Goal: Task Accomplishment & Management: Manage account settings

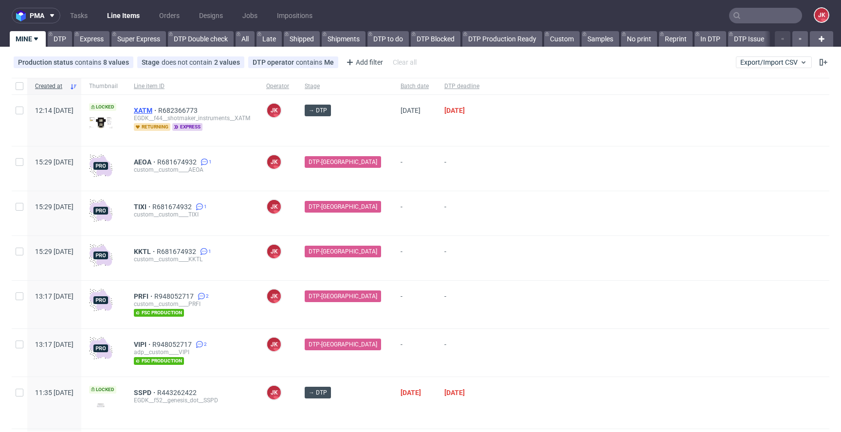
click at [158, 112] on span "XATM" at bounding box center [146, 111] width 24 height 8
click at [466, 219] on span "-" at bounding box center [462, 213] width 35 height 21
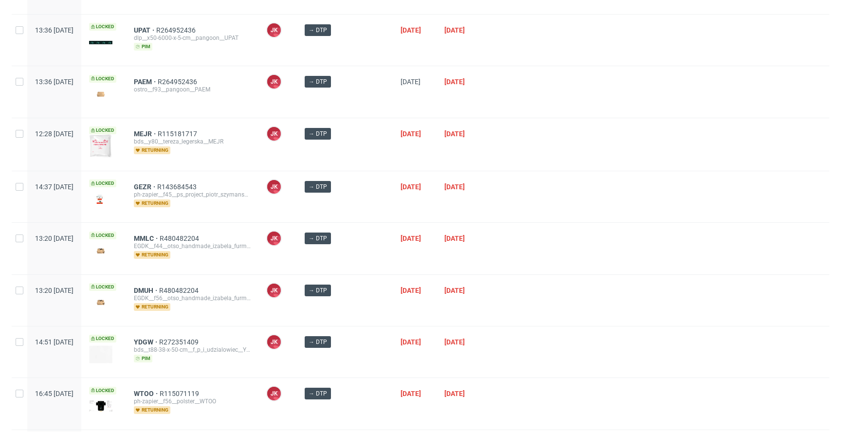
scroll to position [546, 0]
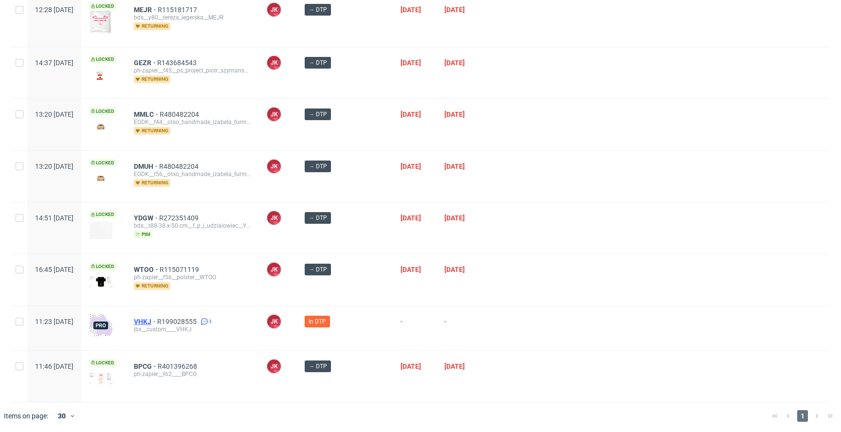
click at [157, 319] on span "VHKJ" at bounding box center [145, 322] width 23 height 8
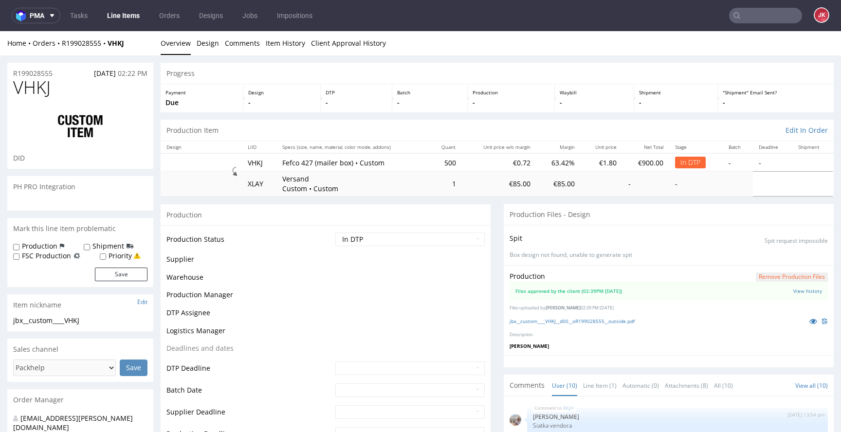
scroll to position [210, 0]
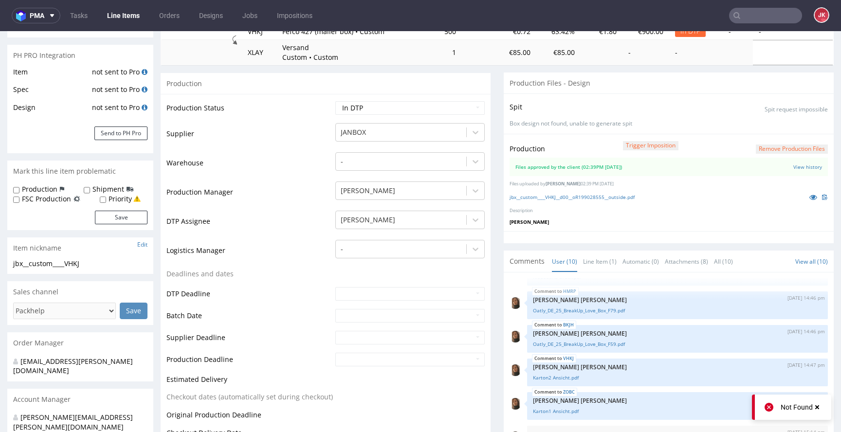
scroll to position [0, 0]
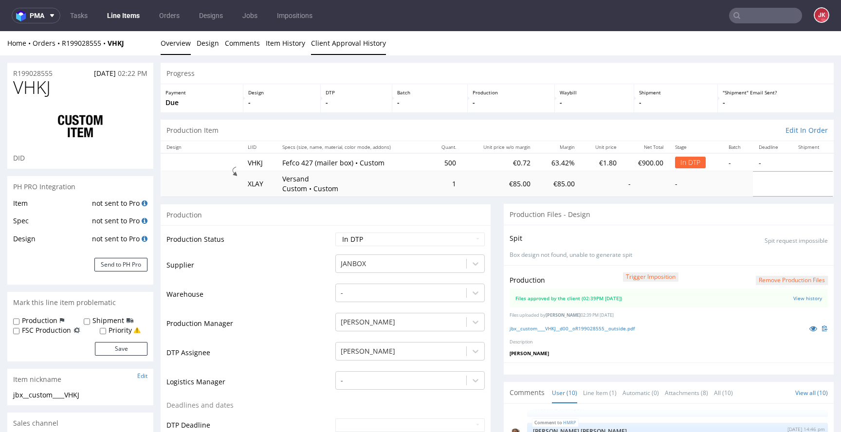
click at [337, 53] on link "Client Approval History" at bounding box center [348, 43] width 75 height 24
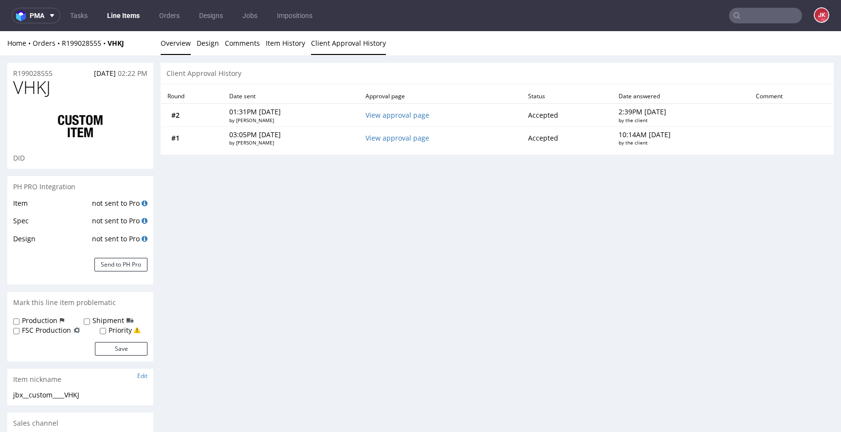
click at [170, 46] on link "Overview" at bounding box center [176, 43] width 30 height 24
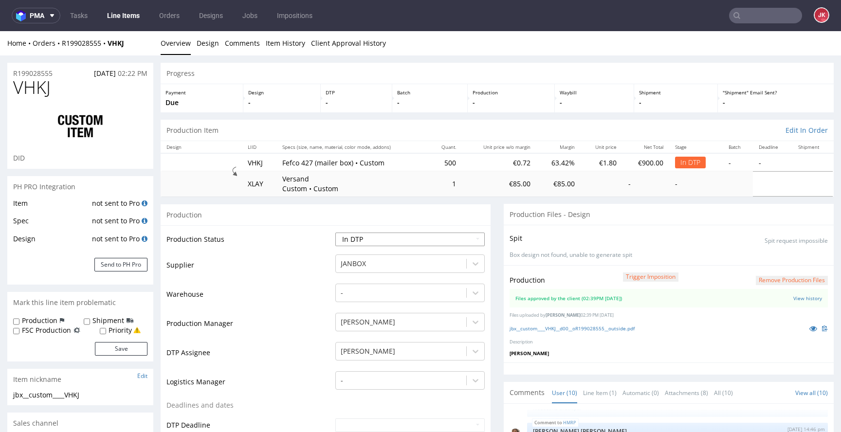
click at [359, 240] on select "Waiting for Artwork Waiting for Diecut Waiting for Mockup Waiting for DTP Waiti…" at bounding box center [410, 240] width 149 height 14
select select "dtp_production_ready"
click at [336, 233] on select "Waiting for Artwork Waiting for Diecut Waiting for Mockup Waiting for DTP Waiti…" at bounding box center [410, 240] width 149 height 14
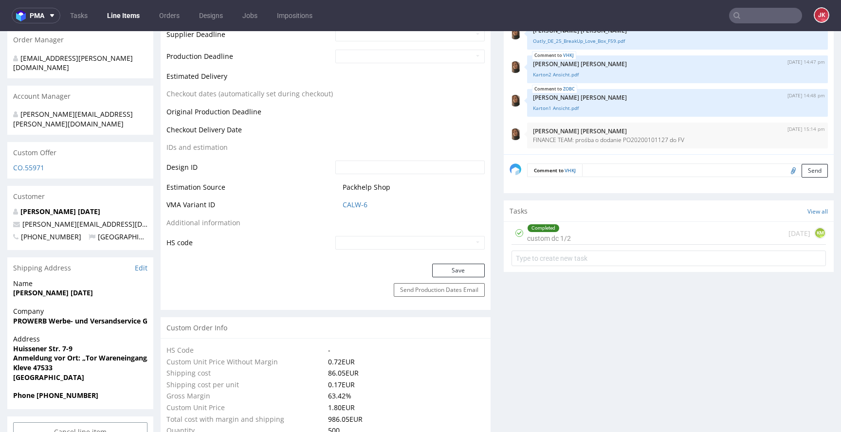
scroll to position [450, 0]
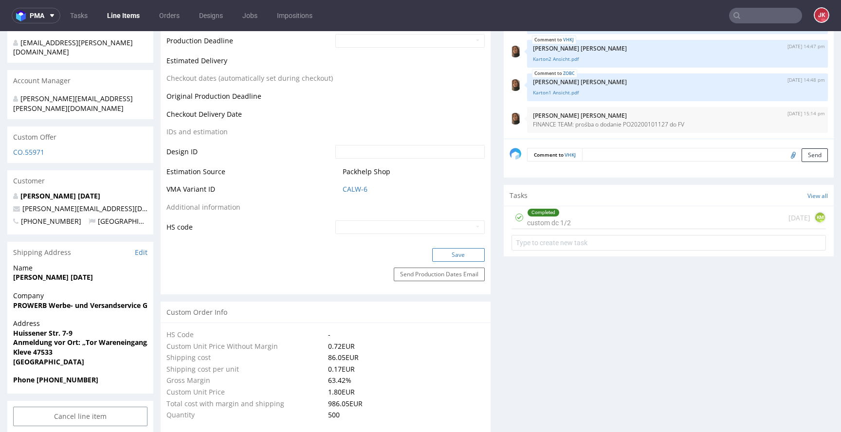
click at [456, 258] on button "Save" at bounding box center [458, 255] width 53 height 14
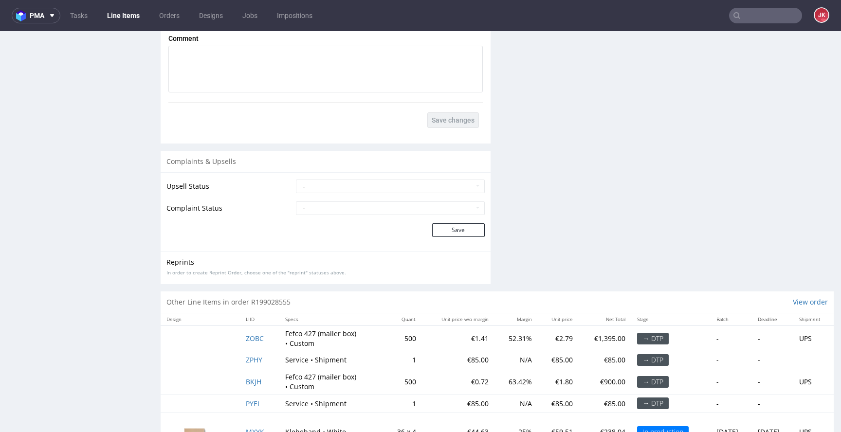
scroll to position [1733, 0]
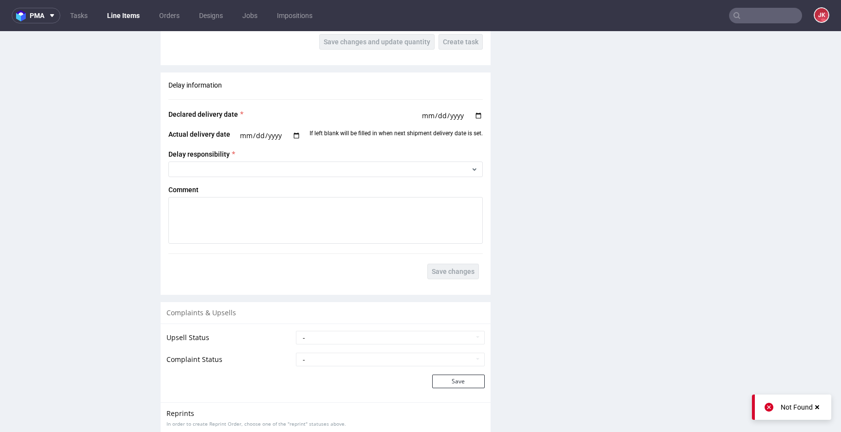
scroll to position [1723, 0]
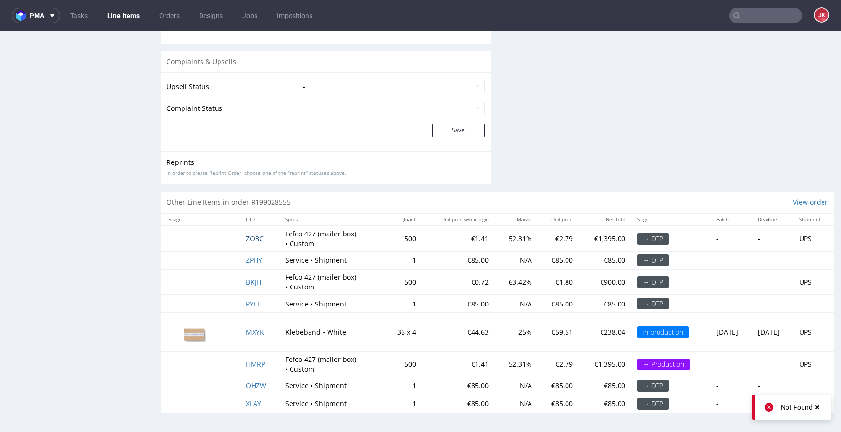
click at [255, 236] on span "ZOBC" at bounding box center [255, 238] width 18 height 9
click at [250, 280] on span "BKJH" at bounding box center [254, 282] width 16 height 9
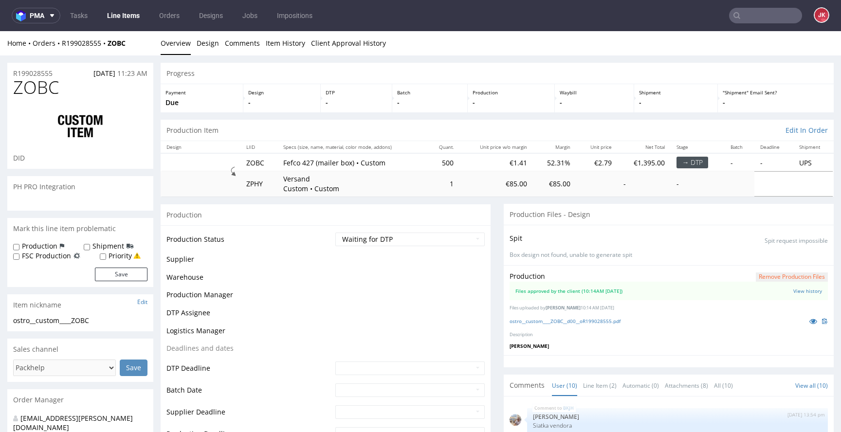
scroll to position [210, 0]
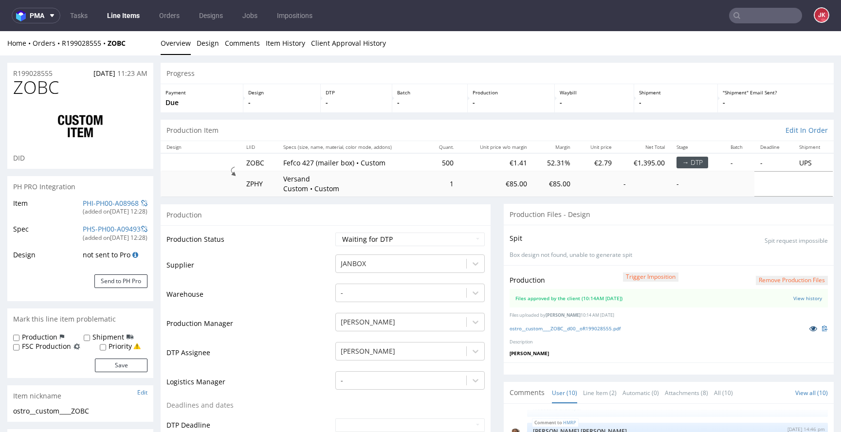
click at [810, 330] on icon at bounding box center [814, 328] width 8 height 7
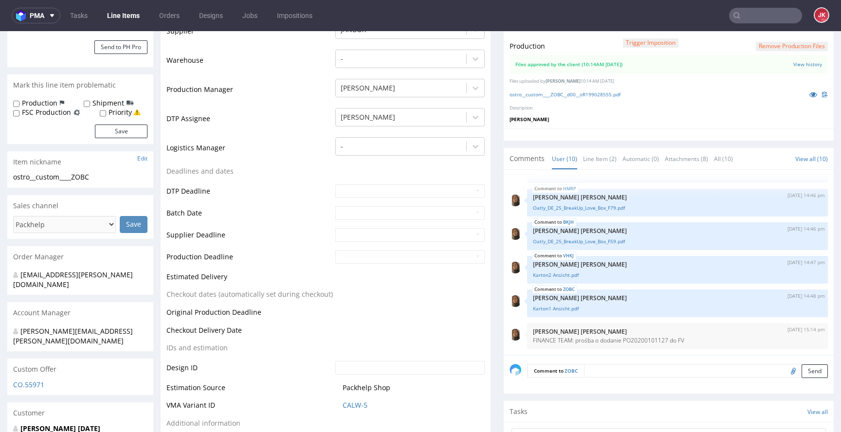
scroll to position [0, 0]
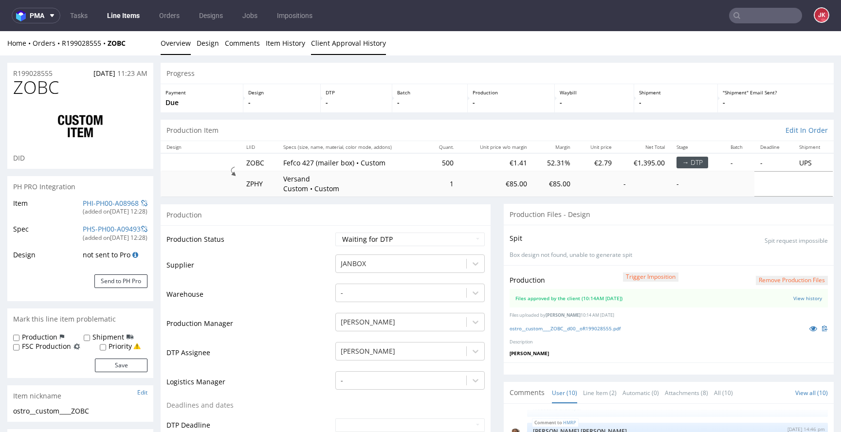
click at [329, 49] on link "Client Approval History" at bounding box center [348, 43] width 75 height 24
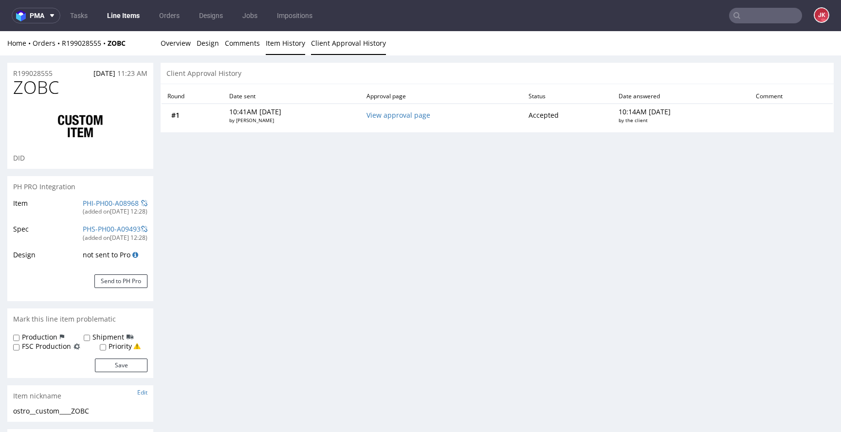
click at [277, 43] on link "Item History" at bounding box center [285, 43] width 39 height 24
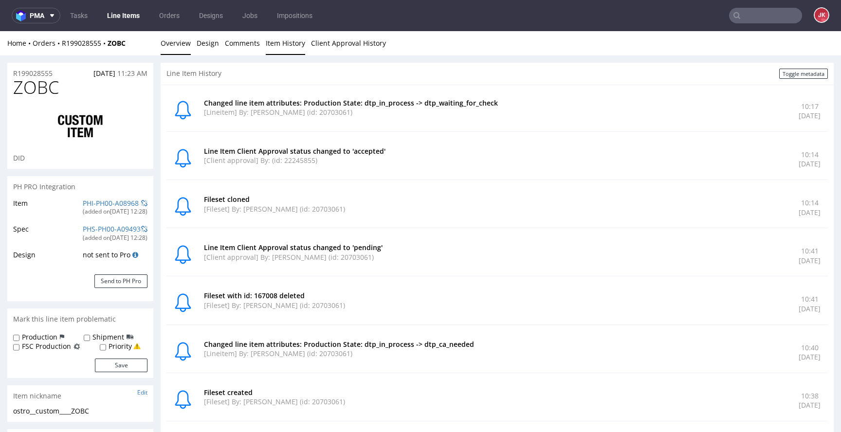
click at [175, 41] on link "Overview" at bounding box center [176, 43] width 30 height 24
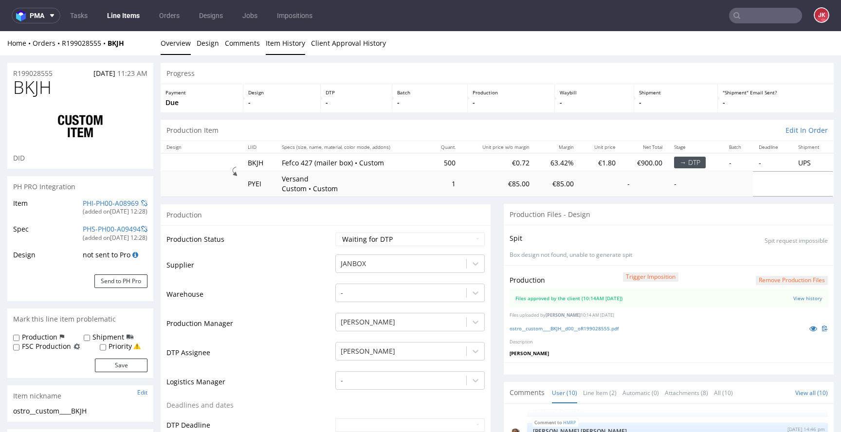
click at [292, 45] on link "Item History" at bounding box center [285, 43] width 39 height 24
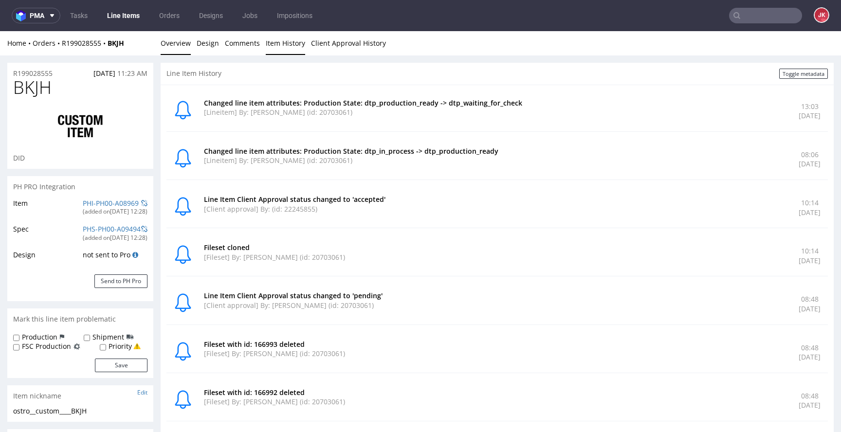
click at [182, 41] on link "Overview" at bounding box center [176, 43] width 30 height 24
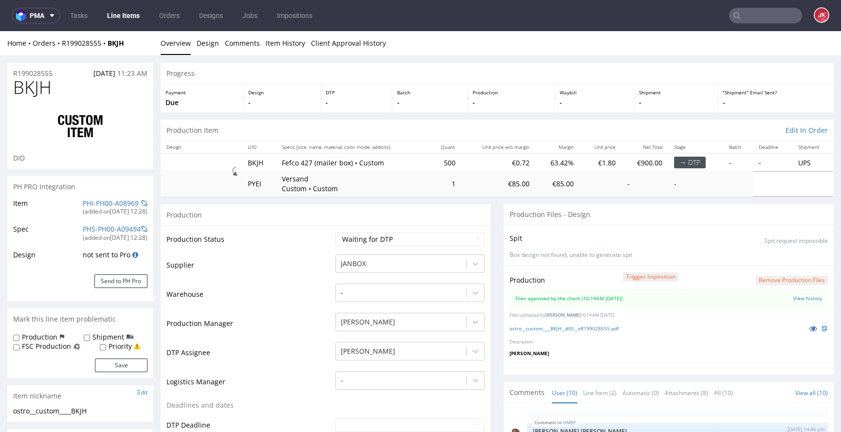
click at [119, 15] on link "Line Items" at bounding box center [123, 16] width 44 height 16
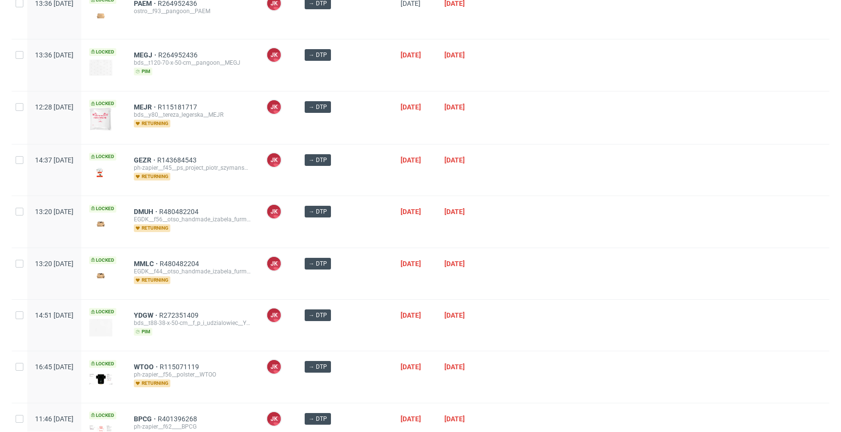
scroll to position [501, 0]
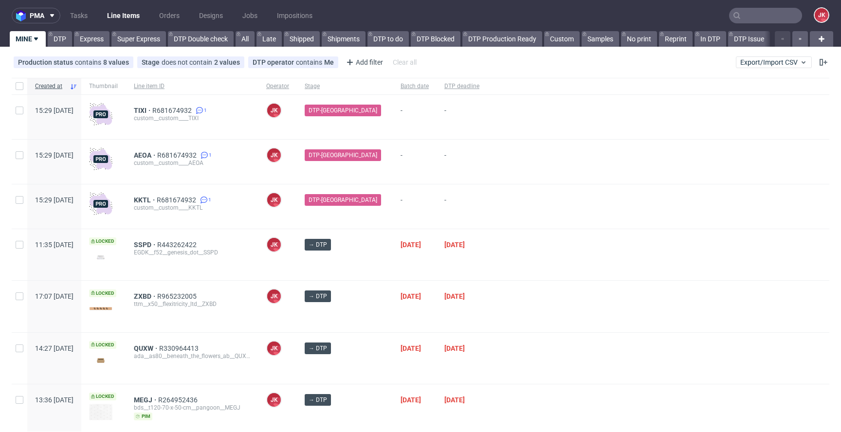
click at [367, 255] on div "→ DTP" at bounding box center [345, 254] width 96 height 51
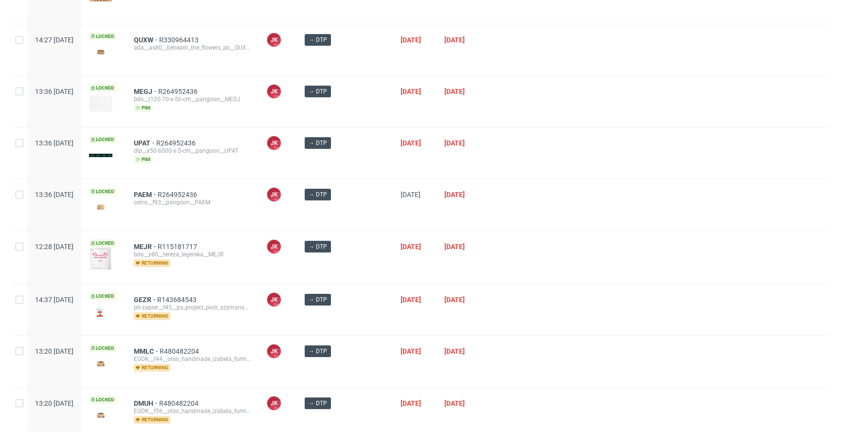
scroll to position [501, 0]
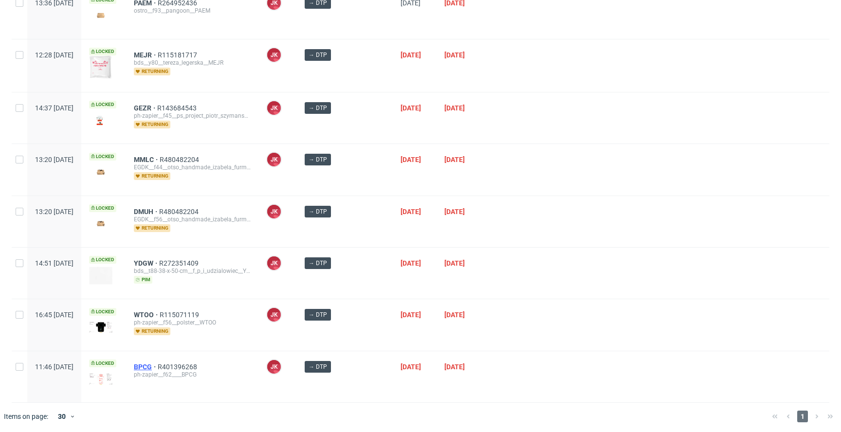
click at [158, 363] on span "BPCG" at bounding box center [146, 367] width 24 height 8
click at [568, 264] on div at bounding box center [658, 273] width 342 height 51
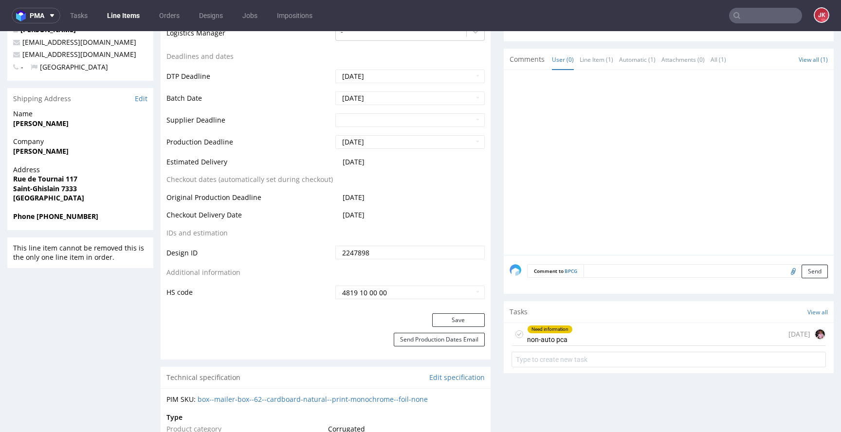
scroll to position [356, 0]
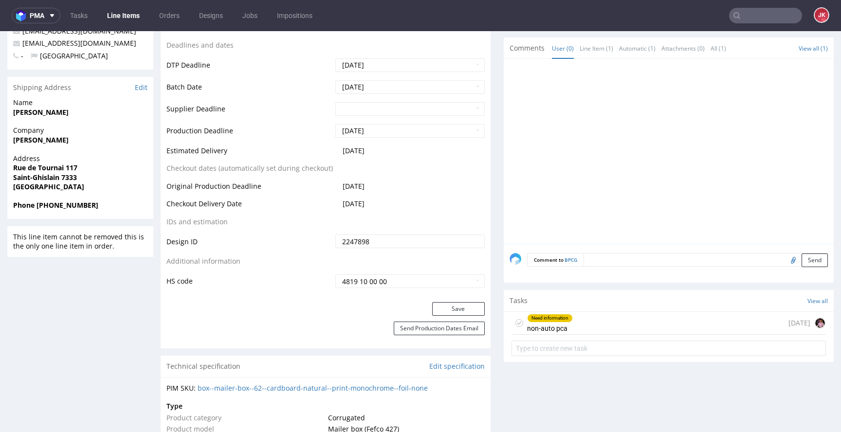
click at [546, 337] on form at bounding box center [669, 348] width 315 height 23
click at [547, 325] on div "Need information non-auto pca" at bounding box center [550, 323] width 46 height 22
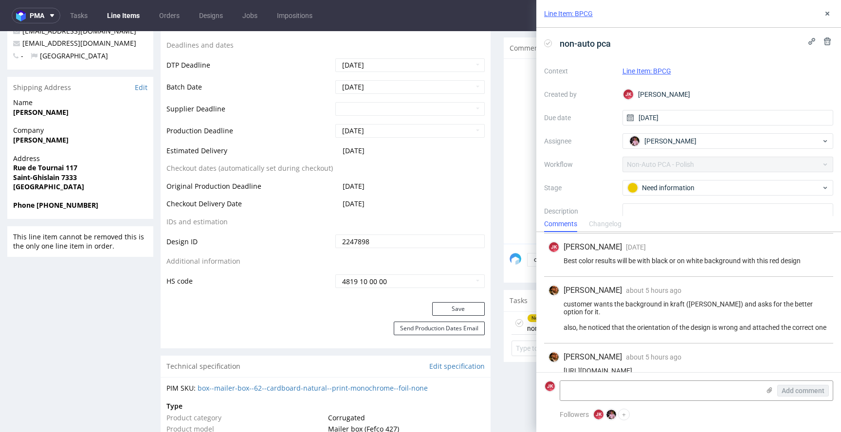
scroll to position [1105, 0]
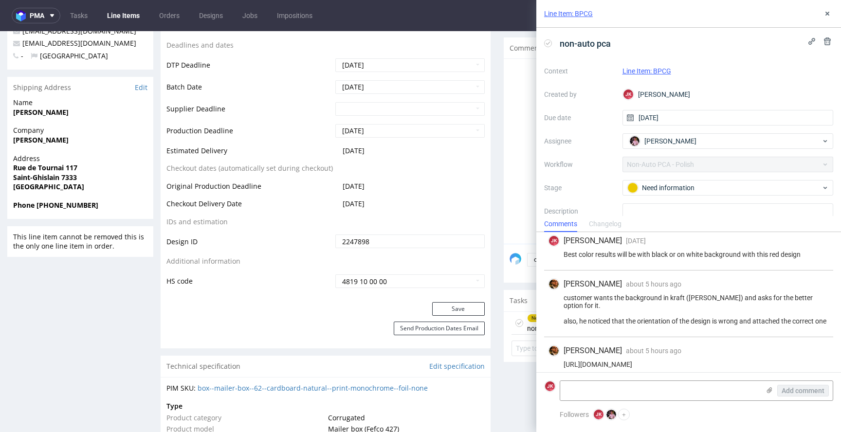
click at [593, 361] on div "https://we.tl/t-ZkZVhqBtCd" at bounding box center [688, 365] width 281 height 8
click at [635, 361] on div "https://we.tl/t-ZkZVhqBtCd" at bounding box center [688, 365] width 281 height 8
drag, startPoint x: 563, startPoint y: 358, endPoint x: 701, endPoint y: 358, distance: 137.3
click at [701, 361] on div "https://we.tl/t-ZkZVhqBtCd" at bounding box center [688, 365] width 281 height 8
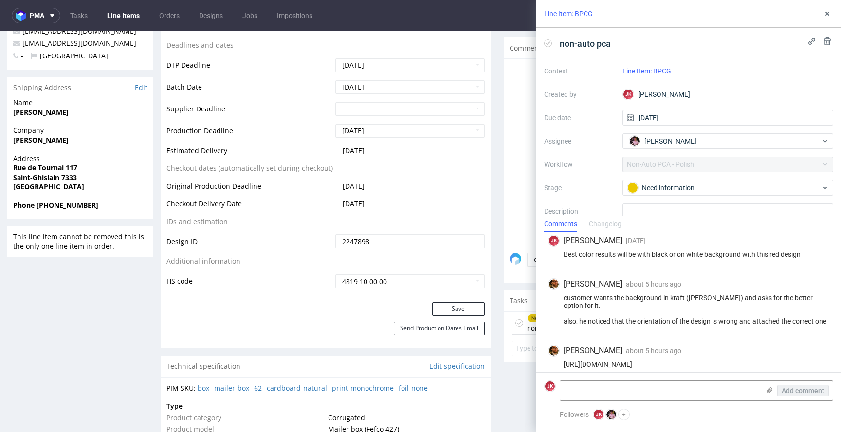
copy div "[URL][DOMAIN_NAME]"
click at [641, 308] on div "customer wants the background in kraft ([PERSON_NAME]) and asks for the better …" at bounding box center [688, 309] width 281 height 31
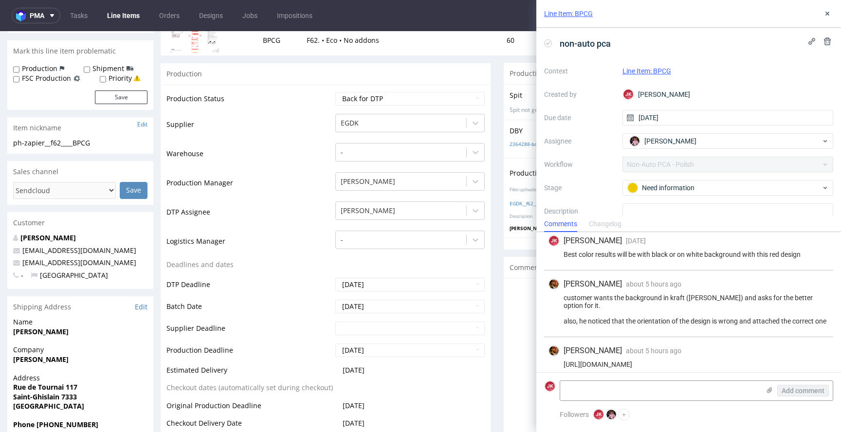
scroll to position [136, 0]
click at [831, 9] on button at bounding box center [828, 14] width 12 height 12
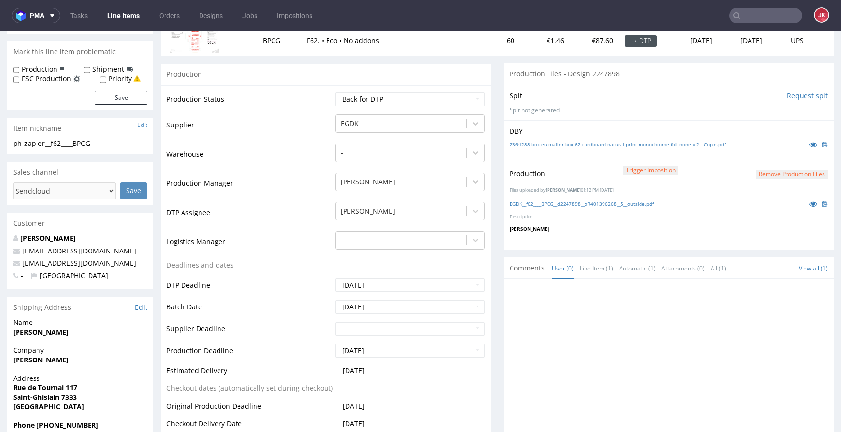
scroll to position [133, 0]
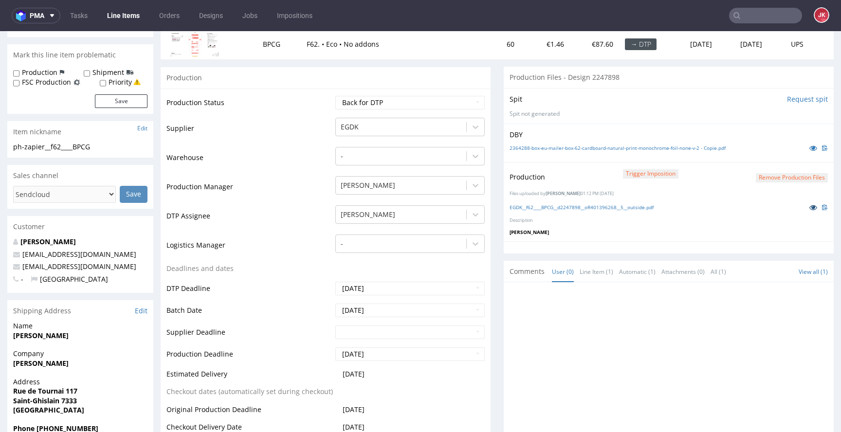
click at [810, 208] on icon at bounding box center [814, 207] width 8 height 7
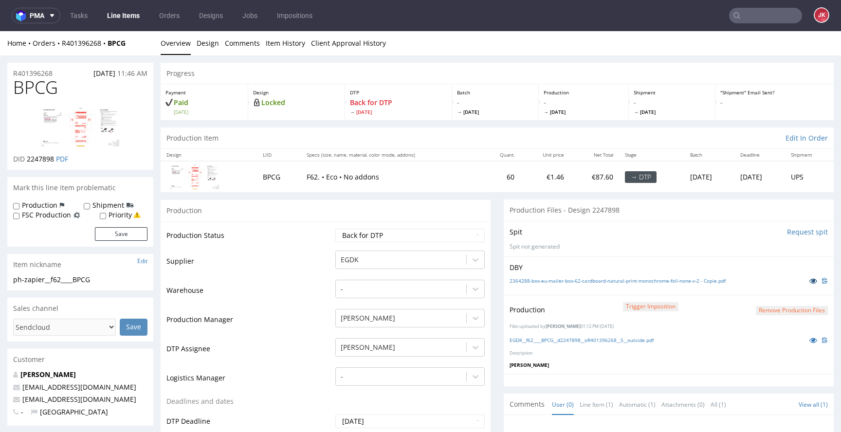
click at [810, 281] on icon at bounding box center [814, 281] width 8 height 7
click at [810, 343] on icon at bounding box center [814, 340] width 8 height 7
click at [321, 275] on td "Supplier" at bounding box center [250, 264] width 167 height 29
click at [756, 310] on button "Remove production files" at bounding box center [792, 310] width 72 height 9
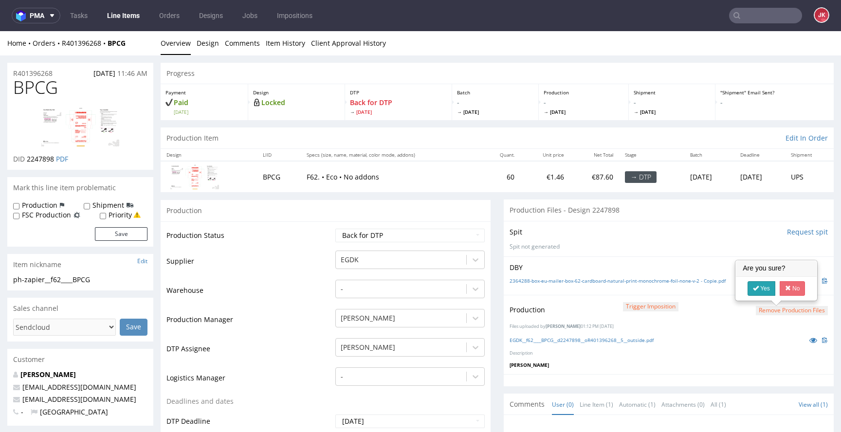
click at [752, 285] on link "Yes" at bounding box center [762, 288] width 28 height 15
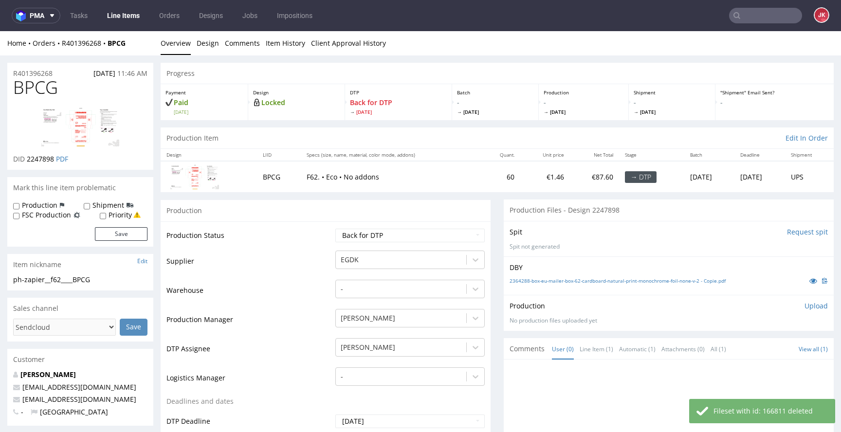
click at [323, 261] on td "Supplier" at bounding box center [250, 264] width 167 height 29
click at [320, 264] on td "Supplier" at bounding box center [250, 264] width 167 height 29
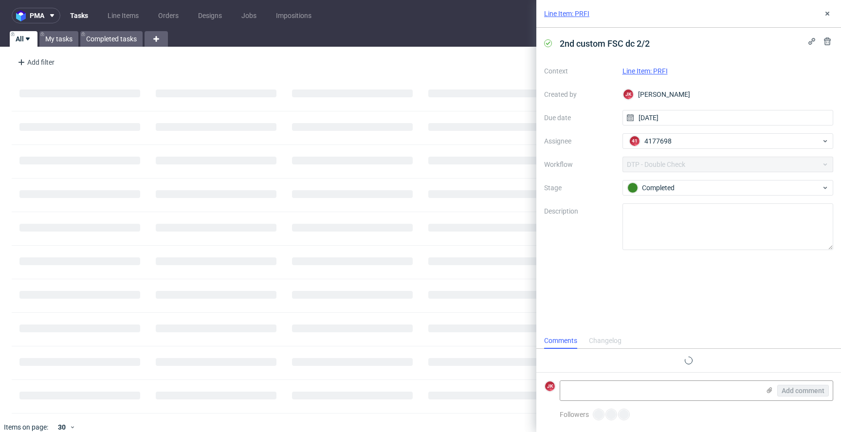
scroll to position [8, 0]
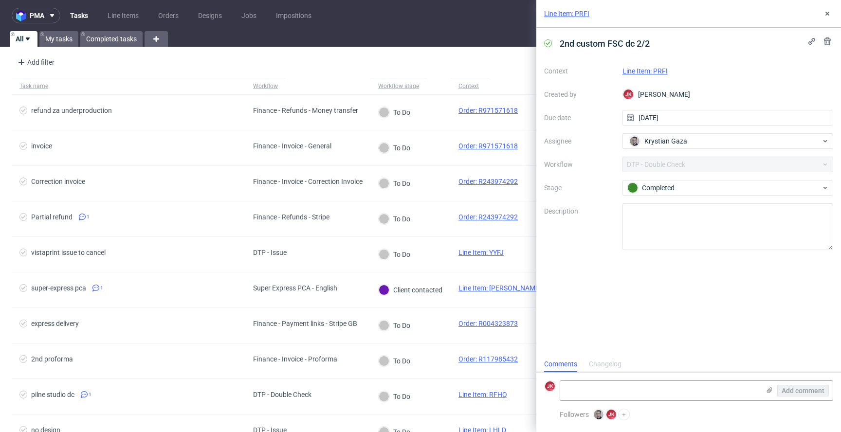
click at [654, 72] on link "Line Item: PRFI" at bounding box center [645, 71] width 45 height 8
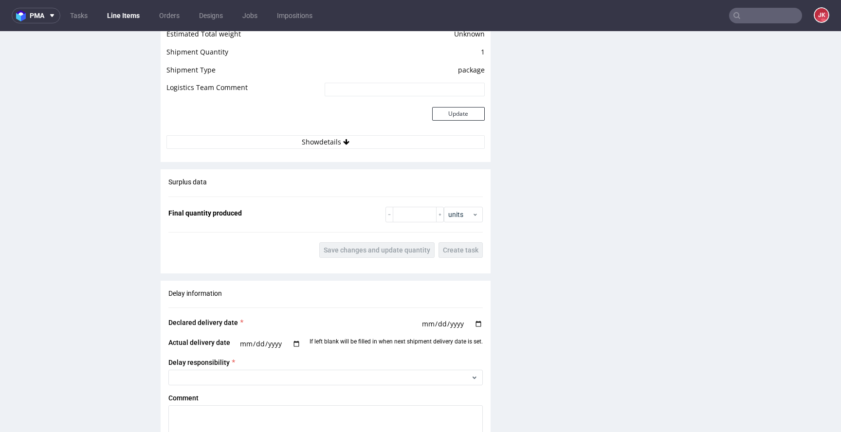
scroll to position [1592, 0]
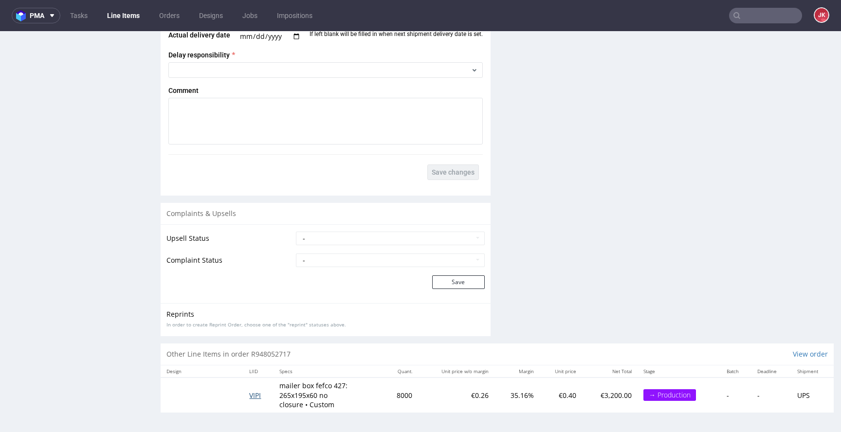
click at [254, 398] on span "VIPI" at bounding box center [255, 395] width 12 height 9
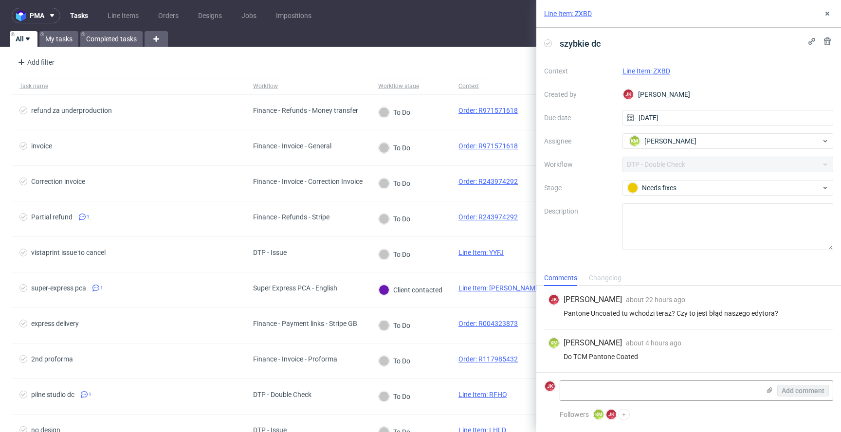
click at [646, 71] on link "Line Item: ZXBD" at bounding box center [647, 71] width 48 height 8
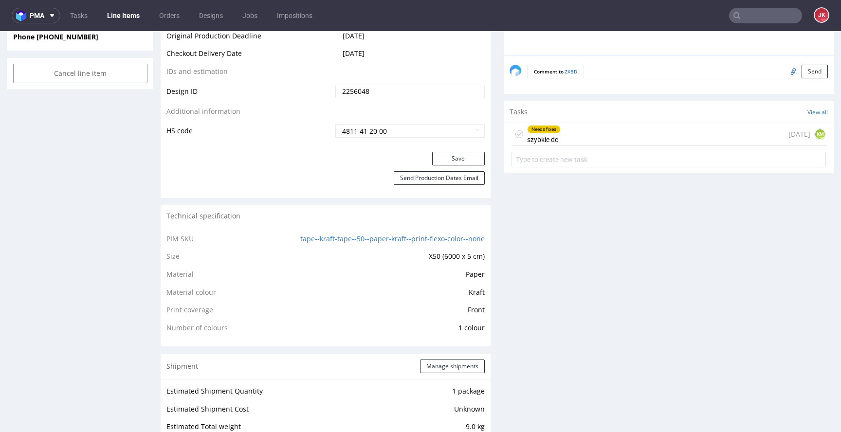
scroll to position [512, 0]
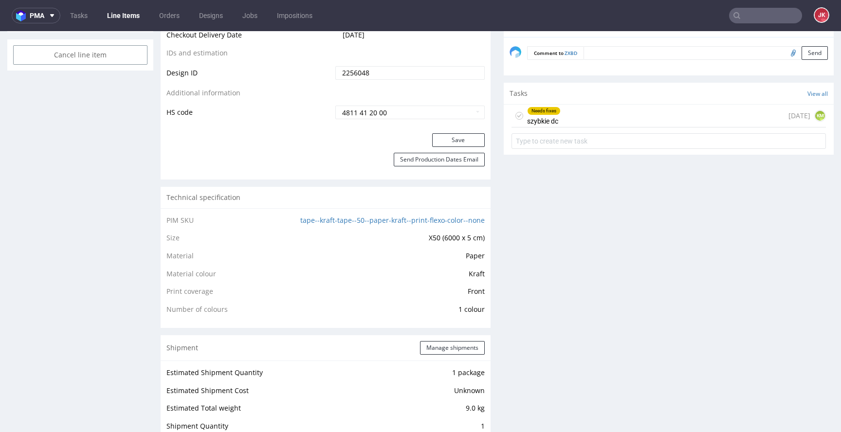
click at [539, 112] on div "Needs fixes" at bounding box center [544, 111] width 33 height 8
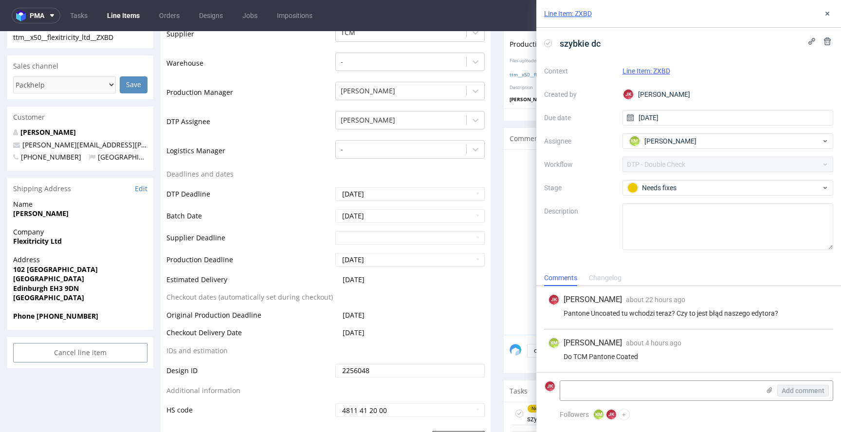
scroll to position [163, 0]
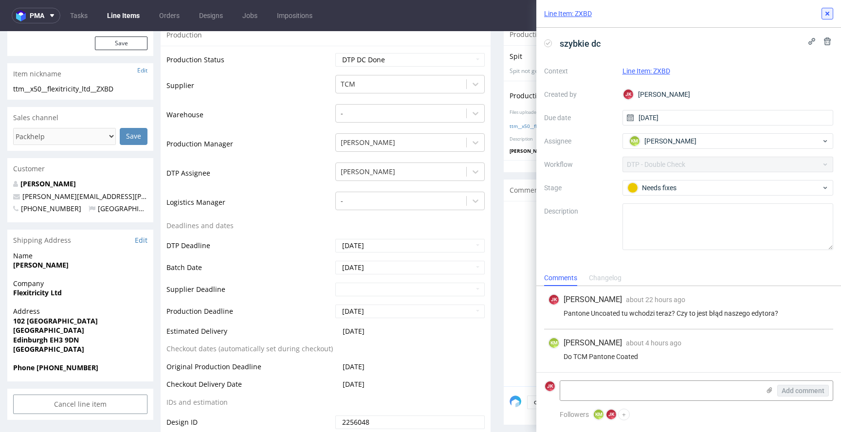
click at [832, 14] on button at bounding box center [828, 14] width 12 height 12
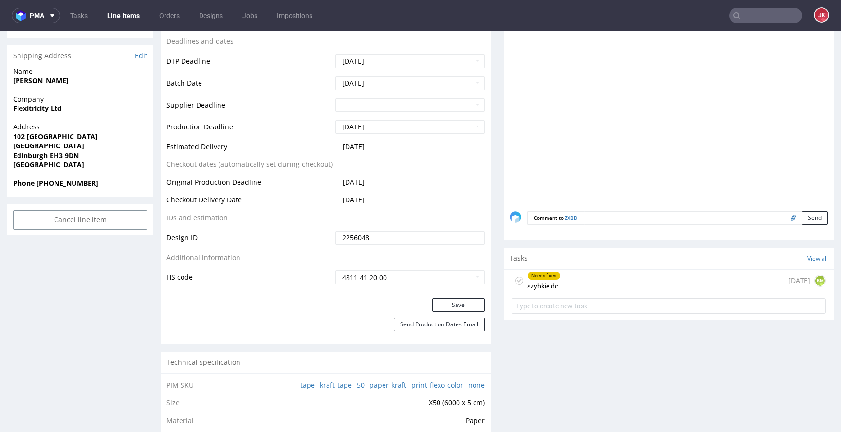
scroll to position [356, 0]
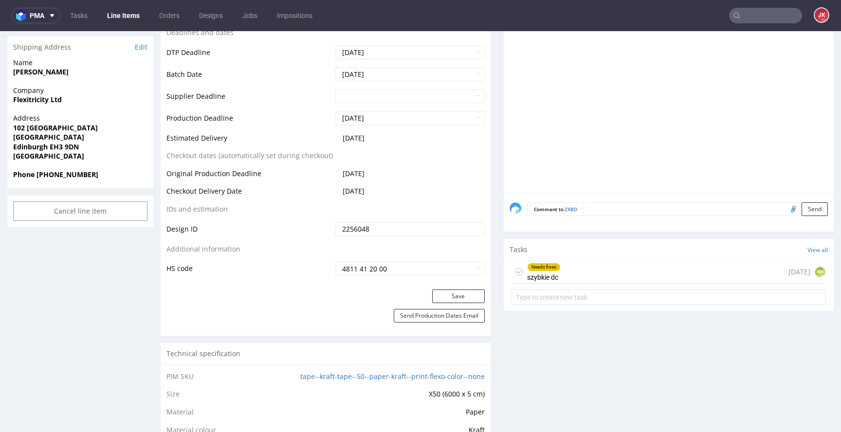
click at [518, 272] on use at bounding box center [520, 271] width 4 height 3
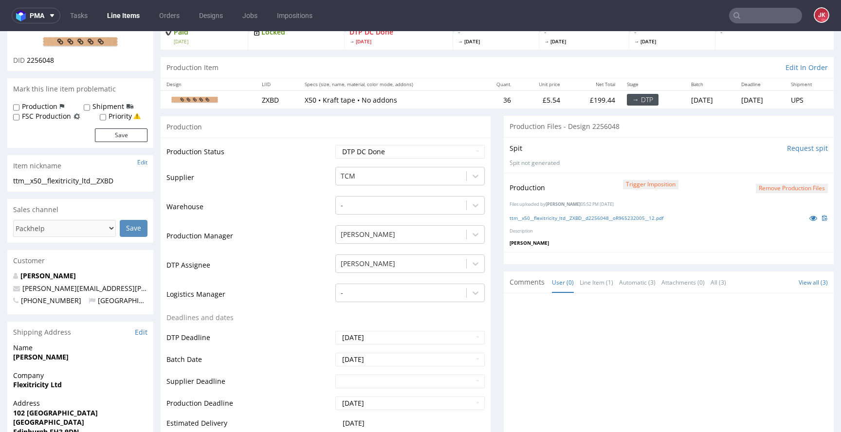
scroll to position [0, 0]
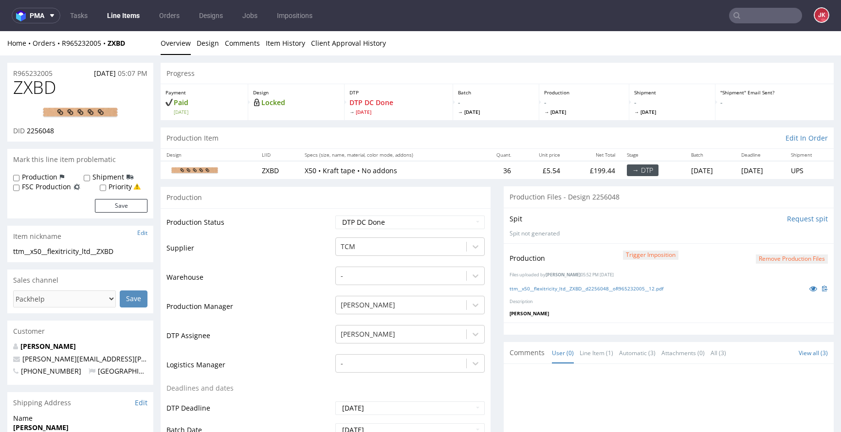
click at [775, 254] on form "Remove production files" at bounding box center [792, 259] width 72 height 10
click at [775, 257] on button "Remove production files" at bounding box center [792, 259] width 72 height 9
click at [771, 245] on div "Yes No" at bounding box center [776, 236] width 81 height 23
click at [768, 235] on link "Yes" at bounding box center [762, 237] width 28 height 15
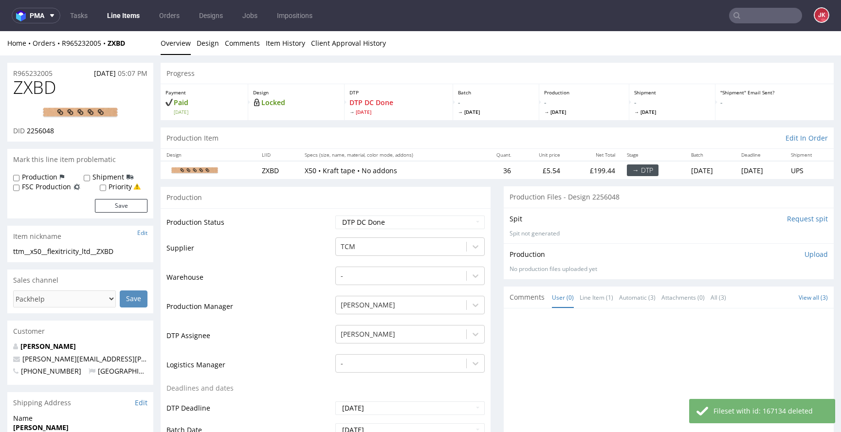
click at [805, 258] on p "Upload" at bounding box center [816, 255] width 23 height 10
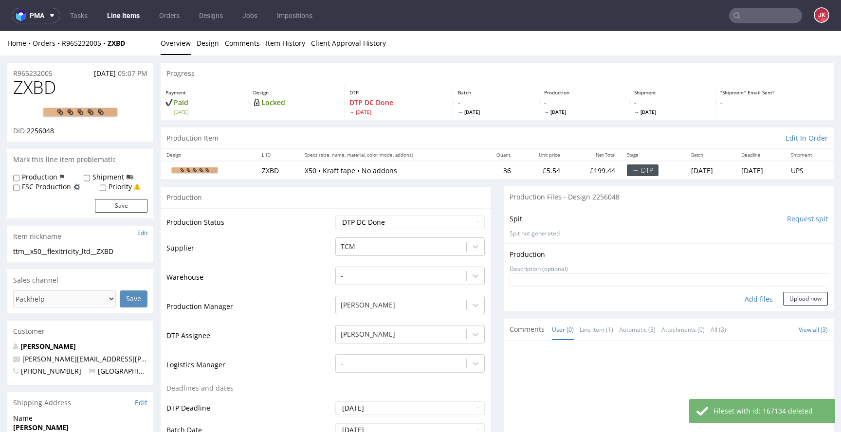
click at [744, 299] on div "Add files" at bounding box center [759, 299] width 49 height 15
type input "C:\fakepath\ttm__x50__flexitricity_ltd__ZXBD__d2256048__oR965232005__12.pdf"
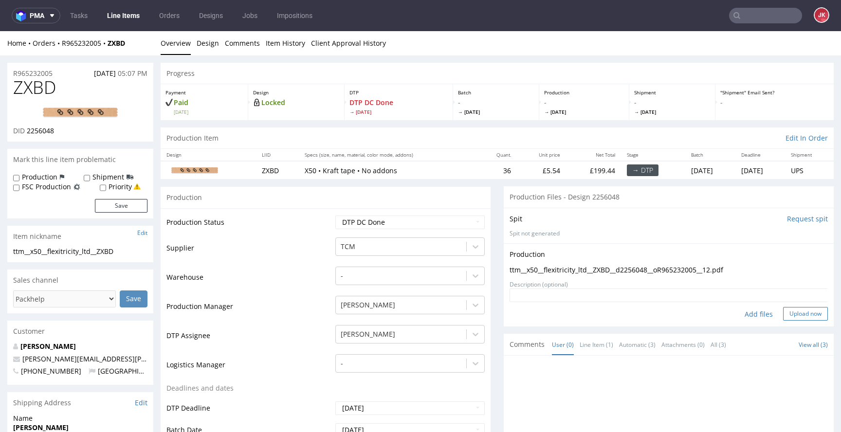
click at [801, 316] on button "Upload now" at bounding box center [805, 314] width 45 height 14
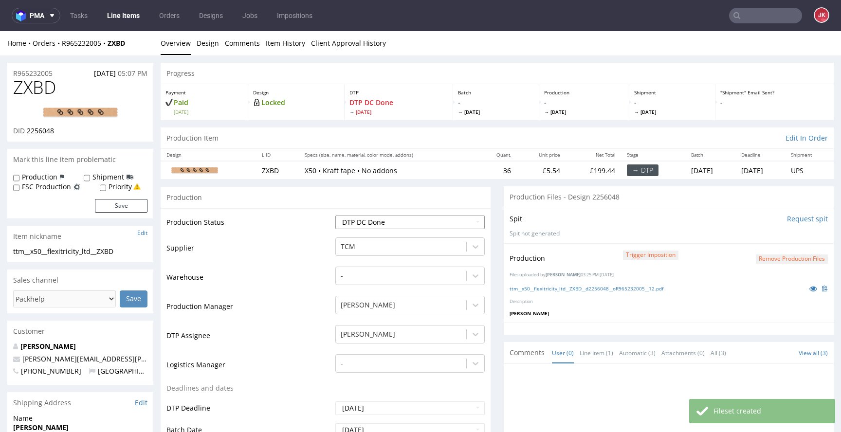
click at [438, 224] on select "Waiting for Artwork Waiting for Diecut Waiting for Mockup Waiting for DTP Waiti…" at bounding box center [410, 223] width 149 height 14
select select "dtp_production_ready"
click at [336, 216] on select "Waiting for Artwork Waiting for Diecut Waiting for Mockup Waiting for DTP Waiti…" at bounding box center [410, 223] width 149 height 14
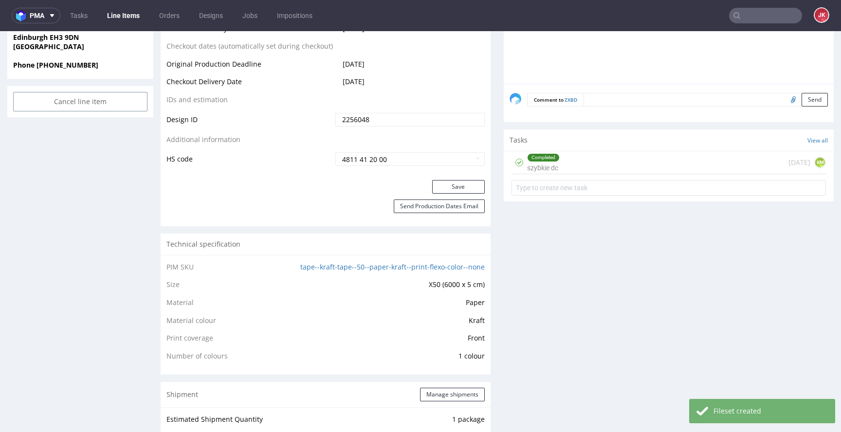
scroll to position [468, 0]
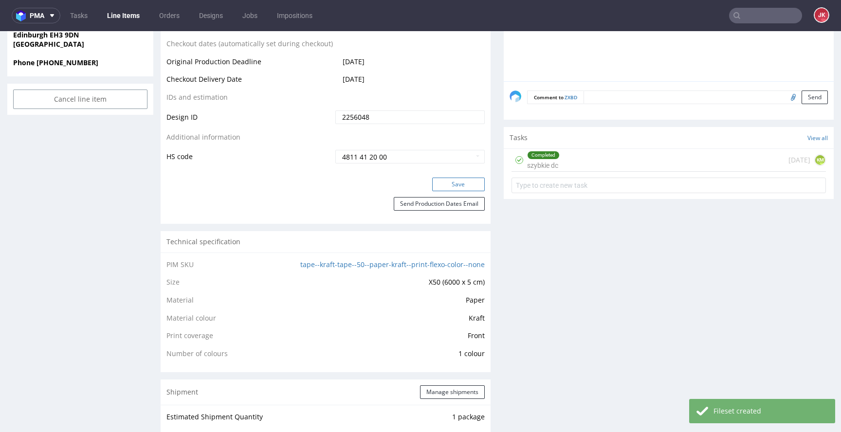
click at [453, 183] on button "Save" at bounding box center [458, 185] width 53 height 14
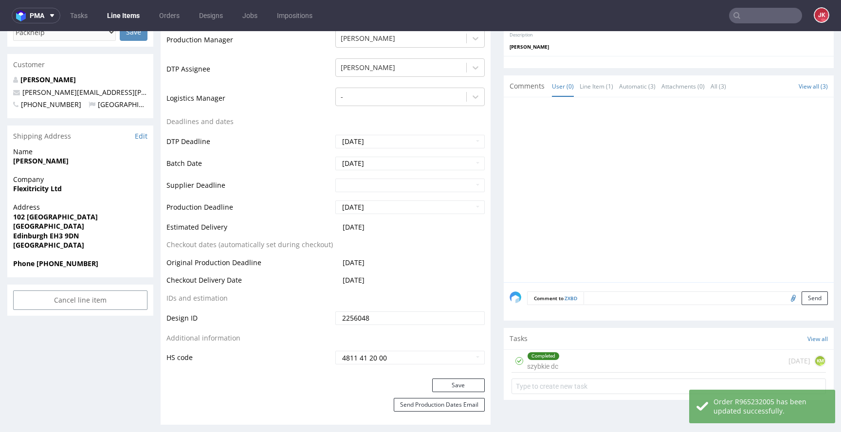
scroll to position [0, 0]
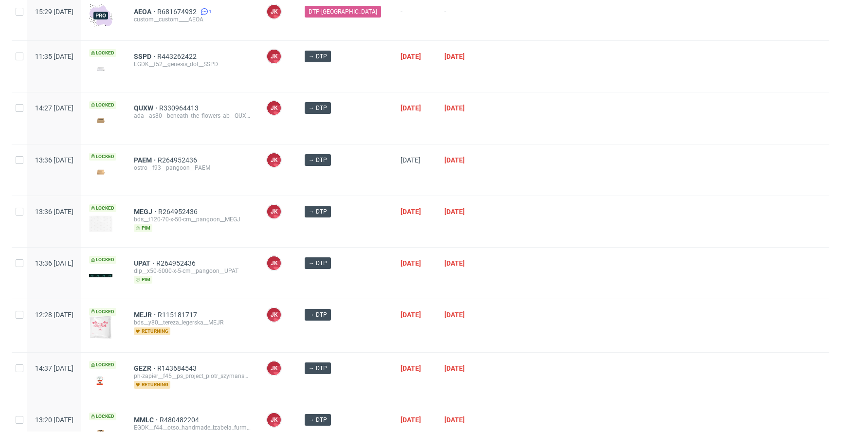
scroll to position [449, 0]
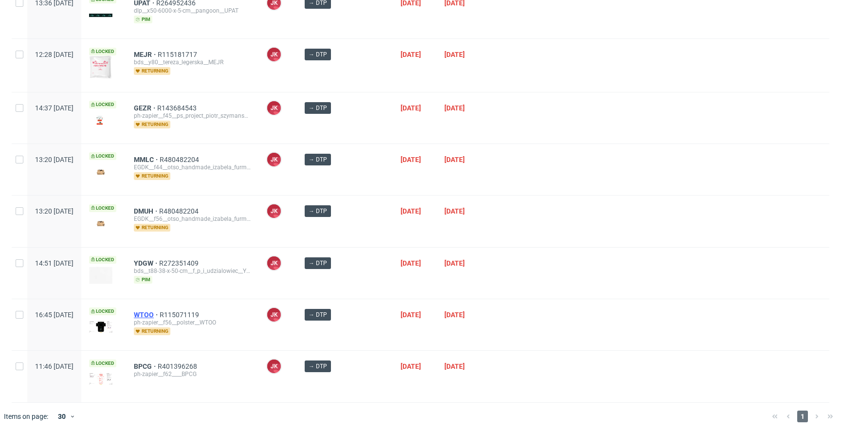
click at [160, 311] on span "WTOO" at bounding box center [147, 315] width 26 height 8
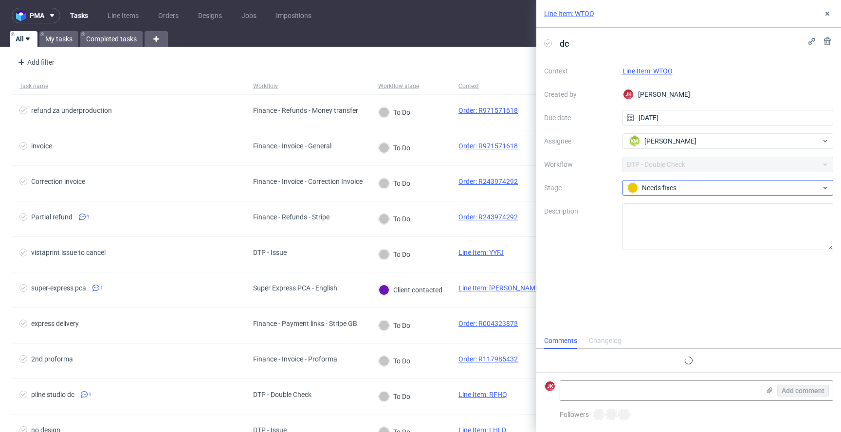
scroll to position [4, 0]
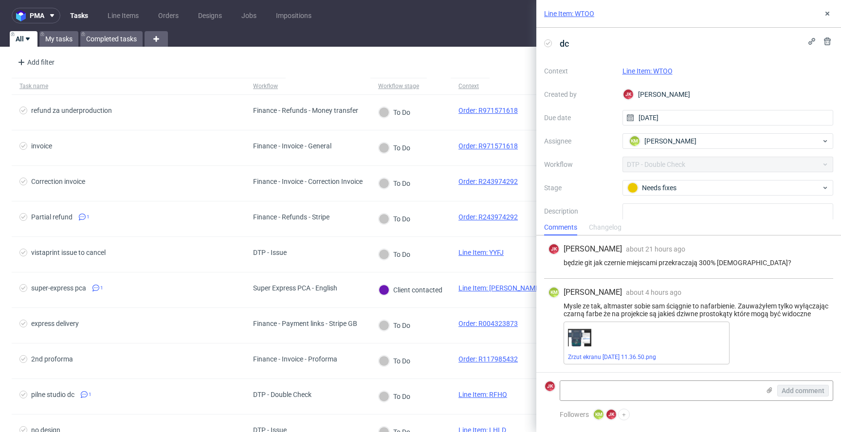
click at [655, 70] on link "Line Item: WTOO" at bounding box center [648, 71] width 50 height 8
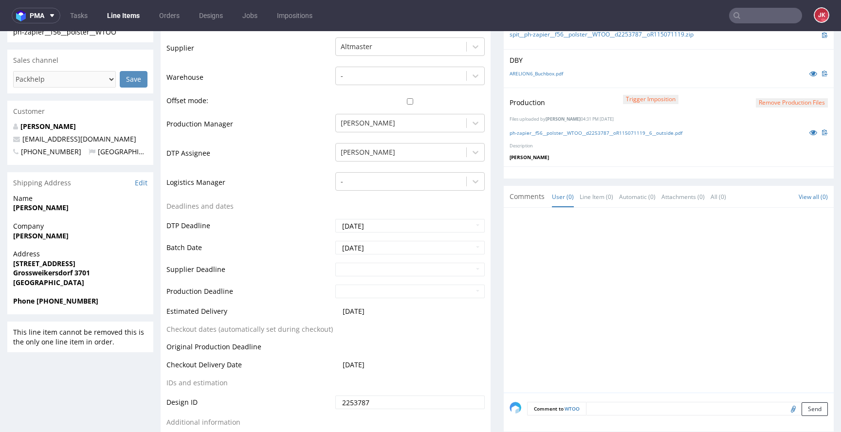
scroll to position [177, 0]
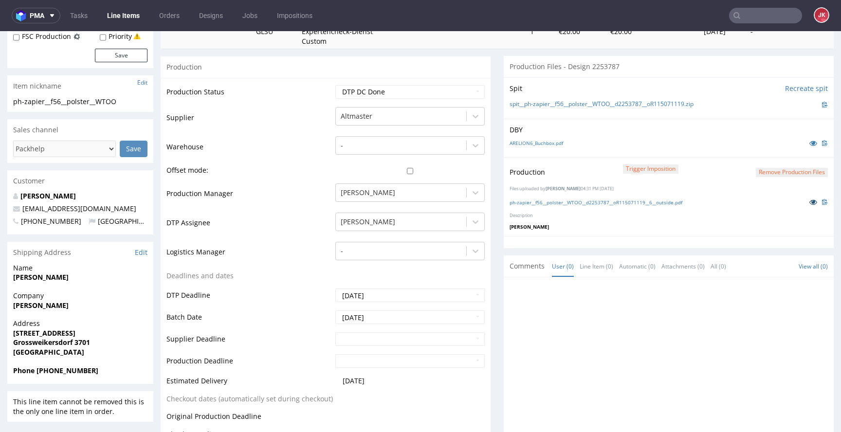
click at [810, 204] on icon at bounding box center [814, 202] width 8 height 7
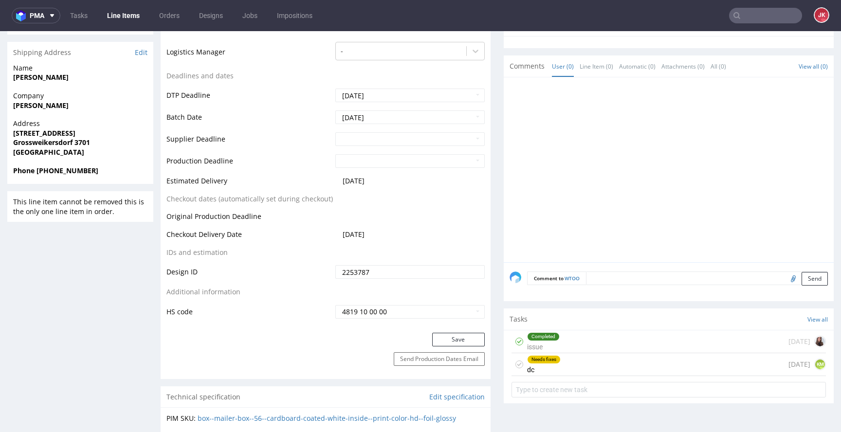
scroll to position [378, 0]
click at [544, 363] on div "Needs fixes dc" at bounding box center [544, 364] width 34 height 22
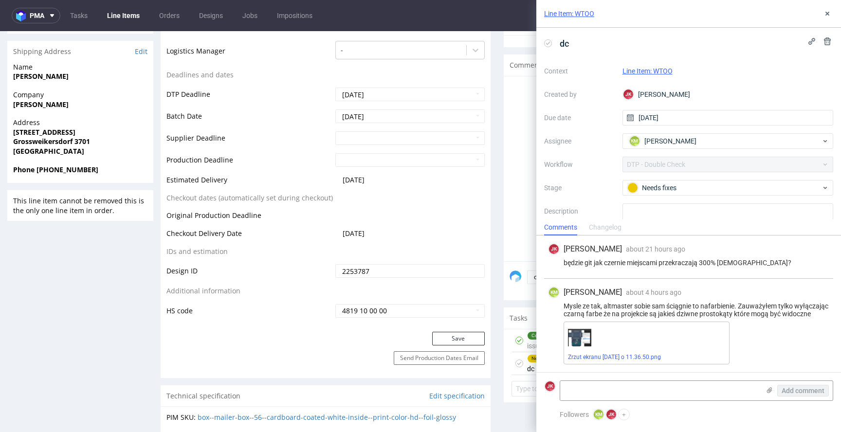
scroll to position [4, 0]
click at [607, 355] on link "Zrzut ekranu 2025-09-9 o 11.36.50.png" at bounding box center [614, 357] width 93 height 7
click at [633, 393] on textarea at bounding box center [660, 390] width 200 height 19
type textarea "dam flage na to w takim razie"
click at [798, 392] on span "Add comment" at bounding box center [803, 391] width 43 height 7
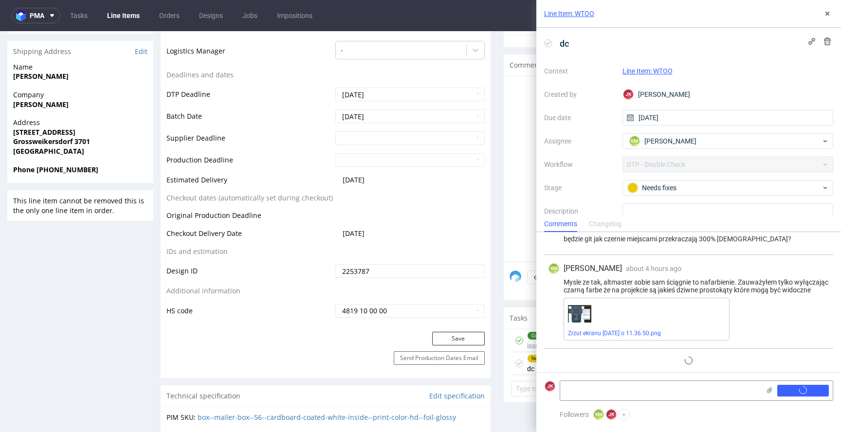
scroll to position [48, 0]
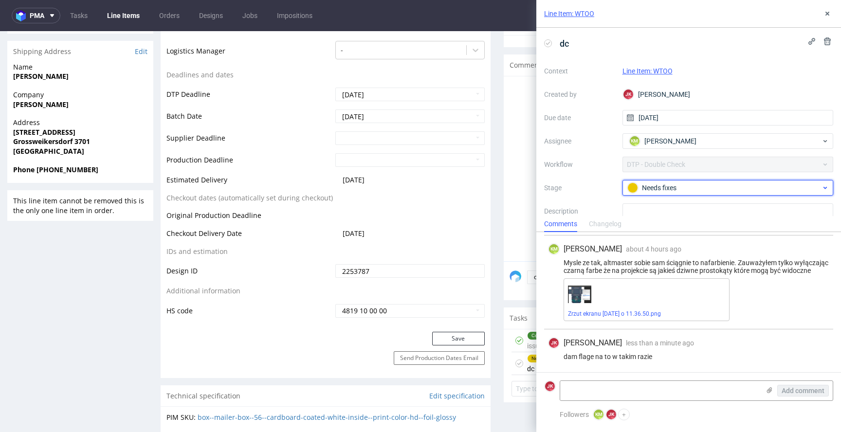
click at [649, 188] on div "Needs fixes" at bounding box center [725, 188] width 194 height 11
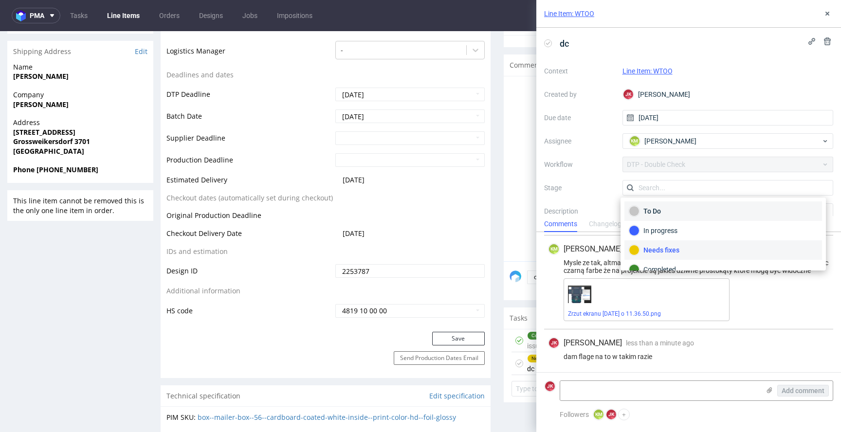
scroll to position [13, 0]
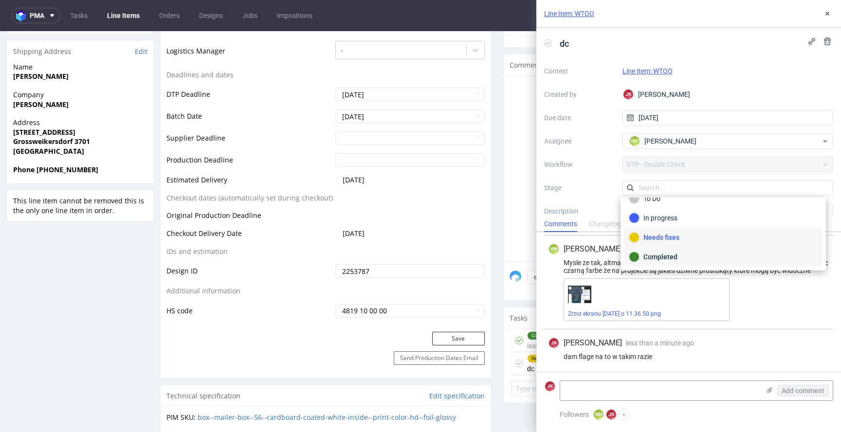
click at [678, 255] on div "Completed" at bounding box center [723, 257] width 189 height 11
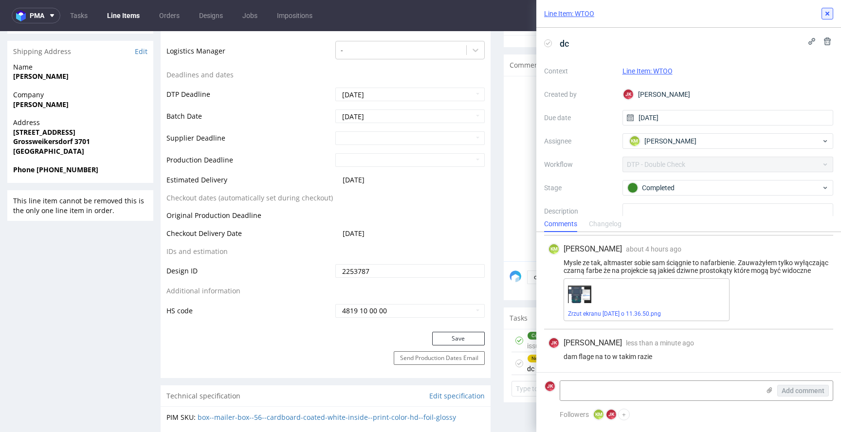
click at [826, 14] on icon at bounding box center [828, 14] width 8 height 8
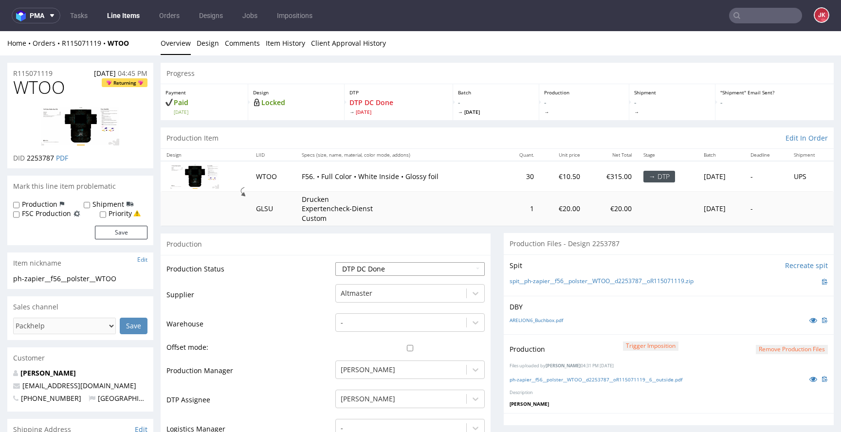
click at [393, 271] on select "Waiting for Artwork Waiting for Diecut Waiting for Mockup Waiting for DTP Waiti…" at bounding box center [410, 269] width 149 height 14
select select "dtp_production_ready"
click at [336, 262] on select "Waiting for Artwork Waiting for Diecut Waiting for Mockup Waiting for DTP Waiti…" at bounding box center [410, 269] width 149 height 14
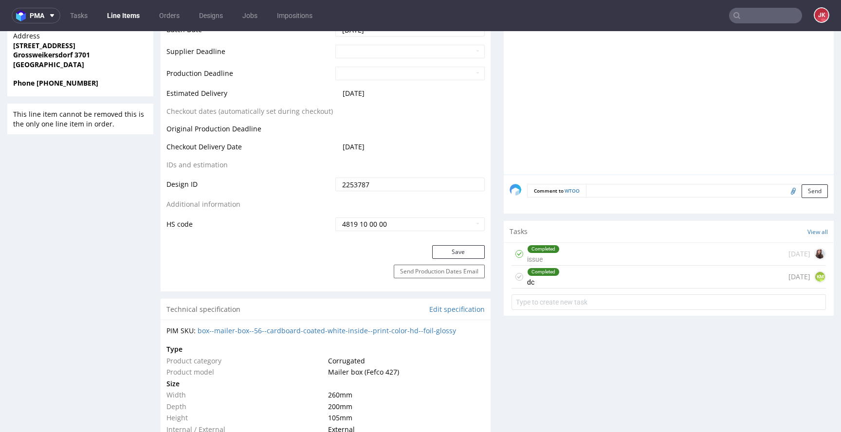
scroll to position [476, 0]
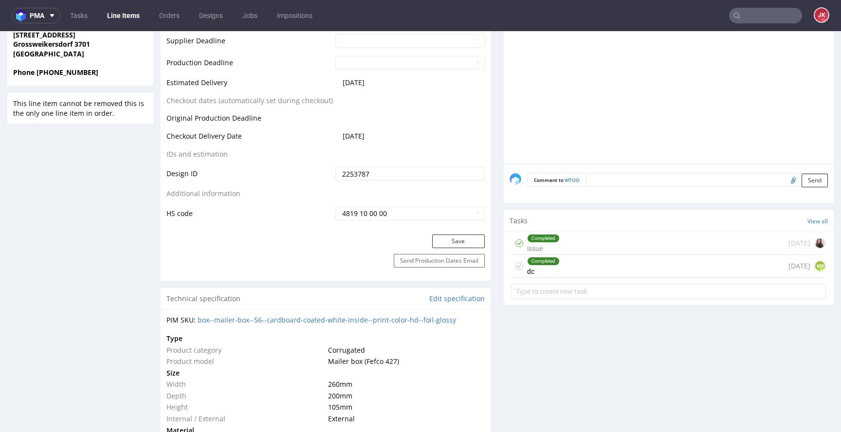
click at [439, 233] on div "Production Status Waiting for Artwork Waiting for Diecut Waiting for Mockup Wai…" at bounding box center [326, 6] width 330 height 455
click at [439, 234] on div "Production Status Waiting for Artwork Waiting for Diecut Waiting for Mockup Wai…" at bounding box center [326, 6] width 330 height 455
click at [437, 236] on button "Save" at bounding box center [458, 242] width 53 height 14
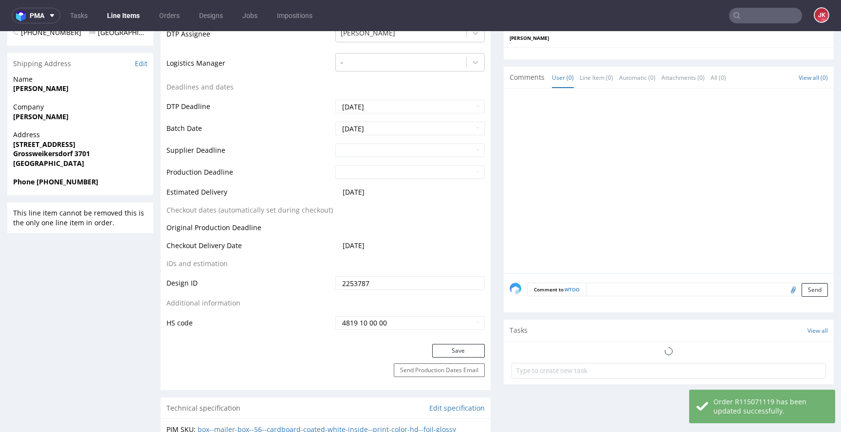
scroll to position [0, 0]
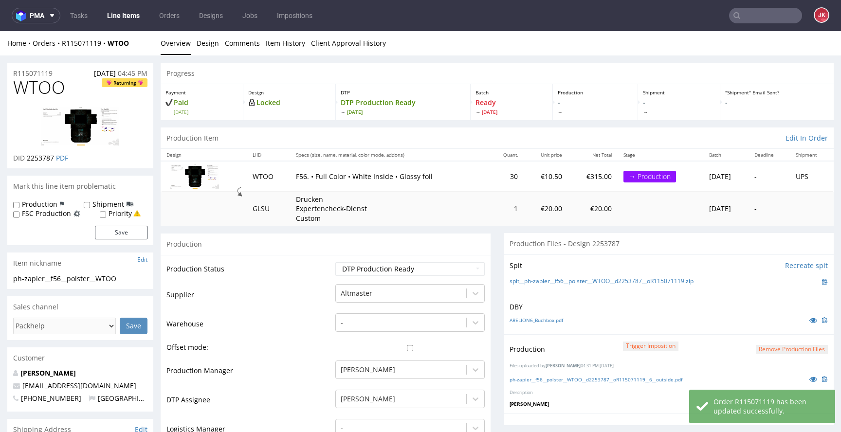
click at [35, 205] on label "Production" at bounding box center [40, 205] width 36 height 10
click at [19, 205] on input "Production" at bounding box center [16, 206] width 6 height 8
checkbox input "true"
click at [131, 234] on button "Save" at bounding box center [121, 233] width 53 height 14
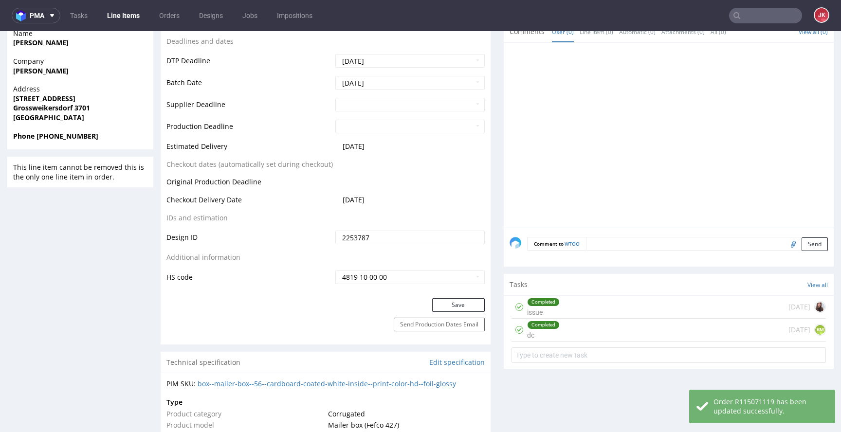
scroll to position [393, 0]
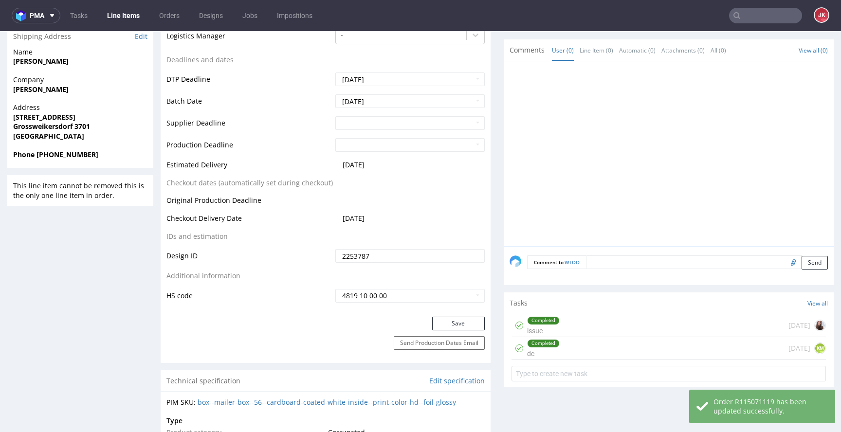
click at [605, 262] on textarea at bounding box center [707, 263] width 242 height 14
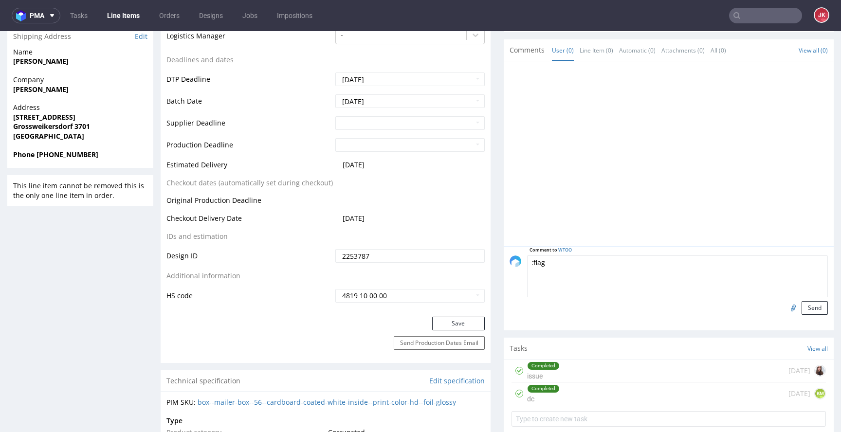
type textarea ":flag:"
click at [546, 274] on textarea at bounding box center [677, 277] width 301 height 42
paste textarea "🏴"
click at [697, 261] on textarea "🏴 prośba o sprawdzenie przez vendora czy prostokąty będą widoczne" at bounding box center [677, 277] width 301 height 42
click at [663, 267] on textarea "🏴 prośba o sprawdzenie przez vendora czy prostokąty po wy będą widoczne" at bounding box center [677, 277] width 301 height 42
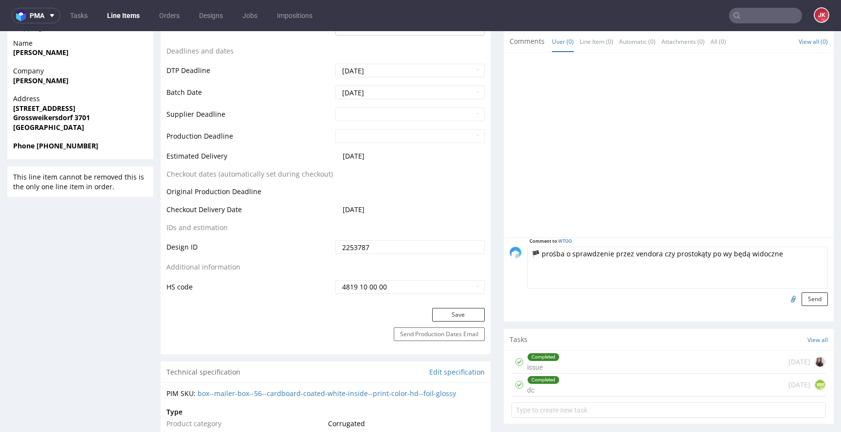
scroll to position [582, 0]
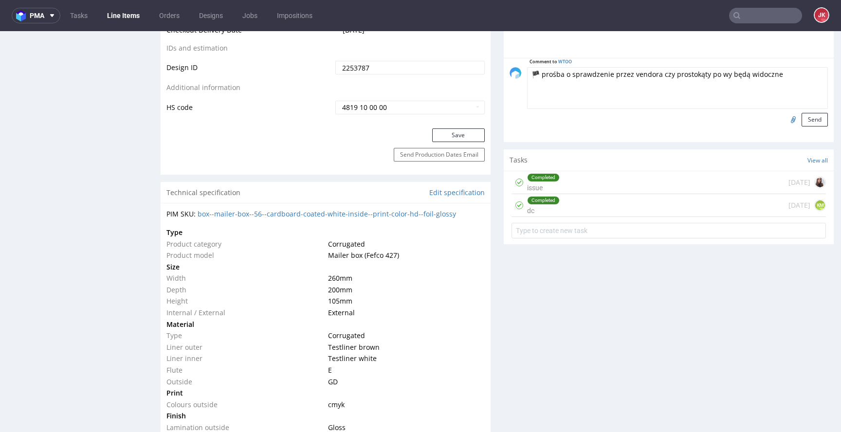
click at [557, 206] on div "Completed dc 1 day ago KM" at bounding box center [669, 205] width 315 height 23
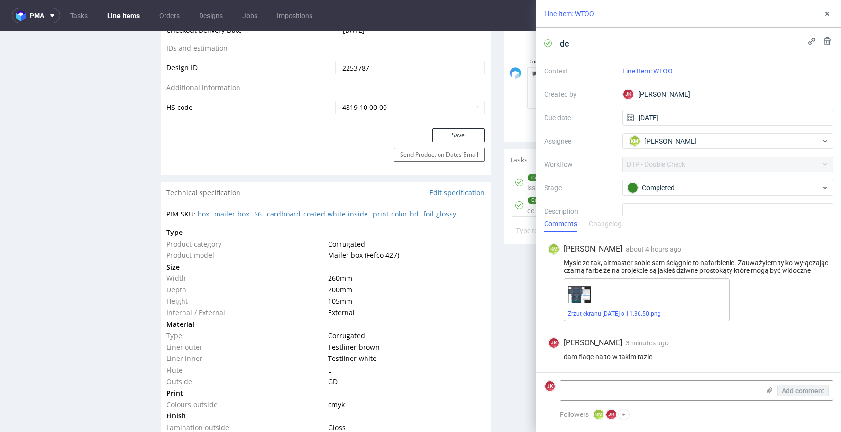
scroll to position [48, 0]
click at [828, 14] on use at bounding box center [828, 14] width 4 height 4
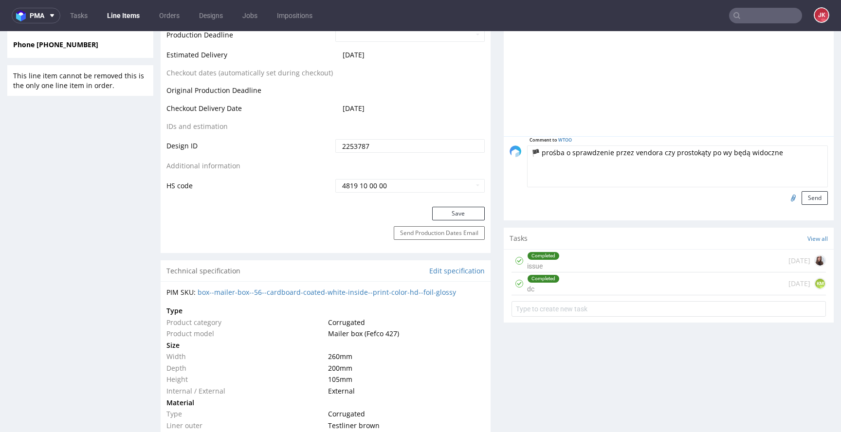
scroll to position [501, 0]
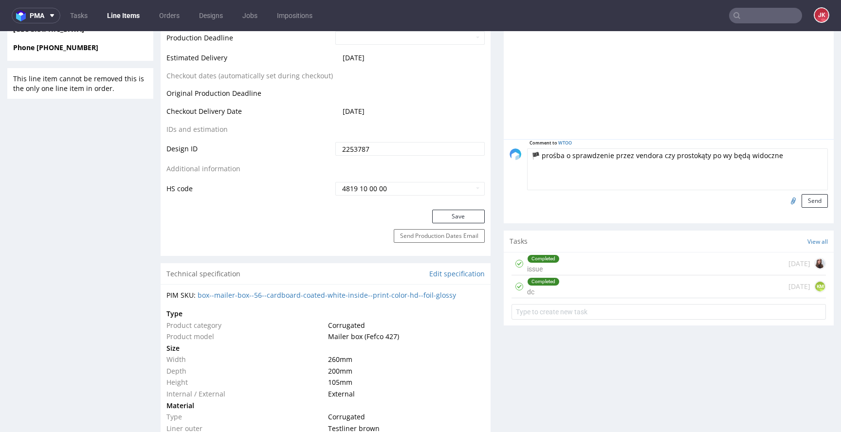
drag, startPoint x: 665, startPoint y: 158, endPoint x: 779, endPoint y: 160, distance: 114.4
click at [779, 160] on textarea "🏴 prośba o sprawdzenie przez vendora czy prostokąty po wy będą widoczne" at bounding box center [677, 170] width 301 height 42
click at [783, 159] on textarea "🏴 prośba o sprawdzenie przez vendora czy wydruk wyjdzie bez problemu" at bounding box center [677, 170] width 301 height 42
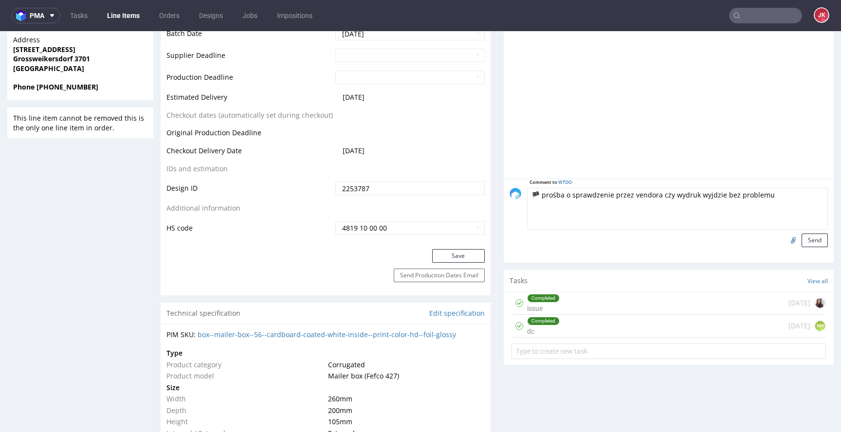
scroll to position [469, 0]
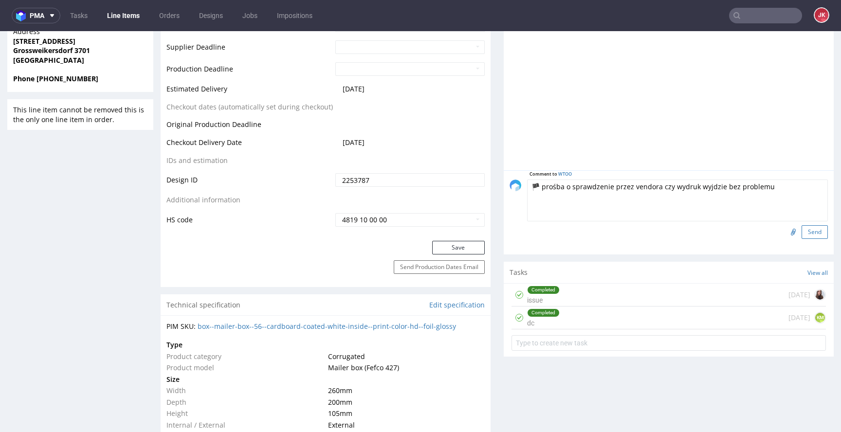
type textarea "🏴 prośba o sprawdzenie przez vendora czy wydruk wyjdzie bez problemu"
click at [802, 231] on button "Send" at bounding box center [815, 232] width 26 height 14
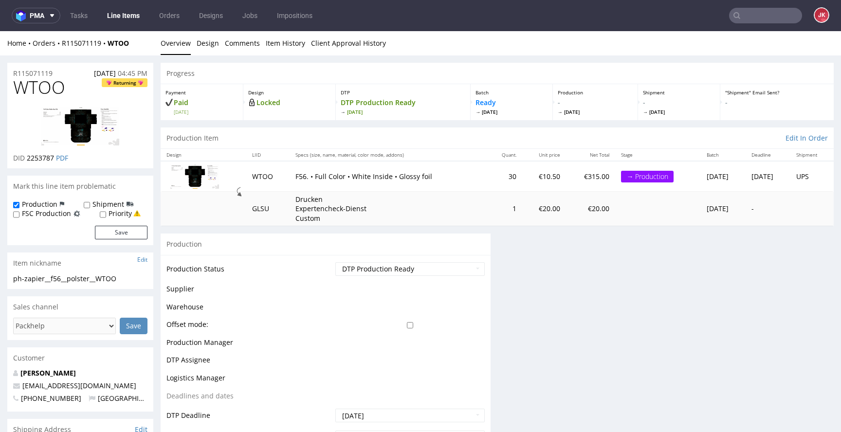
scroll to position [0, 0]
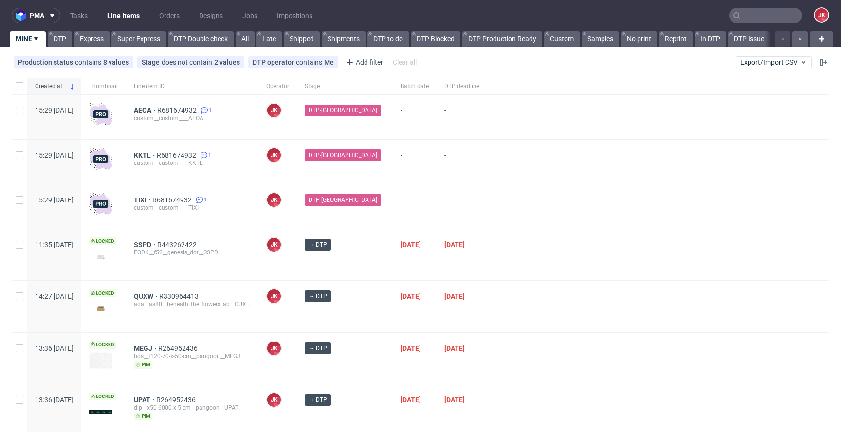
click at [537, 254] on div at bounding box center [658, 254] width 342 height 51
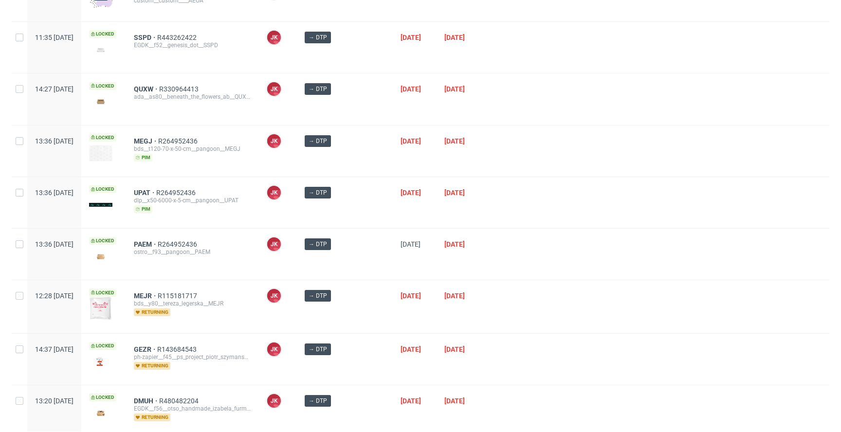
scroll to position [398, 0]
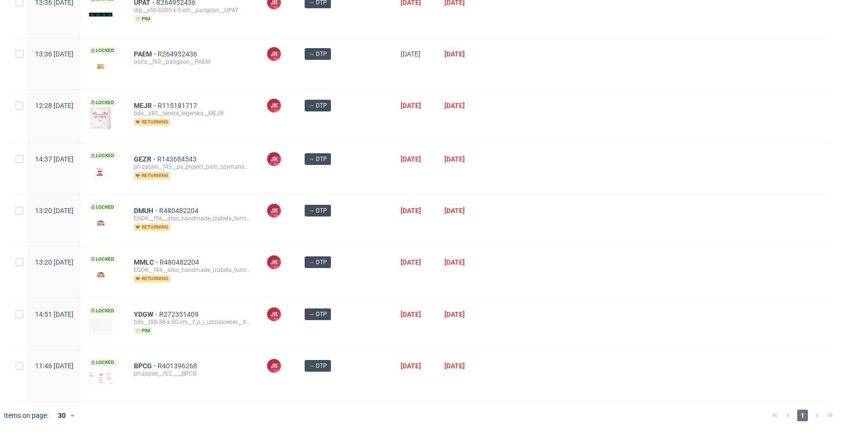
click at [507, 231] on div at bounding box center [658, 220] width 342 height 51
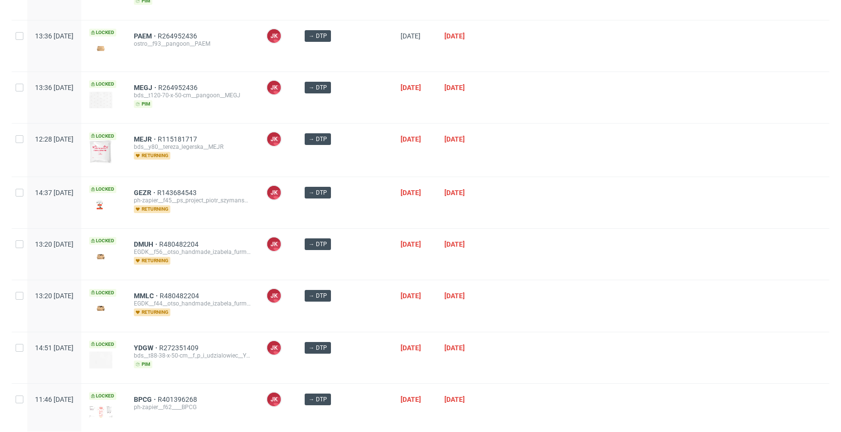
scroll to position [398, 0]
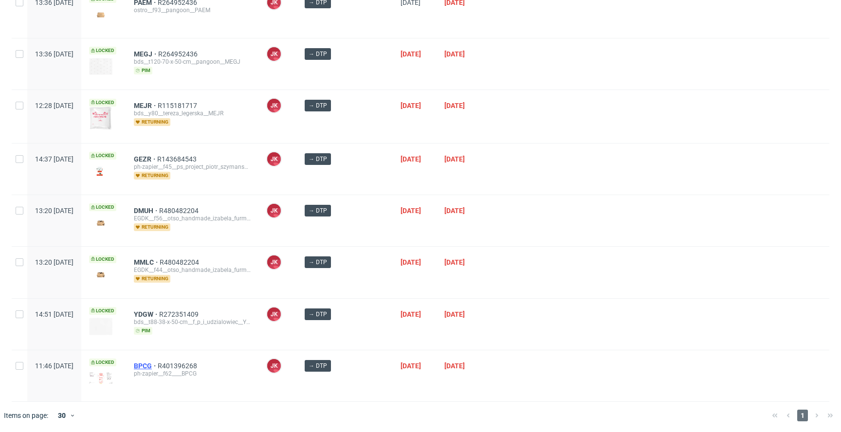
click at [158, 364] on span "BPCG" at bounding box center [146, 366] width 24 height 8
click at [527, 225] on div at bounding box center [658, 220] width 342 height 51
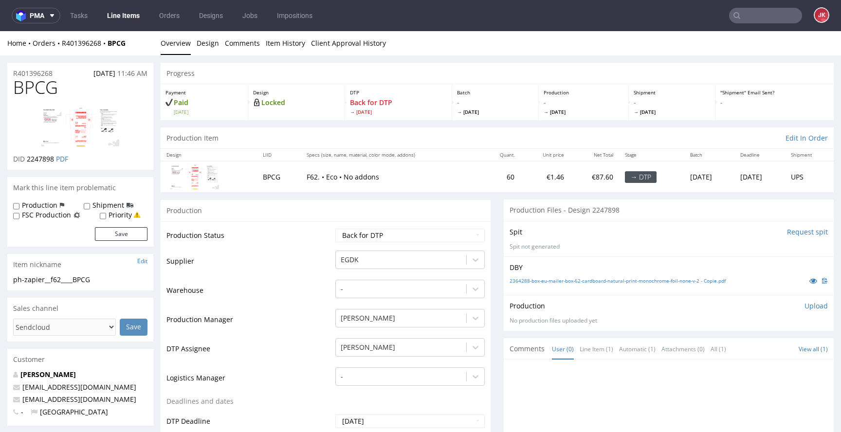
click at [324, 299] on td "Warehouse" at bounding box center [250, 293] width 167 height 29
click at [318, 306] on td "Warehouse" at bounding box center [250, 293] width 167 height 29
click at [790, 305] on div "Production Upload" at bounding box center [669, 306] width 318 height 10
click at [805, 305] on p "Upload" at bounding box center [816, 306] width 23 height 10
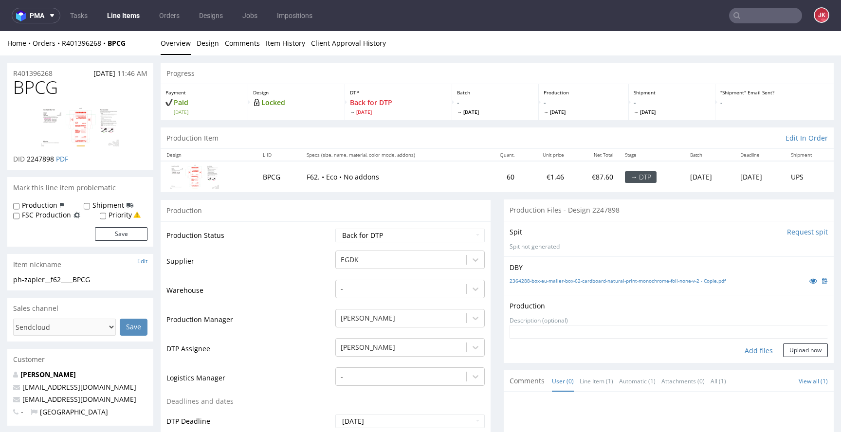
click at [746, 351] on div "Add files" at bounding box center [759, 351] width 49 height 15
type input "C:\fakepath\EGDK__f62____BPCG__d2247898__oR401396268__5__outside.pdf"
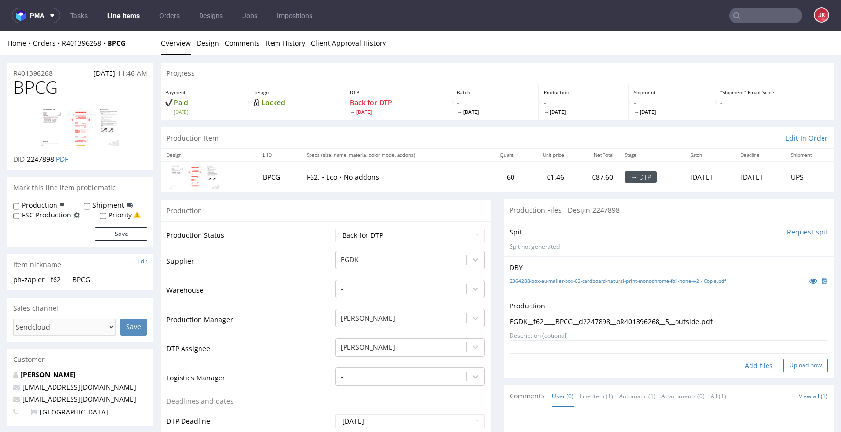
click at [796, 365] on button "Upload now" at bounding box center [805, 366] width 45 height 14
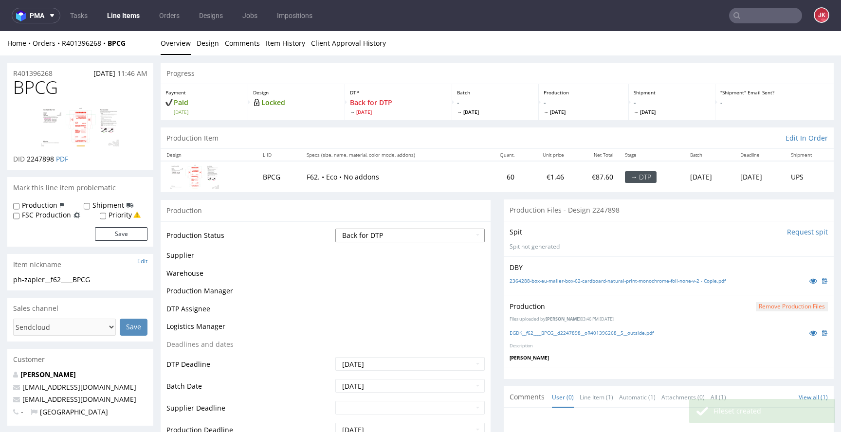
click at [405, 237] on select "Waiting for Artwork Waiting for Diecut Waiting for Mockup Waiting for DTP Waiti…" at bounding box center [410, 236] width 149 height 14
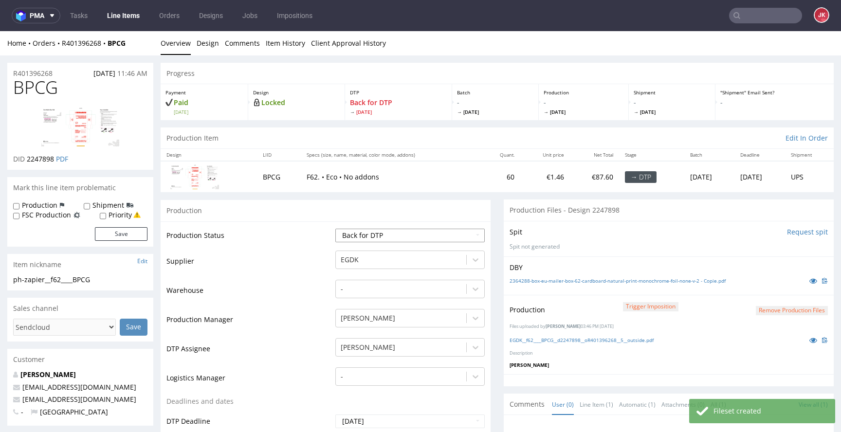
select select "dtp_ca_needed"
click at [336, 229] on select "Waiting for Artwork Waiting for Diecut Waiting for Mockup Waiting for DTP Waiti…" at bounding box center [410, 236] width 149 height 14
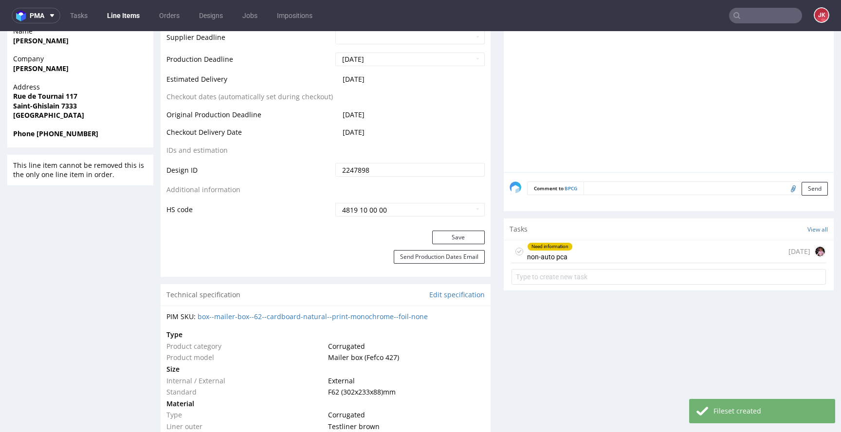
scroll to position [435, 0]
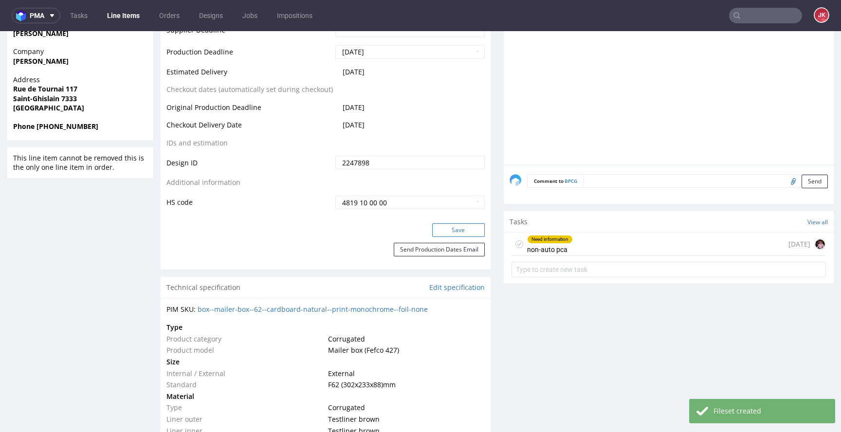
click at [456, 230] on button "Save" at bounding box center [458, 231] width 53 height 14
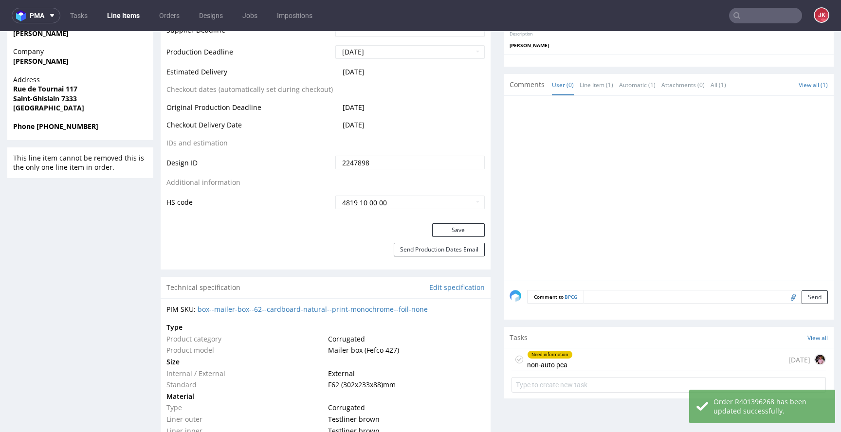
click at [554, 357] on div "Need information" at bounding box center [550, 355] width 45 height 8
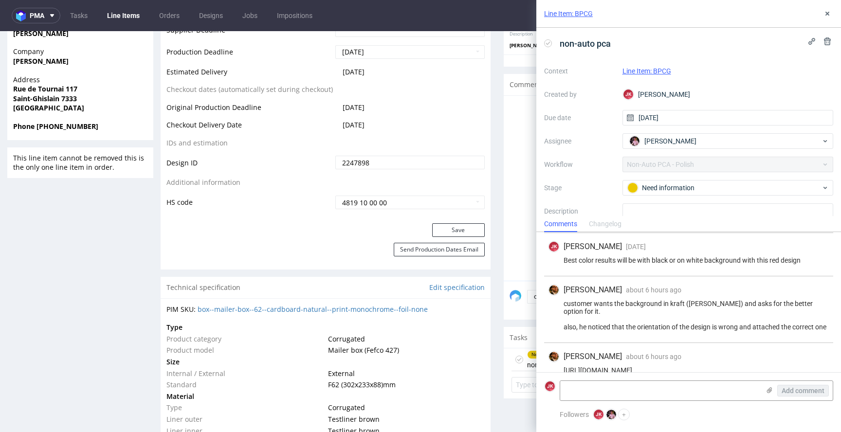
scroll to position [1105, 0]
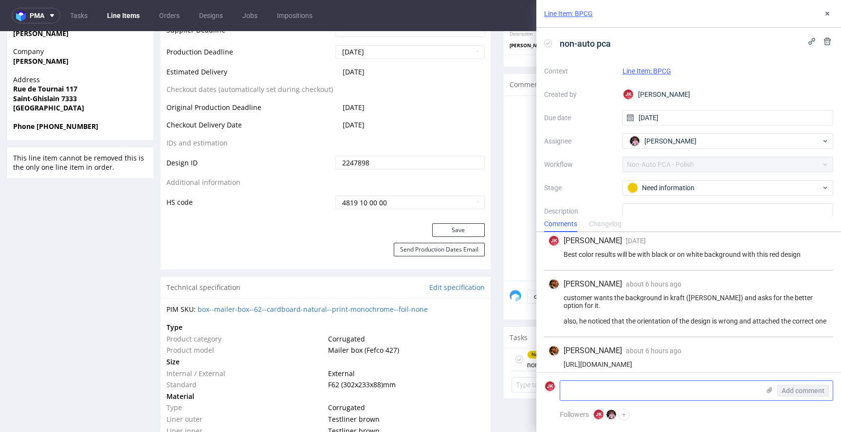
click at [618, 390] on textarea at bounding box center [660, 390] width 200 height 19
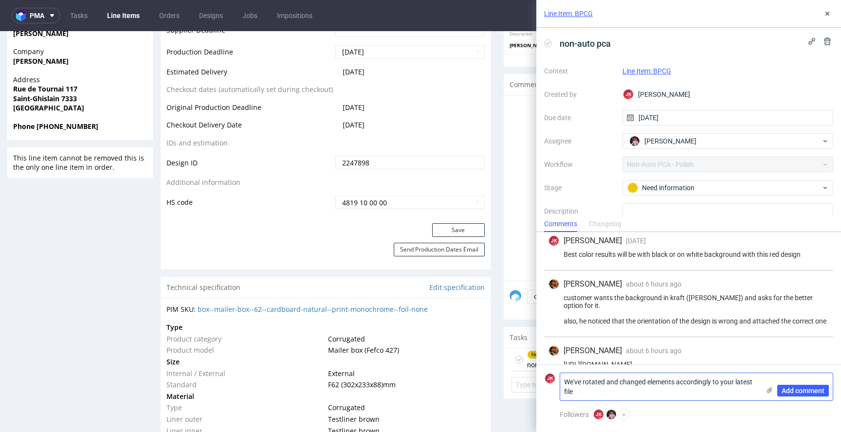
click at [592, 384] on textarea "We've rotated and changed elements accordingly to your latest file" at bounding box center [660, 386] width 200 height 27
paste textarea "1. We've rotated and changed elements according to your latest file 2. We dont …"
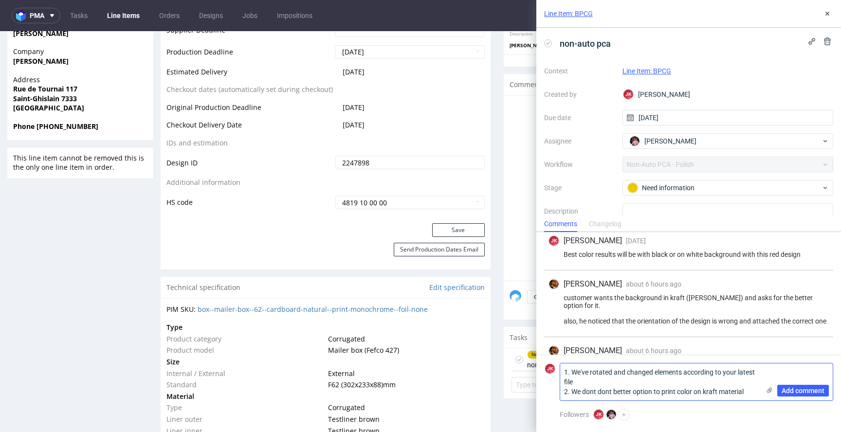
click at [685, 373] on textarea "1. We've rotated and changed elements according to your latest file 2. We dont …" at bounding box center [660, 382] width 200 height 37
click at [638, 383] on textarea "1. We've rotated and changed elements placement according to your latest file 2…" at bounding box center [660, 382] width 200 height 37
click at [602, 392] on textarea "1. We've rotated and changed elements placement according to your latest file. …" at bounding box center [660, 382] width 200 height 37
click at [699, 383] on textarea "1. We've rotated and changed elements placement according to your latest file. …" at bounding box center [660, 382] width 200 height 37
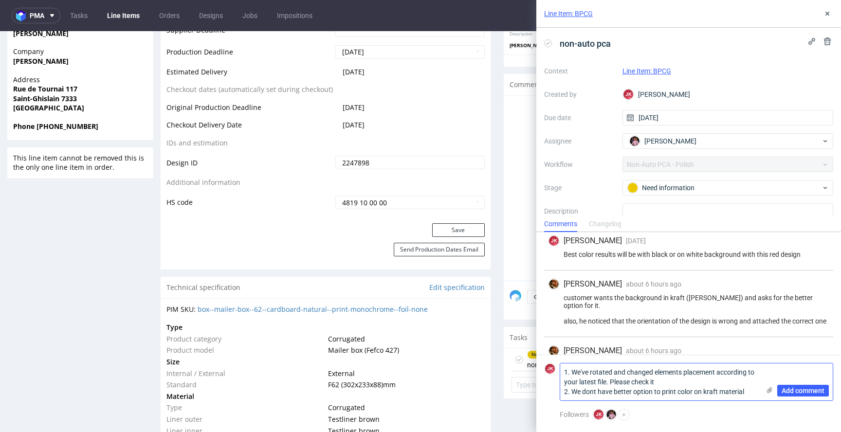
type textarea "1. We've rotated and changed elements placement according to your latest file. …"
click at [770, 390] on icon at bounding box center [770, 391] width 8 height 8
click at [0, 0] on input "file" at bounding box center [0, 0] width 0 height 0
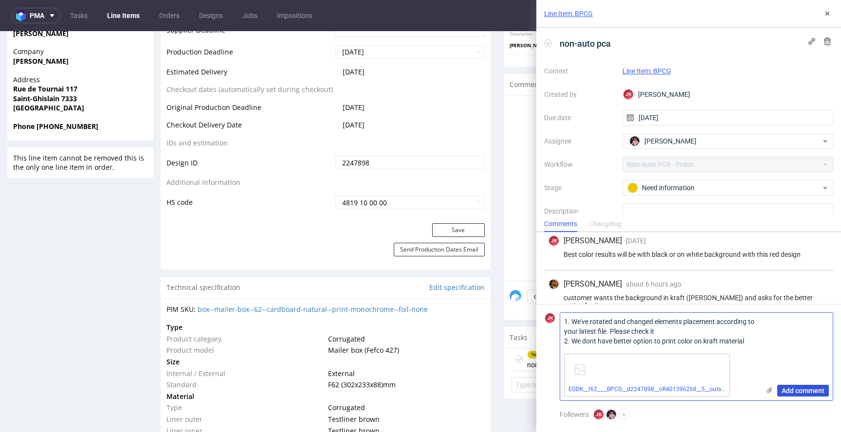
click at [790, 386] on button "Add comment" at bounding box center [804, 391] width 52 height 12
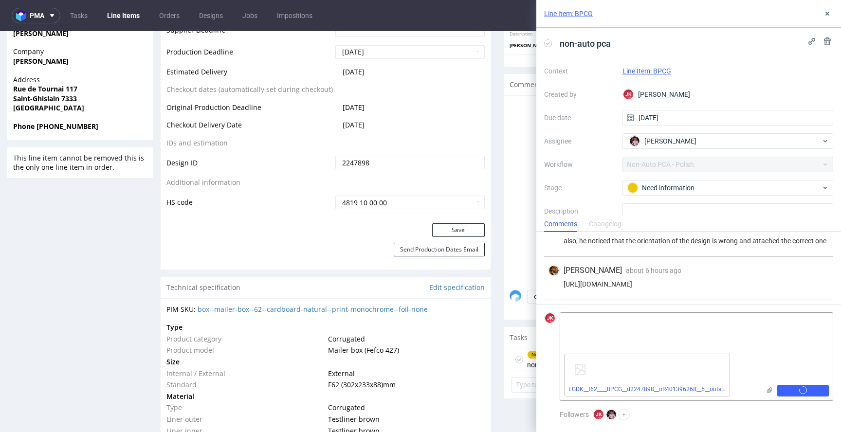
scroll to position [1207, 0]
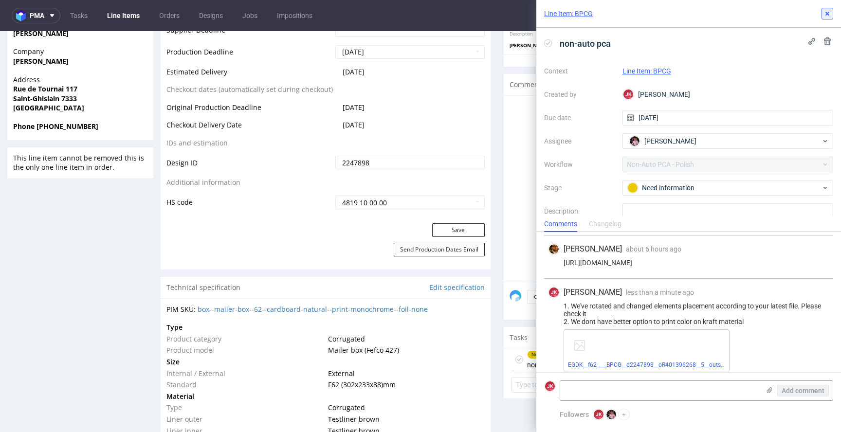
click at [825, 8] on button at bounding box center [828, 14] width 12 height 12
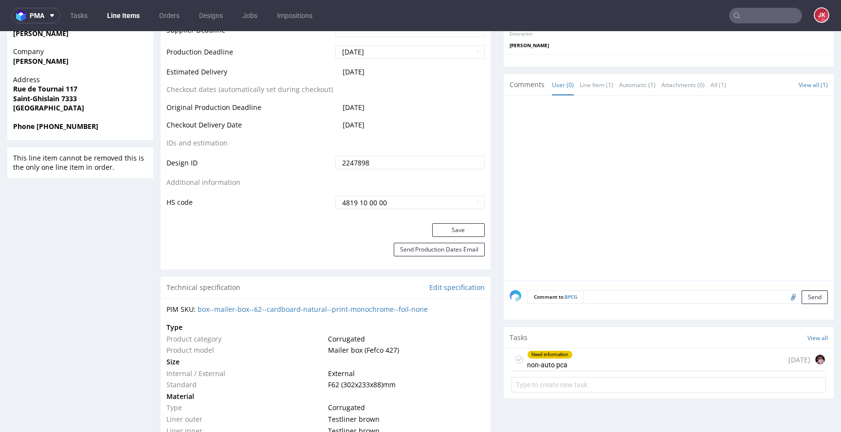
click at [560, 352] on div "Need information" at bounding box center [550, 355] width 45 height 8
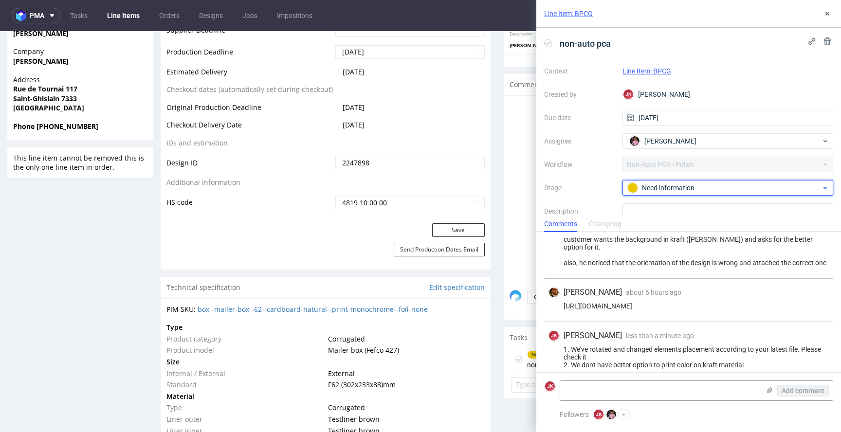
click at [635, 188] on div at bounding box center [633, 188] width 11 height 11
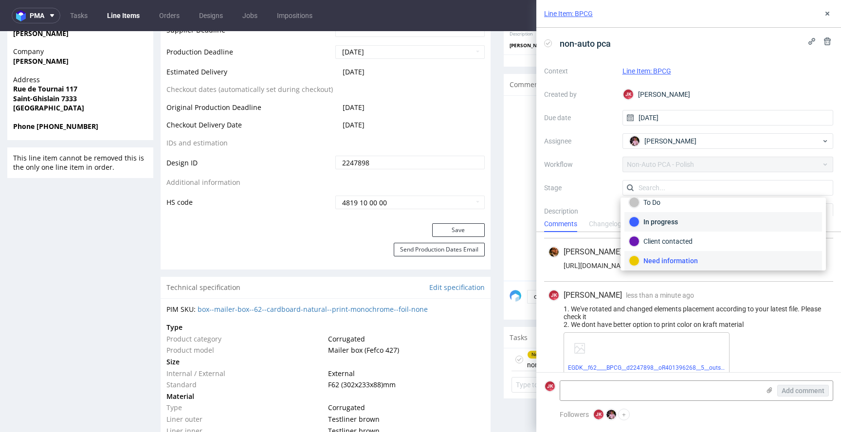
scroll to position [1207, 0]
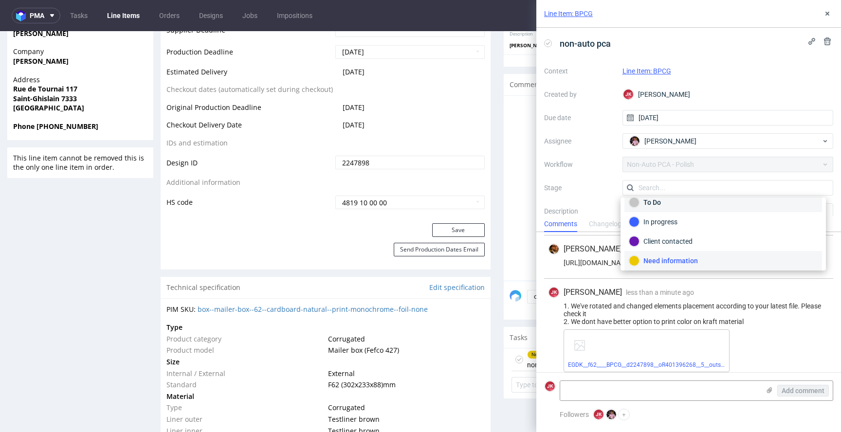
click at [653, 206] on div "To Do" at bounding box center [723, 202] width 189 height 11
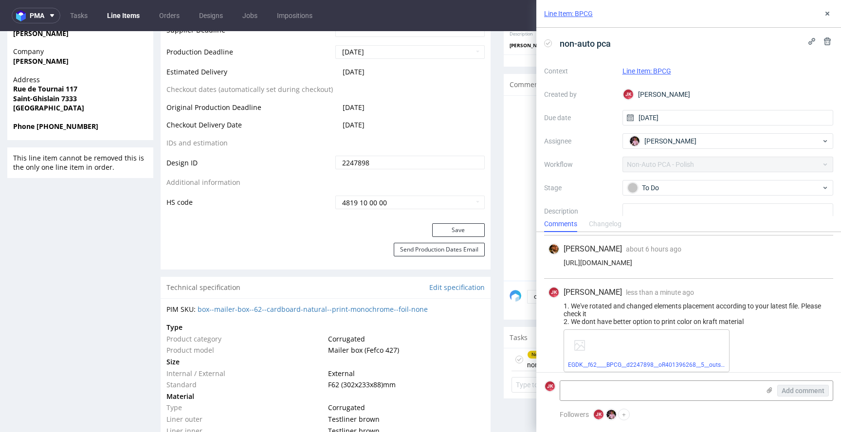
click at [826, 20] on div "Line Item: BPCG" at bounding box center [689, 14] width 305 height 28
click at [826, 15] on use at bounding box center [828, 14] width 4 height 4
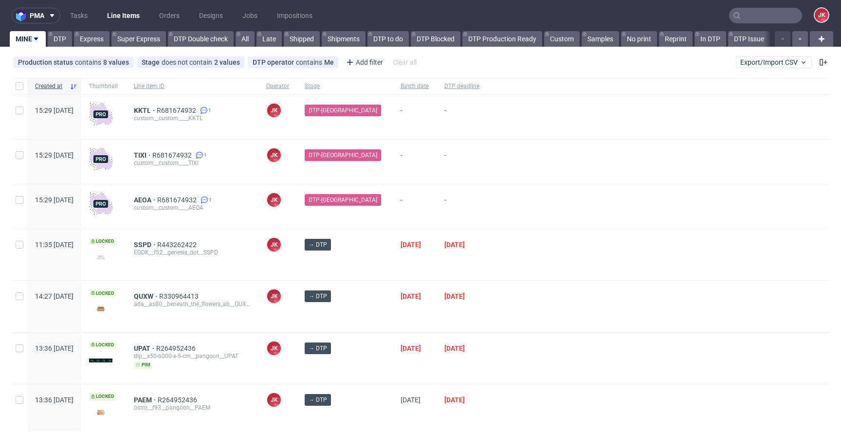
click at [496, 218] on div at bounding box center [658, 207] width 342 height 44
click at [371, 222] on div "DTP-[GEOGRAPHIC_DATA]" at bounding box center [345, 207] width 96 height 44
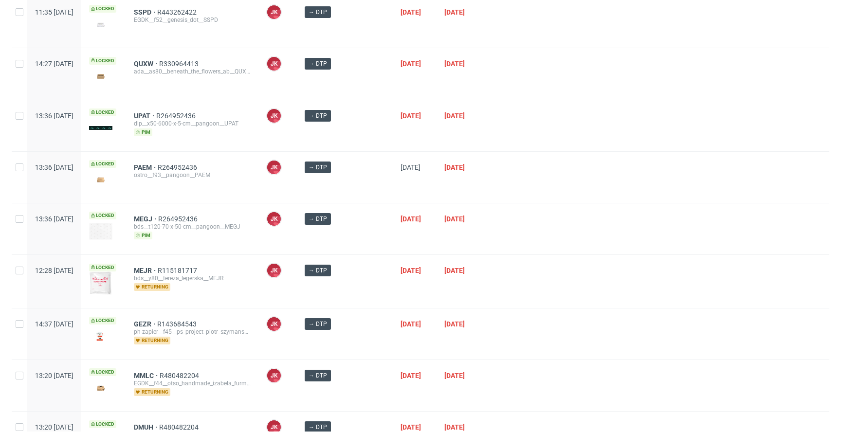
scroll to position [346, 0]
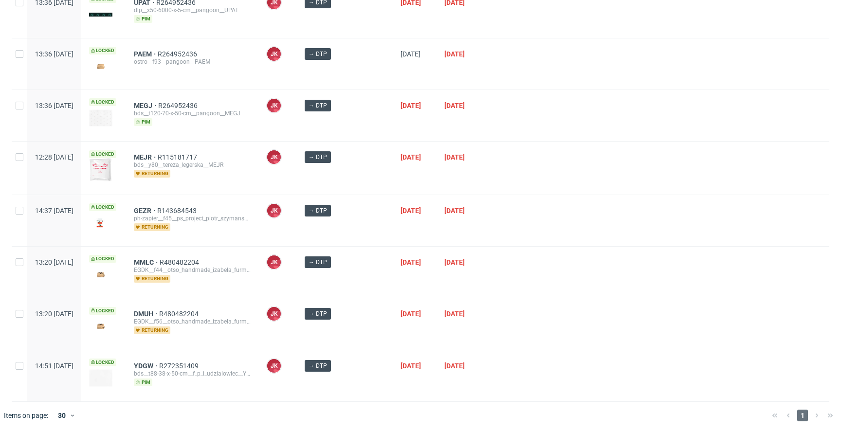
click at [513, 247] on div at bounding box center [658, 273] width 342 height 52
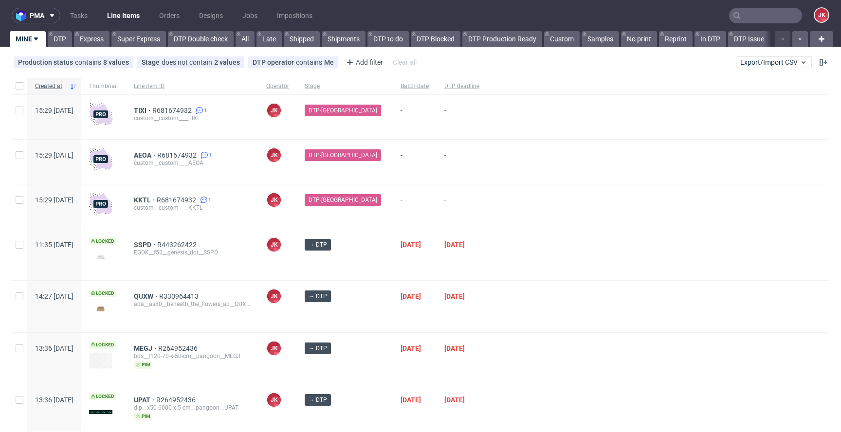
click at [492, 253] on div at bounding box center [658, 254] width 342 height 51
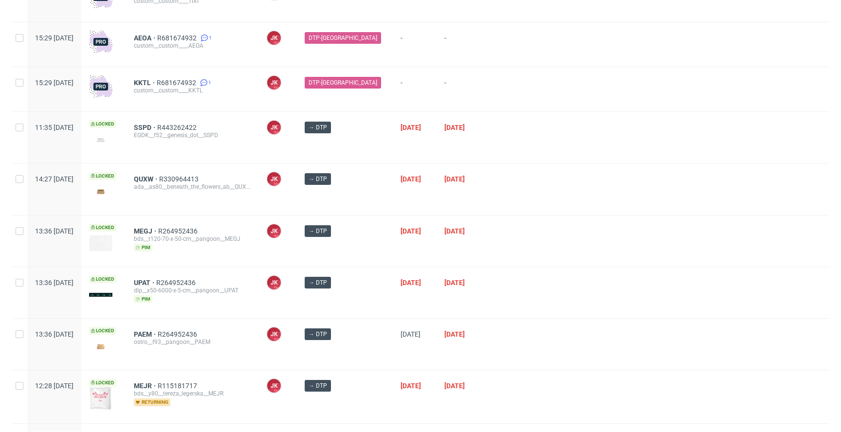
scroll to position [346, 0]
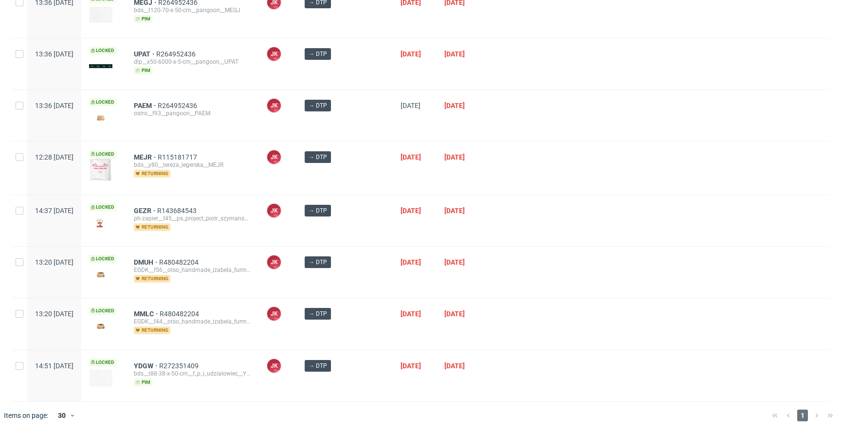
click at [489, 277] on div at bounding box center [658, 272] width 342 height 51
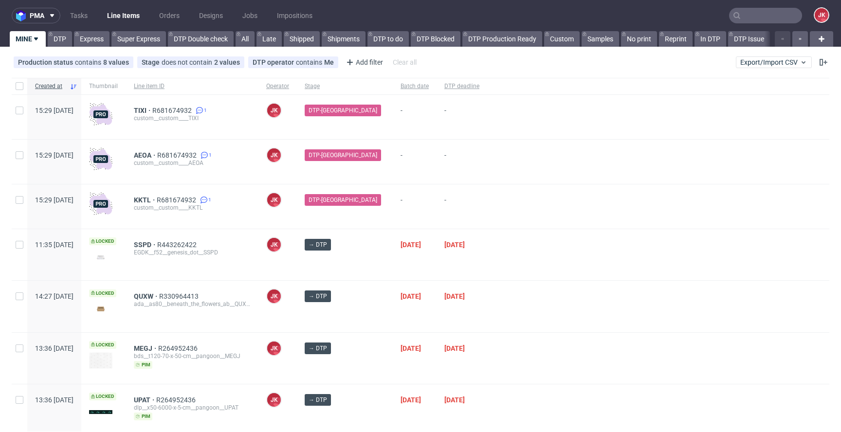
click at [488, 259] on div at bounding box center [658, 254] width 342 height 51
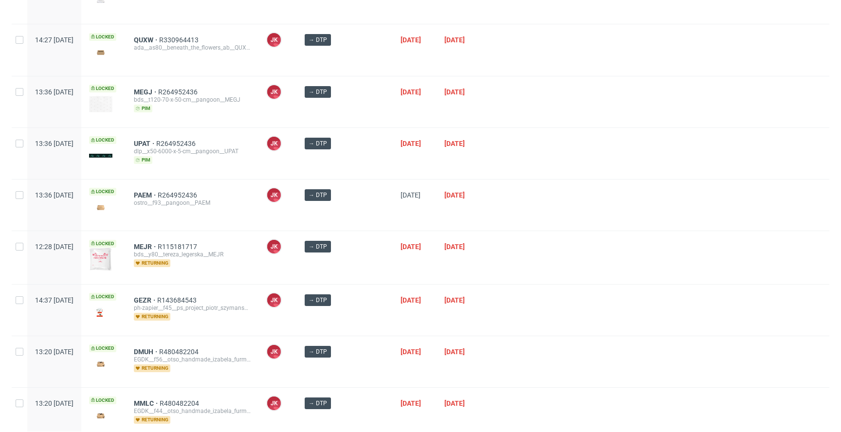
scroll to position [346, 0]
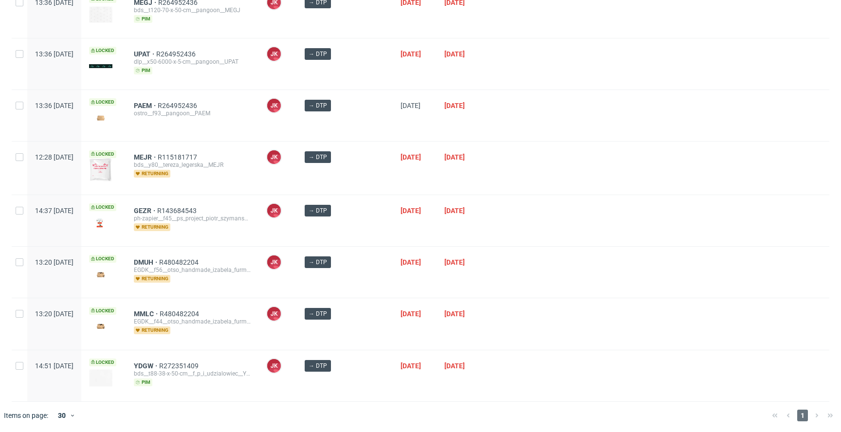
click at [487, 280] on div at bounding box center [658, 272] width 342 height 51
click at [487, 279] on div at bounding box center [658, 272] width 342 height 51
click at [372, 275] on div "→ DTP" at bounding box center [345, 272] width 96 height 51
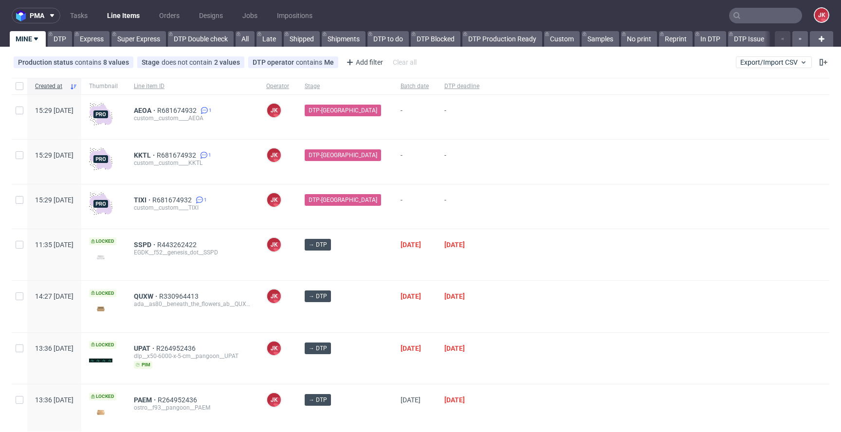
click at [369, 262] on div "→ DTP" at bounding box center [345, 254] width 96 height 51
click at [369, 265] on div "→ DTP" at bounding box center [345, 254] width 96 height 51
click at [371, 268] on div "→ DTP" at bounding box center [345, 254] width 96 height 51
click at [369, 261] on div "→ DTP" at bounding box center [345, 254] width 96 height 51
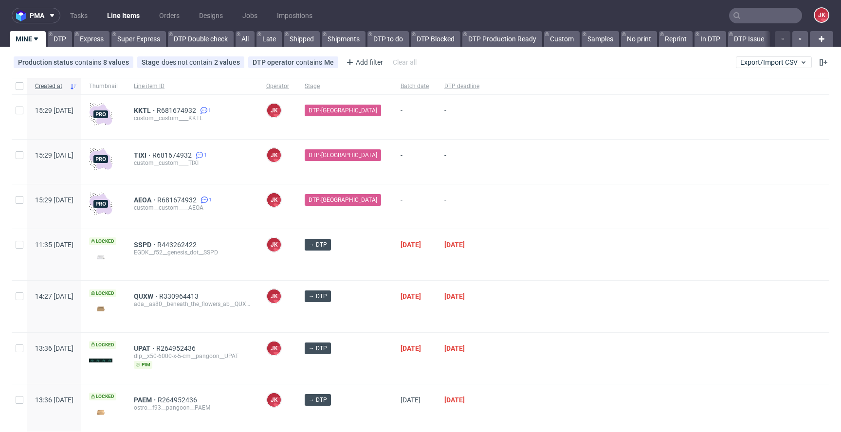
click at [369, 264] on div "→ DTP" at bounding box center [345, 254] width 96 height 51
click at [364, 270] on div "→ DTP" at bounding box center [345, 254] width 96 height 51
click at [157, 245] on span "SSPD" at bounding box center [145, 245] width 23 height 8
click at [554, 192] on div at bounding box center [658, 207] width 342 height 44
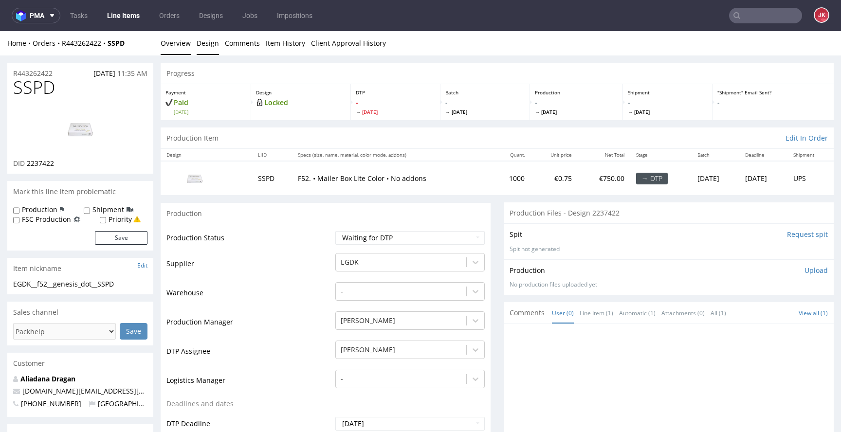
click at [213, 48] on link "Design" at bounding box center [208, 43] width 22 height 24
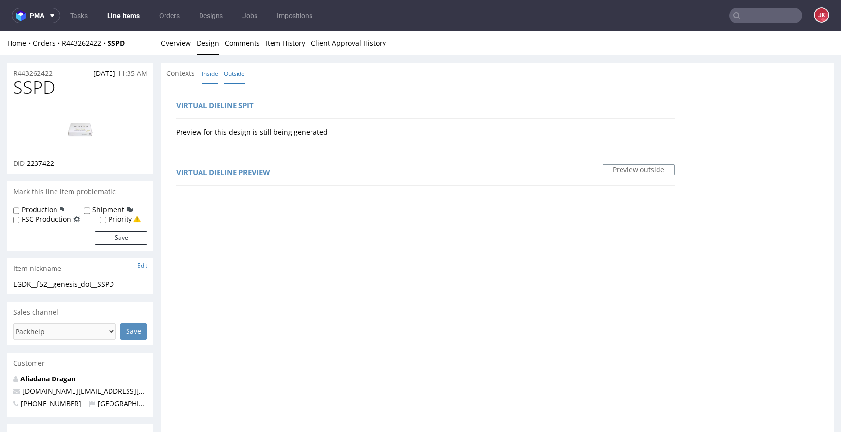
click at [204, 76] on link "Inside" at bounding box center [210, 73] width 16 height 21
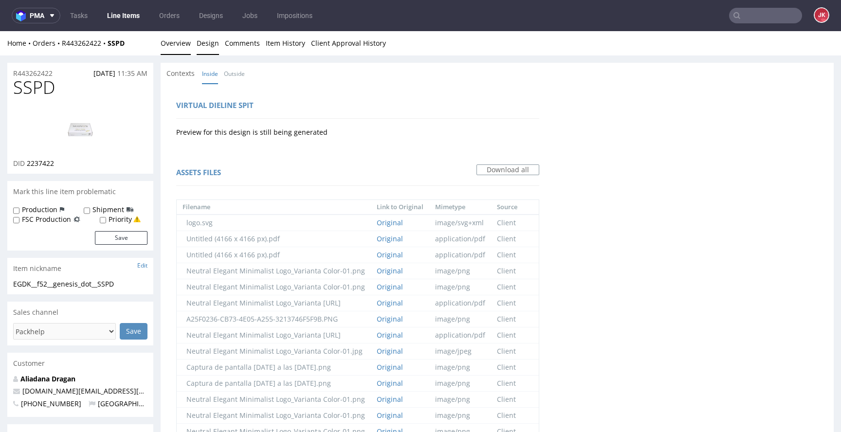
click at [181, 34] on link "Overview" at bounding box center [176, 43] width 30 height 24
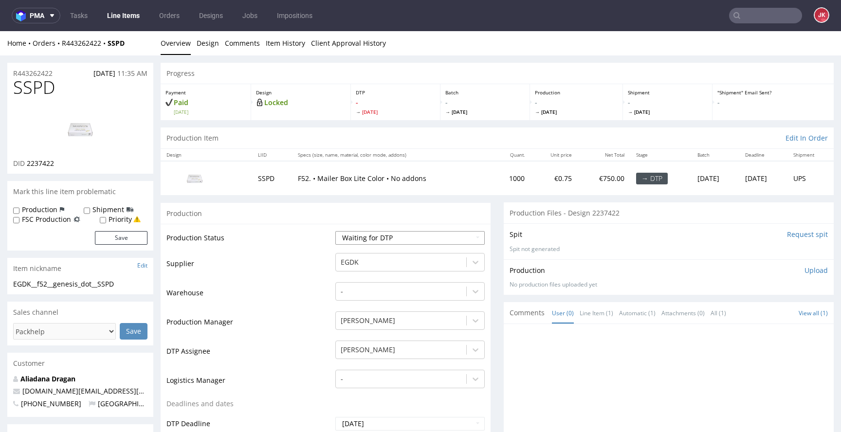
click at [353, 237] on select "Waiting for Artwork Waiting for Diecut Waiting for Mockup Waiting for DTP Waiti…" at bounding box center [410, 238] width 149 height 14
select select "dtp_in_process"
click at [336, 231] on select "Waiting for Artwork Waiting for Diecut Waiting for Mockup Waiting for DTP Waiti…" at bounding box center [410, 238] width 149 height 14
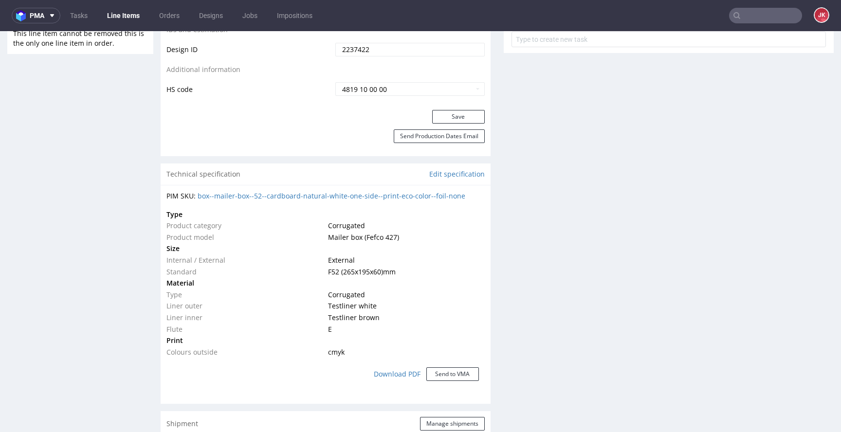
scroll to position [556, 0]
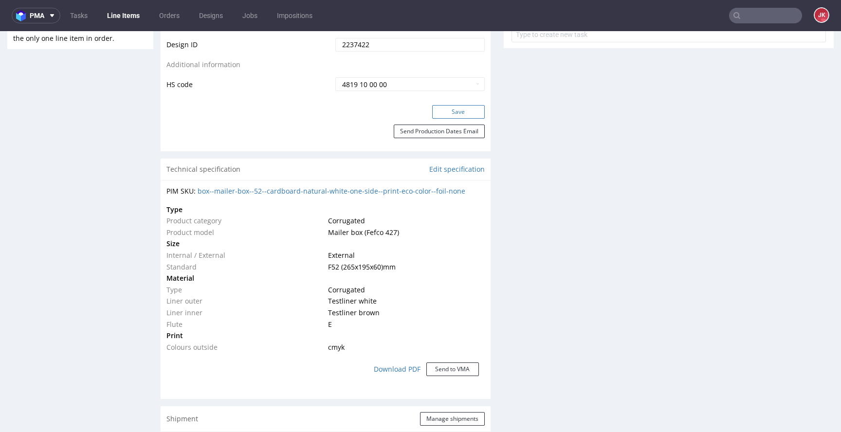
click at [454, 109] on button "Save" at bounding box center [458, 112] width 53 height 14
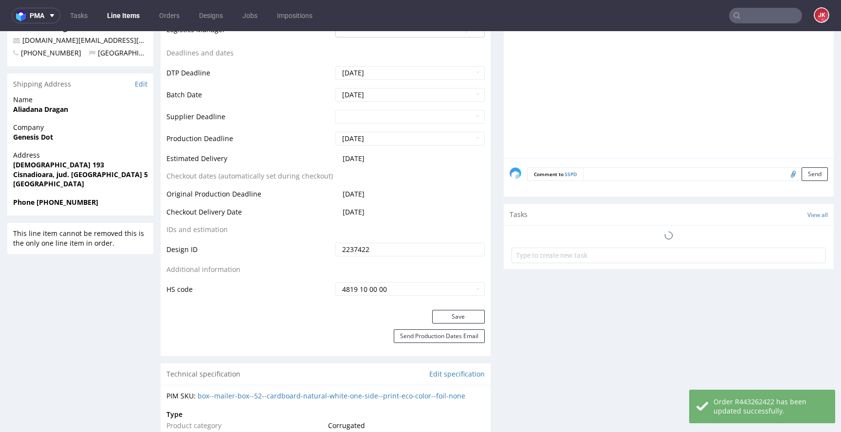
scroll to position [0, 0]
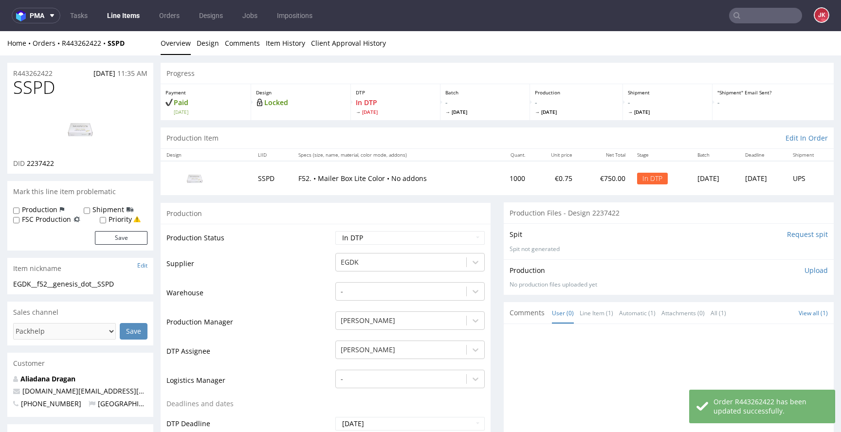
click at [41, 165] on span "2237422" at bounding box center [40, 163] width 27 height 9
copy span "2237422"
click at [678, 234] on div "Spit Request spit" at bounding box center [669, 235] width 318 height 10
click at [787, 234] on input "Request spit" at bounding box center [807, 235] width 41 height 10
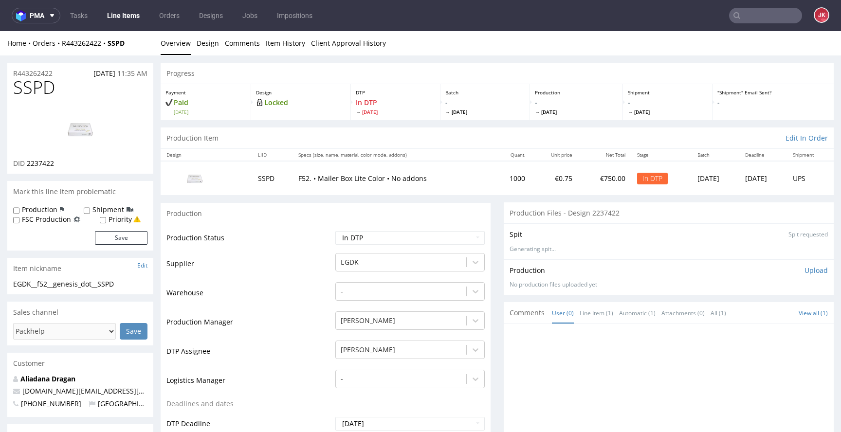
click at [98, 124] on img at bounding box center [80, 129] width 78 height 44
click at [29, 89] on span "SSPD" at bounding box center [34, 87] width 42 height 19
copy span "SSPD"
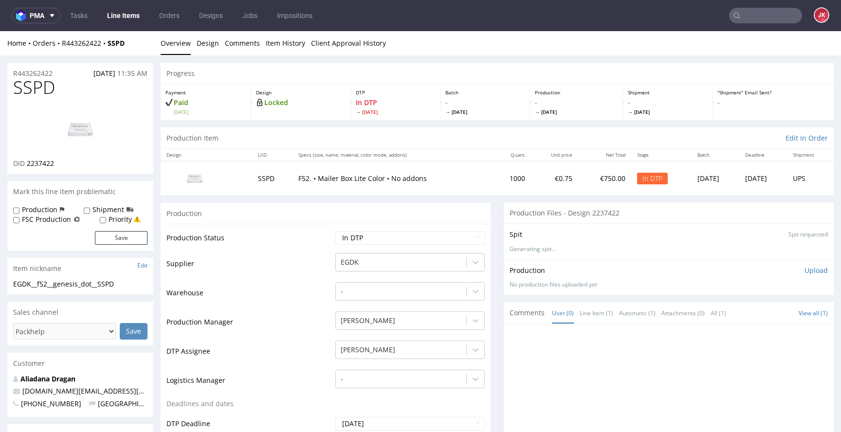
click at [281, 271] on td "Supplier" at bounding box center [250, 266] width 167 height 29
click at [210, 47] on link "Design" at bounding box center [208, 43] width 22 height 24
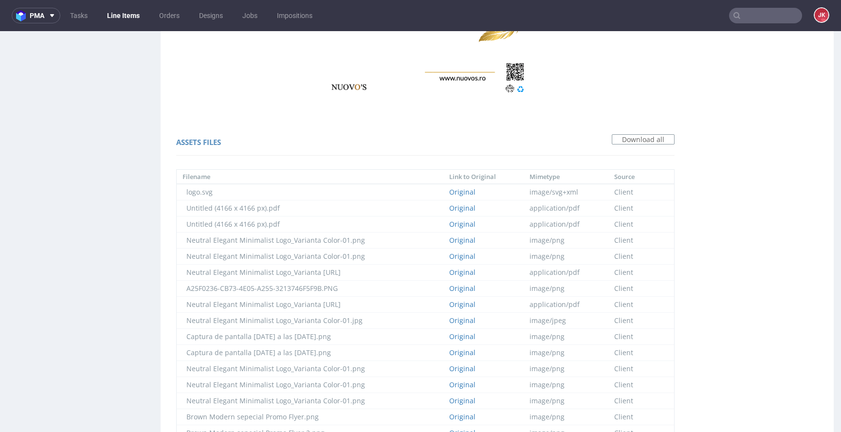
scroll to position [577, 0]
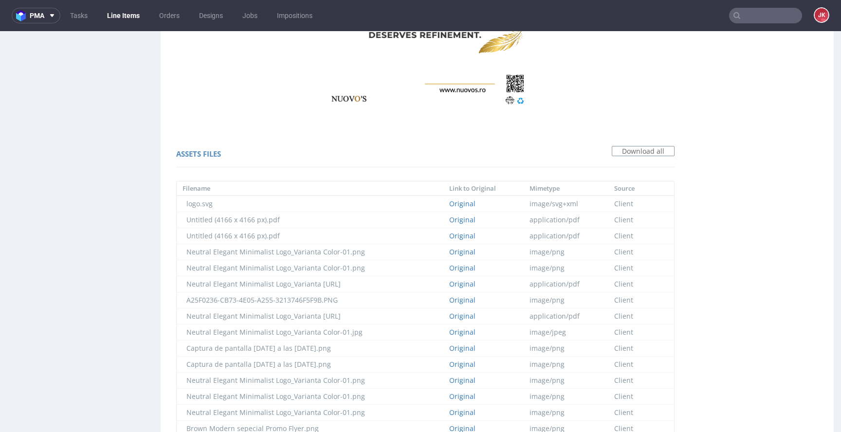
copy div "9a5c08"
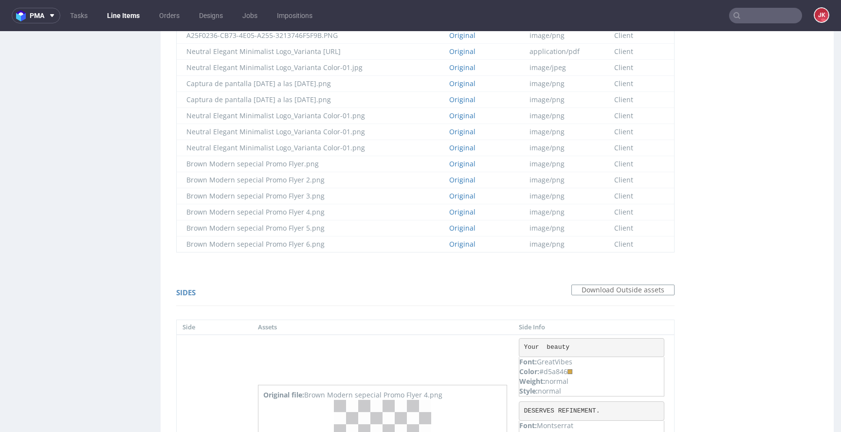
scroll to position [981, 0]
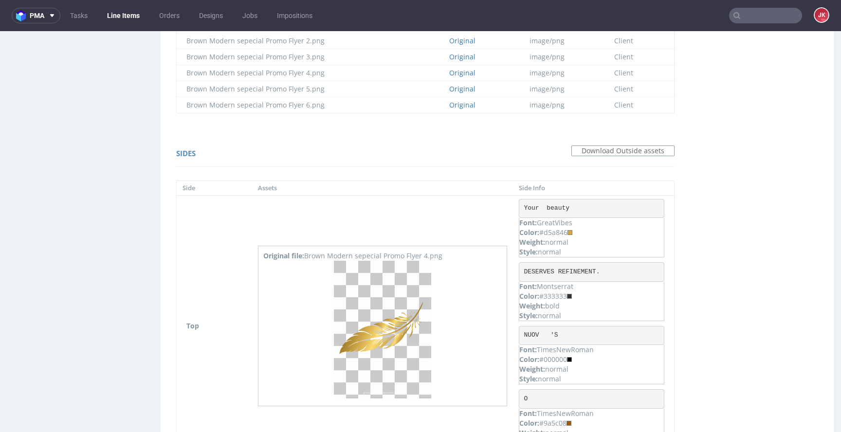
click at [579, 234] on div "Virtual dieline spit Preview for this design is still being generated Virtual d…" at bounding box center [497, 79] width 673 height 1953
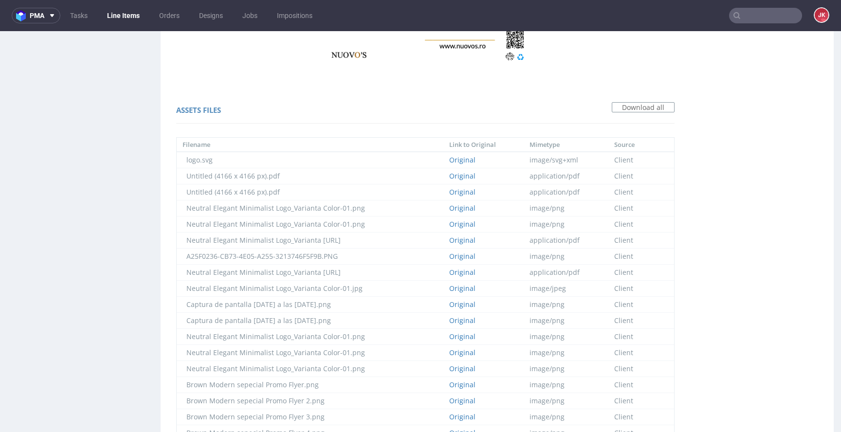
scroll to position [0, 0]
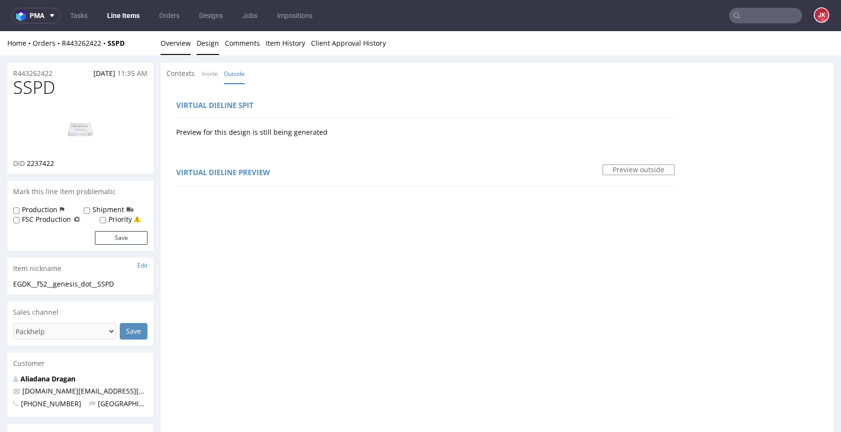
click at [186, 51] on link "Overview" at bounding box center [176, 43] width 30 height 24
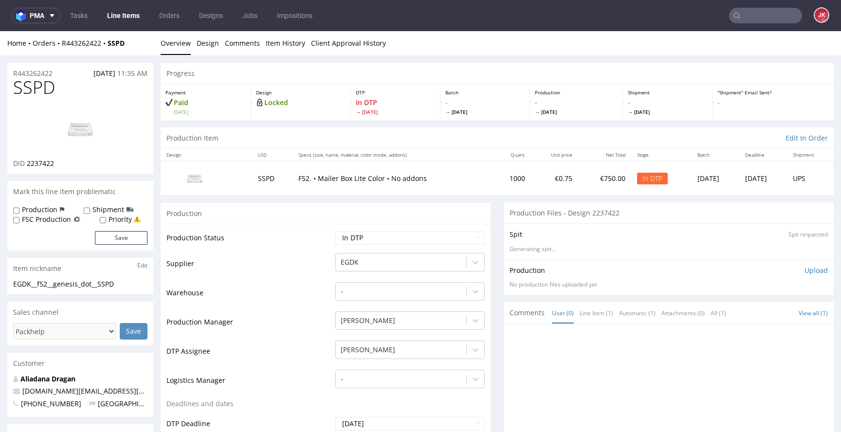
click at [305, 271] on td "Supplier" at bounding box center [250, 266] width 167 height 29
click at [104, 139] on img at bounding box center [80, 129] width 78 height 44
click at [262, 261] on td "Supplier" at bounding box center [250, 266] width 167 height 29
drag, startPoint x: 137, startPoint y: 282, endPoint x: 0, endPoint y: 278, distance: 137.4
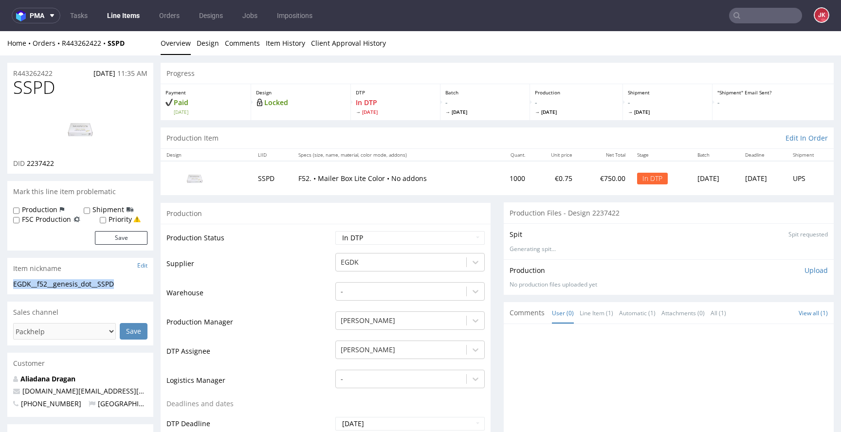
copy section "EGDK__f52__genesis_dot__SSPD"
copy p "R443262422"
drag, startPoint x: 30, startPoint y: 165, endPoint x: 63, endPoint y: 165, distance: 33.6
click at [63, 165] on div "DID 2237422" at bounding box center [80, 164] width 134 height 10
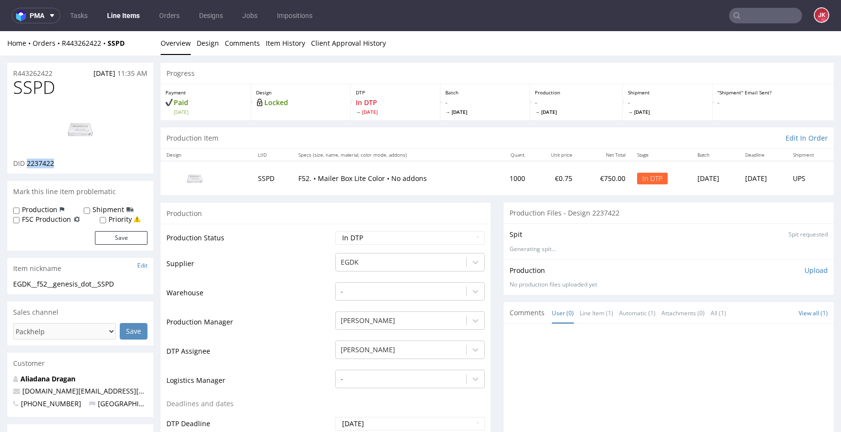
copy span "2237422"
click at [805, 271] on p "Upload" at bounding box center [816, 271] width 23 height 10
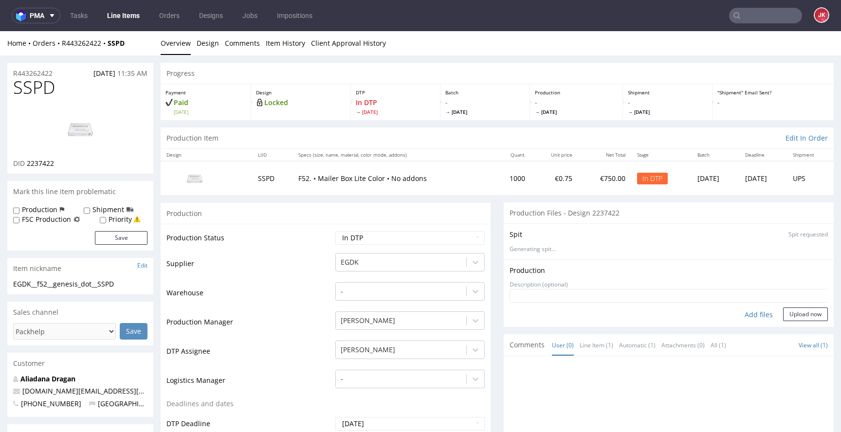
click at [746, 314] on div "Add files" at bounding box center [759, 315] width 49 height 15
type input "C:\fakepath\EGDK__f52__genesis_dot__SSPD__d2237422__oR443262422__6__outside.pdf"
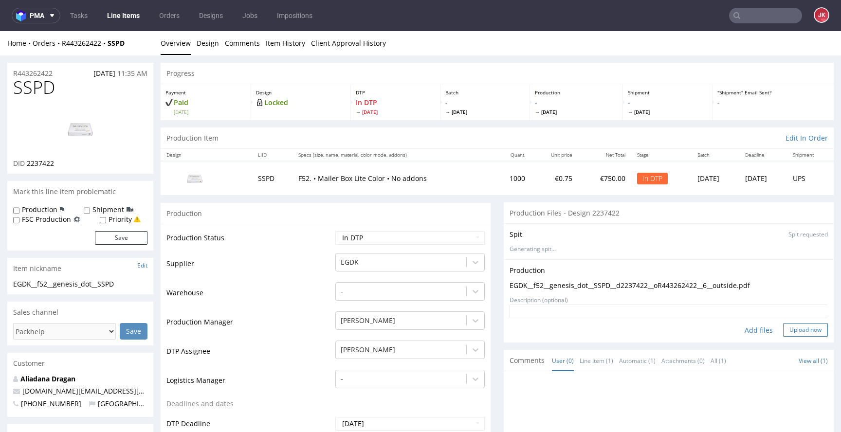
click at [795, 330] on button "Upload now" at bounding box center [805, 330] width 45 height 14
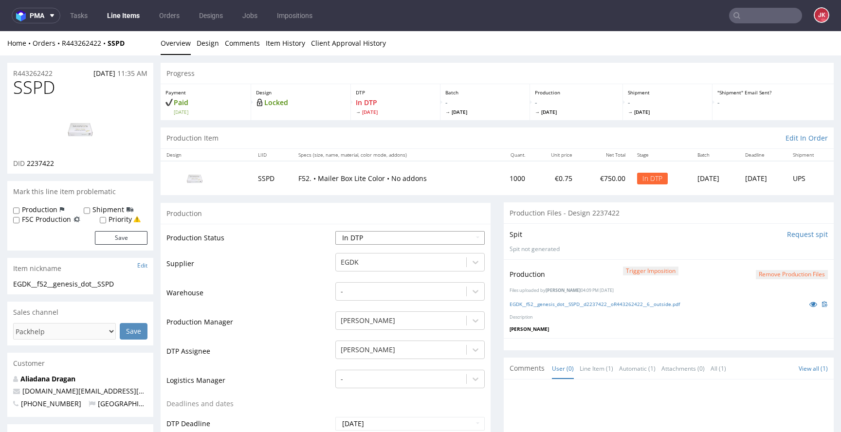
click at [382, 234] on select "Waiting for Artwork Waiting for Diecut Waiting for Mockup Waiting for DTP Waiti…" at bounding box center [410, 238] width 149 height 14
select select "dtp_production_ready"
click at [336, 231] on select "Waiting for Artwork Waiting for Diecut Waiting for Mockup Waiting for DTP Waiti…" at bounding box center [410, 238] width 149 height 14
click at [424, 236] on select "Waiting for Artwork Waiting for Diecut Waiting for Mockup Waiting for DTP Waiti…" at bounding box center [410, 238] width 149 height 14
click at [405, 236] on select "Waiting for Artwork Waiting for Diecut Waiting for Mockup Waiting for DTP Waiti…" at bounding box center [410, 238] width 149 height 14
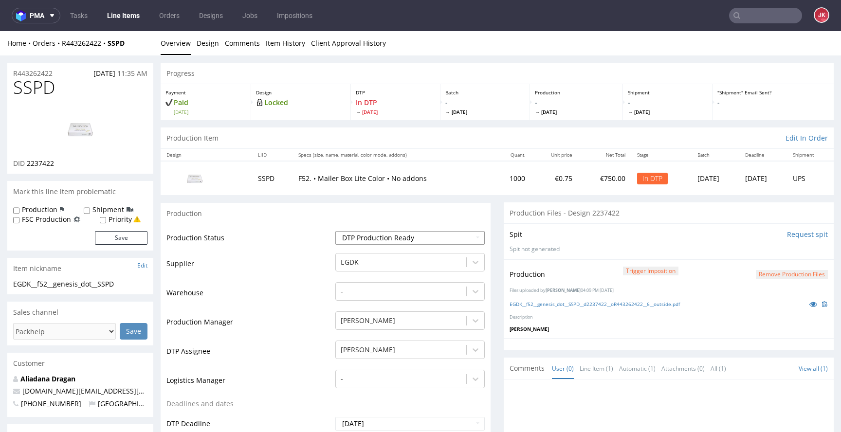
click at [336, 231] on select "Waiting for Artwork Waiting for Diecut Waiting for Mockup Waiting for DTP Waiti…" at bounding box center [410, 238] width 149 height 14
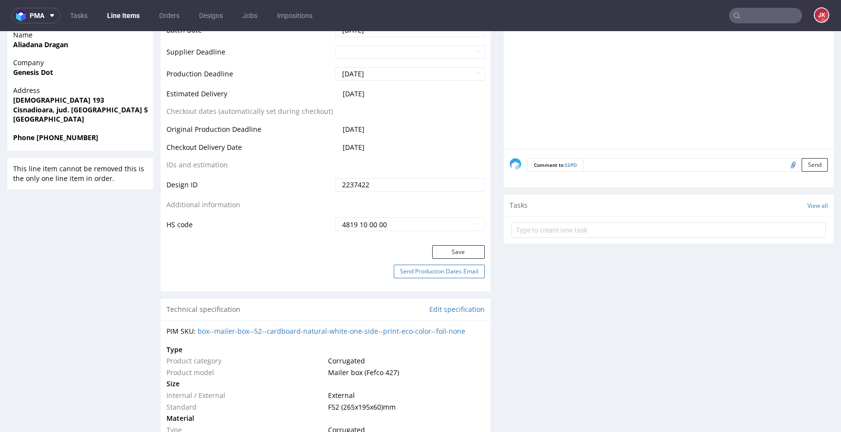
scroll to position [465, 0]
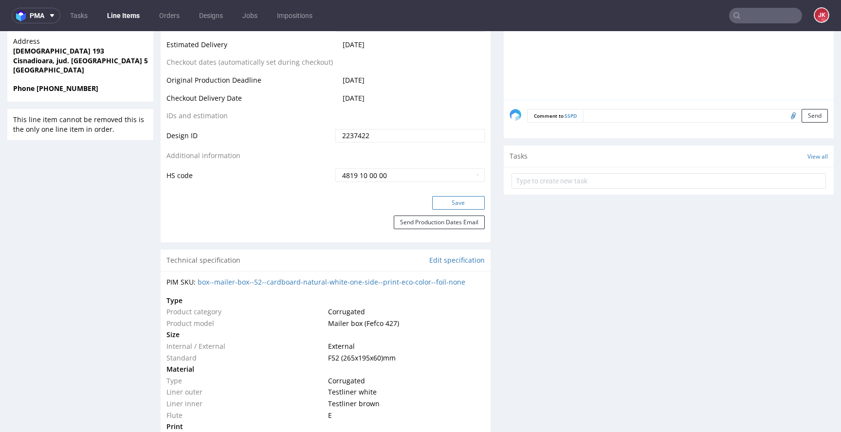
click at [453, 198] on button "Save" at bounding box center [458, 203] width 53 height 14
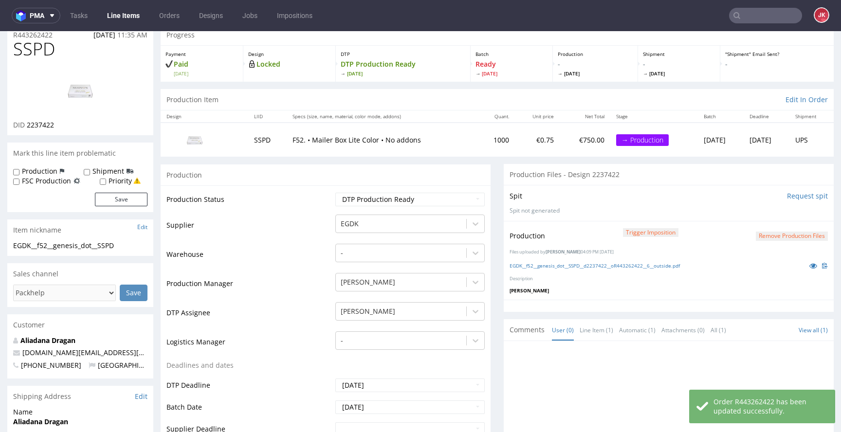
scroll to position [0, 0]
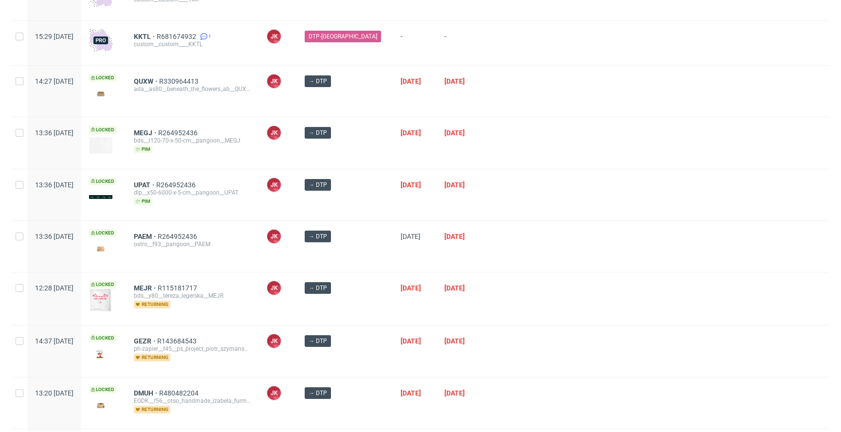
scroll to position [295, 0]
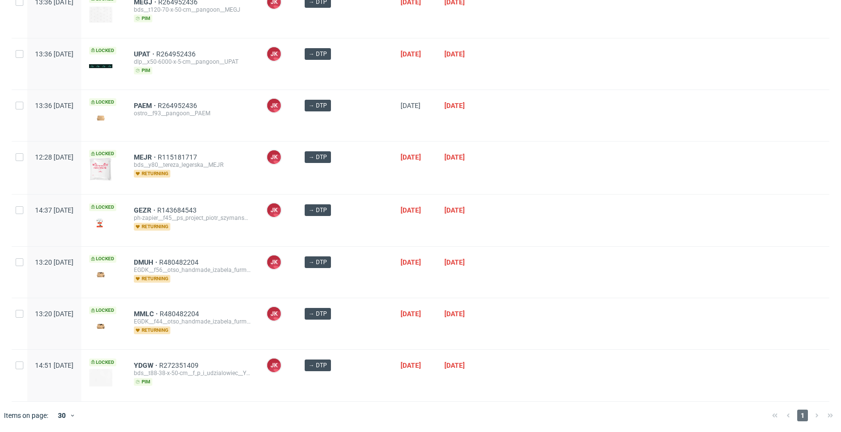
click at [496, 222] on div at bounding box center [658, 220] width 342 height 51
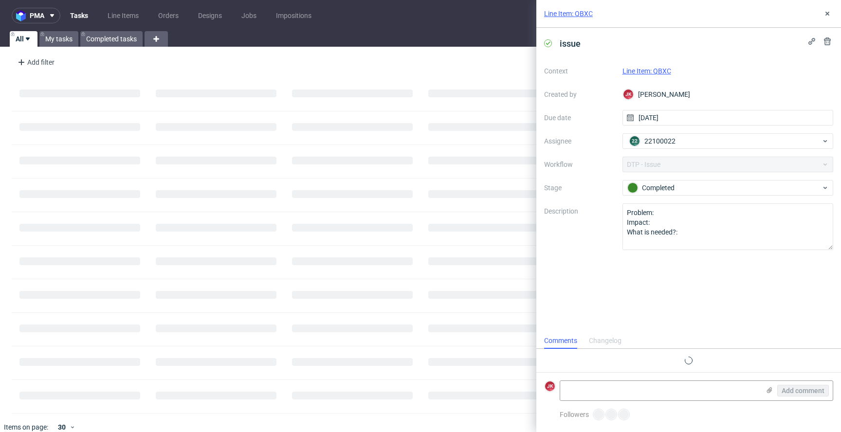
scroll to position [13, 0]
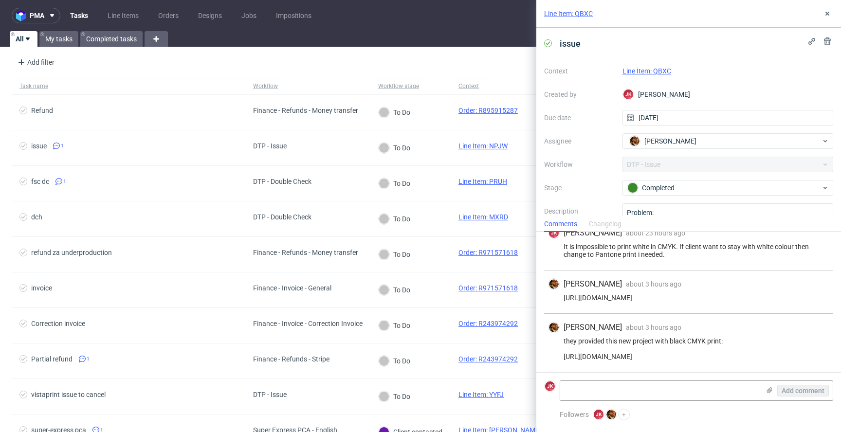
click at [662, 68] on link "Line Item: QBXC" at bounding box center [647, 71] width 49 height 8
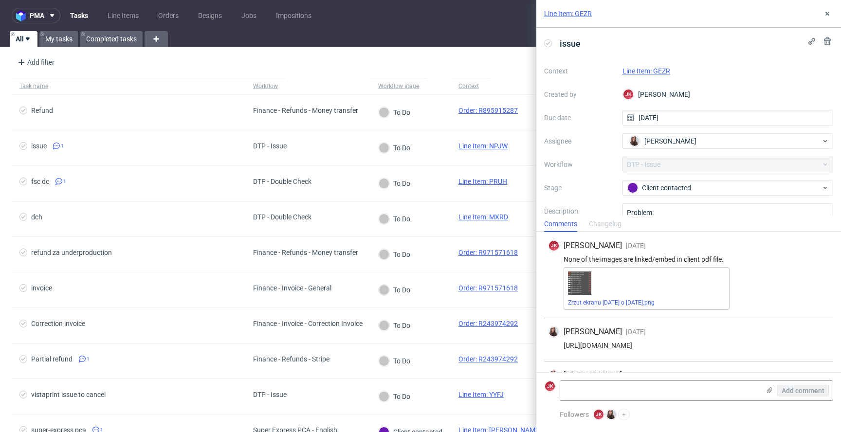
scroll to position [161, 0]
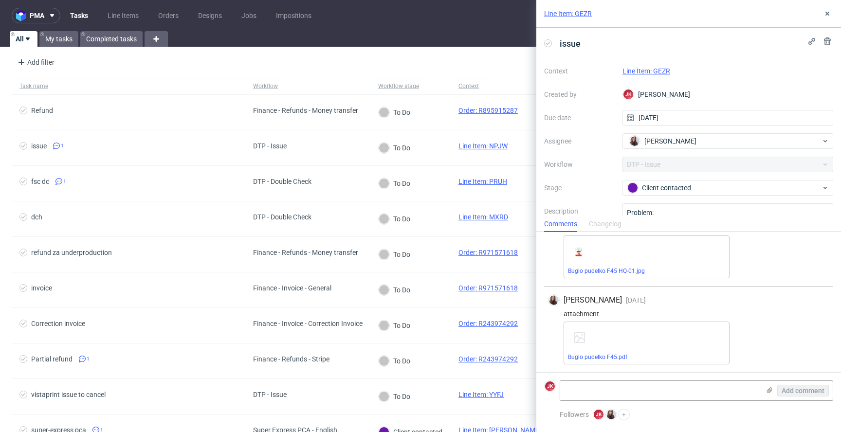
click at [657, 68] on link "Line Item: GEZR" at bounding box center [647, 71] width 48 height 8
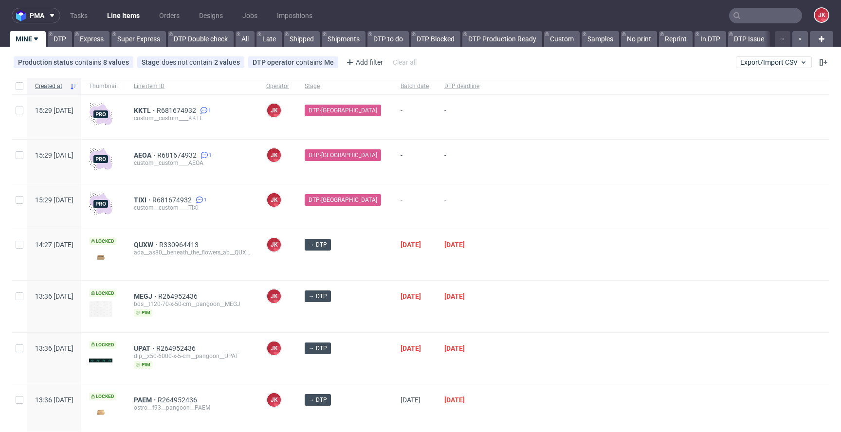
click at [371, 269] on div "→ DTP" at bounding box center [345, 254] width 96 height 51
click at [372, 262] on div "→ DTP" at bounding box center [345, 254] width 96 height 51
click at [369, 215] on div "DTP-[GEOGRAPHIC_DATA]" at bounding box center [345, 207] width 96 height 44
click at [371, 266] on div "→ DTP" at bounding box center [345, 254] width 96 height 51
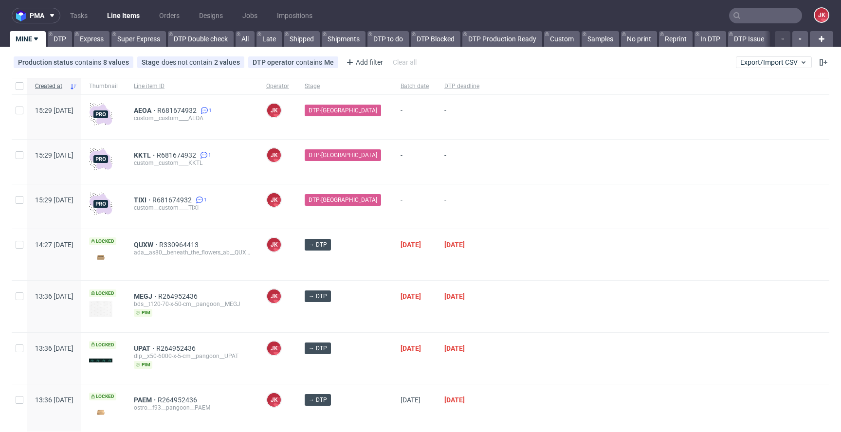
click at [373, 265] on div "→ DTP" at bounding box center [345, 254] width 96 height 51
click at [505, 141] on div at bounding box center [658, 162] width 342 height 44
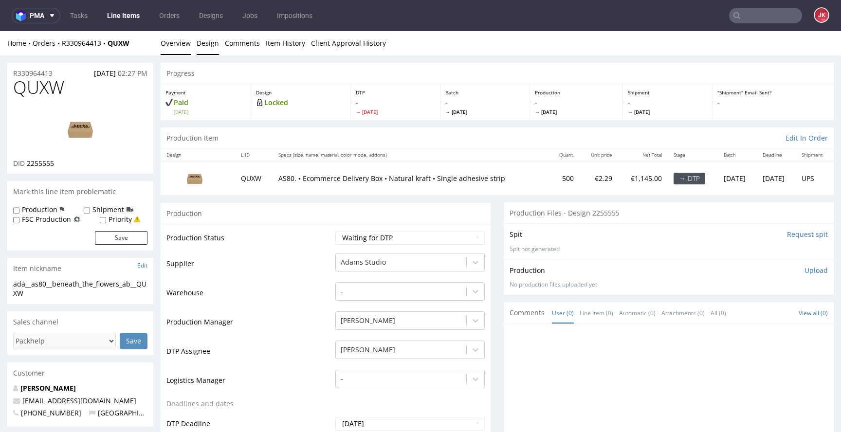
click at [208, 47] on link "Design" at bounding box center [208, 43] width 22 height 24
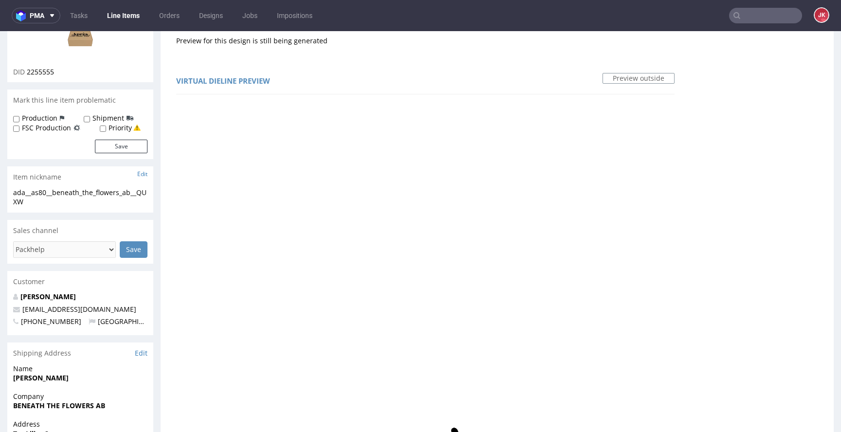
scroll to position [204, 0]
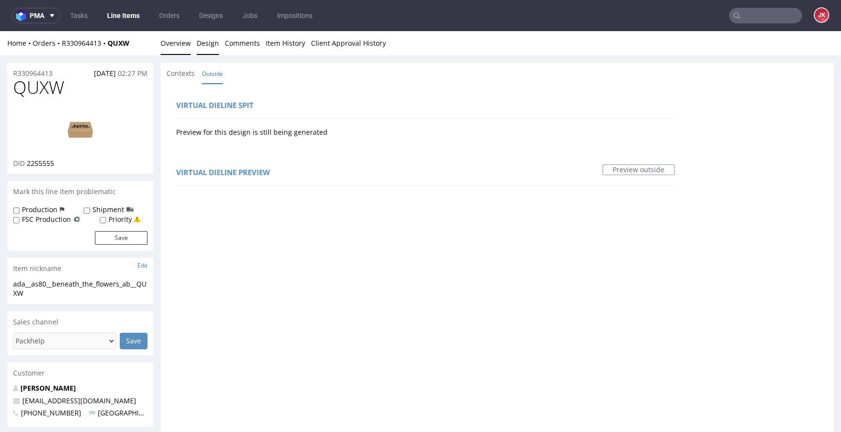
click at [174, 44] on link "Overview" at bounding box center [176, 43] width 30 height 24
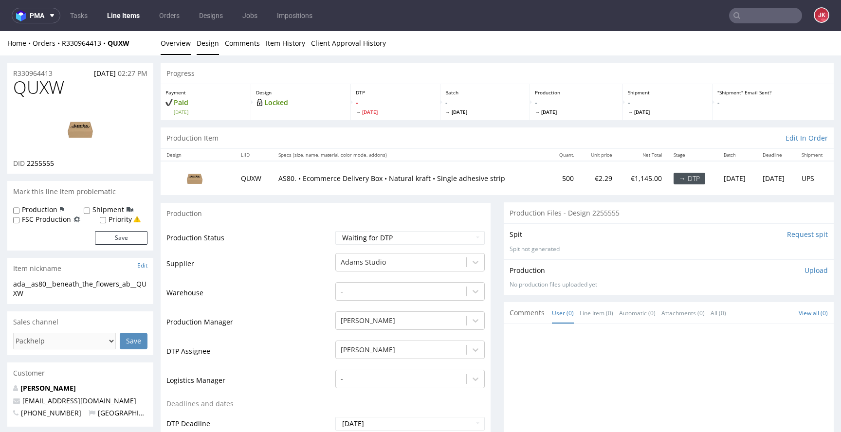
click at [206, 43] on link "Design" at bounding box center [208, 43] width 22 height 24
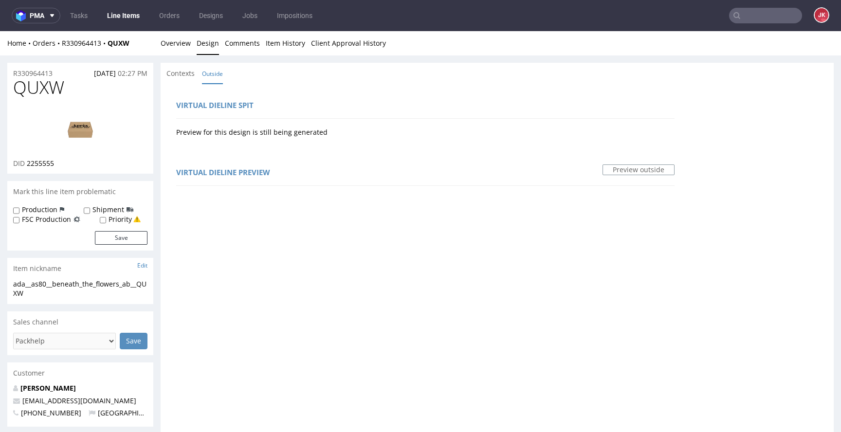
click at [175, 43] on link "Overview" at bounding box center [176, 43] width 30 height 24
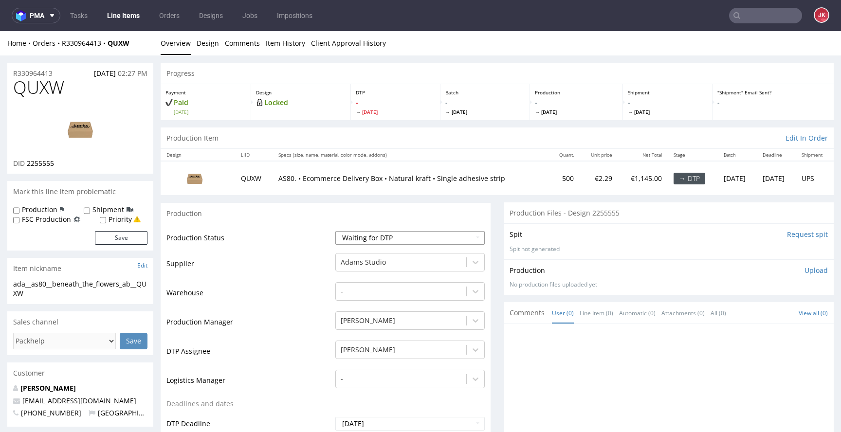
click at [376, 239] on select "Waiting for Artwork Waiting for Diecut Waiting for Mockup Waiting for DTP Waiti…" at bounding box center [410, 238] width 149 height 14
click at [336, 231] on select "Waiting for Artwork Waiting for Diecut Waiting for Mockup Waiting for DTP Waiti…" at bounding box center [410, 238] width 149 height 14
click at [391, 244] on select "Waiting for Artwork Waiting for Diecut Waiting for Mockup Waiting for DTP Waiti…" at bounding box center [410, 238] width 149 height 14
select select "dtp_in_process"
click at [336, 231] on select "Waiting for Artwork Waiting for Diecut Waiting for Mockup Waiting for DTP Waiti…" at bounding box center [410, 238] width 149 height 14
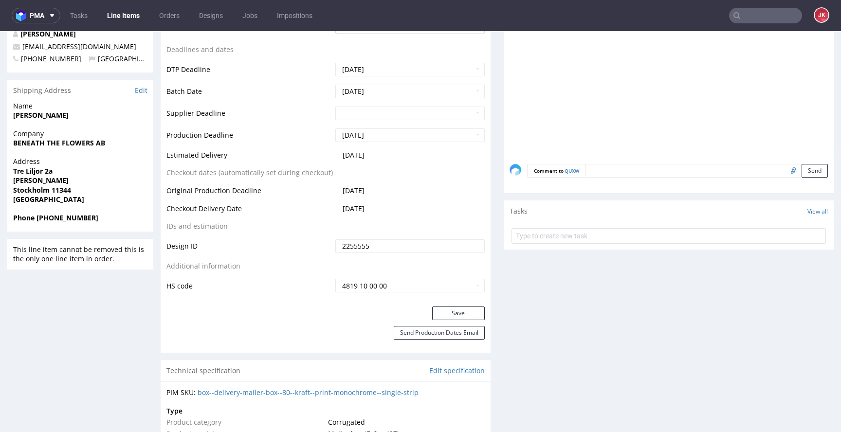
scroll to position [429, 0]
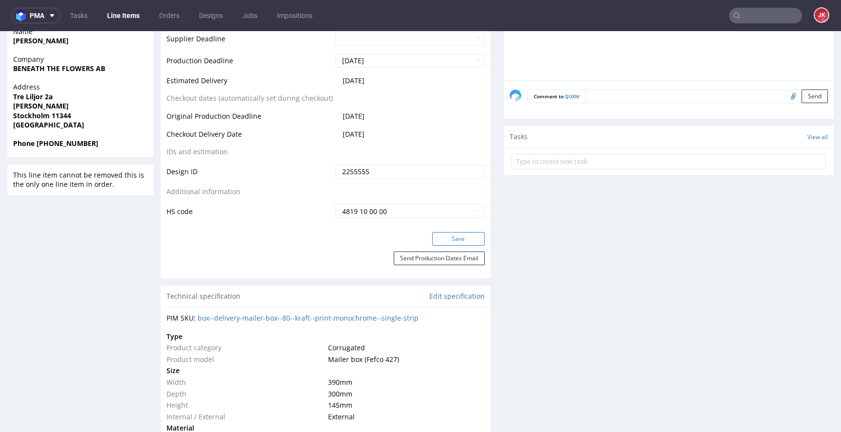
click at [447, 242] on button "Save" at bounding box center [458, 239] width 53 height 14
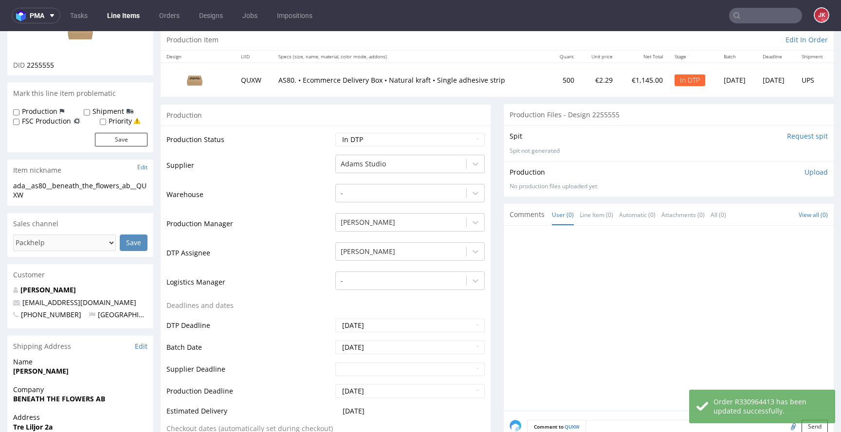
scroll to position [0, 0]
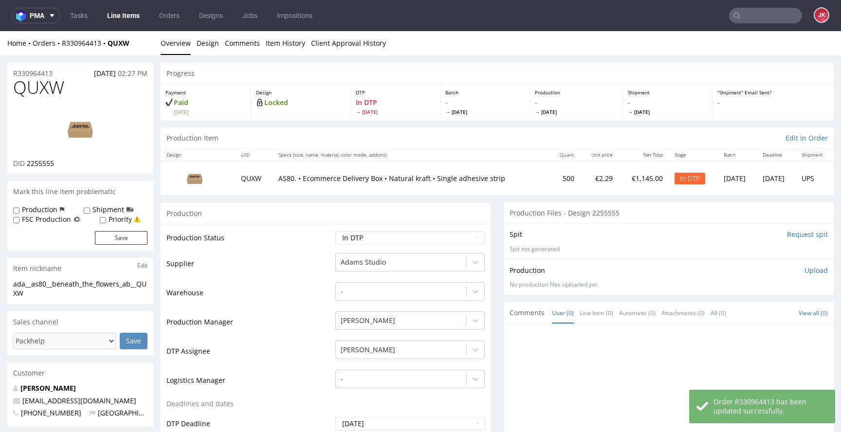
click at [83, 138] on img at bounding box center [80, 129] width 78 height 44
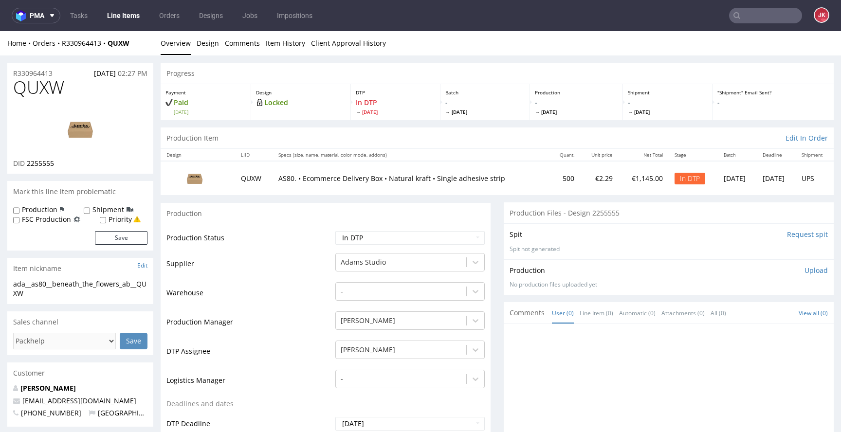
click at [274, 276] on td "Supplier" at bounding box center [250, 266] width 167 height 29
copy div "ada__as80__beneath_the_flowers_ab__QUXW"
drag, startPoint x: 67, startPoint y: 72, endPoint x: 0, endPoint y: 73, distance: 66.7
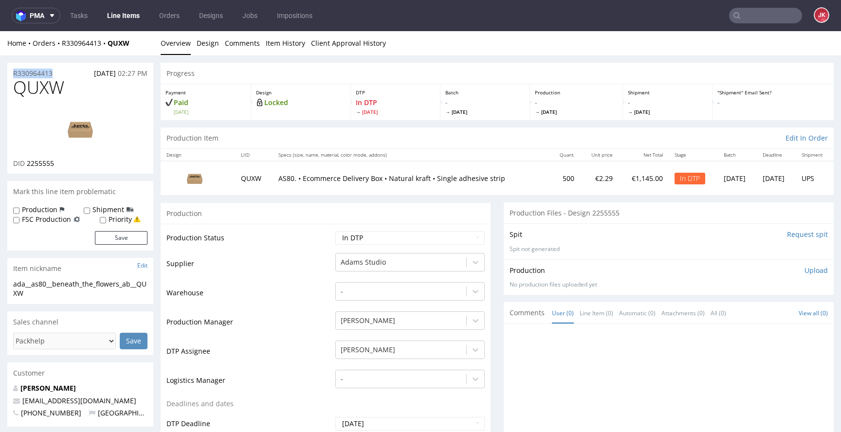
copy p "R330964413"
drag, startPoint x: 30, startPoint y: 164, endPoint x: 70, endPoint y: 163, distance: 39.9
click at [70, 163] on div "DID 2255555" at bounding box center [80, 164] width 134 height 10
copy span "2255555"
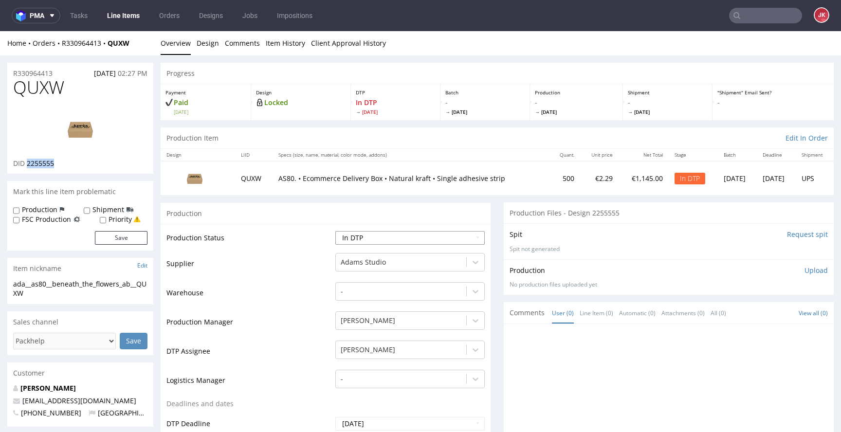
click at [426, 242] on select "Waiting for Artwork Waiting for Diecut Waiting for Mockup Waiting for DTP Waiti…" at bounding box center [410, 238] width 149 height 14
click at [805, 274] on p "Upload" at bounding box center [816, 271] width 23 height 10
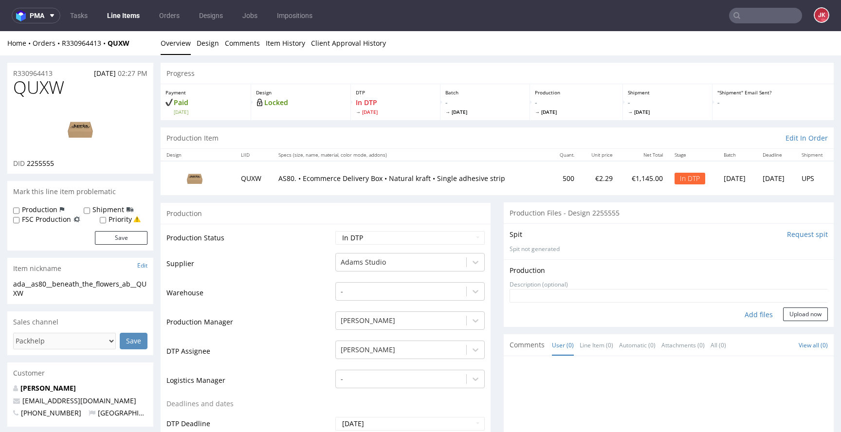
click at [752, 316] on div "Add files" at bounding box center [759, 315] width 49 height 15
type input "C:\fakepath\ada__as80__beneath_the_flowers_ab__QUXW__d2255555__oR330964413__2__…"
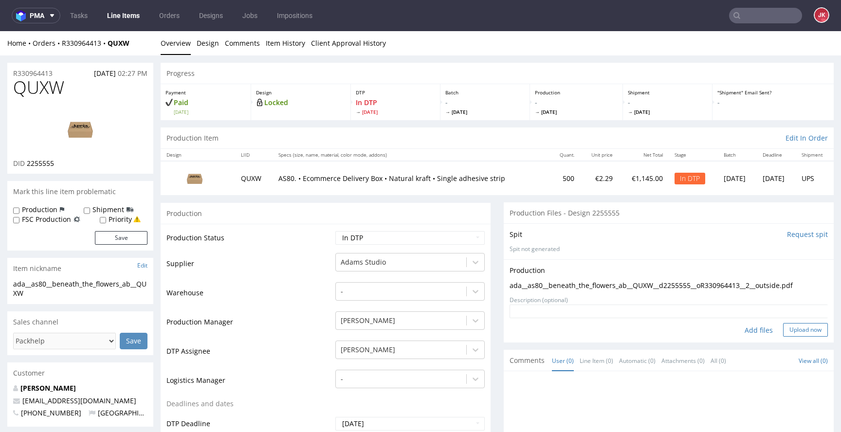
click at [783, 329] on button "Upload now" at bounding box center [805, 330] width 45 height 14
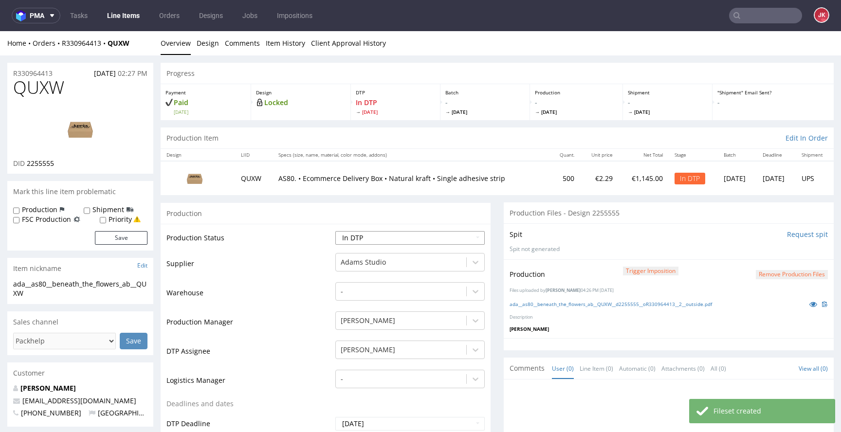
click at [441, 244] on select "Waiting for Artwork Waiting for Diecut Waiting for Mockup Waiting for DTP Waiti…" at bounding box center [410, 238] width 149 height 14
select select "dtp_waiting_for_double_check"
click at [336, 231] on select "Waiting for Artwork Waiting for Diecut Waiting for Mockup Waiting for DTP Waiti…" at bounding box center [410, 238] width 149 height 14
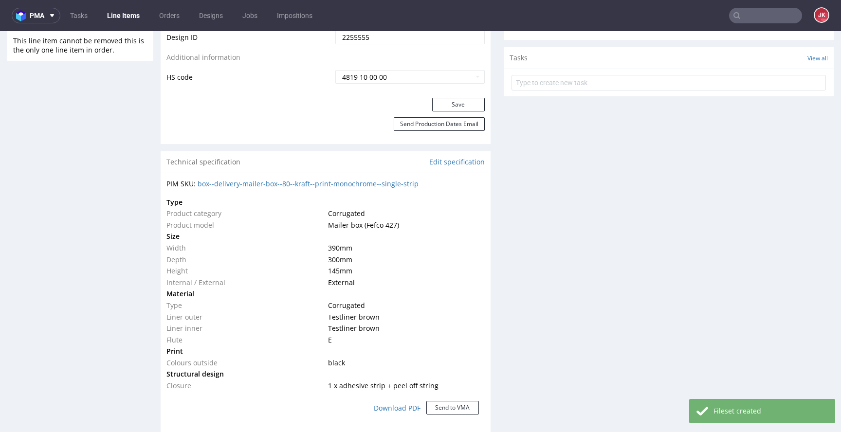
scroll to position [599, 0]
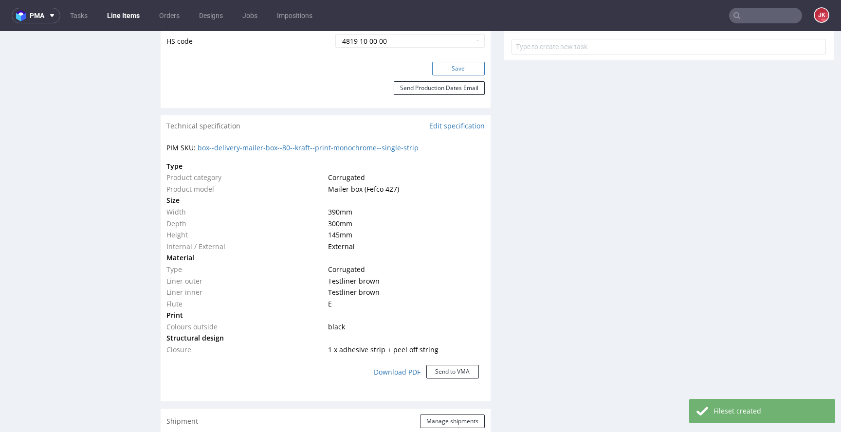
click at [453, 71] on button "Save" at bounding box center [458, 69] width 53 height 14
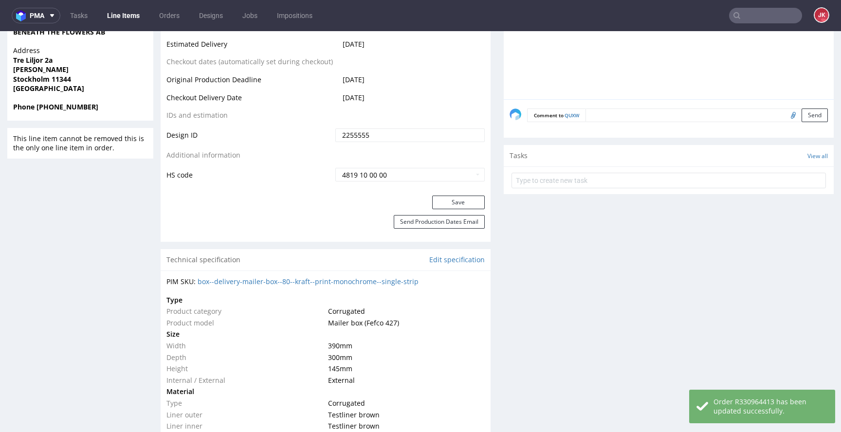
scroll to position [429, 0]
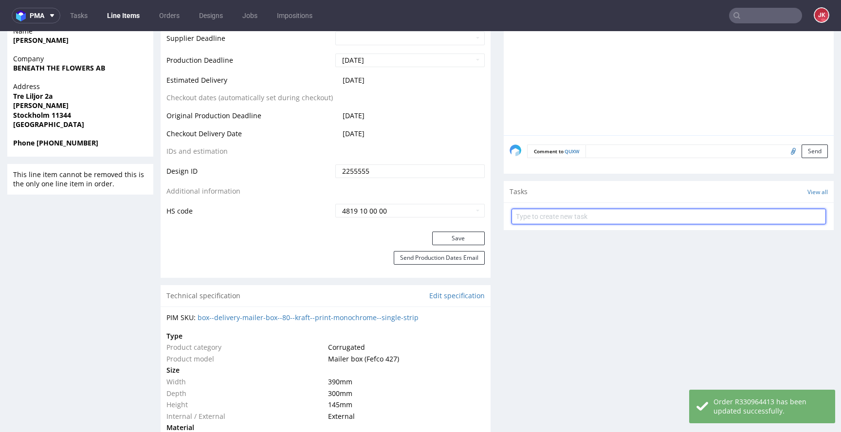
click at [552, 221] on input "text" at bounding box center [669, 217] width 315 height 16
type input "szybkie dc"
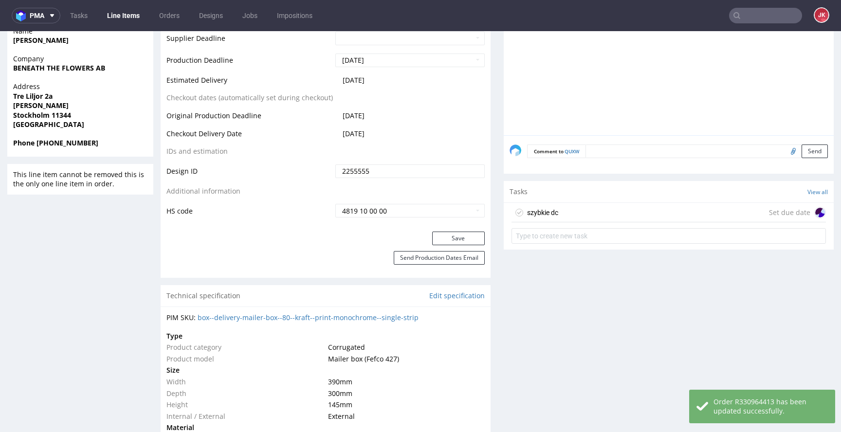
click at [559, 206] on div "szybkie dc Set due date" at bounding box center [669, 212] width 315 height 19
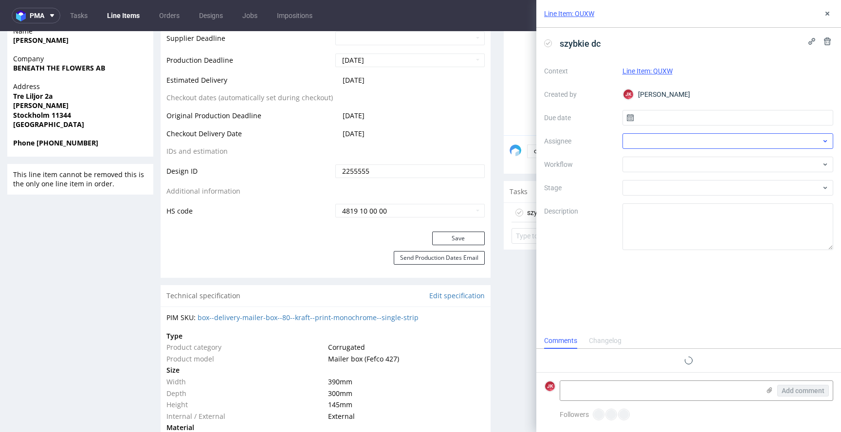
scroll to position [8, 0]
click at [662, 122] on input "text" at bounding box center [728, 118] width 211 height 16
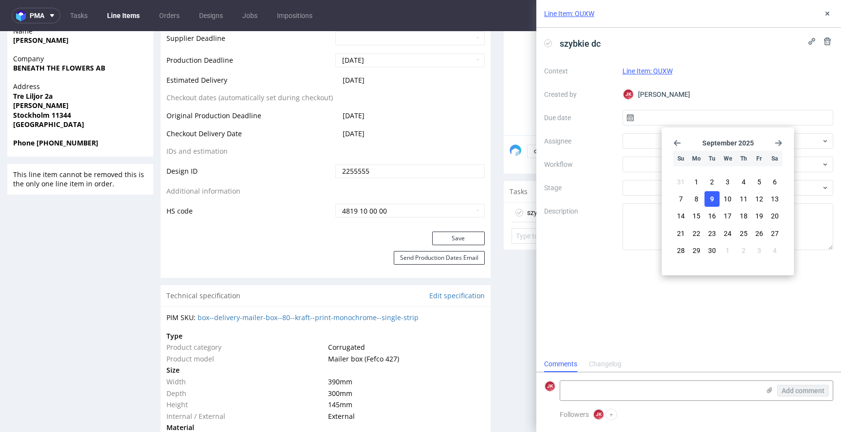
click at [714, 195] on span "9" at bounding box center [712, 199] width 4 height 10
type input "[DATE]"
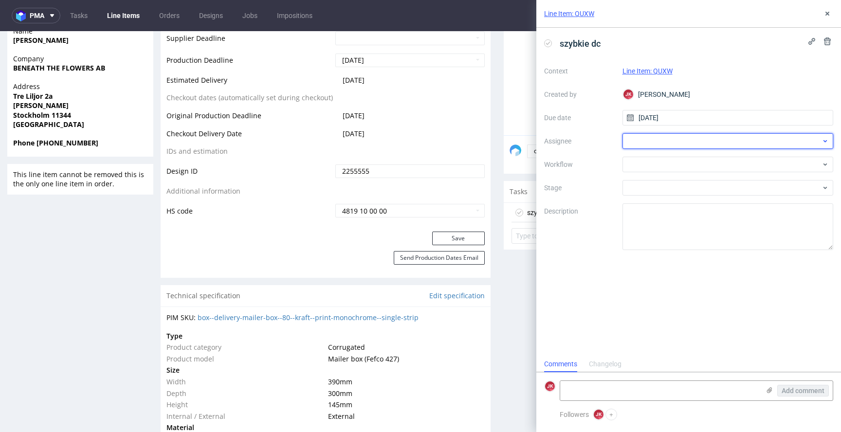
click at [670, 138] on div at bounding box center [728, 141] width 211 height 16
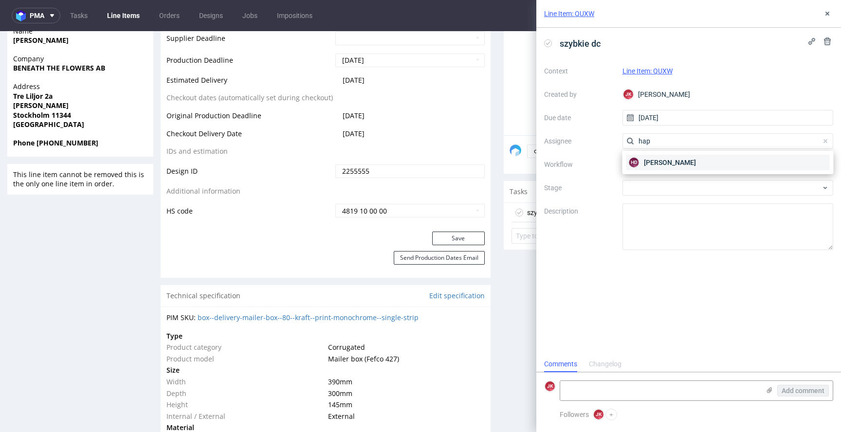
type input "hap"
click at [653, 165] on span "Hapka Dominika" at bounding box center [670, 163] width 52 height 10
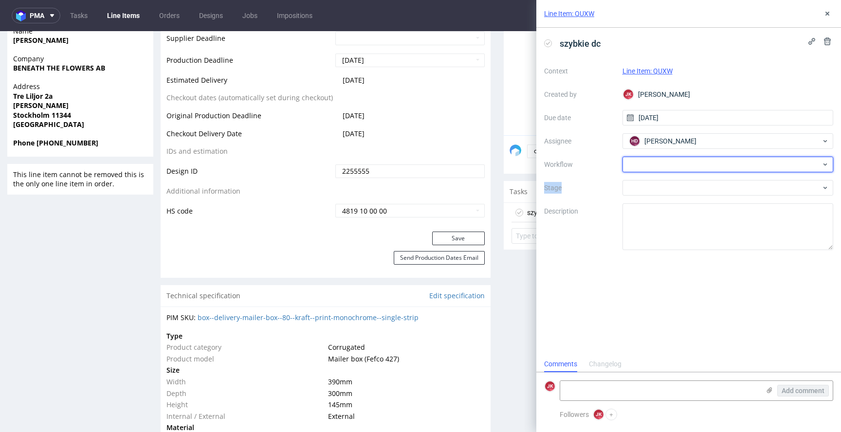
click at [653, 165] on div at bounding box center [728, 165] width 211 height 16
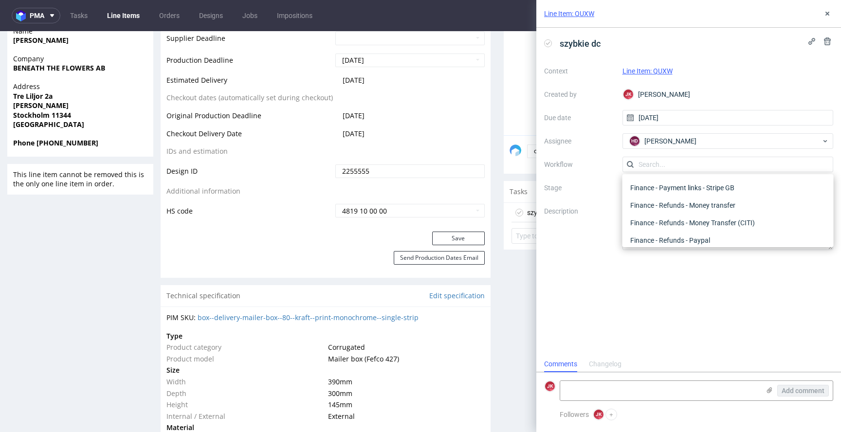
scroll to position [0, 0]
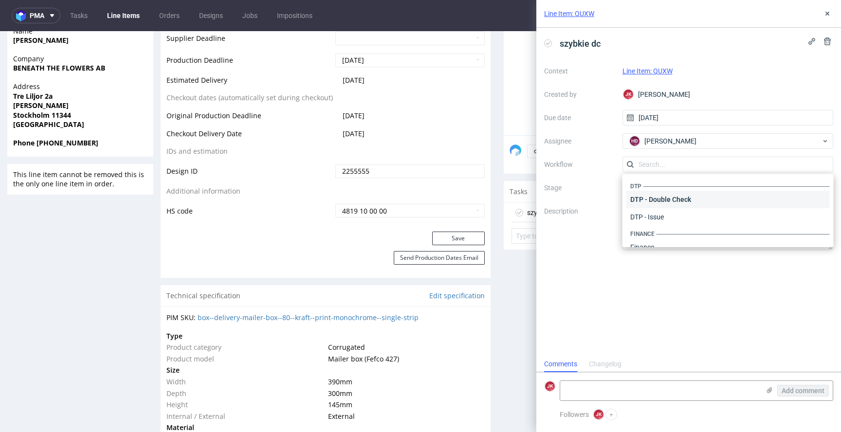
click at [659, 199] on div "DTP - Double Check" at bounding box center [729, 200] width 204 height 18
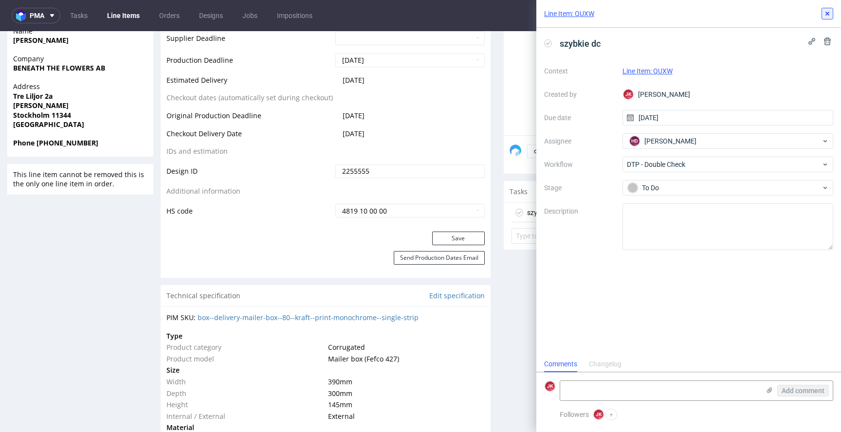
click at [827, 10] on icon at bounding box center [828, 14] width 8 height 8
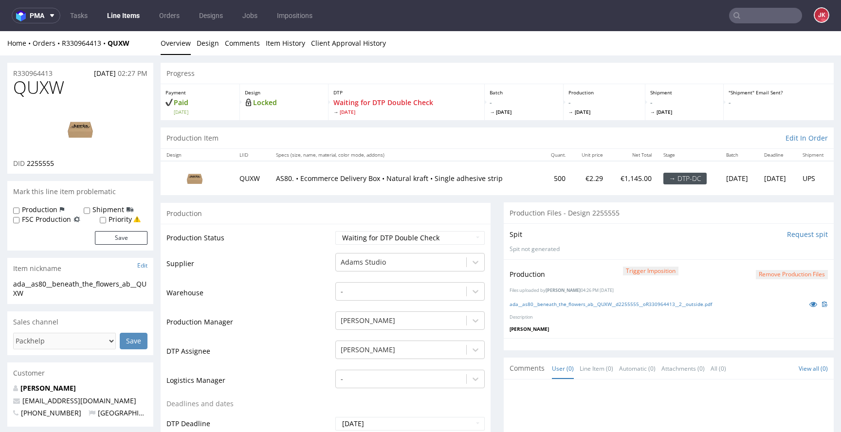
click at [317, 264] on td "Supplier" at bounding box center [250, 266] width 167 height 29
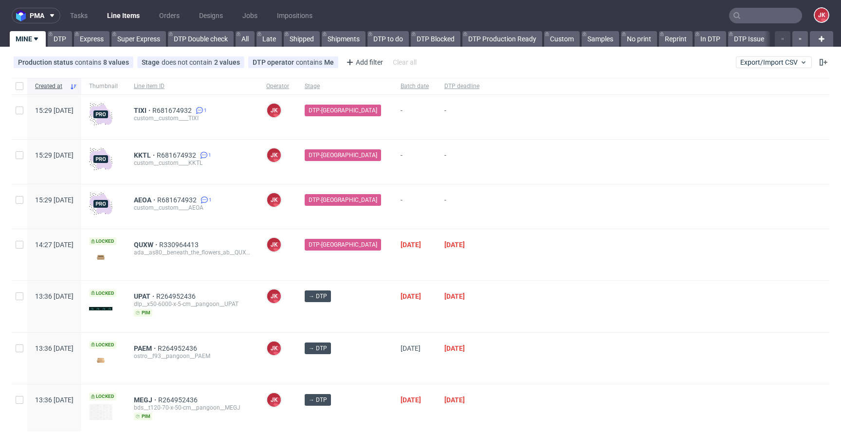
click at [492, 230] on div at bounding box center [658, 254] width 342 height 51
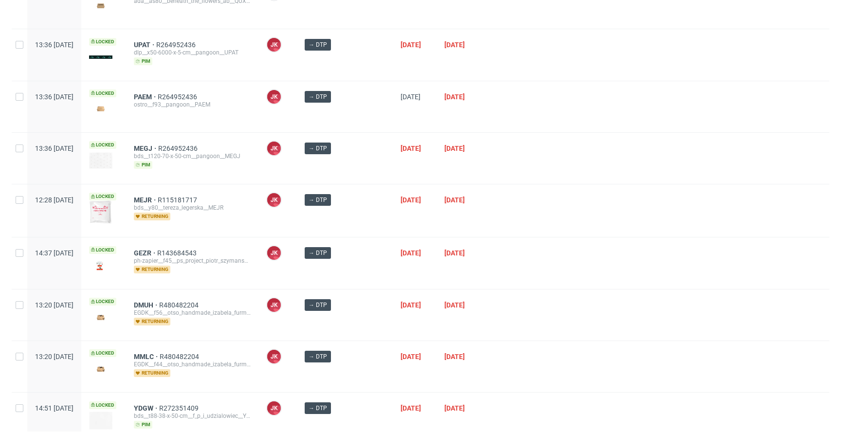
scroll to position [295, 0]
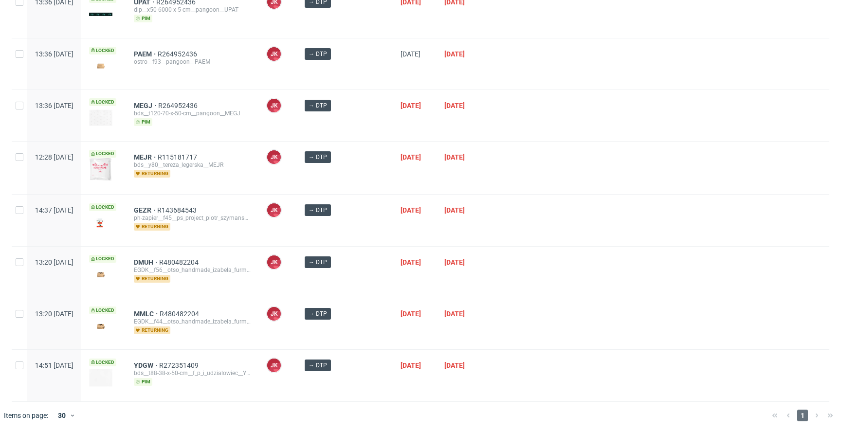
click at [487, 238] on div at bounding box center [658, 220] width 342 height 51
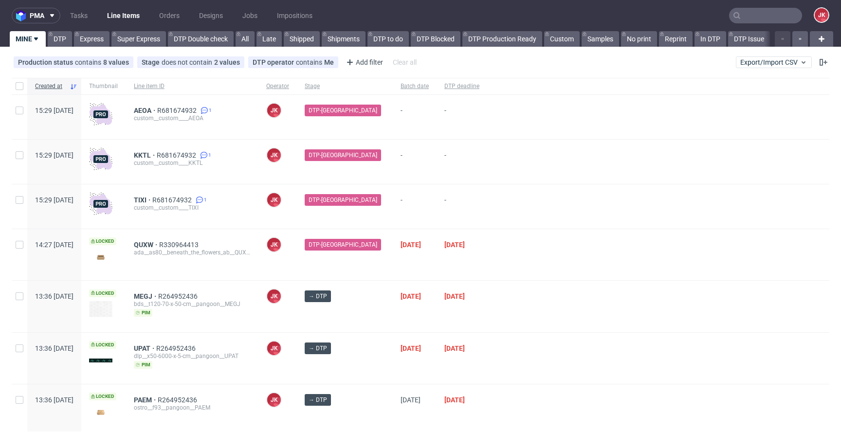
click at [437, 269] on div "[DATE]" at bounding box center [462, 254] width 51 height 51
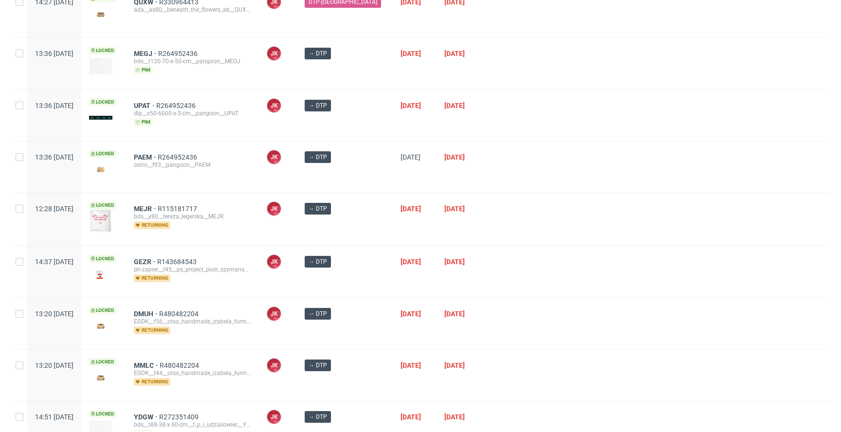
scroll to position [243, 0]
click at [251, 176] on span "PAEM R264952436 ostro__f93__pangoon__PAEM" at bounding box center [192, 167] width 117 height 28
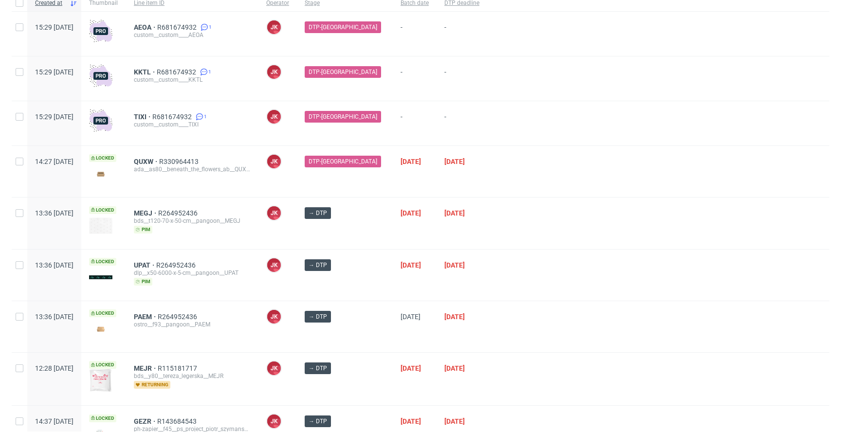
scroll to position [0, 0]
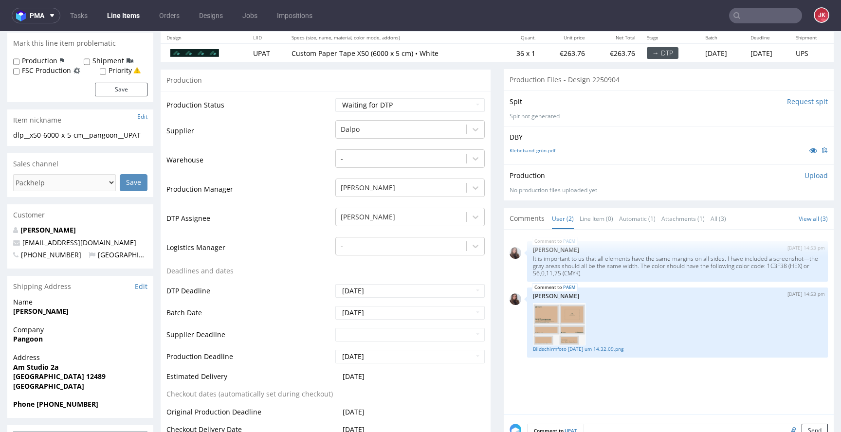
scroll to position [119, 0]
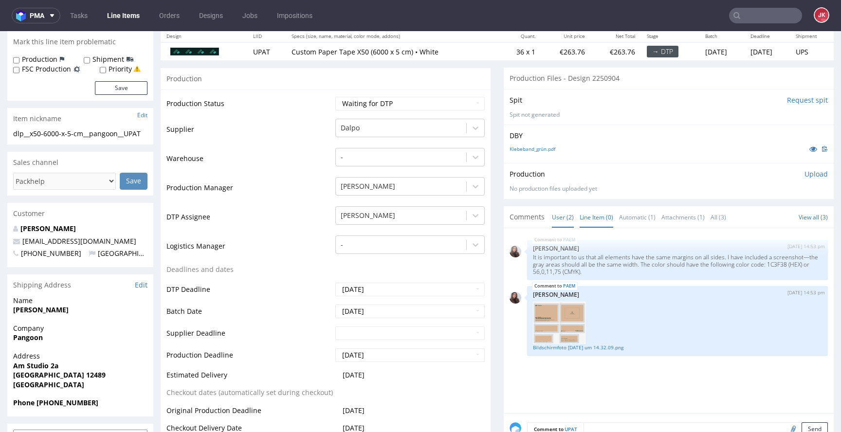
click at [592, 224] on link "Line Item (0)" at bounding box center [597, 217] width 34 height 21
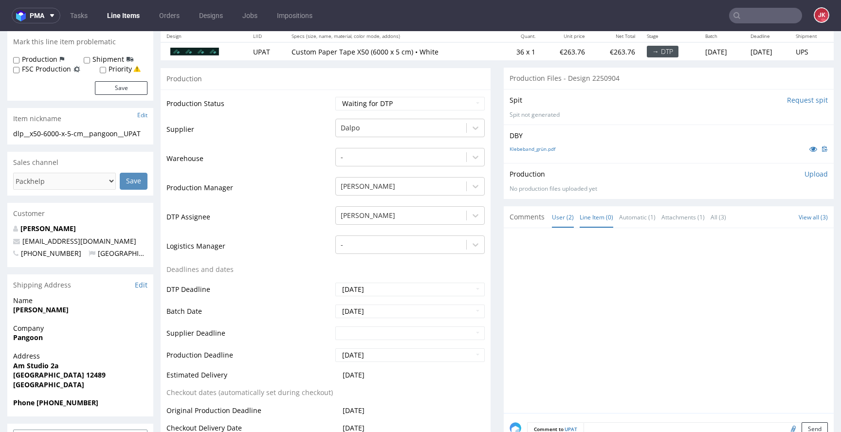
click at [555, 218] on link "User (2)" at bounding box center [563, 217] width 22 height 21
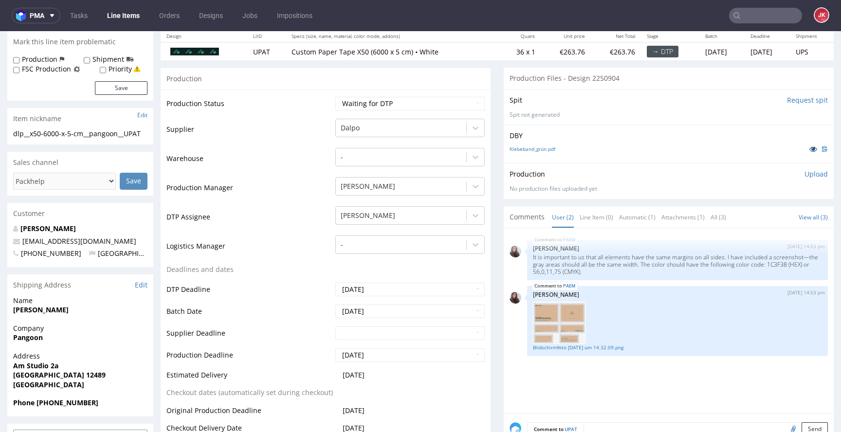
click at [810, 147] on icon at bounding box center [814, 149] width 8 height 7
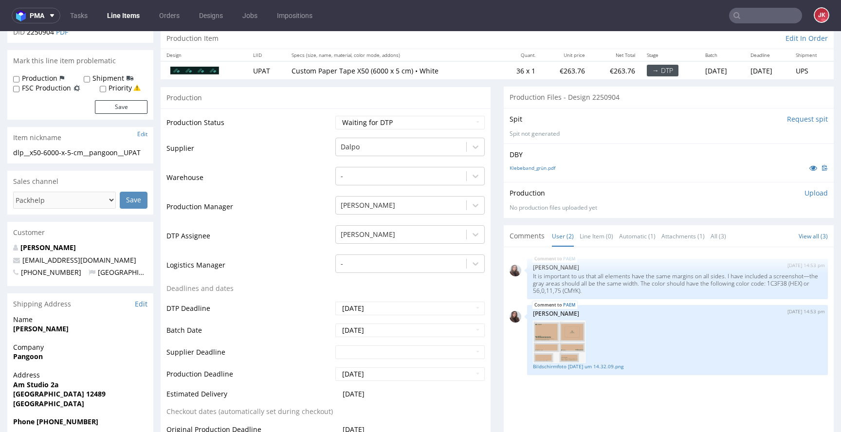
scroll to position [0, 0]
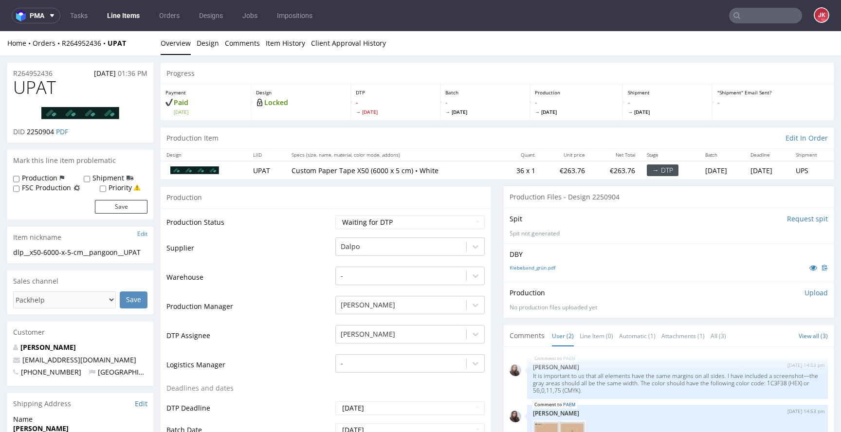
click at [296, 316] on td "Production Manager" at bounding box center [250, 309] width 167 height 29
click at [304, 324] on td "Production Manager" at bounding box center [250, 309] width 167 height 29
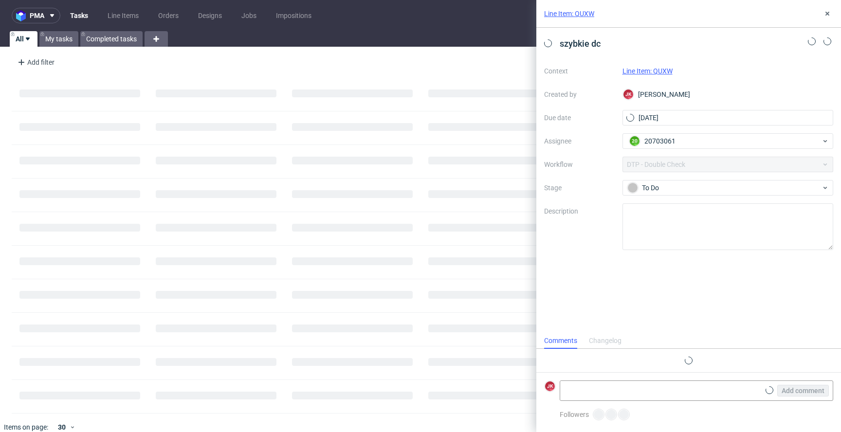
scroll to position [8, 0]
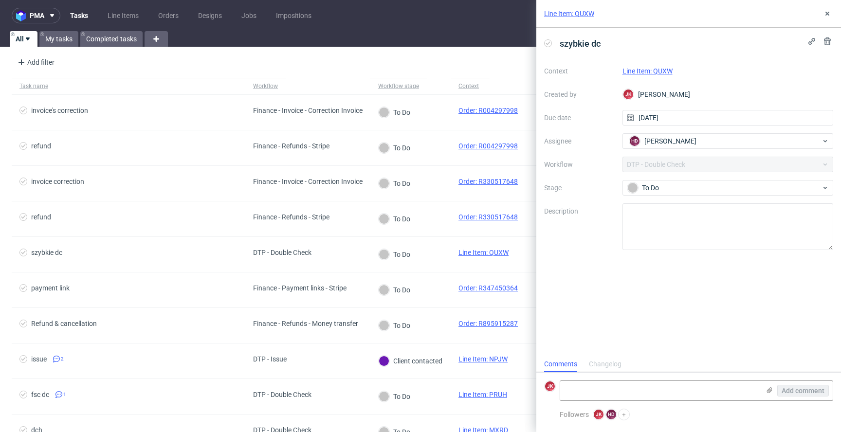
click at [639, 70] on link "Line Item: QUXW" at bounding box center [648, 71] width 50 height 8
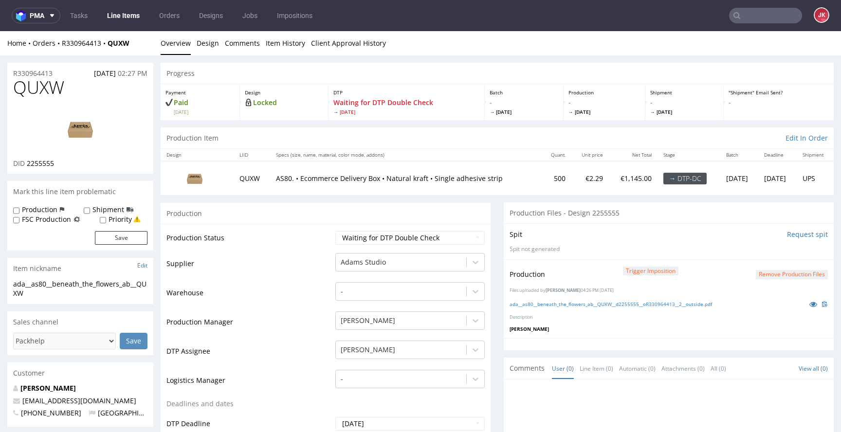
click at [279, 48] on link "Item History" at bounding box center [285, 43] width 39 height 24
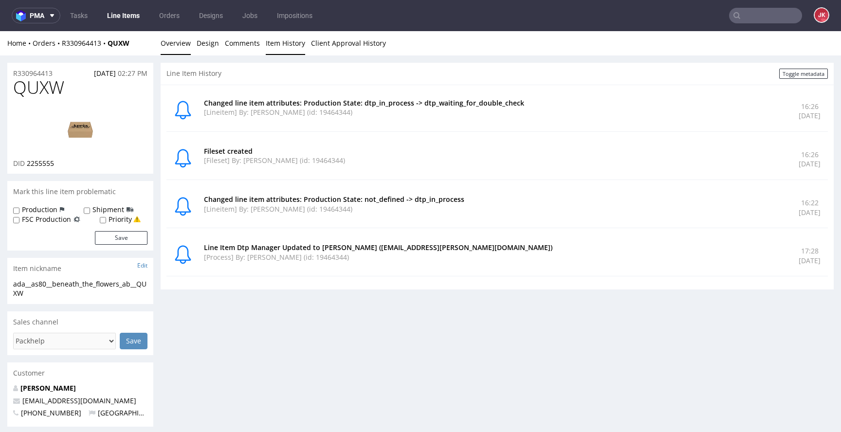
click at [189, 43] on link "Overview" at bounding box center [176, 43] width 30 height 24
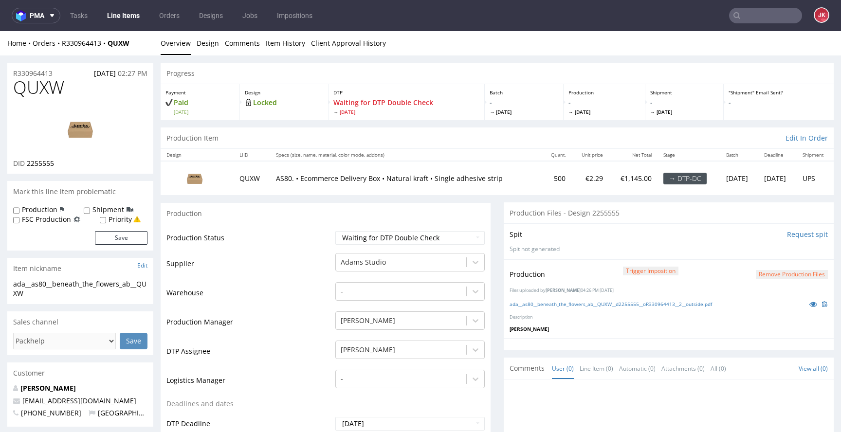
click at [293, 292] on td "Warehouse" at bounding box center [250, 295] width 167 height 29
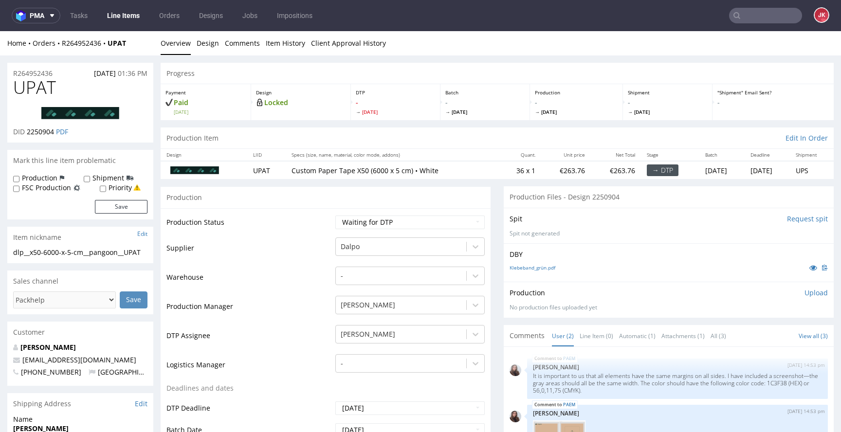
click at [407, 230] on td "Waiting for Artwork Waiting for Diecut Waiting for Mockup Waiting for DTP Waiti…" at bounding box center [409, 226] width 152 height 22
click at [394, 224] on select "Waiting for Artwork Waiting for Diecut Waiting for Mockup Waiting for DTP Waiti…" at bounding box center [410, 223] width 149 height 14
click at [389, 228] on select "Waiting for Artwork Waiting for Diecut Waiting for Mockup Waiting for DTP Waiti…" at bounding box center [410, 223] width 149 height 14
select select "dtp_issue"
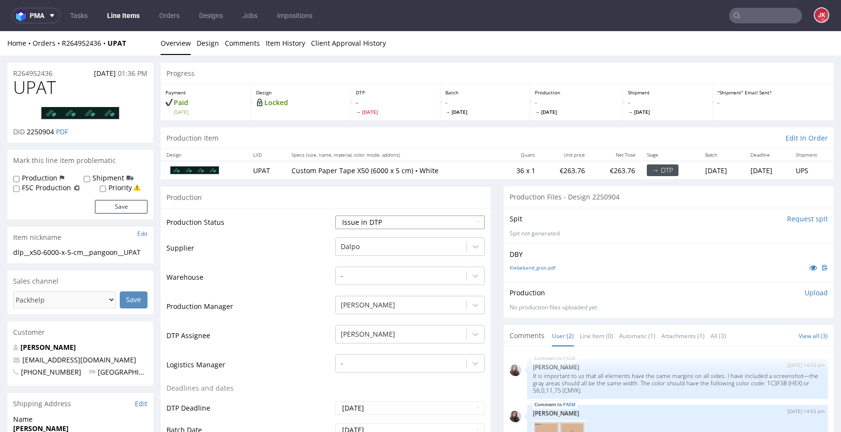
click at [336, 216] on select "Waiting for Artwork Waiting for Diecut Waiting for Mockup Waiting for DTP Waiti…" at bounding box center [410, 223] width 149 height 14
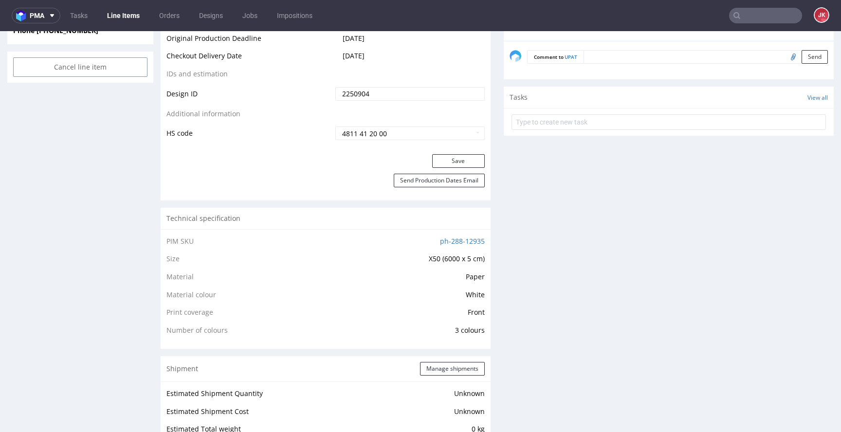
scroll to position [512, 0]
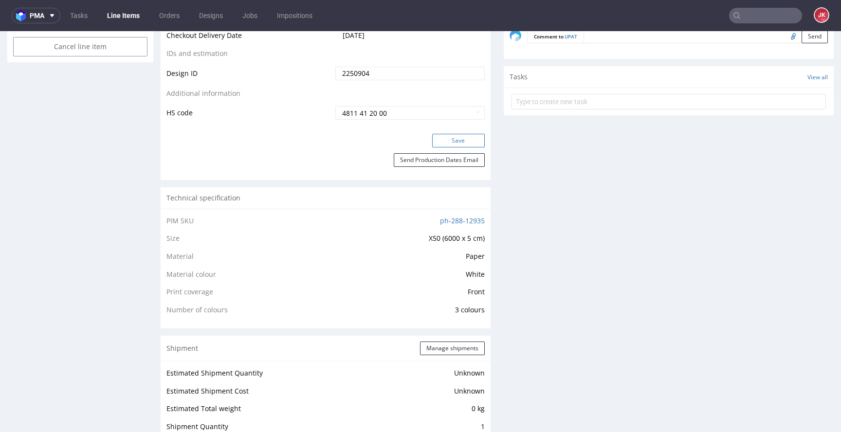
click at [454, 141] on button "Save" at bounding box center [458, 141] width 53 height 14
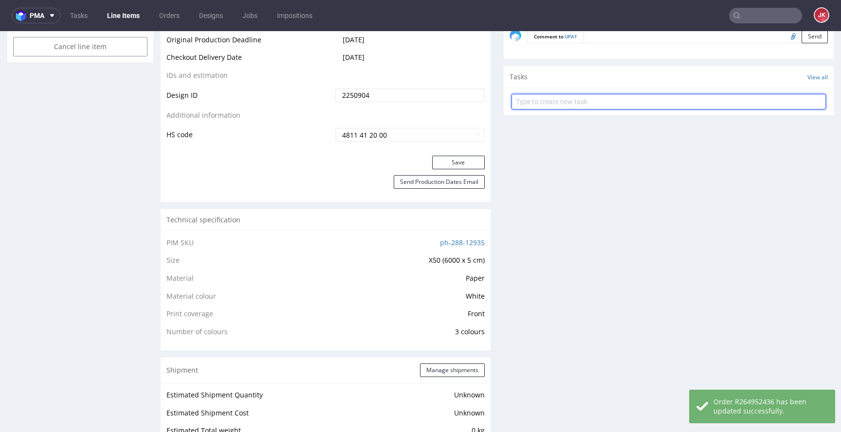
click at [549, 107] on input "text" at bounding box center [669, 102] width 315 height 16
type input "issue"
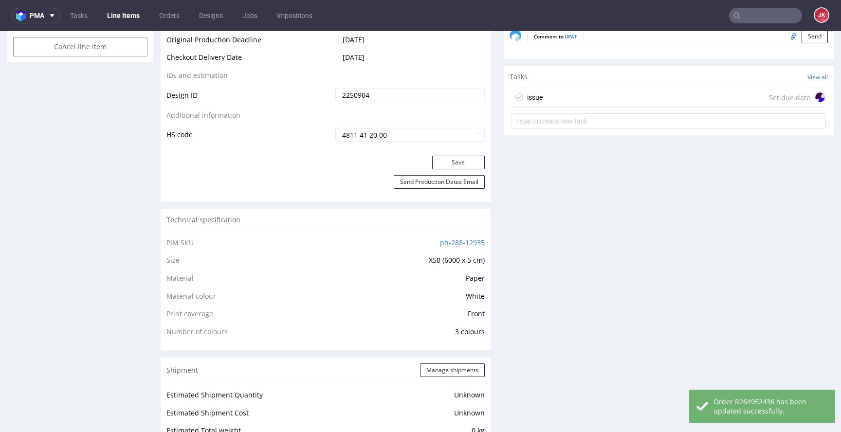
click at [538, 92] on div "issue Set due date" at bounding box center [669, 97] width 315 height 19
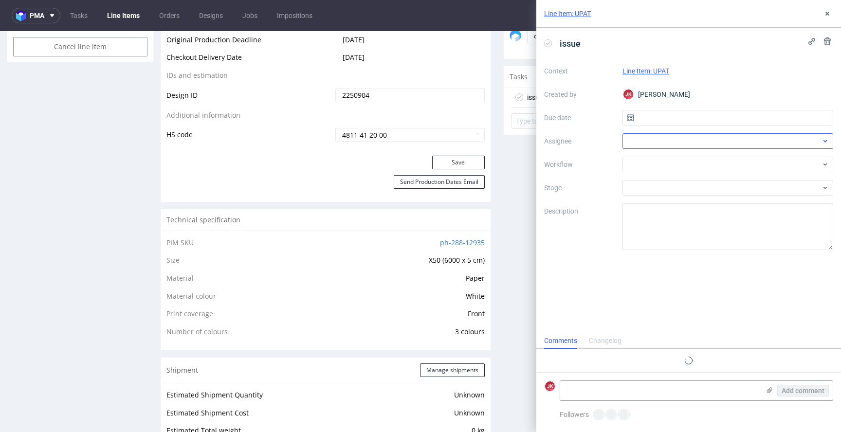
scroll to position [8, 0]
click at [695, 118] on input "text" at bounding box center [728, 118] width 211 height 16
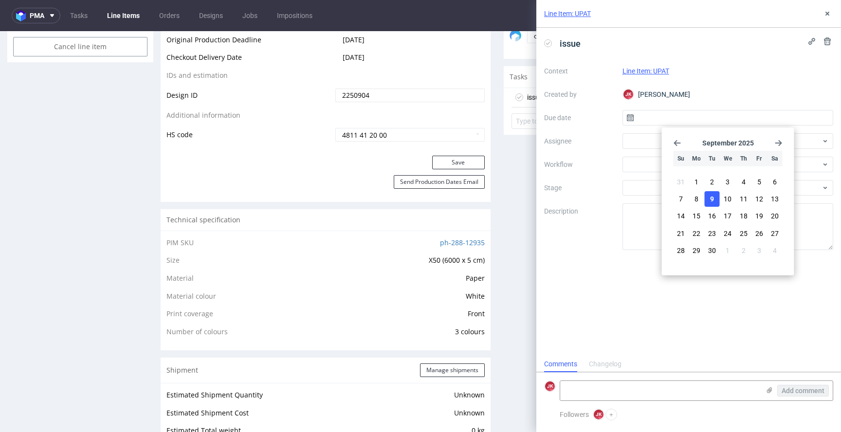
click at [712, 203] on span "9" at bounding box center [712, 199] width 4 height 10
type input "[DATE]"
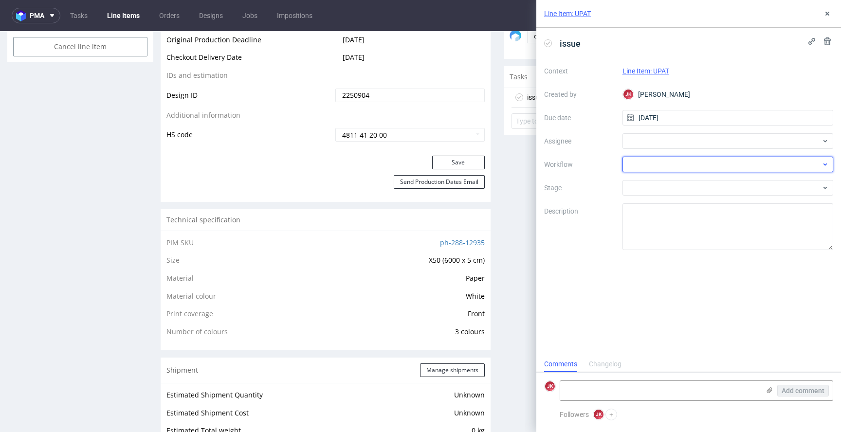
click at [637, 161] on div at bounding box center [728, 165] width 211 height 16
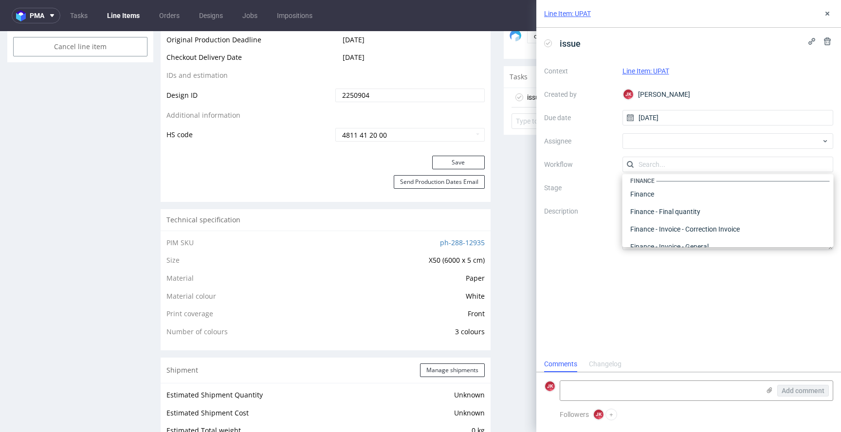
scroll to position [0, 0]
click at [659, 214] on div "DTP - Issue" at bounding box center [729, 217] width 204 height 18
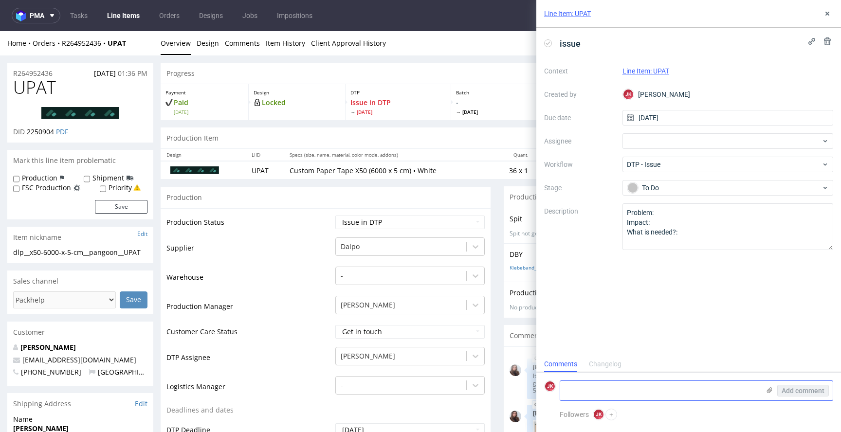
click at [642, 388] on textarea at bounding box center [660, 390] width 200 height 19
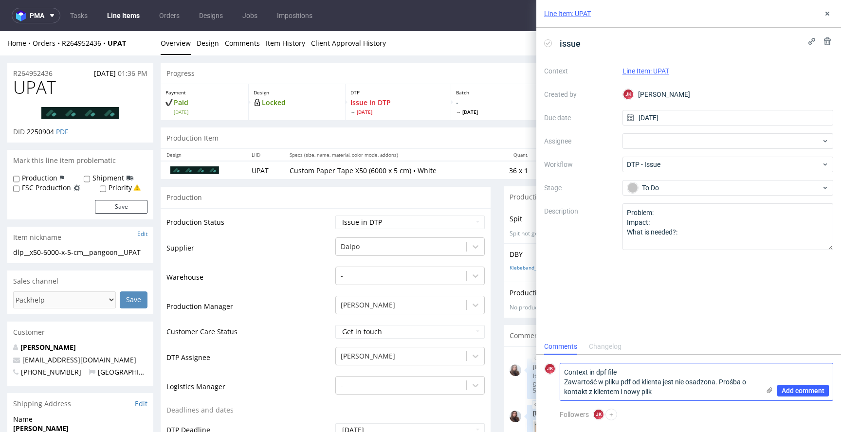
click at [649, 375] on textarea "Context in dpf file Zawartość w pliku pdf od klienta jest nie osadzona. Prośba …" at bounding box center [660, 382] width 200 height 37
click at [577, 373] on textarea "Context in dpf file Zawartość w pliku pdf od klienta jest nie osadzona. Prośba …" at bounding box center [660, 382] width 200 height 37
click at [597, 374] on textarea "Design in dpf file Zawartość w pliku pdf od klienta jest nie osadzona. Prośba o…" at bounding box center [660, 382] width 200 height 37
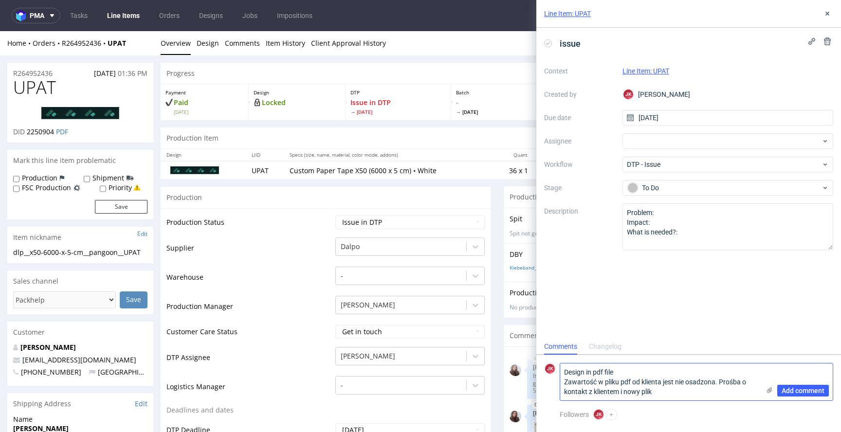
click at [631, 373] on textarea "Design in pdf file Zawartość w pliku pdf od klienta jest nie osadzona. Prośba o…" at bounding box center [660, 382] width 200 height 37
drag, startPoint x: 686, startPoint y: 392, endPoint x: 559, endPoint y: 378, distance: 127.3
click at [560, 378] on div "Design in pdf file is now embed. Please contact the client and ask for new file…" at bounding box center [697, 378] width 274 height 48
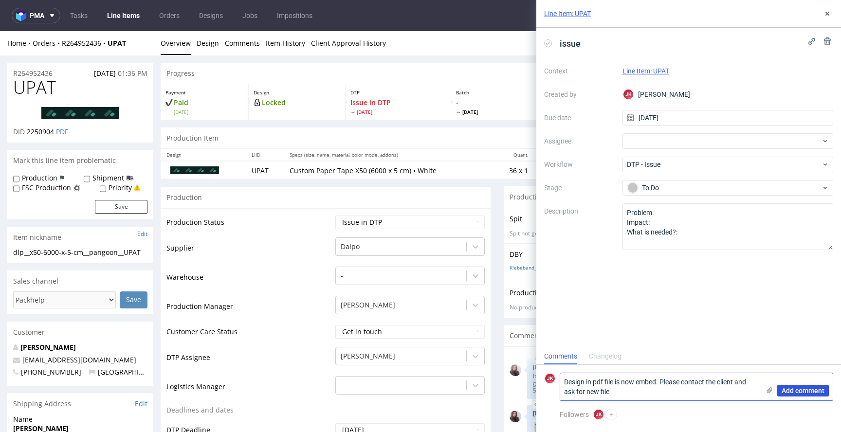
type textarea "Design in pdf file is now embed. Please contact the client and ask for new file"
click at [811, 389] on span "Add comment" at bounding box center [803, 391] width 43 height 7
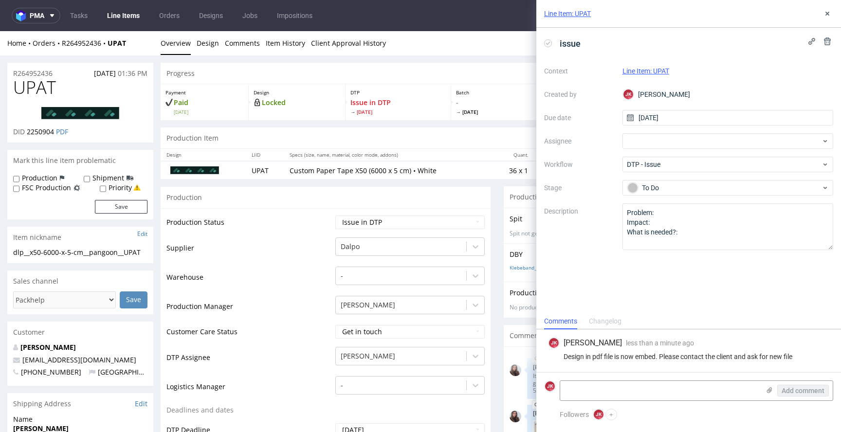
click at [612, 354] on div "Design in pdf file is now embed. Please contact the client and ask for new file" at bounding box center [688, 357] width 281 height 8
copy div "Design in pdf file is now embed. Please contact the client and ask for new file"
click at [34, 88] on span "UPAT" at bounding box center [34, 87] width 43 height 19
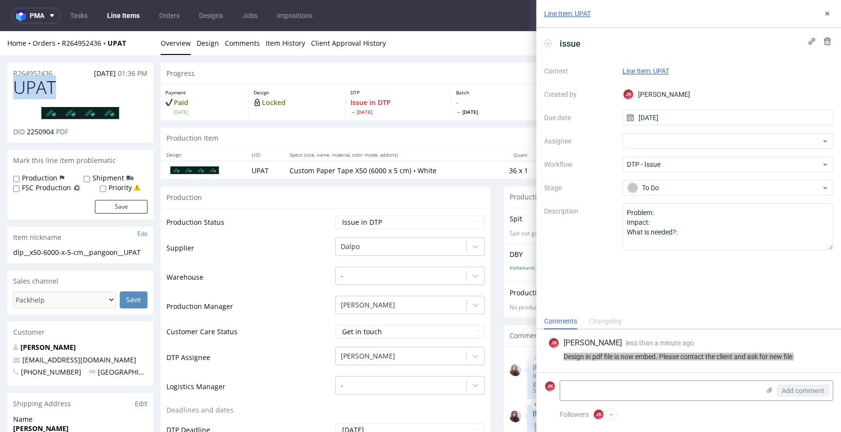
click at [34, 88] on span "UPAT" at bounding box center [34, 87] width 43 height 19
copy span "UPAT"
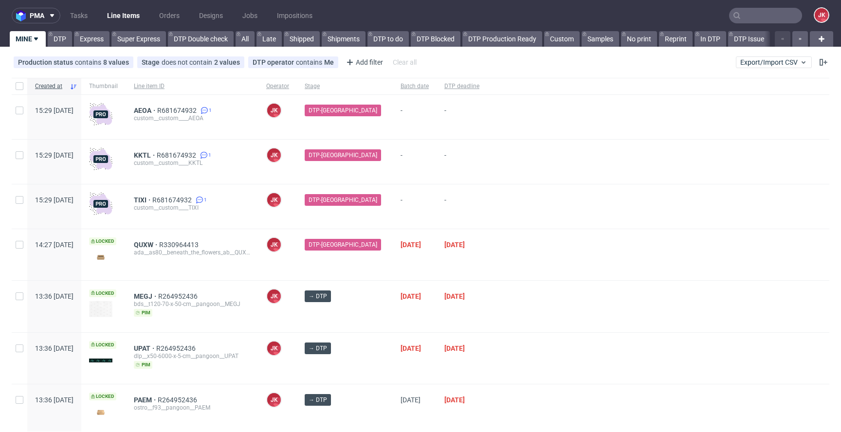
click at [521, 268] on div at bounding box center [658, 254] width 342 height 51
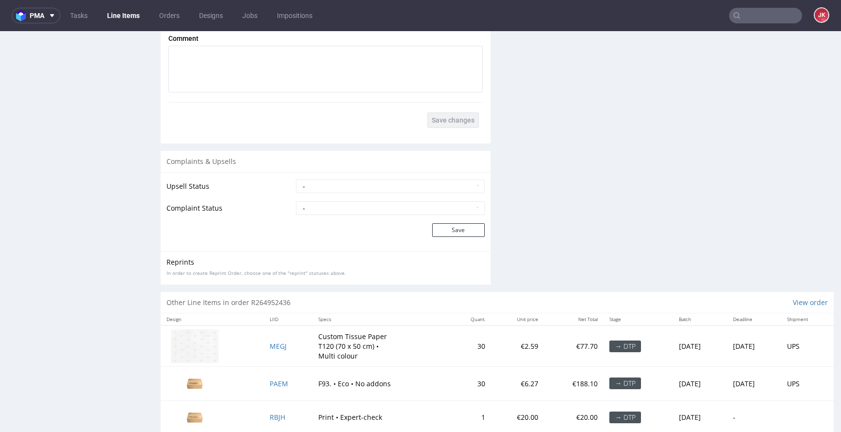
scroll to position [1291, 0]
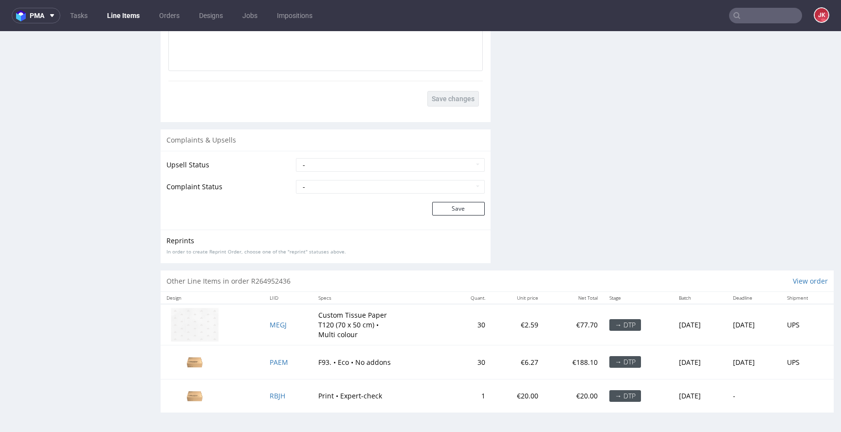
click at [270, 320] on td "MEGJ" at bounding box center [288, 324] width 49 height 41
click at [274, 324] on span "MEGJ" at bounding box center [278, 324] width 17 height 9
click at [271, 364] on span "PAEM" at bounding box center [279, 362] width 19 height 9
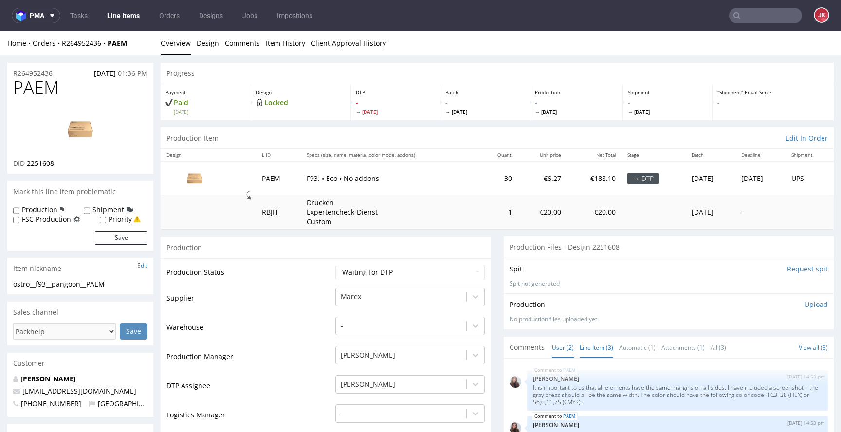
click at [587, 351] on link "Line Item (3)" at bounding box center [597, 347] width 34 height 21
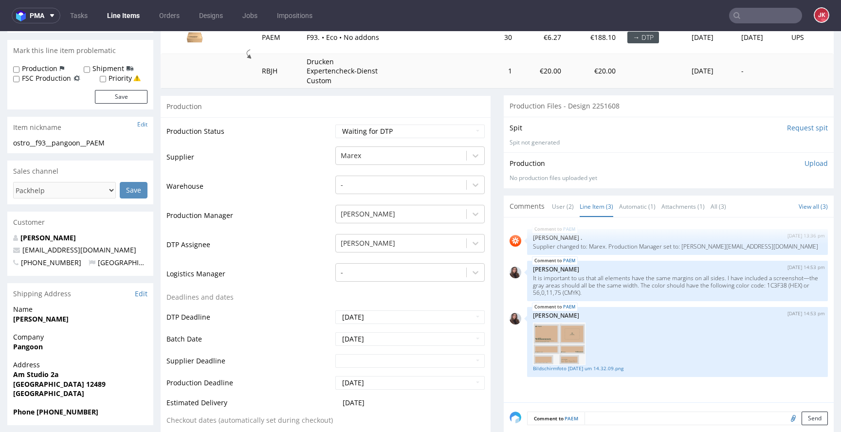
scroll to position [234, 0]
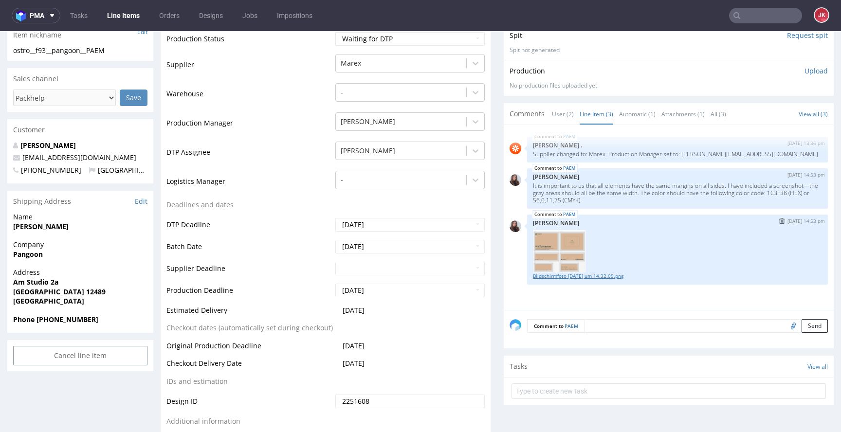
click at [595, 274] on link "Bildschirmfoto [DATE] um 14.32.09.png" at bounding box center [677, 276] width 289 height 7
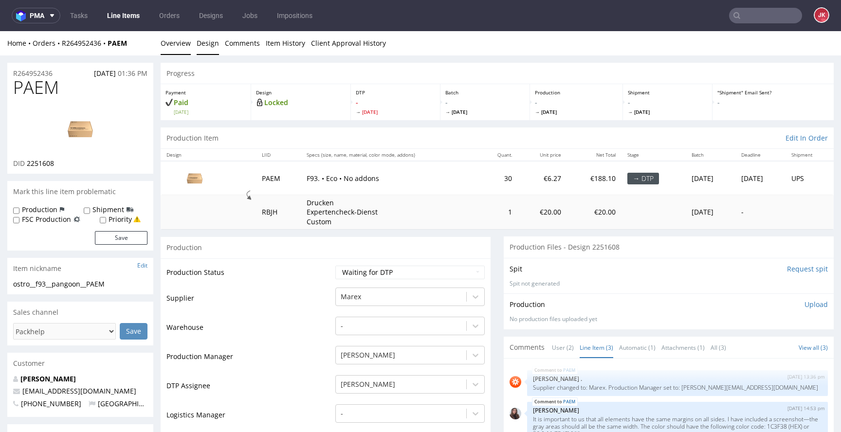
click at [205, 45] on link "Design" at bounding box center [208, 43] width 22 height 24
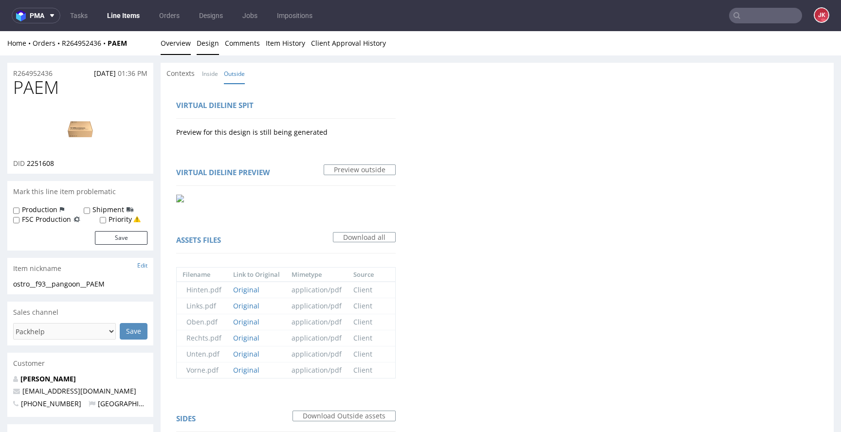
click at [175, 43] on link "Overview" at bounding box center [176, 43] width 30 height 24
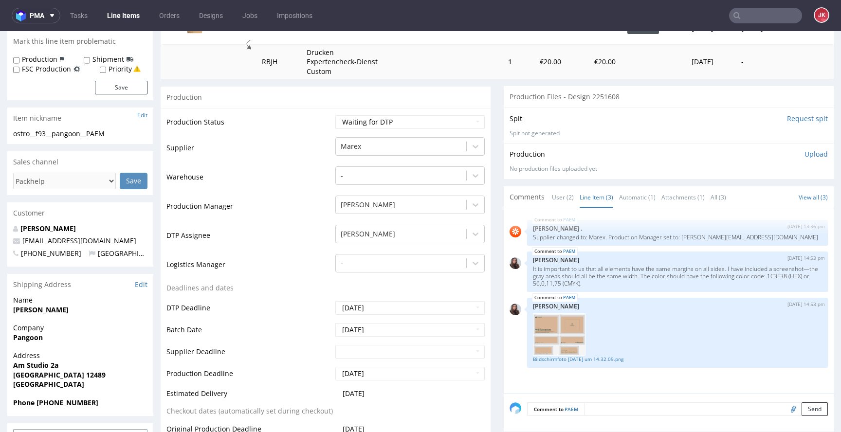
scroll to position [208, 0]
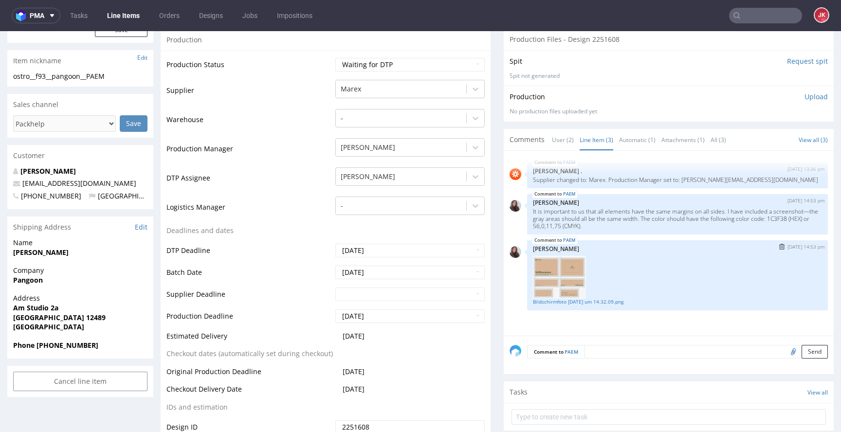
click at [541, 269] on img at bounding box center [559, 277] width 53 height 42
click at [559, 300] on link "Bildschirmfoto [DATE] um 14.32.09.png" at bounding box center [677, 301] width 289 height 7
click at [303, 218] on td "Logistics Manager" at bounding box center [250, 210] width 167 height 29
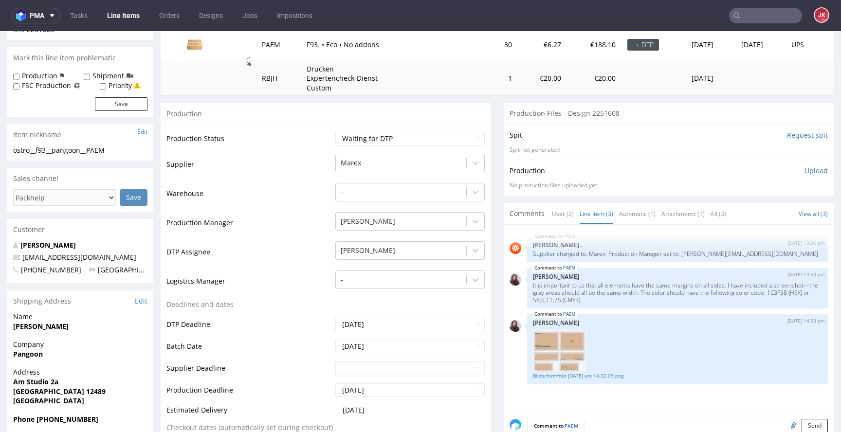
scroll to position [0, 0]
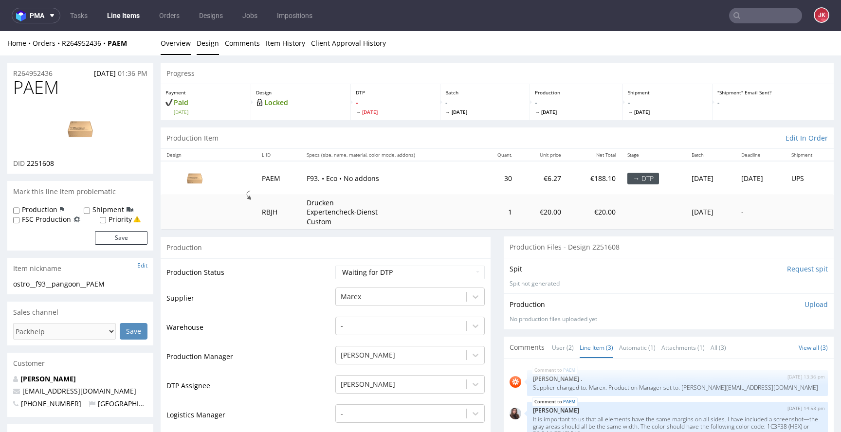
click at [206, 45] on link "Design" at bounding box center [208, 43] width 22 height 24
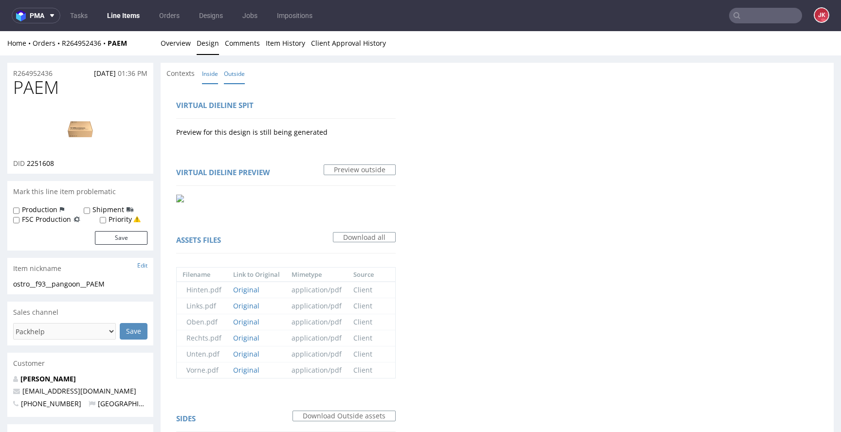
click at [213, 81] on link "Inside" at bounding box center [210, 73] width 16 height 21
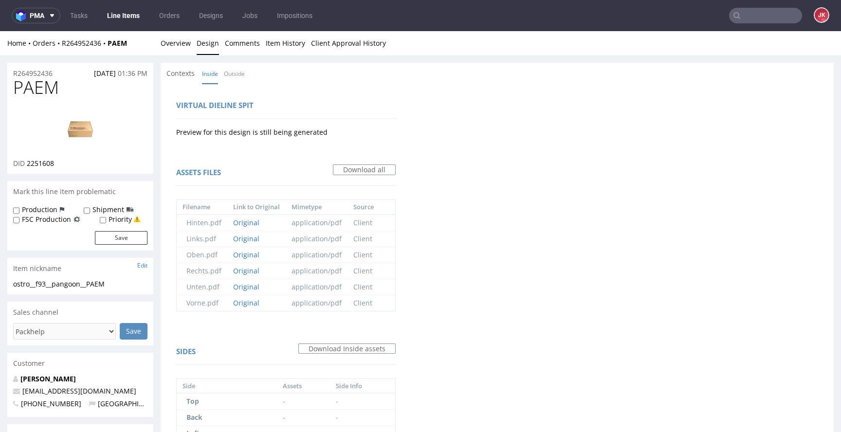
click at [223, 71] on li "Inside" at bounding box center [213, 74] width 22 height 10
click at [228, 73] on link "Outside" at bounding box center [234, 73] width 21 height 21
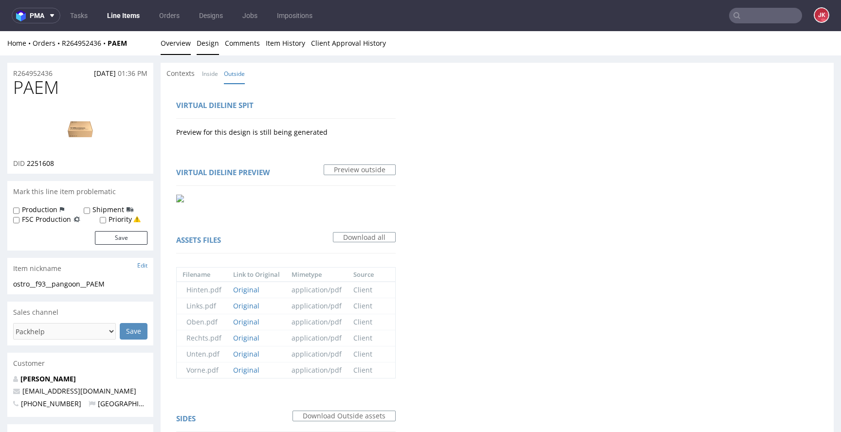
click at [183, 41] on link "Overview" at bounding box center [176, 43] width 30 height 24
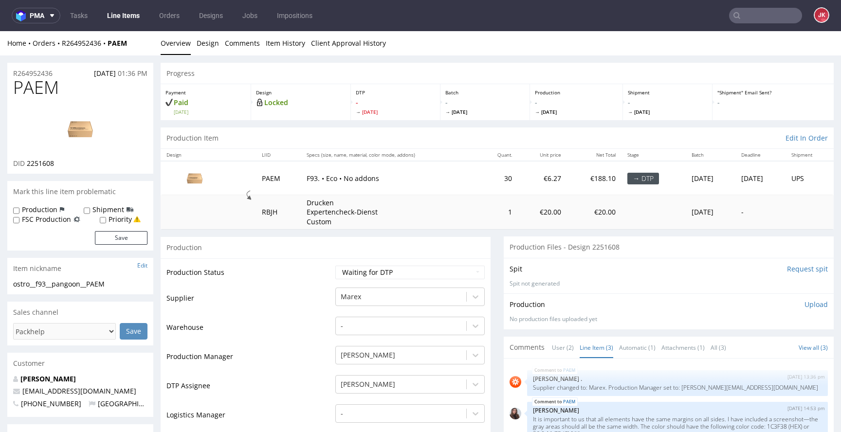
click at [116, 107] on link at bounding box center [80, 128] width 78 height 59
click at [201, 45] on link "Design" at bounding box center [208, 43] width 22 height 24
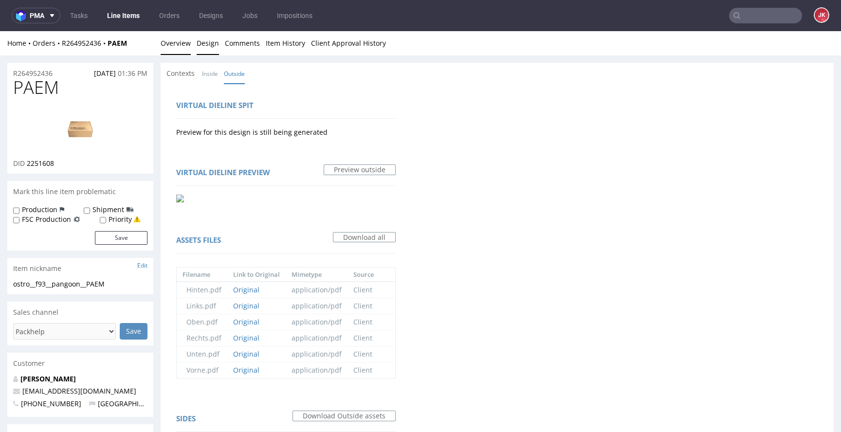
click at [174, 45] on link "Overview" at bounding box center [176, 43] width 30 height 24
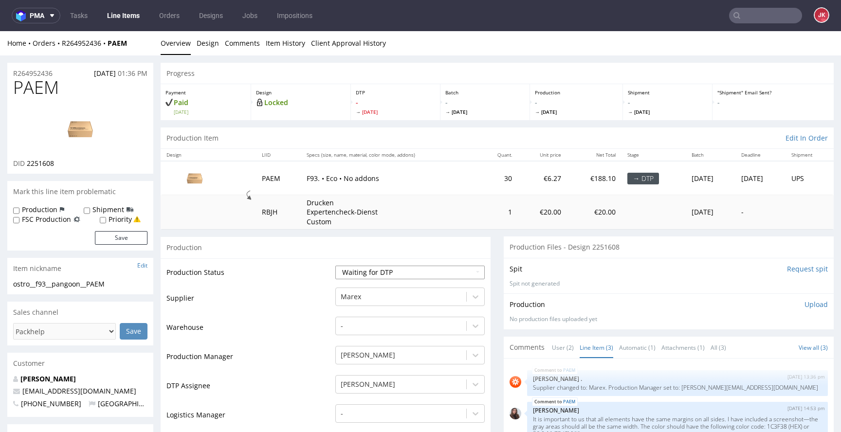
click at [375, 278] on select "Waiting for Artwork Waiting for Diecut Waiting for Mockup Waiting for DTP Waiti…" at bounding box center [410, 273] width 149 height 14
click at [336, 266] on select "Waiting for Artwork Waiting for Diecut Waiting for Mockup Waiting for DTP Waiti…" at bounding box center [410, 273] width 149 height 14
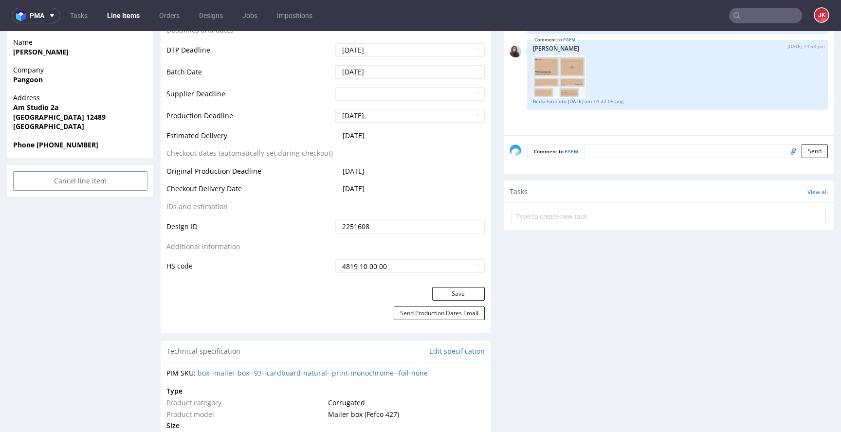
scroll to position [438, 0]
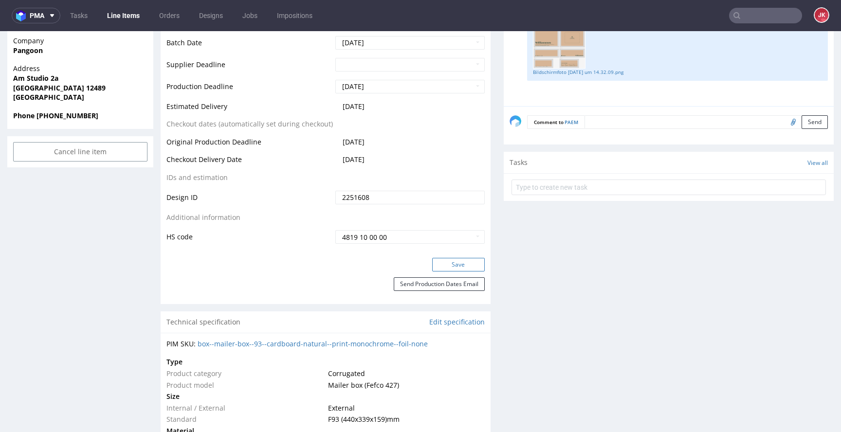
click at [449, 265] on button "Save" at bounding box center [458, 265] width 53 height 14
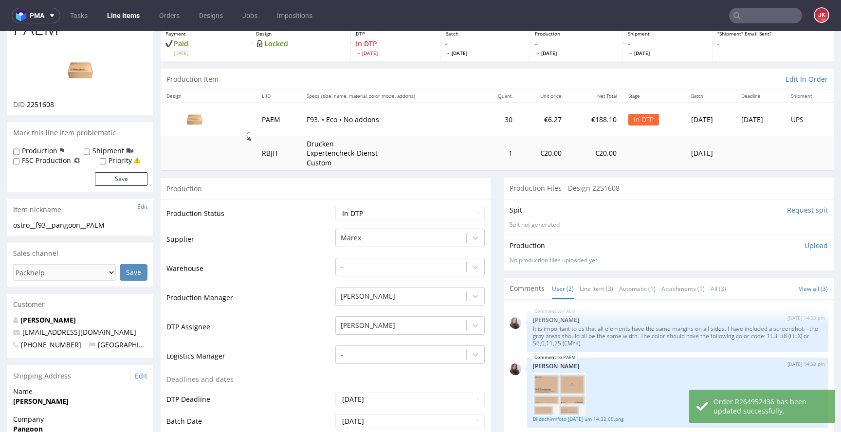
scroll to position [0, 0]
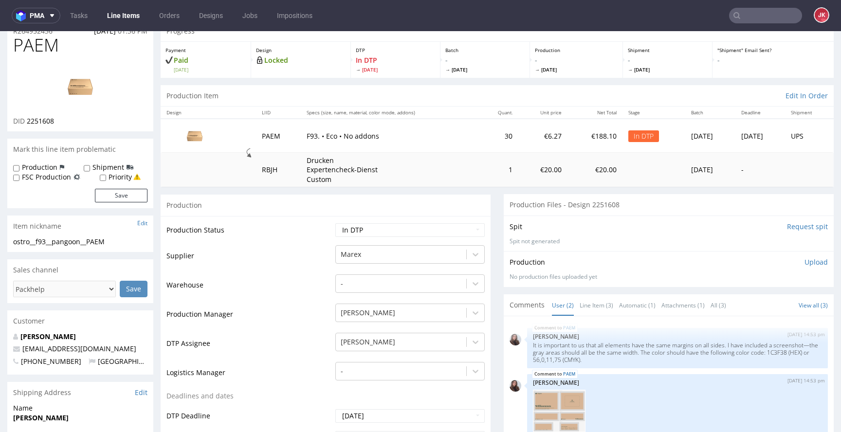
scroll to position [73, 0]
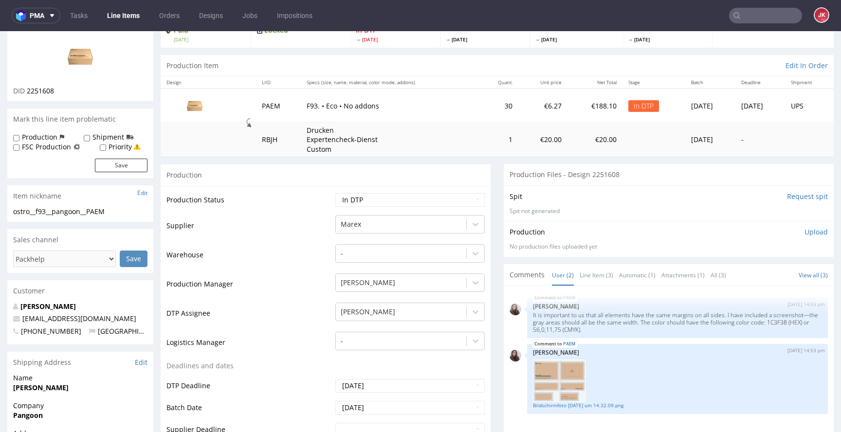
click at [542, 387] on img at bounding box center [559, 381] width 53 height 42
click at [557, 409] on link "Bildschirmfoto 2025-09-02 um 14.32.09.png" at bounding box center [677, 405] width 289 height 7
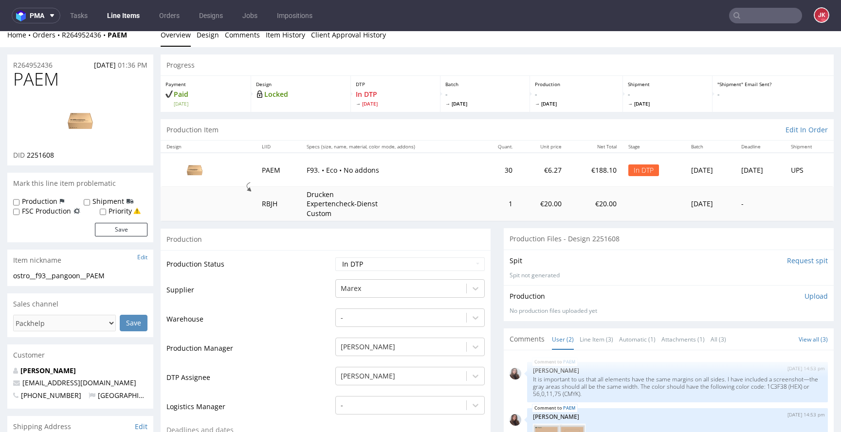
scroll to position [0, 0]
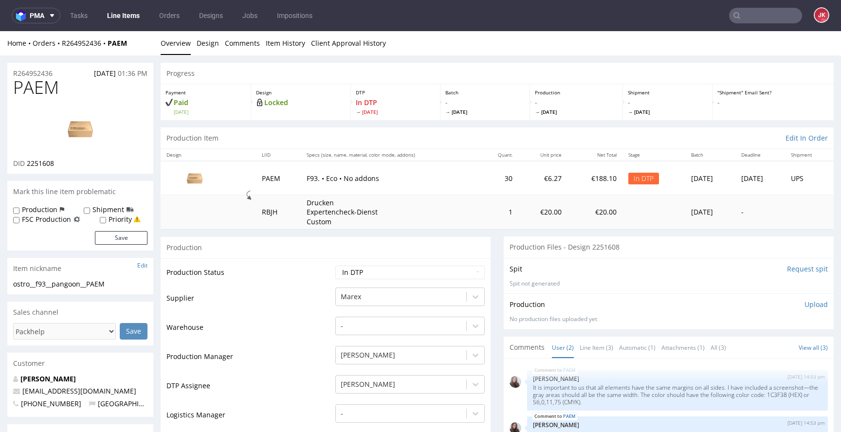
click at [36, 85] on span "PAEM" at bounding box center [36, 87] width 46 height 19
copy span "PAEM"
click at [279, 293] on td "Supplier" at bounding box center [250, 301] width 167 height 29
click at [211, 46] on link "Design" at bounding box center [208, 43] width 22 height 24
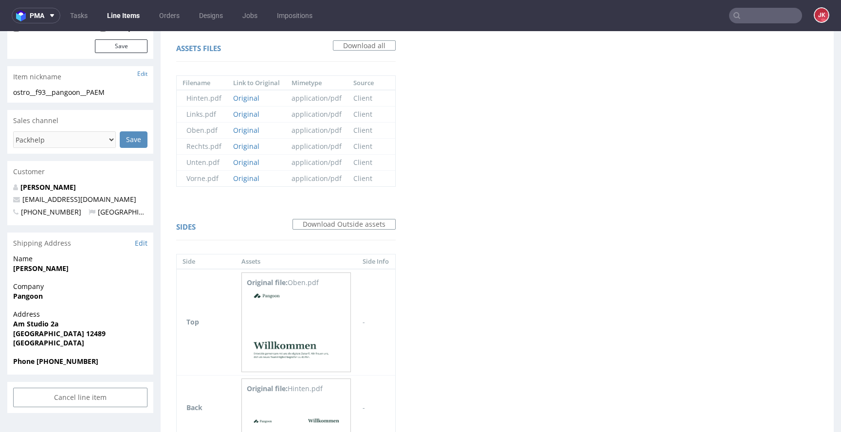
scroll to position [194, 0]
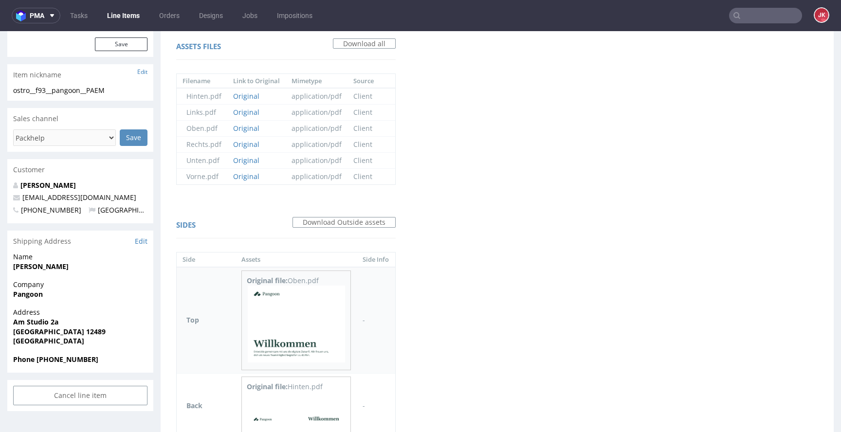
click at [318, 310] on img at bounding box center [296, 324] width 97 height 77
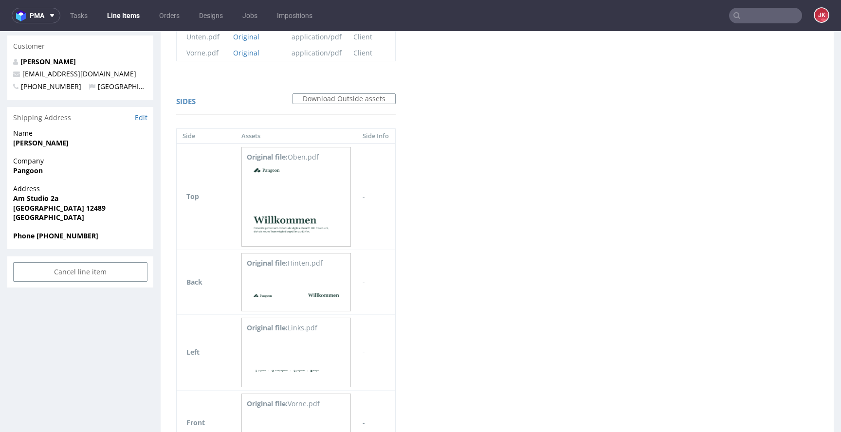
scroll to position [420, 0]
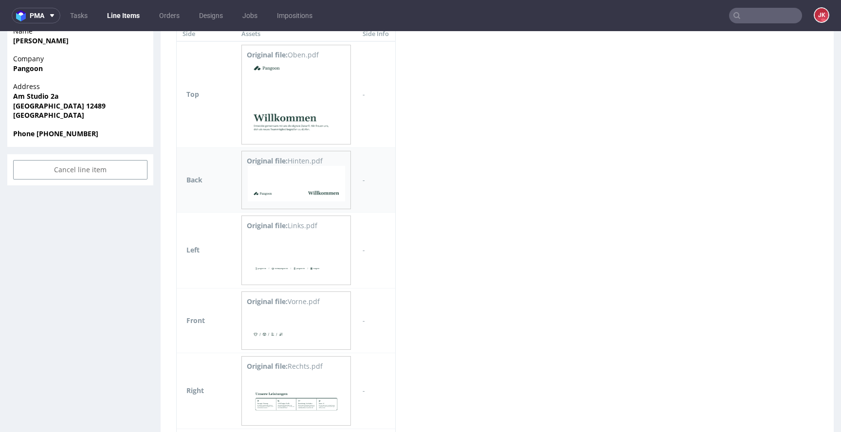
click at [309, 181] on img at bounding box center [296, 184] width 97 height 36
click at [293, 265] on img at bounding box center [296, 254] width 97 height 47
click at [305, 320] on img at bounding box center [296, 325] width 97 height 36
click at [301, 392] on img at bounding box center [296, 395] width 97 height 47
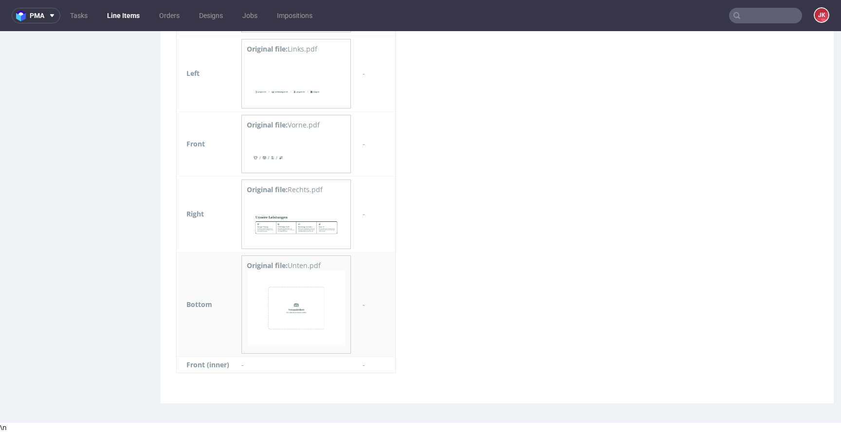
click at [310, 296] on img at bounding box center [296, 308] width 97 height 75
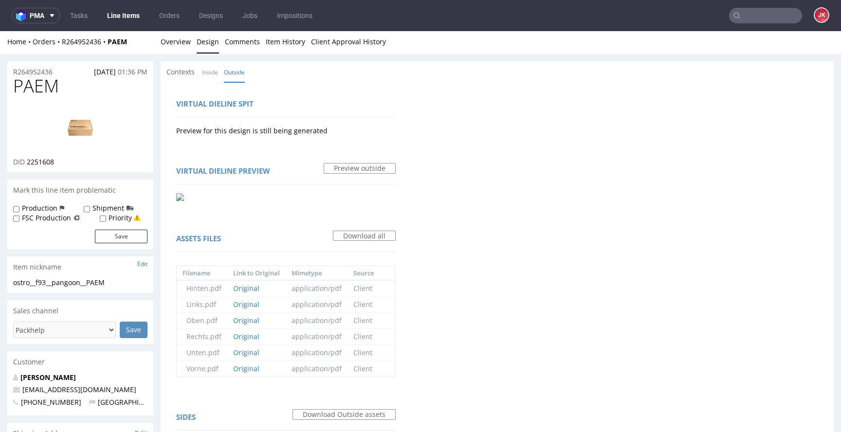
scroll to position [0, 0]
click at [173, 35] on link "Overview" at bounding box center [176, 43] width 30 height 24
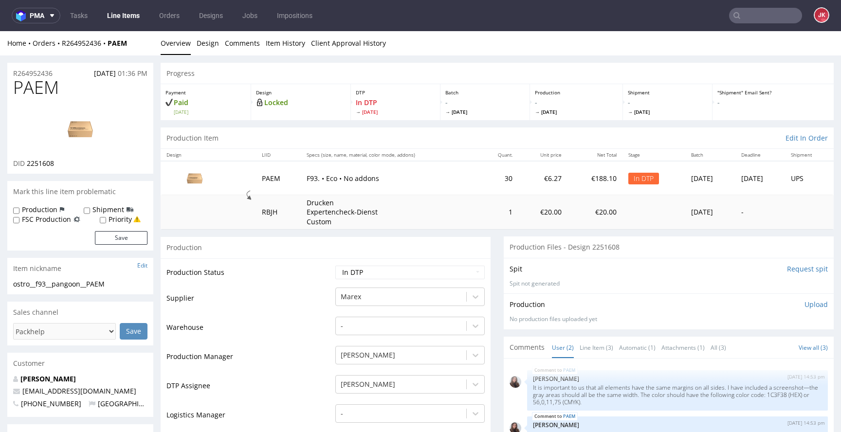
click at [104, 125] on img at bounding box center [80, 129] width 78 height 44
click at [281, 308] on td "Supplier" at bounding box center [250, 301] width 167 height 29
drag, startPoint x: 112, startPoint y: 282, endPoint x: 4, endPoint y: 287, distance: 107.7
copy div "ostro__f93__pangoon__PAEM"
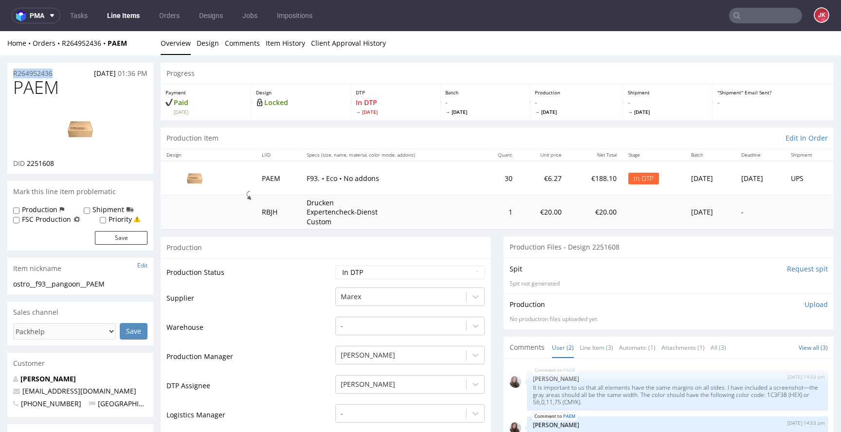
drag, startPoint x: 61, startPoint y: 74, endPoint x: 0, endPoint y: 76, distance: 60.9
copy p "R264952436"
drag, startPoint x: 26, startPoint y: 166, endPoint x: 69, endPoint y: 165, distance: 42.9
click at [69, 165] on div "DID 2251608" at bounding box center [80, 164] width 134 height 10
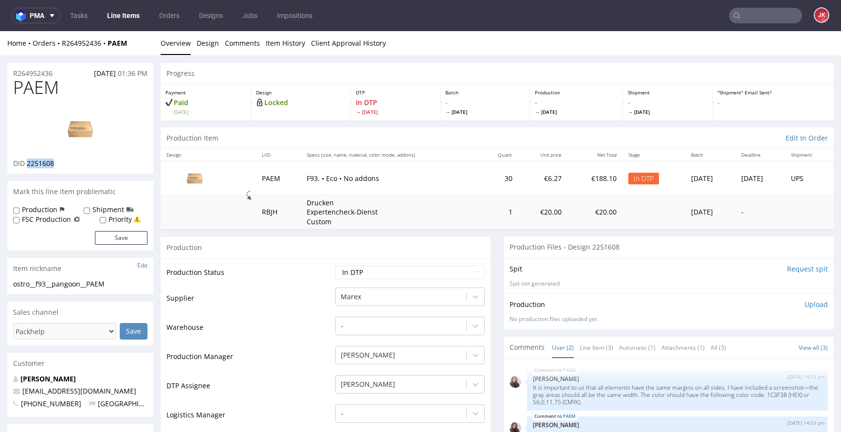
copy span "2251608"
click at [398, 273] on select "Waiting for Artwork Waiting for Diecut Waiting for Mockup Waiting for DTP Waiti…" at bounding box center [410, 273] width 149 height 14
select select "dtp_ca_needed"
click at [336, 266] on select "Waiting for Artwork Waiting for Diecut Waiting for Mockup Waiting for DTP Waiti…" at bounding box center [410, 273] width 149 height 14
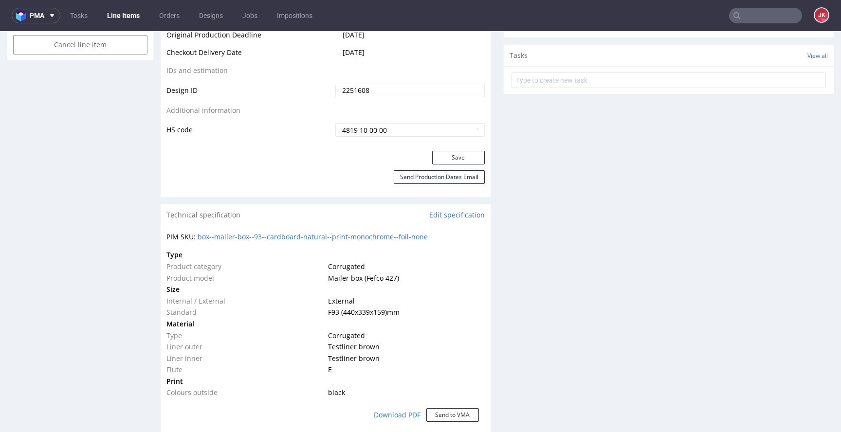
scroll to position [596, 0]
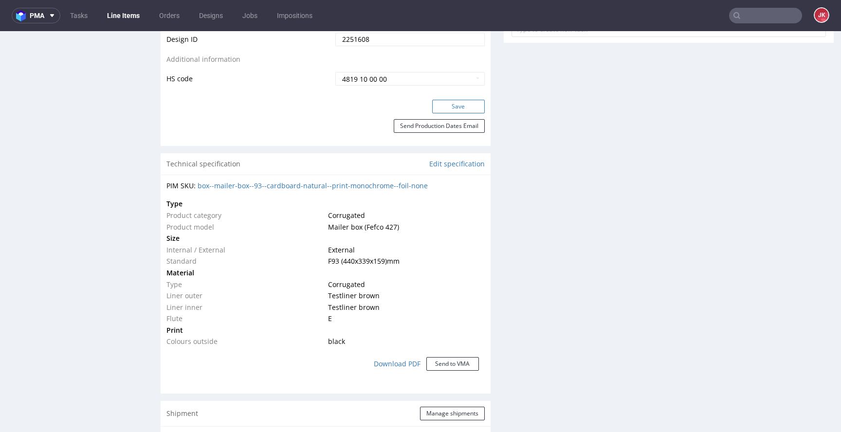
click at [458, 112] on button "Save" at bounding box center [458, 107] width 53 height 14
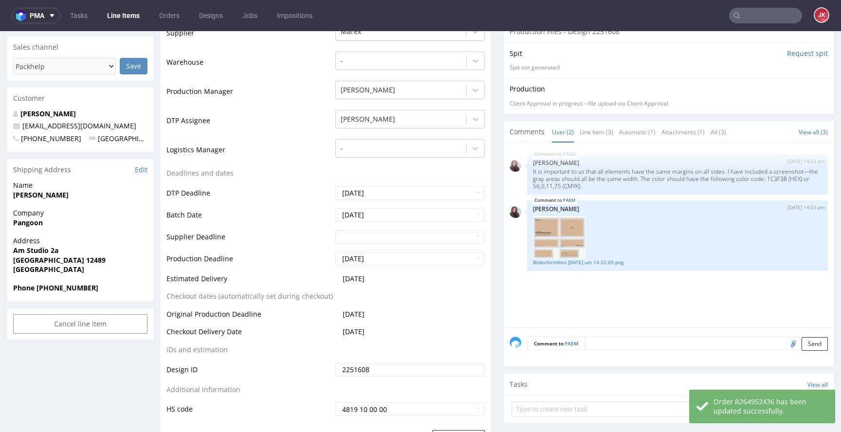
scroll to position [0, 0]
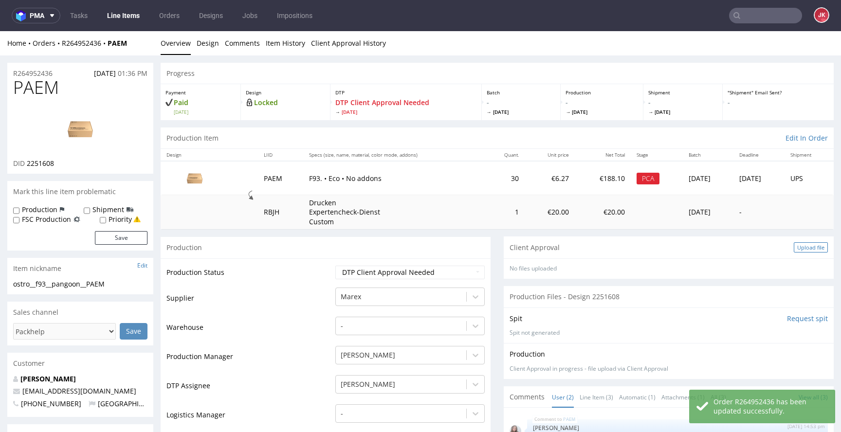
click at [794, 249] on div "Upload file" at bounding box center [811, 247] width 34 height 10
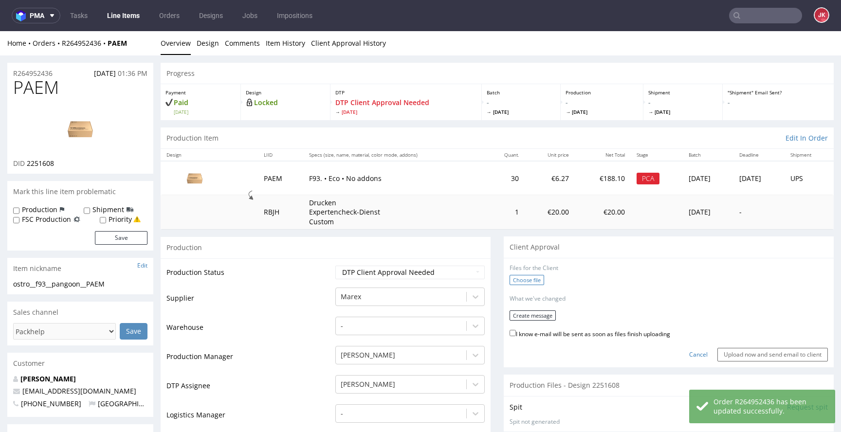
click at [526, 279] on label "Choose file" at bounding box center [527, 280] width 35 height 10
click at [0, 31] on input "Choose file" at bounding box center [0, 31] width 0 height 0
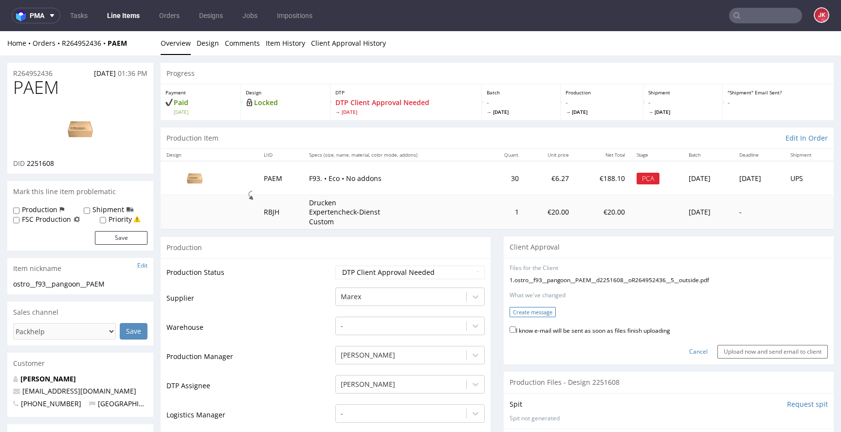
click at [529, 308] on button "Create message" at bounding box center [533, 312] width 46 height 10
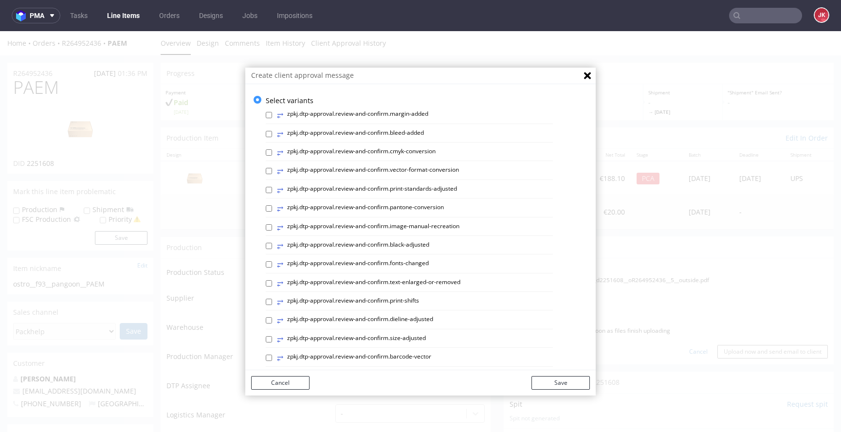
click at [377, 186] on label "⥂ zpkj.dtp-approval.review-and-confirm.print-standards-adjusted" at bounding box center [367, 190] width 180 height 11
click at [272, 187] on input "⥂ zpkj.dtp-approval.review-and-confirm.print-standards-adjusted" at bounding box center [269, 190] width 6 height 6
checkbox input "true"
click at [553, 383] on button "Save" at bounding box center [561, 383] width 58 height 14
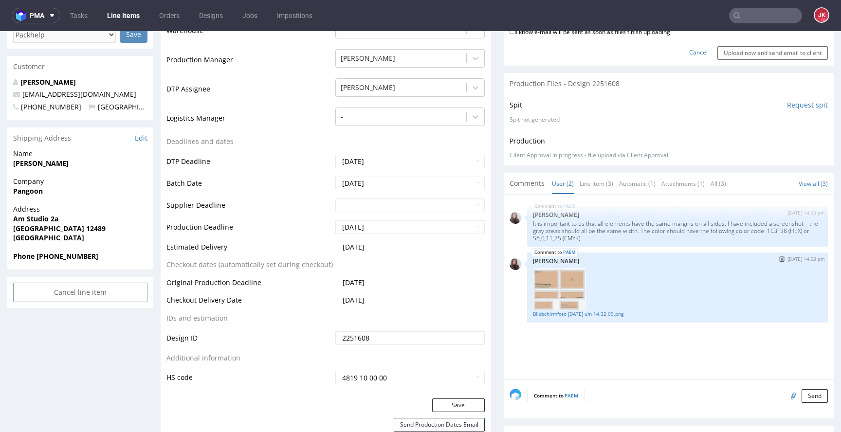
scroll to position [299, 0]
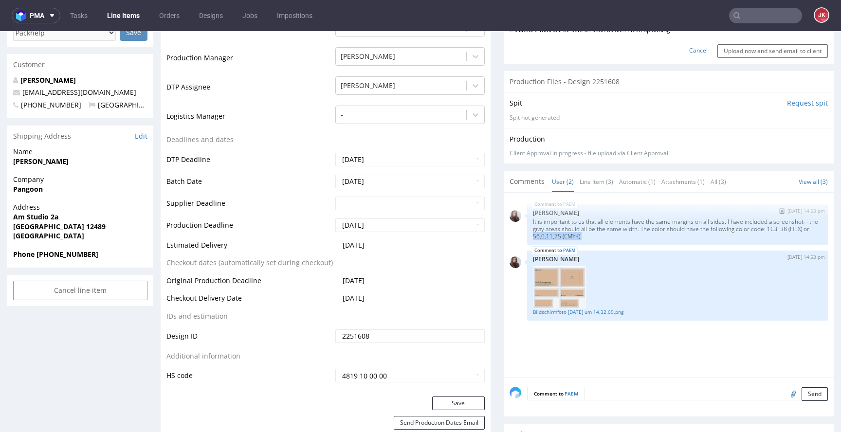
drag, startPoint x: 551, startPoint y: 239, endPoint x: 601, endPoint y: 238, distance: 50.2
click at [601, 238] on p "It is important to us that all elements have the same margins on all sides. I h…" at bounding box center [677, 229] width 289 height 22
copy p "56,0,11,75 (CMYK)."
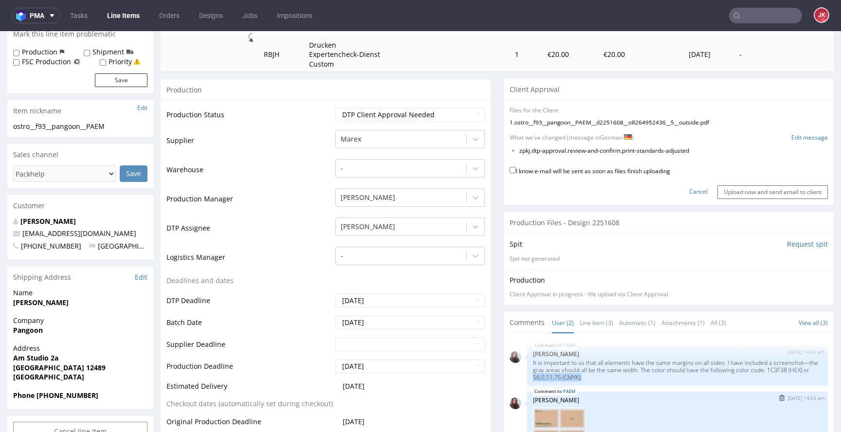
scroll to position [0, 0]
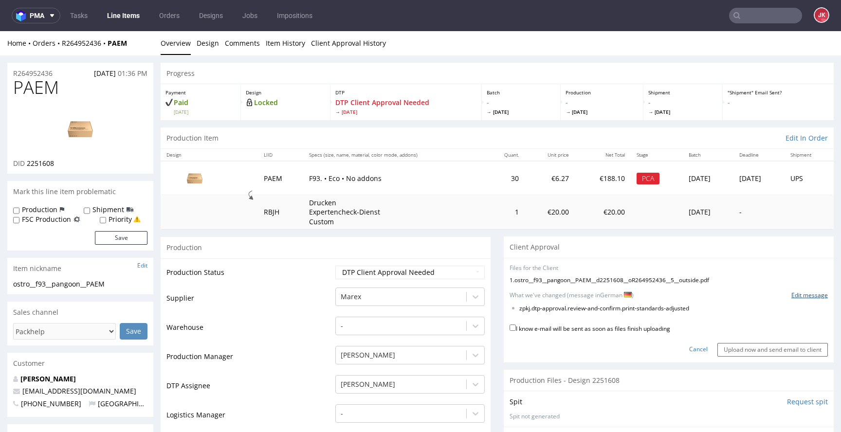
click at [805, 298] on link "Edit message" at bounding box center [810, 296] width 37 height 8
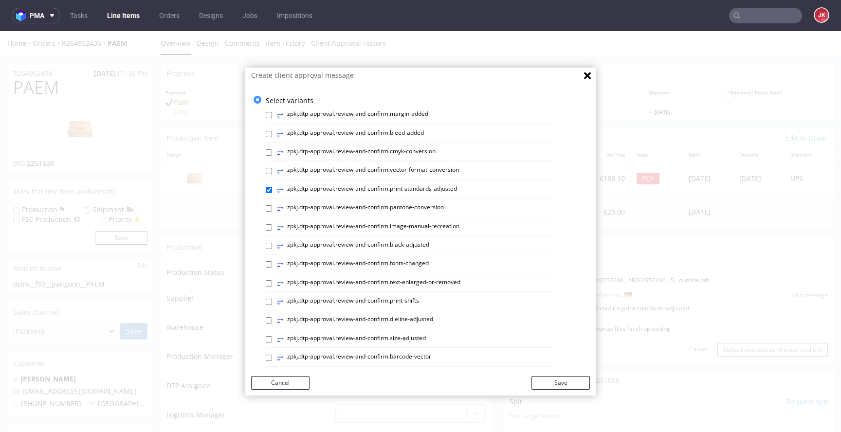
scroll to position [410, 0]
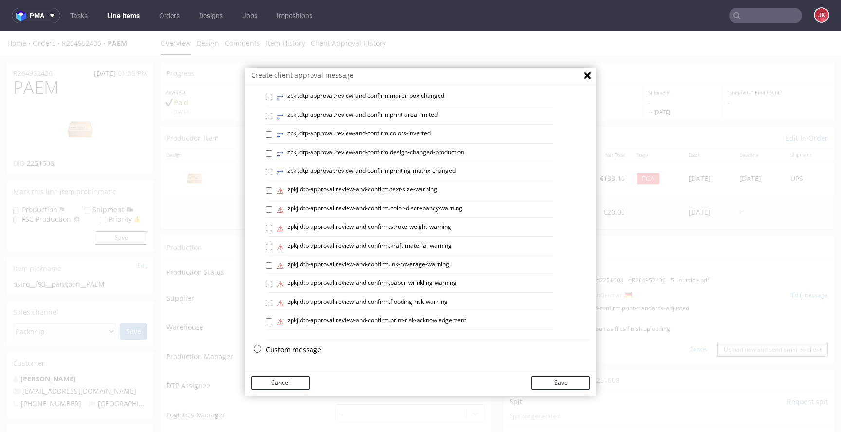
click at [292, 350] on p "Custom message" at bounding box center [428, 350] width 324 height 10
checkbox input "false"
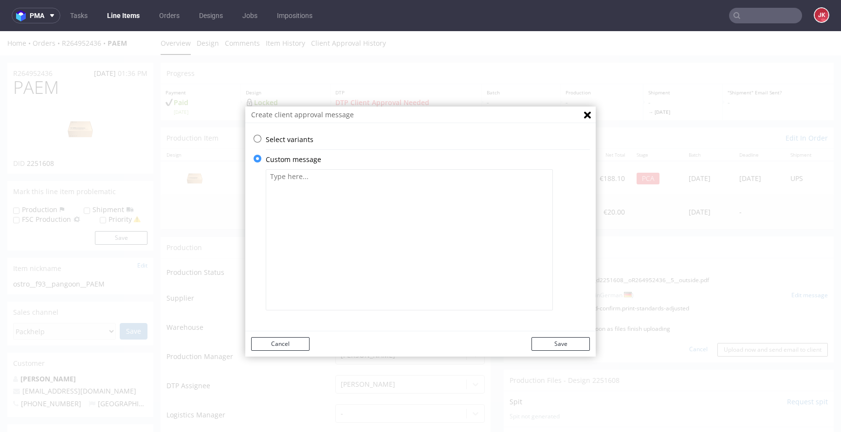
scroll to position [0, 0]
click at [387, 255] on textarea at bounding box center [409, 239] width 287 height 141
paste textarea "Bitte überprüfen Sie, ob alles korrekt ist. Die Zustimmung des Kunden ist erfor…"
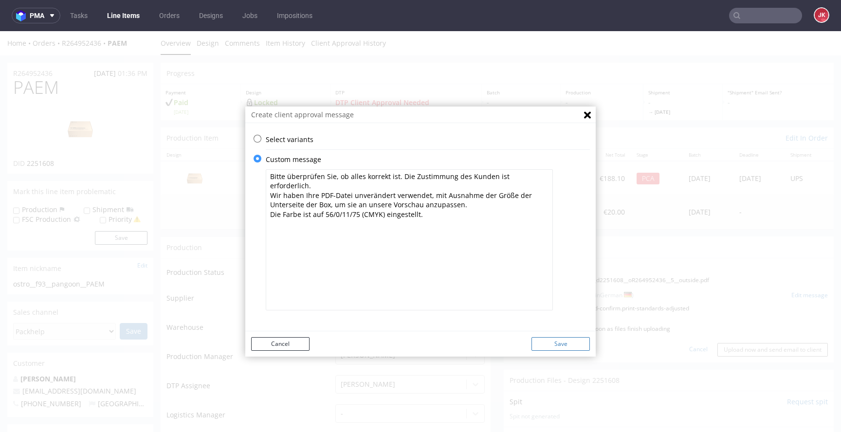
type textarea "Bitte überprüfen Sie, ob alles korrekt ist. Die Zustimmung des Kunden ist erfor…"
click at [579, 341] on button "Save" at bounding box center [561, 344] width 58 height 14
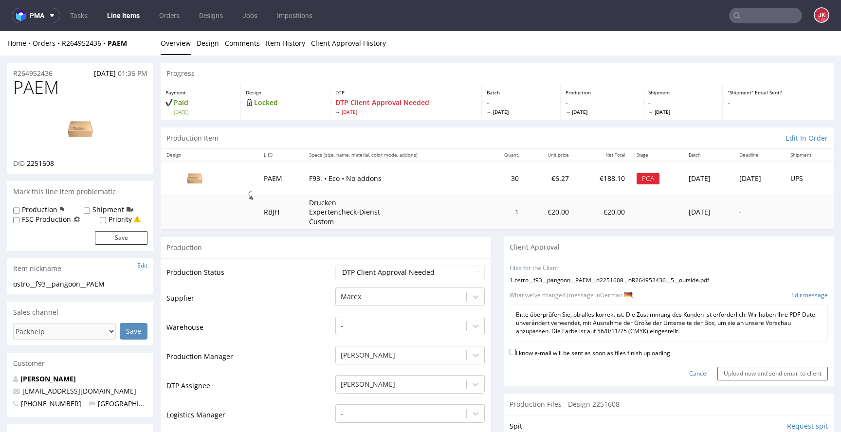
click at [574, 354] on label "I know e-mail will be sent as soon as files finish uploading" at bounding box center [590, 352] width 161 height 11
click at [516, 354] on input "I know e-mail will be sent as soon as files finish uploading" at bounding box center [513, 352] width 6 height 6
checkbox input "true"
click at [712, 381] on div "No files uploaded Files for the Client 1 . ostro__f93__pangoon__PAEM__d2251608_…" at bounding box center [669, 322] width 330 height 129
click at [721, 376] on input "Upload now and send email to client" at bounding box center [773, 374] width 111 height 14
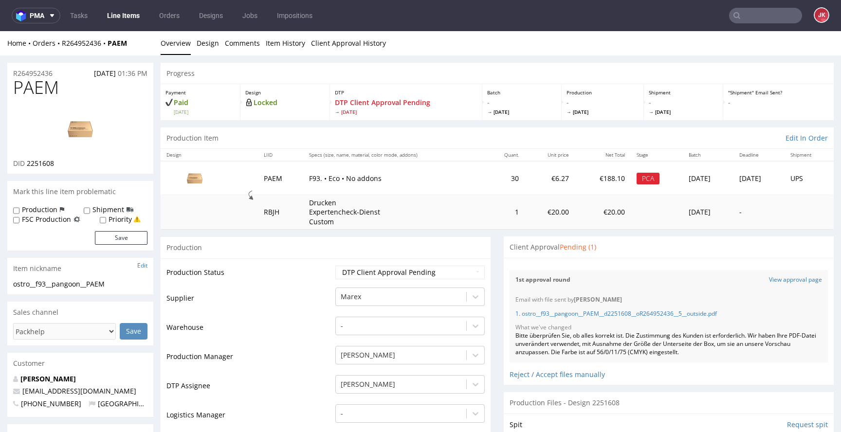
click at [50, 88] on span "PAEM" at bounding box center [36, 87] width 46 height 19
copy span "PAEM"
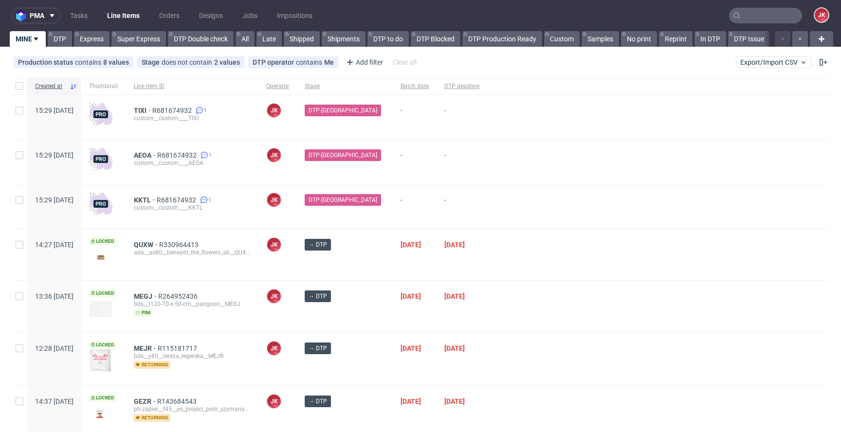
click at [487, 247] on div at bounding box center [658, 254] width 342 height 51
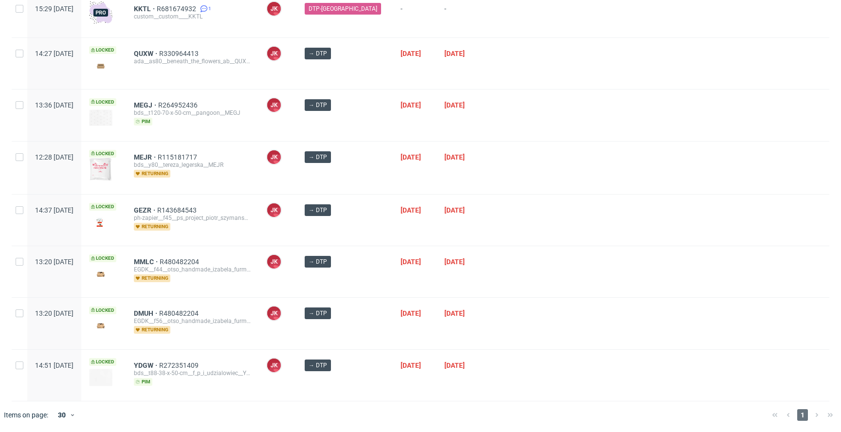
click at [493, 229] on div at bounding box center [658, 220] width 342 height 51
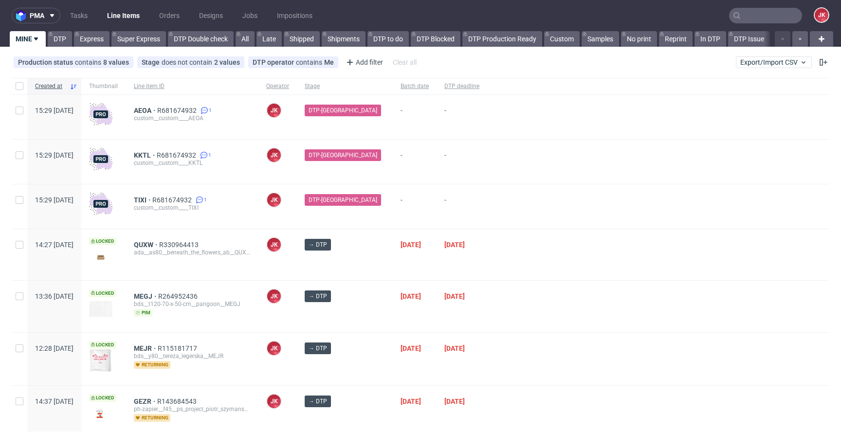
click at [373, 216] on div "DTP-[GEOGRAPHIC_DATA]" at bounding box center [345, 207] width 96 height 44
click at [175, 241] on div "QUXW R330964413 ada__as80__beneath_the_flowers_ab__QUXW" at bounding box center [192, 254] width 132 height 51
click at [159, 245] on span "QUXW" at bounding box center [146, 245] width 25 height 8
click at [525, 282] on div at bounding box center [658, 306] width 342 height 51
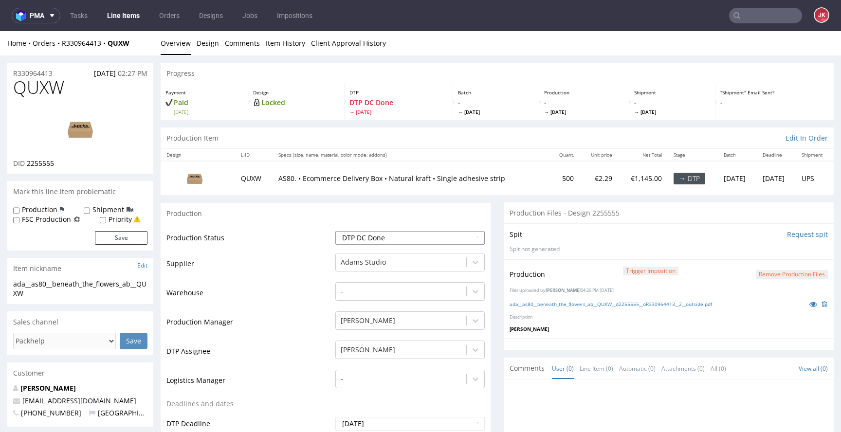
click at [405, 235] on select "Waiting for Artwork Waiting for Diecut Waiting for Mockup Waiting for DTP Waiti…" at bounding box center [410, 238] width 149 height 14
select select "dtp_production_ready"
click at [336, 231] on select "Waiting for Artwork Waiting for Diecut Waiting for Mockup Waiting for DTP Waiti…" at bounding box center [410, 238] width 149 height 14
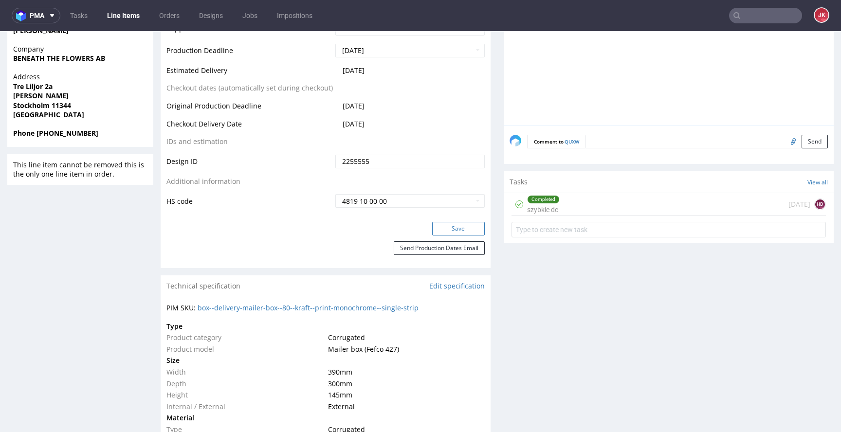
scroll to position [458, 0]
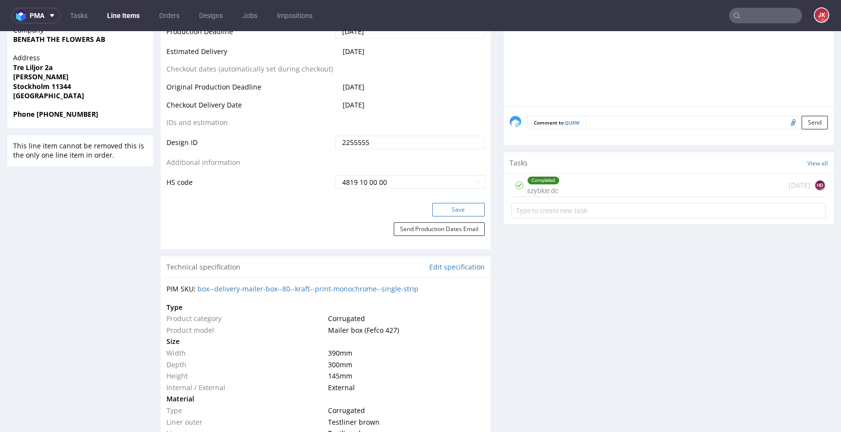
click at [432, 213] on button "Save" at bounding box center [458, 210] width 53 height 14
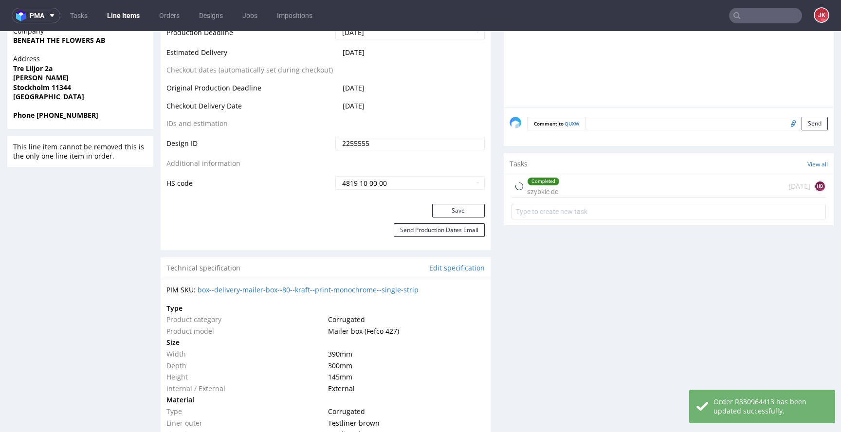
scroll to position [0, 0]
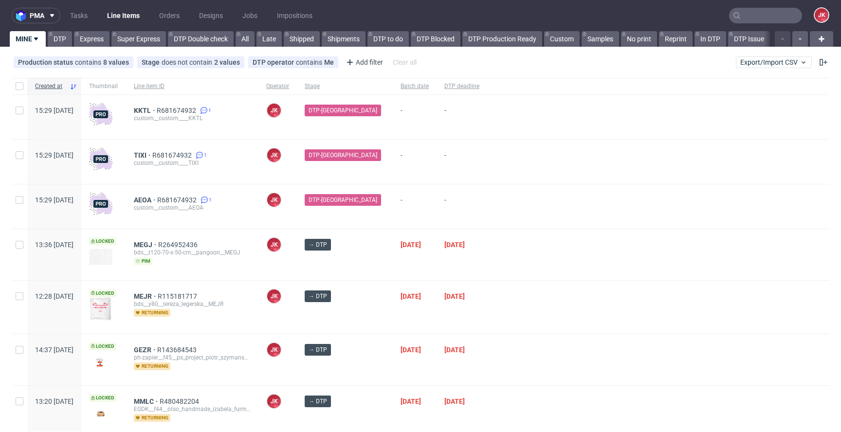
click at [424, 263] on div "[DATE]" at bounding box center [415, 254] width 44 height 51
click at [158, 244] on span "MEGJ" at bounding box center [146, 245] width 24 height 8
click at [487, 205] on div at bounding box center [658, 207] width 342 height 44
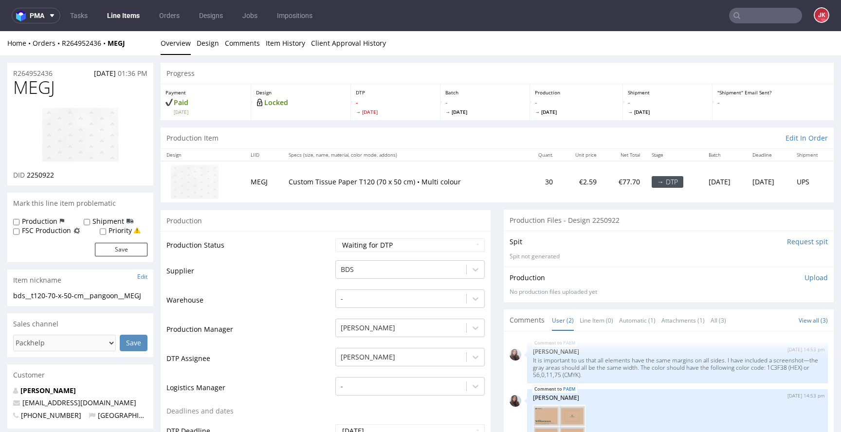
click at [208, 43] on link "Design" at bounding box center [208, 43] width 22 height 24
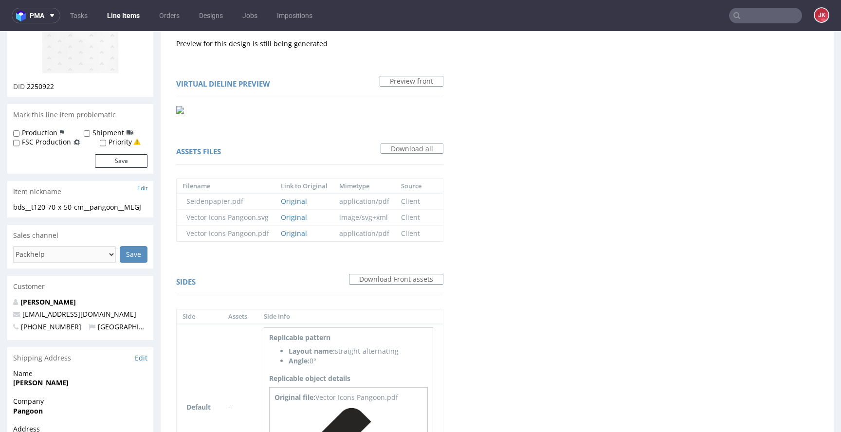
scroll to position [206, 0]
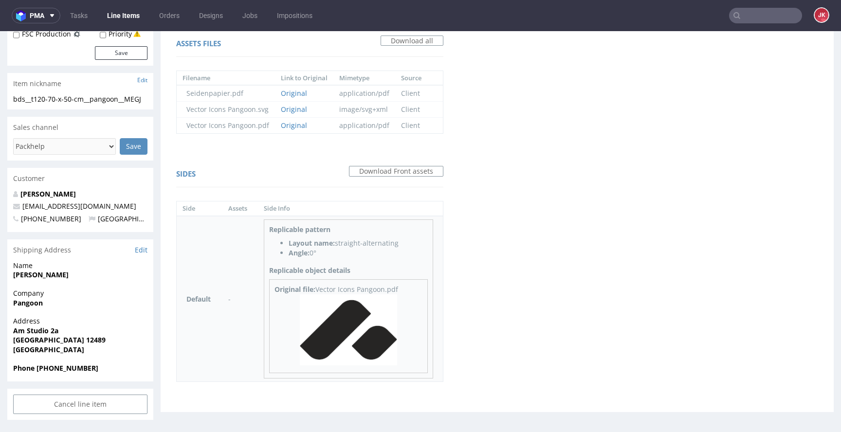
click at [350, 317] on img at bounding box center [348, 331] width 97 height 72
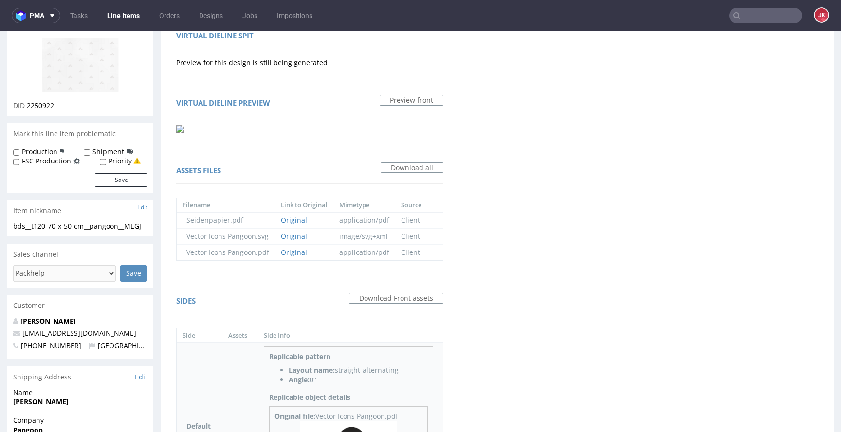
scroll to position [0, 0]
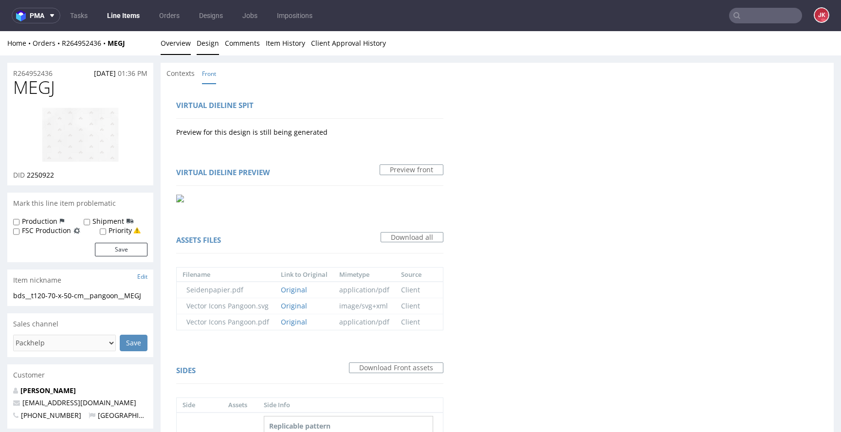
click at [178, 41] on link "Overview" at bounding box center [176, 43] width 30 height 24
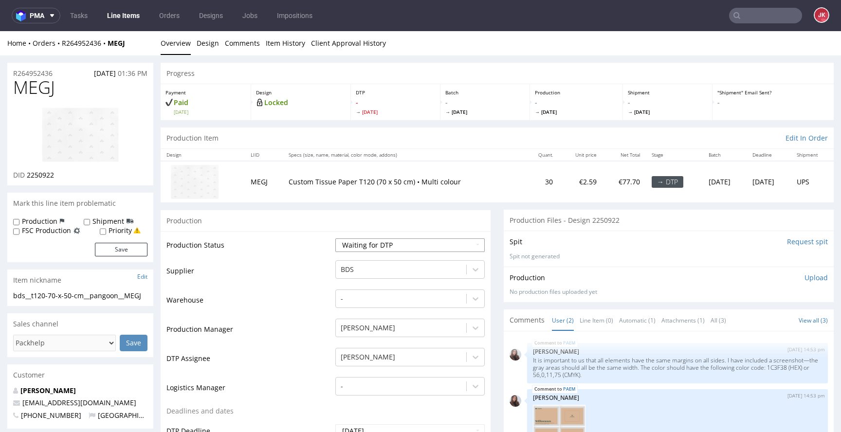
click at [401, 247] on select "Waiting for Artwork Waiting for Diecut Waiting for Mockup Waiting for DTP Waiti…" at bounding box center [410, 246] width 149 height 14
select select "dtp_in_process"
click at [336, 239] on select "Waiting for Artwork Waiting for Diecut Waiting for Mockup Waiting for DTP Waiti…" at bounding box center [410, 246] width 149 height 14
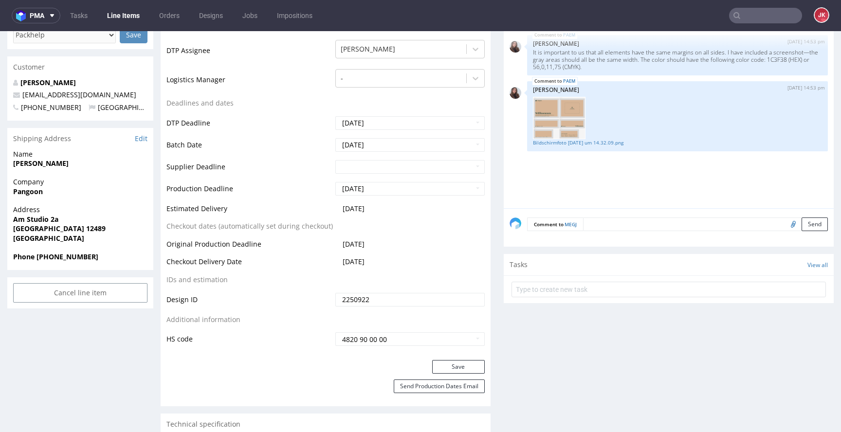
scroll to position [310, 0]
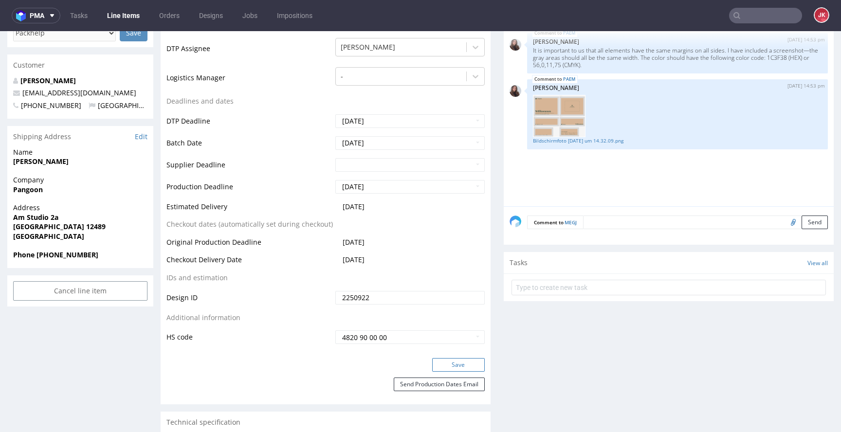
click at [446, 360] on button "Save" at bounding box center [458, 365] width 53 height 14
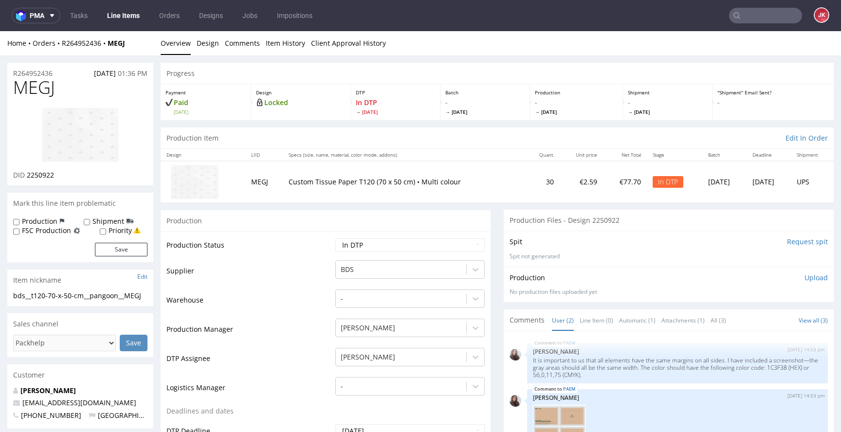
click at [77, 123] on img at bounding box center [80, 135] width 78 height 56
click at [206, 45] on link "Design" at bounding box center [208, 43] width 22 height 24
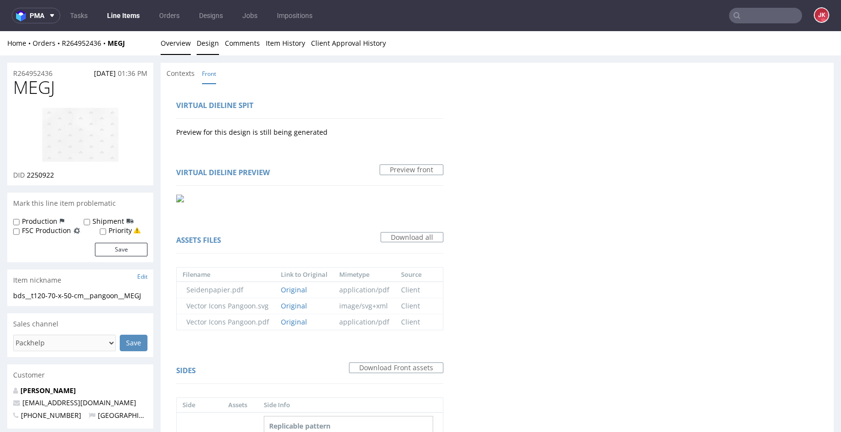
click at [180, 47] on link "Overview" at bounding box center [176, 43] width 30 height 24
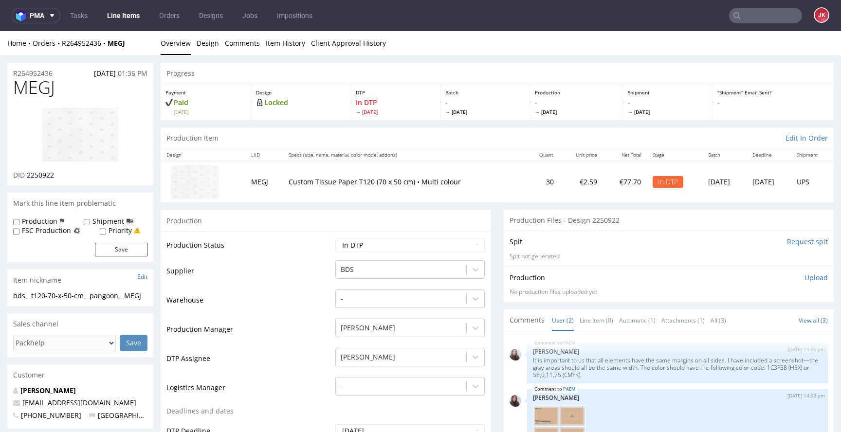
click at [111, 121] on img at bounding box center [80, 135] width 78 height 56
click at [25, 89] on span "MEGJ" at bounding box center [34, 87] width 42 height 19
copy span "MEGJ"
drag, startPoint x: 27, startPoint y: 177, endPoint x: 70, endPoint y: 176, distance: 42.9
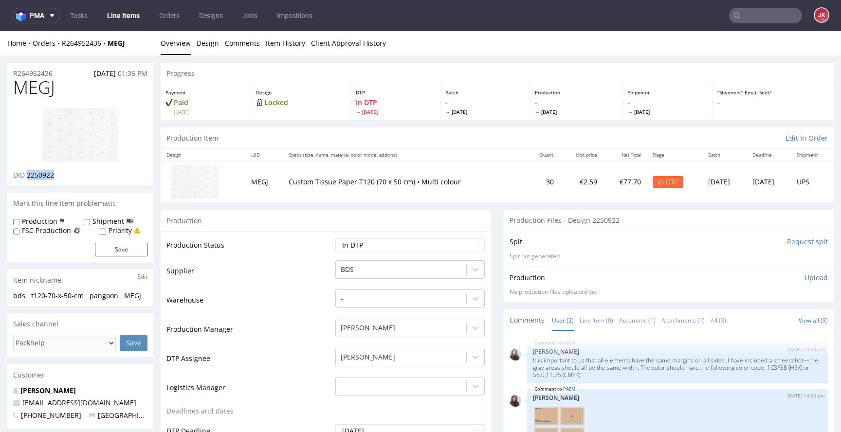
click at [70, 176] on div "DID 2250922" at bounding box center [80, 175] width 134 height 10
copy span "2250922"
click at [284, 261] on td "Supplier" at bounding box center [250, 274] width 167 height 29
click at [297, 273] on td "Supplier" at bounding box center [250, 274] width 167 height 29
drag, startPoint x: 93, startPoint y: 305, endPoint x: 0, endPoint y: 299, distance: 92.7
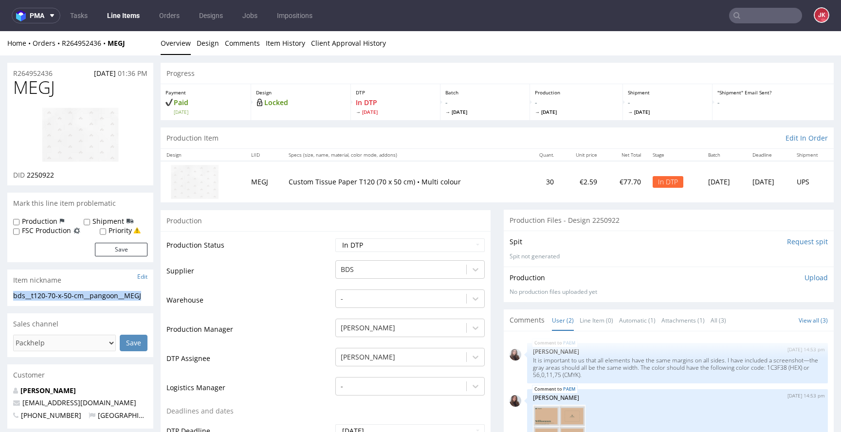
copy div "bds__t120-70-x-50-cm__pangoon__MEGJ"
drag, startPoint x: 63, startPoint y: 72, endPoint x: 1, endPoint y: 68, distance: 62.4
copy p "R264952436"
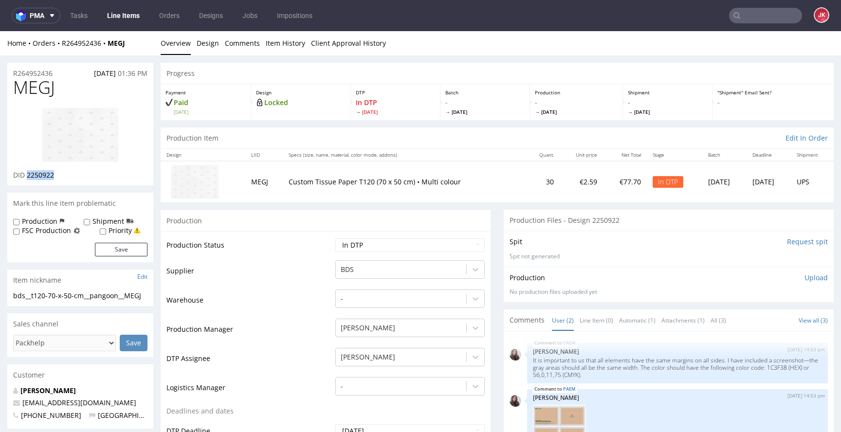
drag, startPoint x: 27, startPoint y: 178, endPoint x: 77, endPoint y: 177, distance: 50.7
click at [77, 177] on div "DID 2250922" at bounding box center [80, 175] width 134 height 10
copy span "2250922"
click at [653, 280] on div "Production Upload" at bounding box center [669, 278] width 318 height 10
click at [805, 278] on p "Upload" at bounding box center [816, 278] width 23 height 10
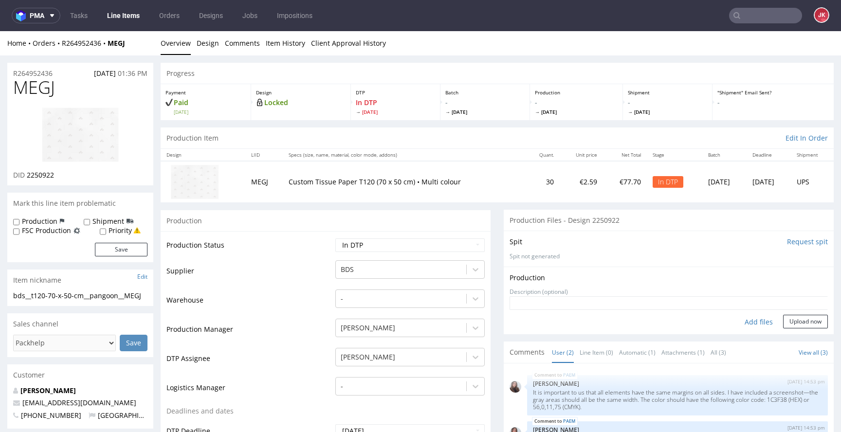
click at [749, 321] on div "Add files" at bounding box center [759, 322] width 49 height 15
type input "C:\fakepath\bds__t120-70-x-50-cm__pangoon__MEGJ__d2250922__oR264952436__1.pdf"
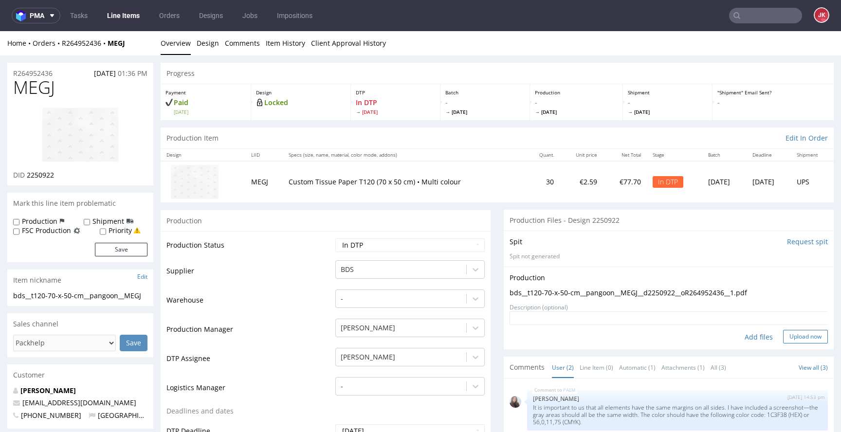
click at [800, 336] on button "Upload now" at bounding box center [805, 337] width 45 height 14
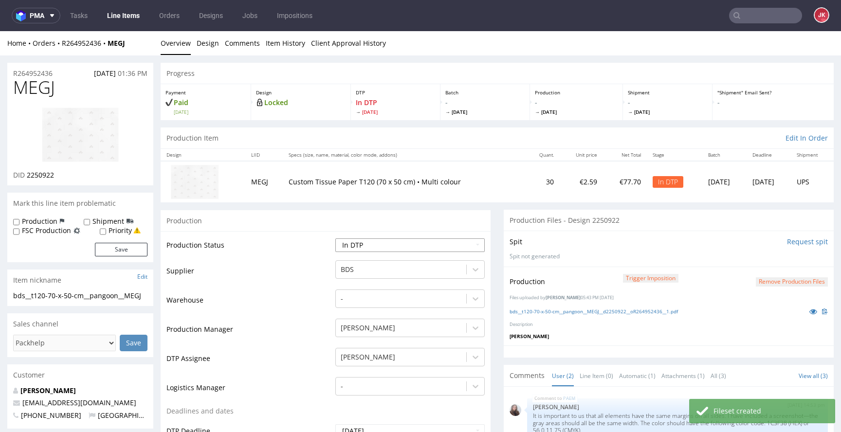
click at [441, 245] on select "Waiting for Artwork Waiting for Diecut Waiting for Mockup Waiting for DTP Waiti…" at bounding box center [410, 246] width 149 height 14
select select "dtp_production_ready"
click at [336, 239] on select "Waiting for Artwork Waiting for Diecut Waiting for Mockup Waiting for DTP Waiti…" at bounding box center [410, 246] width 149 height 14
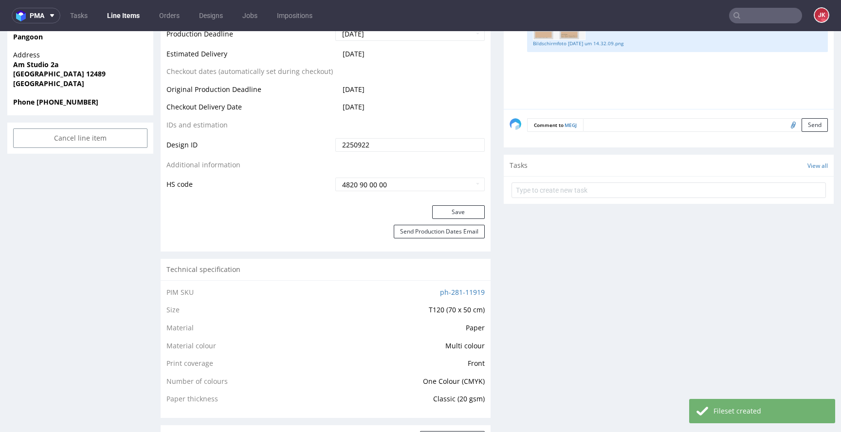
scroll to position [475, 0]
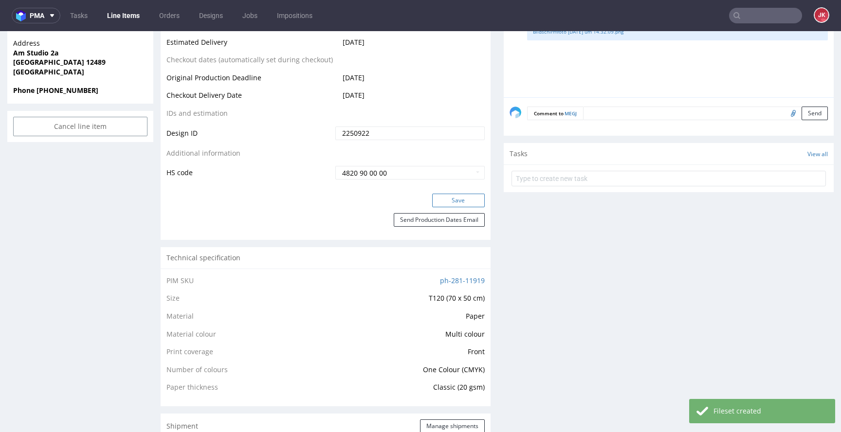
click at [450, 199] on button "Save" at bounding box center [458, 201] width 53 height 14
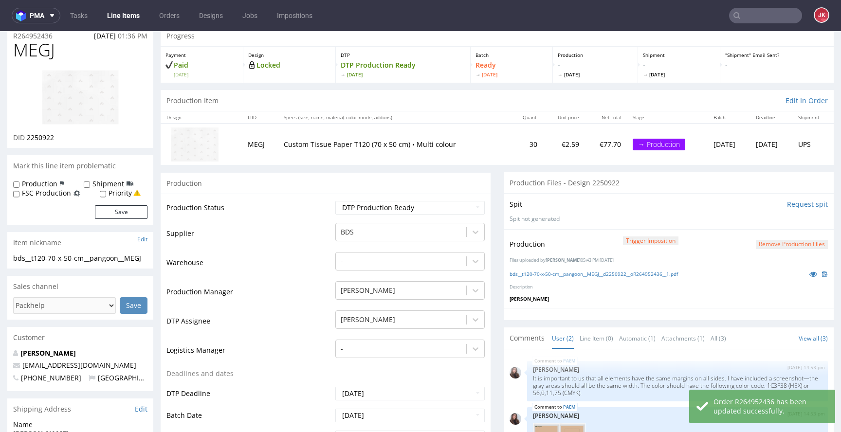
scroll to position [0, 0]
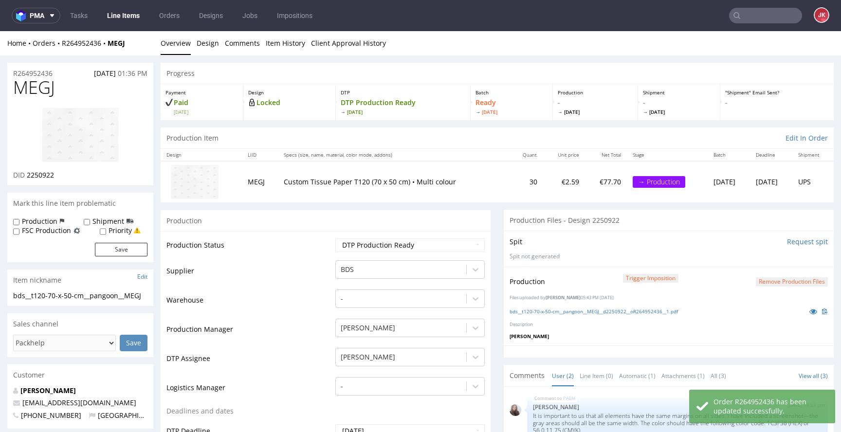
click at [54, 222] on label "Production" at bounding box center [40, 222] width 36 height 10
click at [19, 222] on input "Production" at bounding box center [16, 223] width 6 height 8
checkbox input "true"
click at [132, 243] on button "Save" at bounding box center [121, 250] width 53 height 14
click at [580, 375] on link "Line Item (0)" at bounding box center [597, 376] width 34 height 21
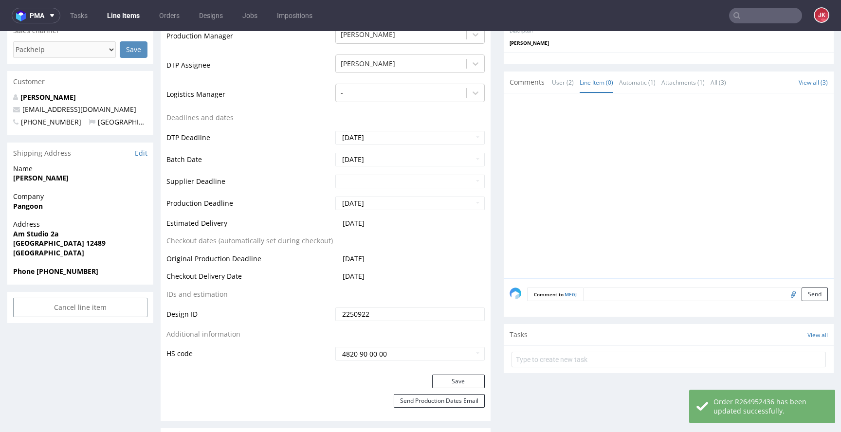
scroll to position [327, 0]
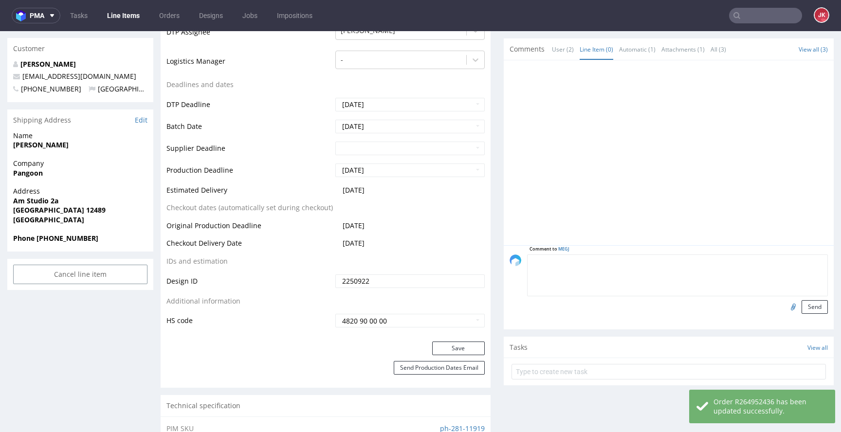
click at [610, 264] on textarea at bounding box center [677, 276] width 301 height 42
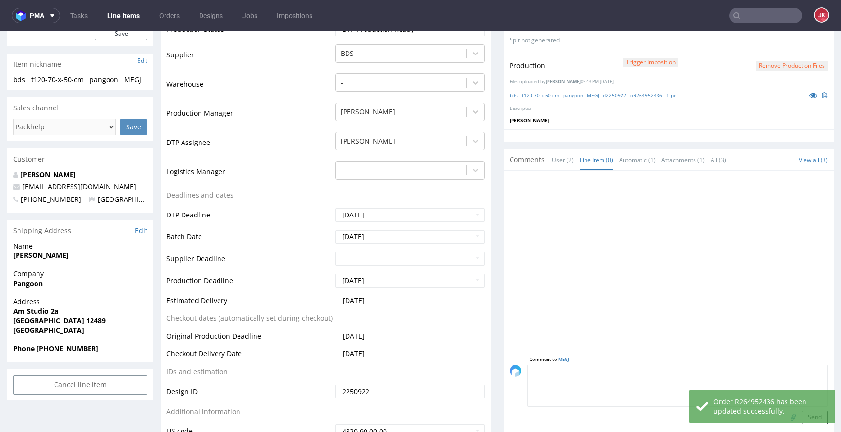
scroll to position [201, 0]
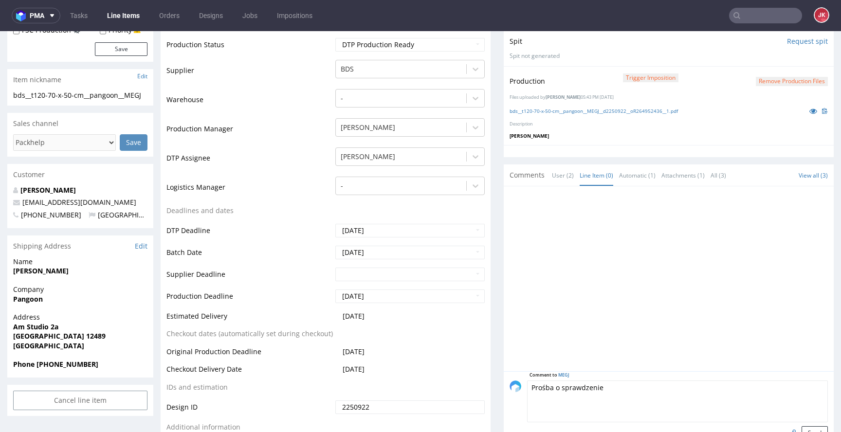
click at [527, 384] on textarea "Prośba o sprawdzenie" at bounding box center [677, 402] width 301 height 42
paste textarea "🏴"
click at [621, 389] on textarea "🏴 Prośba o sprawdzenie" at bounding box center [677, 402] width 301 height 42
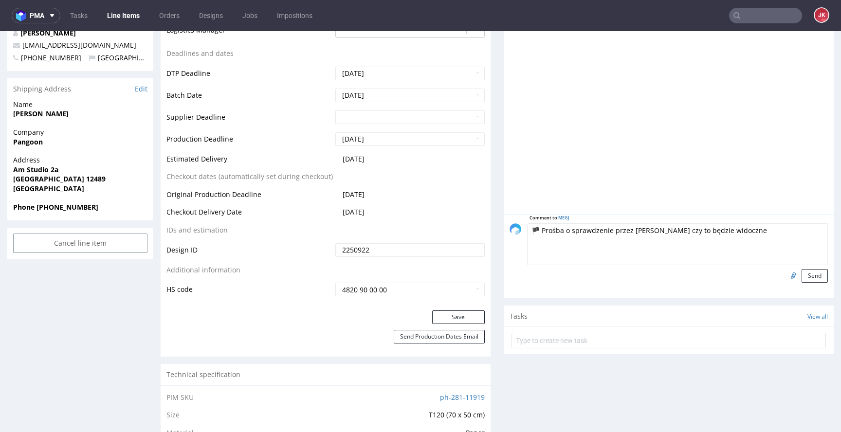
scroll to position [391, 0]
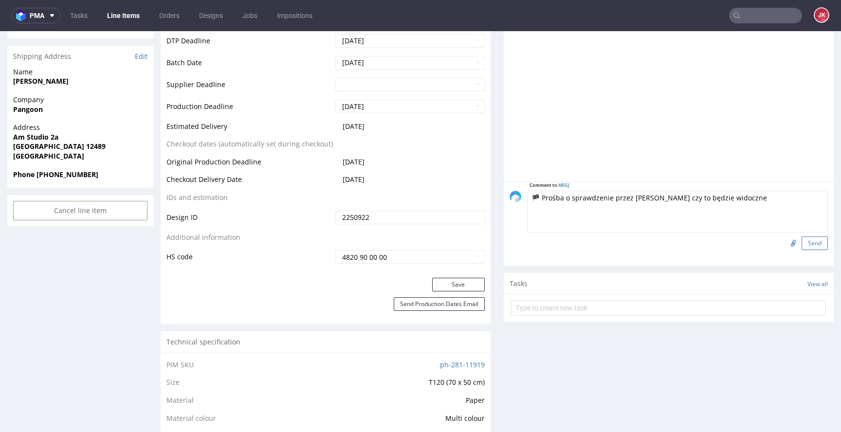
type textarea "🏴 Prośba o sprawdzenie przez vednora czy to będzie widoczne"
click at [804, 241] on button "Send" at bounding box center [815, 244] width 26 height 14
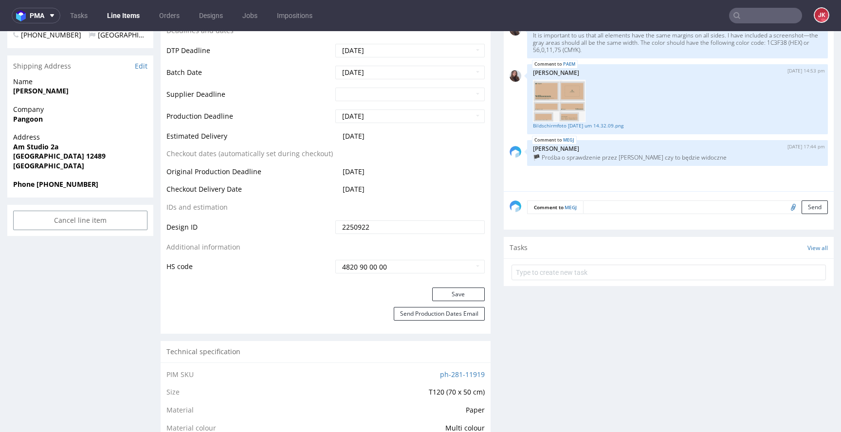
scroll to position [388, 0]
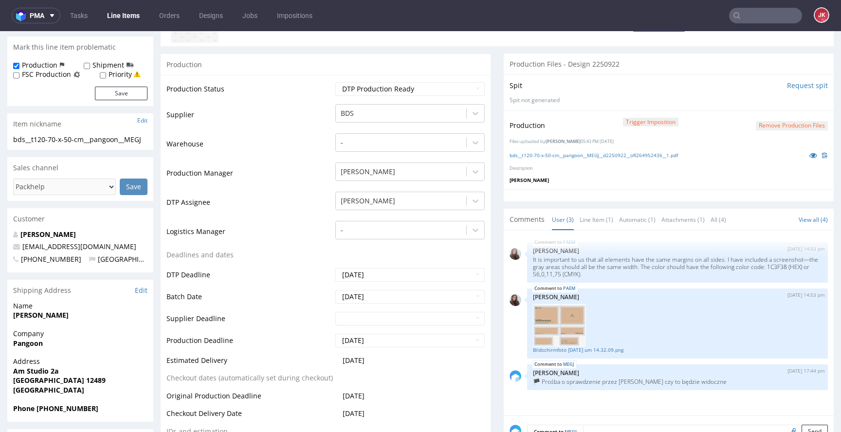
scroll to position [0, 0]
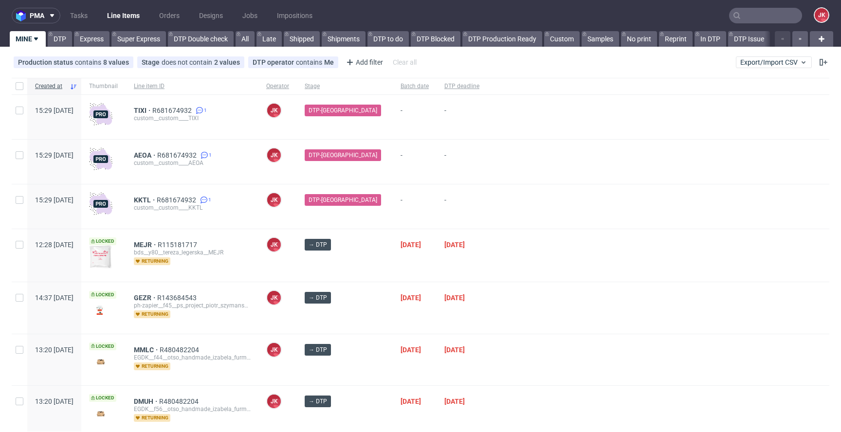
scroll to position [89, 0]
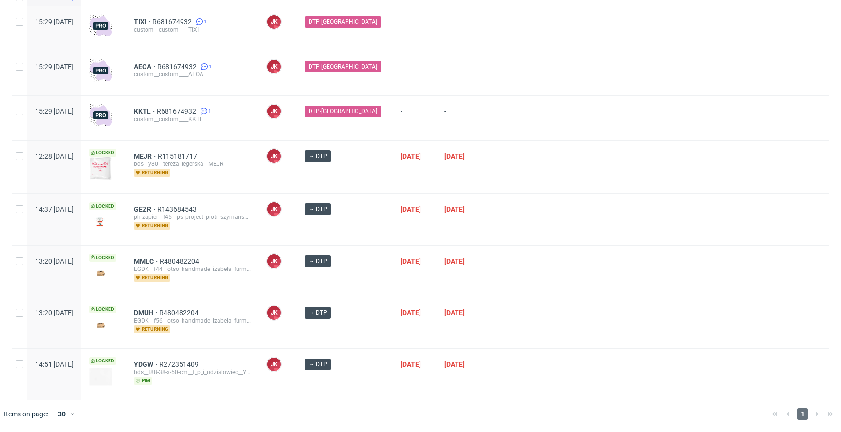
click at [371, 186] on div "→ DTP" at bounding box center [345, 167] width 96 height 53
click at [159, 364] on span "YDGW" at bounding box center [146, 365] width 25 height 8
click at [495, 201] on div at bounding box center [658, 219] width 342 height 51
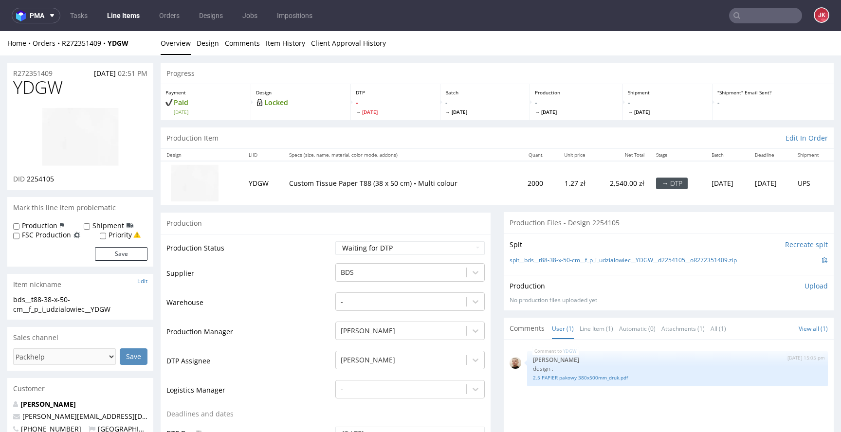
click at [208, 47] on link "Design" at bounding box center [208, 43] width 22 height 24
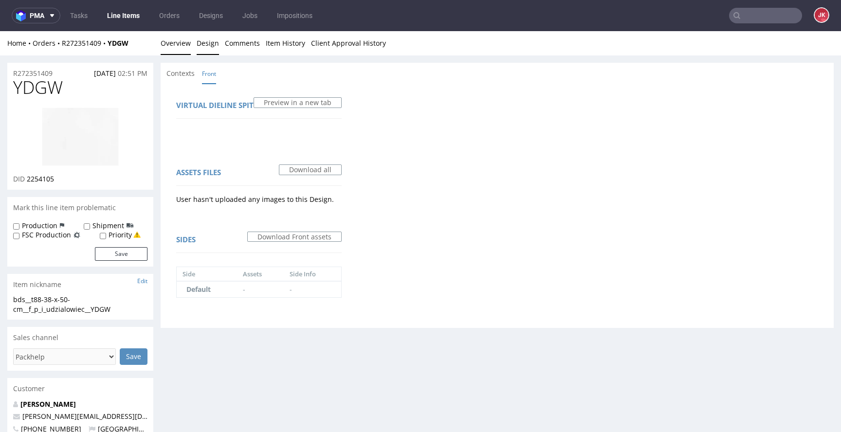
click at [172, 44] on link "Overview" at bounding box center [176, 43] width 30 height 24
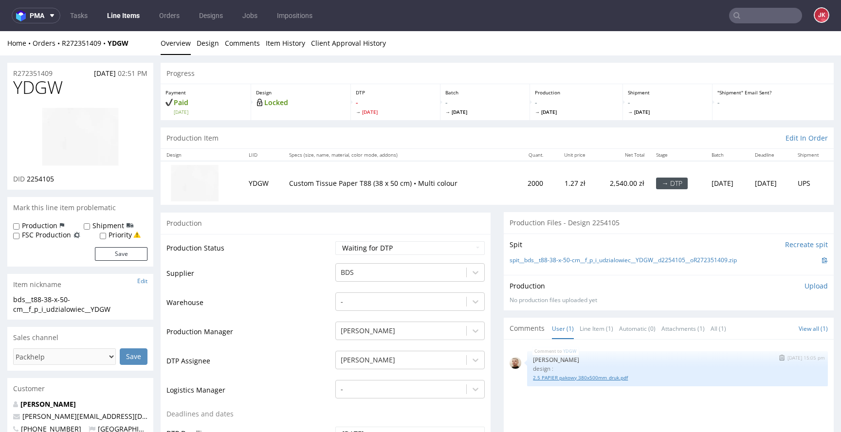
click at [556, 379] on link "2.5 PAPIER pakowy 380x500mm_druk.pdf" at bounding box center [677, 377] width 289 height 7
drag, startPoint x: 298, startPoint y: 248, endPoint x: 355, endPoint y: 247, distance: 57.5
click at [298, 248] on td "Production Status" at bounding box center [250, 252] width 167 height 22
click at [380, 249] on select "Waiting for Artwork Waiting for Diecut Waiting for Mockup Waiting for DTP Waiti…" at bounding box center [410, 249] width 149 height 14
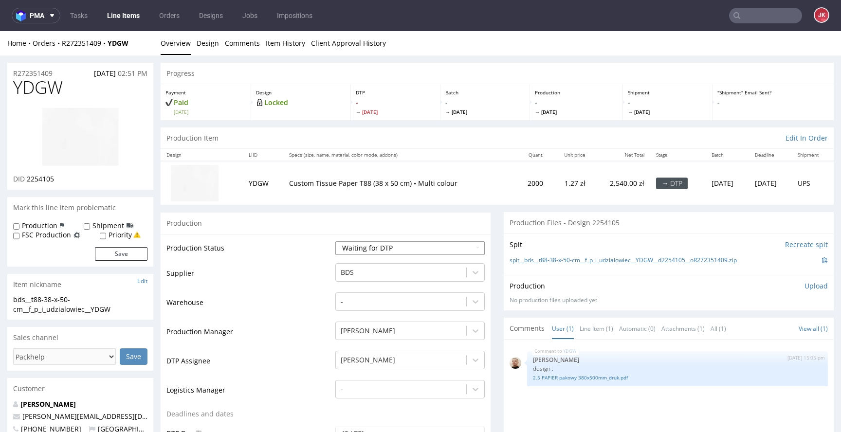
select select "dtp_in_process"
click at [336, 242] on select "Waiting for Artwork Waiting for Diecut Waiting for Mockup Waiting for DTP Waiti…" at bounding box center [410, 249] width 149 height 14
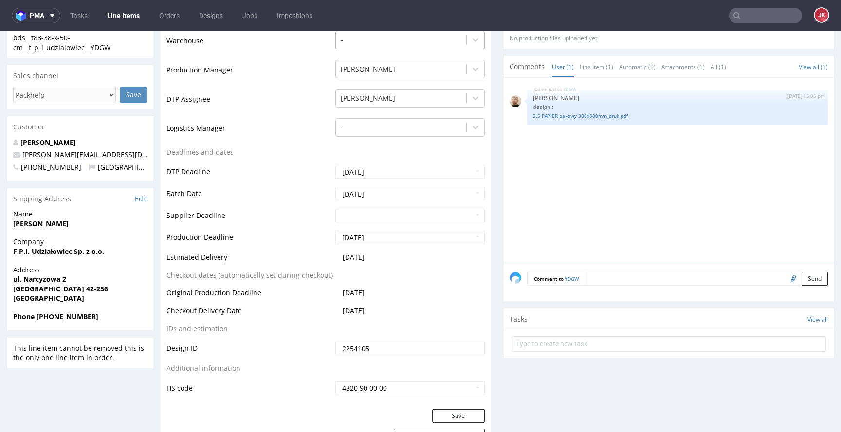
scroll to position [287, 0]
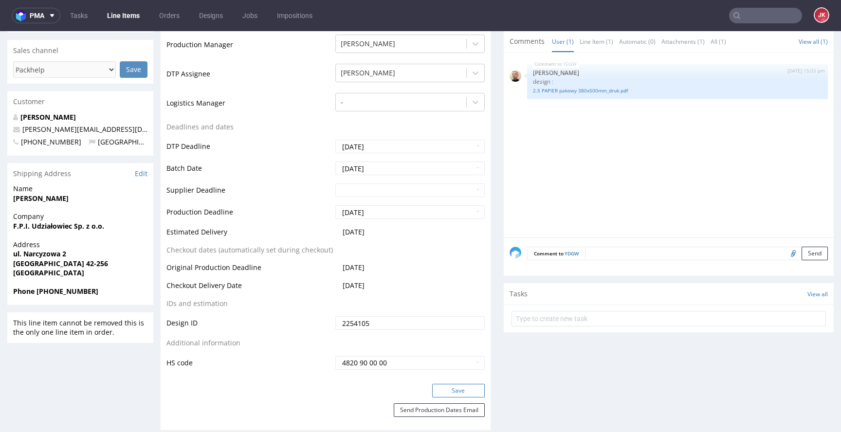
drag, startPoint x: 458, startPoint y: 391, endPoint x: 451, endPoint y: 389, distance: 6.6
click at [458, 391] on button "Save" at bounding box center [458, 391] width 53 height 14
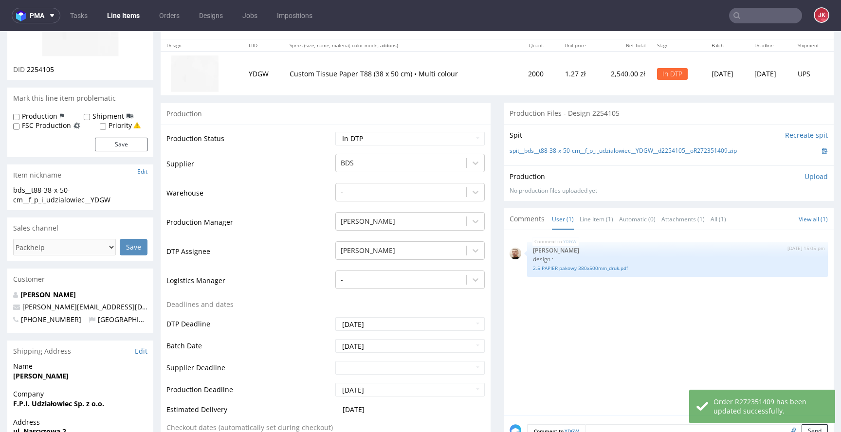
scroll to position [0, 0]
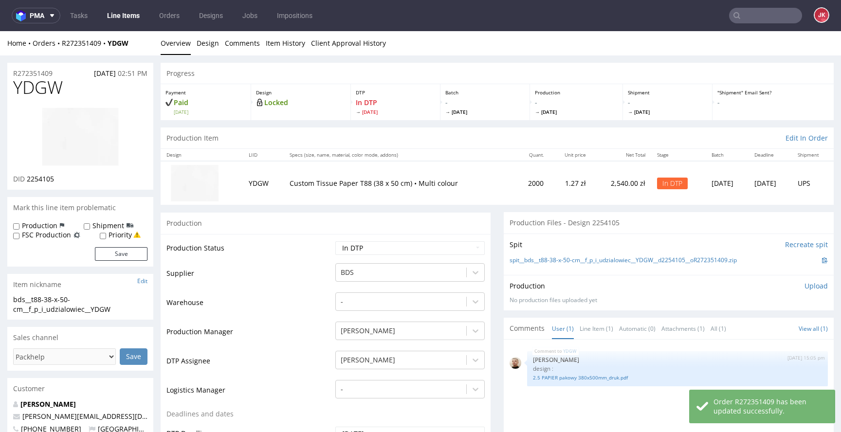
click at [45, 92] on span "YDGW" at bounding box center [38, 87] width 50 height 19
copy span "YDGW"
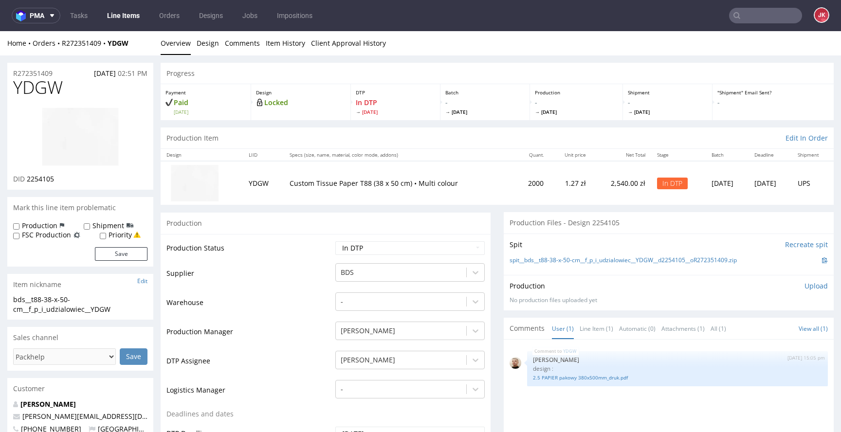
drag, startPoint x: 28, startPoint y: 182, endPoint x: 65, endPoint y: 182, distance: 37.0
click at [65, 182] on div "DID 2254105" at bounding box center [80, 179] width 134 height 10
drag, startPoint x: 27, startPoint y: 181, endPoint x: 85, endPoint y: 176, distance: 58.2
click at [85, 176] on div "DID 2254105" at bounding box center [80, 179] width 134 height 10
copy span "2254105"
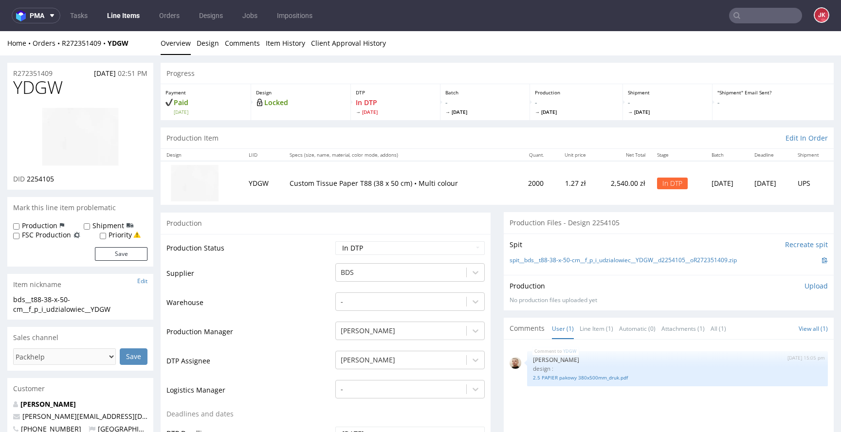
click at [252, 279] on td "Supplier" at bounding box center [250, 276] width 167 height 29
drag, startPoint x: 96, startPoint y: 309, endPoint x: 0, endPoint y: 306, distance: 96.5
click at [127, 300] on div "bds__t88-38-x-50-cm__f_p_i_udzialowiec__YDGW" at bounding box center [80, 304] width 134 height 19
drag, startPoint x: 120, startPoint y: 309, endPoint x: 0, endPoint y: 301, distance: 120.1
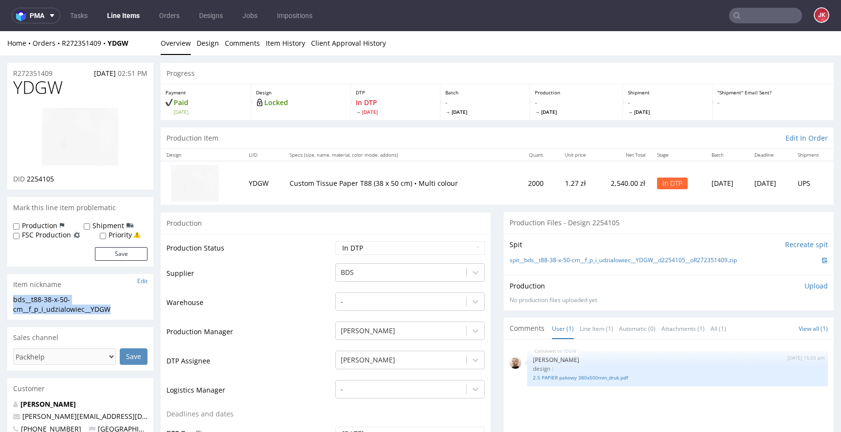
copy div "bds__t88-38-x-50-cm__f_p_i_udzialowiec__YDGW"
drag, startPoint x: 62, startPoint y: 70, endPoint x: 0, endPoint y: 72, distance: 62.3
copy p "R272351409"
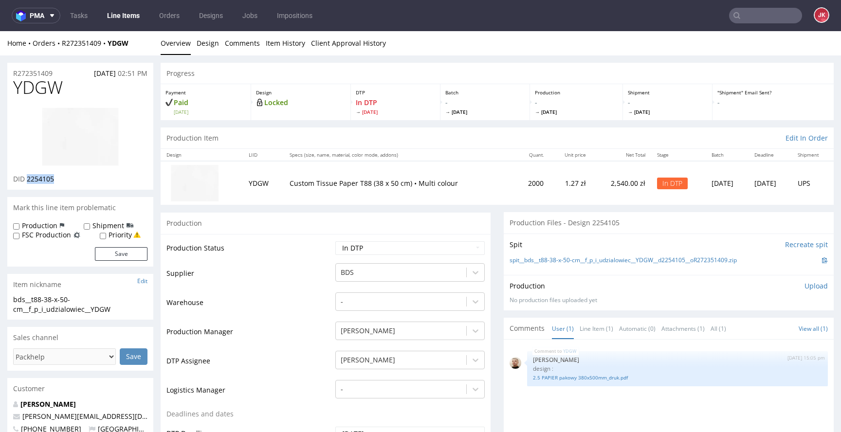
drag, startPoint x: 27, startPoint y: 180, endPoint x: 88, endPoint y: 179, distance: 60.9
click at [88, 179] on div "DID 2254105" at bounding box center [80, 179] width 134 height 10
copy span "2254105"
click at [805, 288] on p "Upload" at bounding box center [816, 286] width 23 height 10
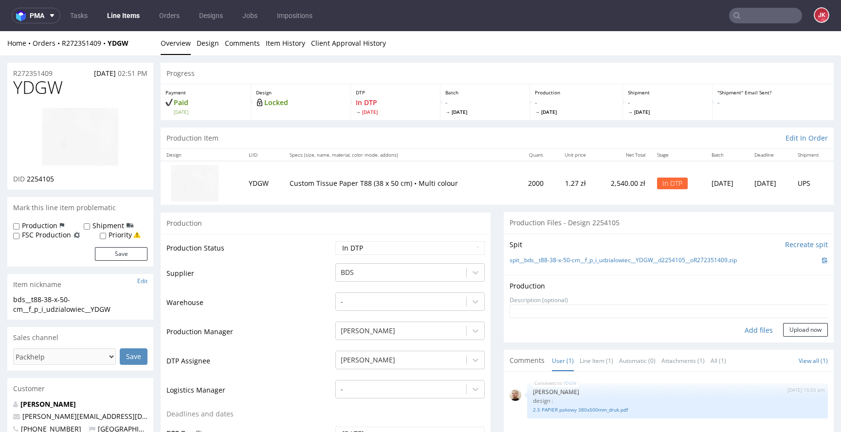
click at [750, 330] on div "Add files" at bounding box center [759, 330] width 49 height 15
type input "C:\fakepath\bds__t88-38-x-50-cm__f_p_i_udzialowiec__YDGW__d2254105__oR272351409…"
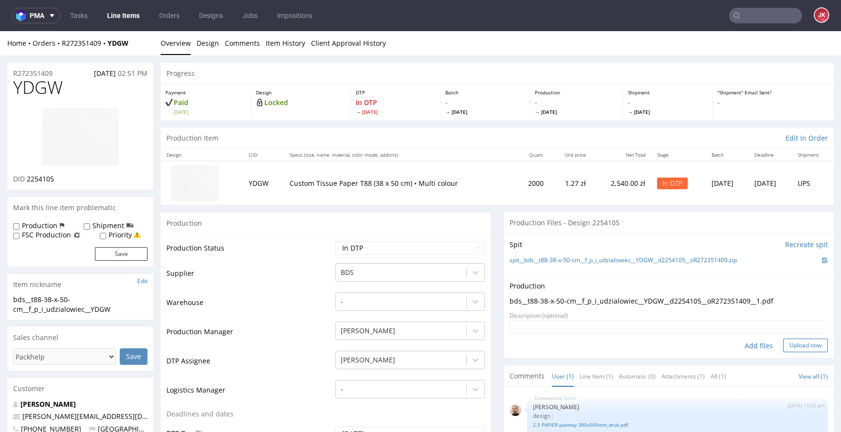
click at [788, 346] on button "Upload now" at bounding box center [805, 346] width 45 height 14
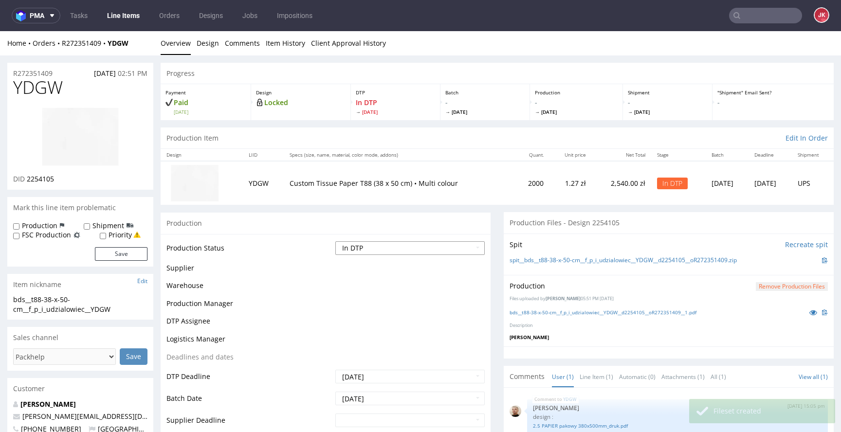
click at [407, 248] on select "Waiting for Artwork Waiting for Diecut Waiting for Mockup Waiting for DTP Waiti…" at bounding box center [410, 249] width 149 height 14
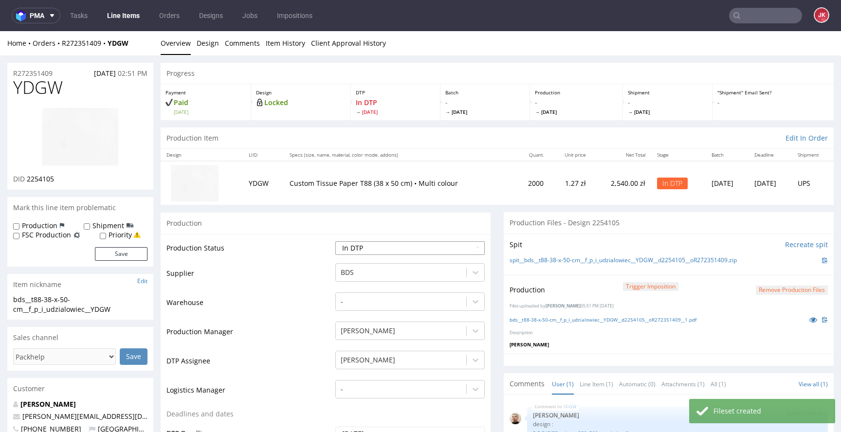
click at [336, 242] on select "Waiting for Artwork Waiting for Diecut Waiting for Mockup Waiting for DTP Waiti…" at bounding box center [410, 249] width 149 height 14
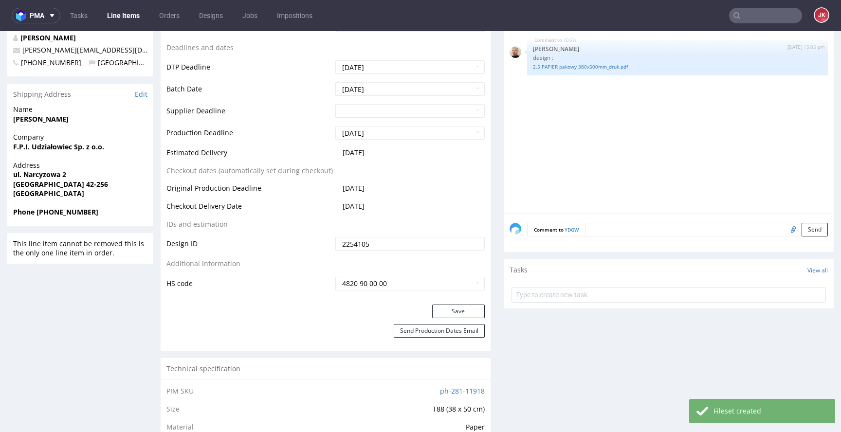
scroll to position [464, 0]
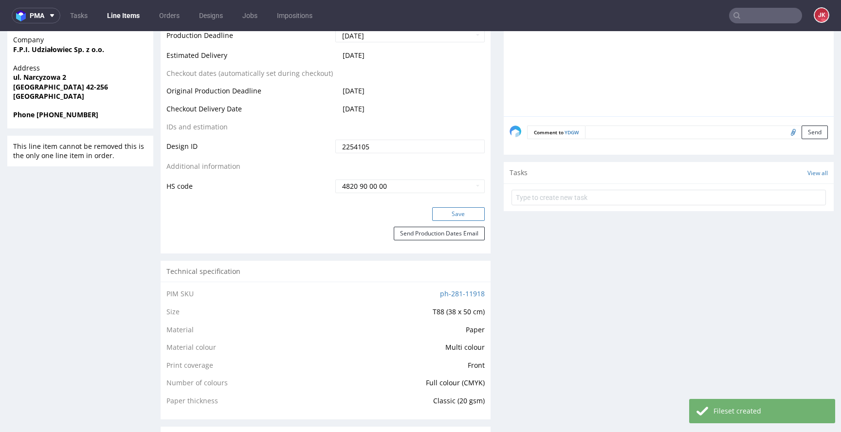
click at [461, 216] on button "Save" at bounding box center [458, 214] width 53 height 14
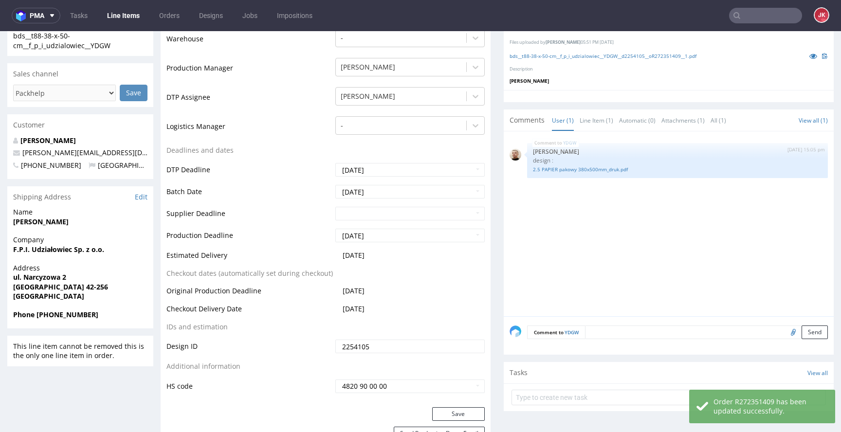
scroll to position [153, 0]
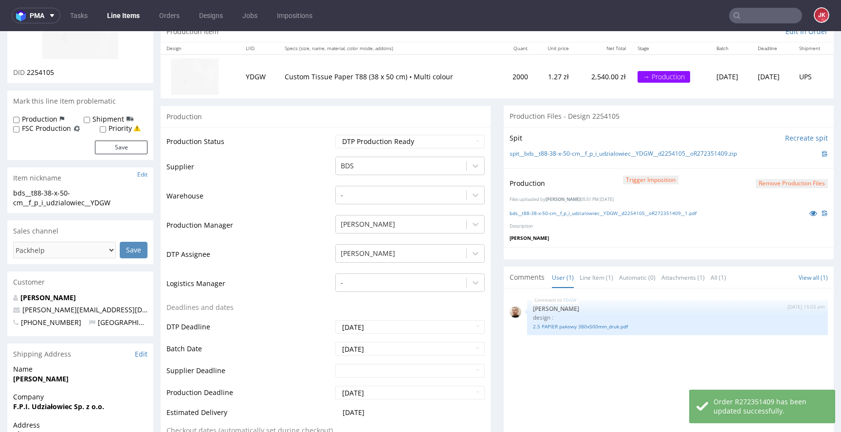
scroll to position [159, 0]
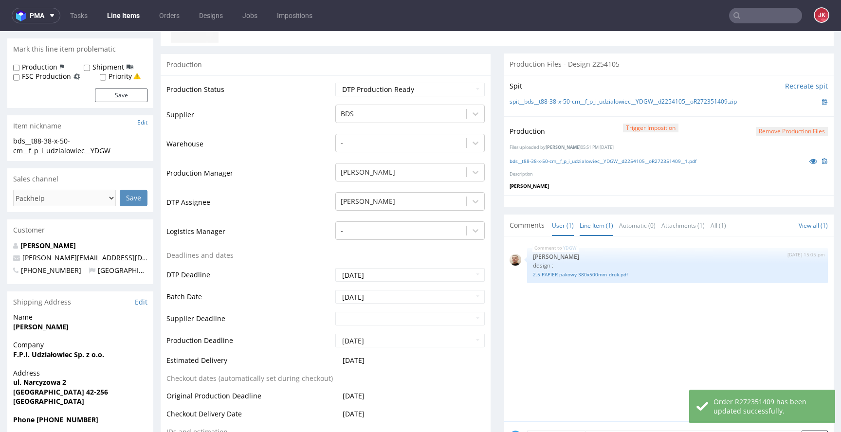
click at [589, 228] on link "Line Item (1)" at bounding box center [597, 225] width 34 height 21
click at [552, 228] on link "User (1)" at bounding box center [563, 225] width 22 height 21
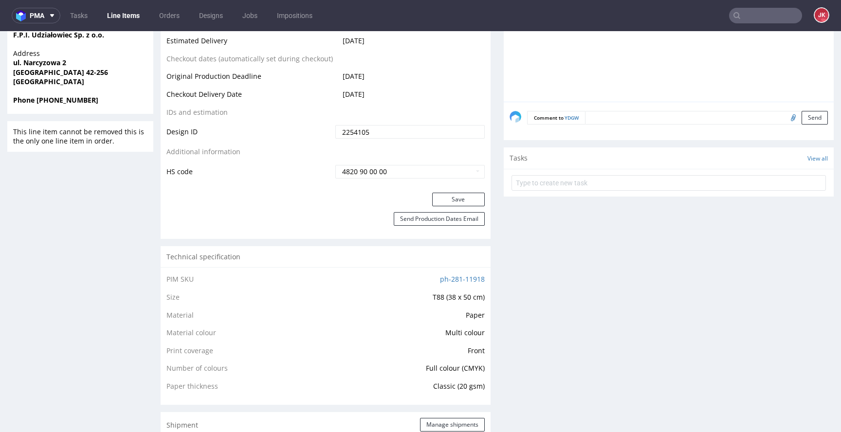
scroll to position [0, 0]
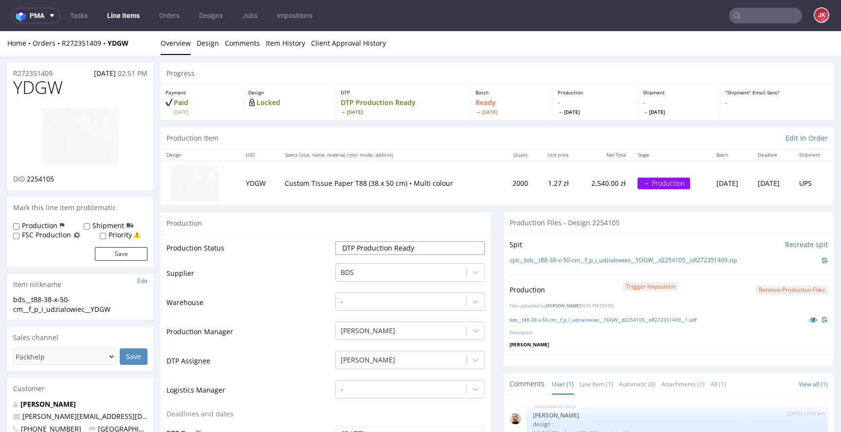
click at [412, 250] on select "Waiting for Artwork Waiting for Diecut Waiting for Mockup Waiting for DTP Waiti…" at bounding box center [410, 249] width 149 height 14
select select "dtp_waiting_for_double_check"
click at [336, 242] on select "Waiting for Artwork Waiting for Diecut Waiting for Mockup Waiting for DTP Waiti…" at bounding box center [410, 249] width 149 height 14
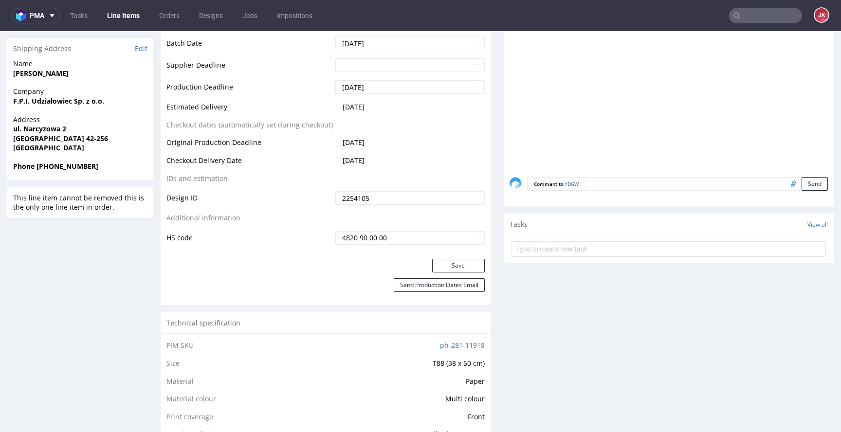
scroll to position [461, 0]
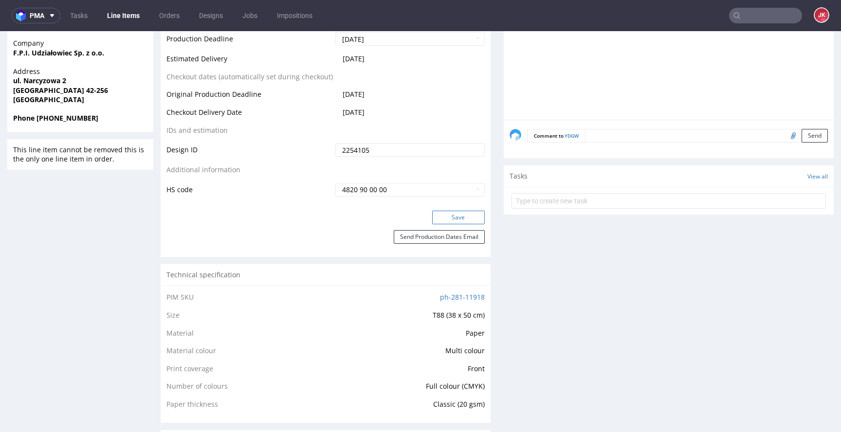
click at [453, 213] on button "Save" at bounding box center [458, 218] width 53 height 14
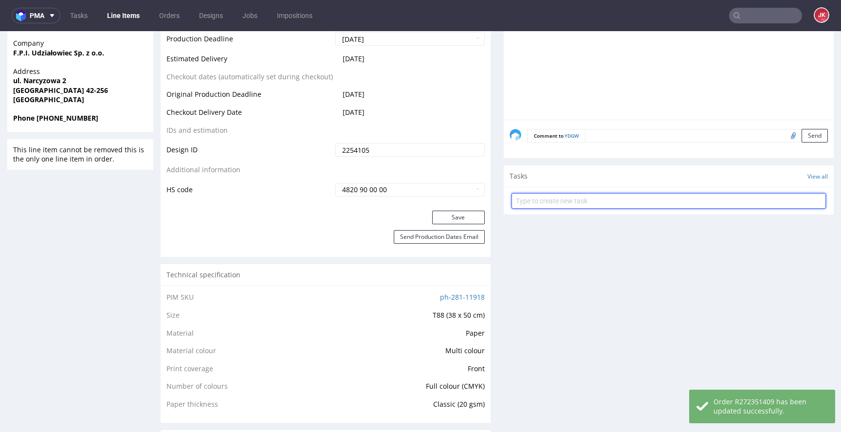
click at [540, 200] on input "text" at bounding box center [669, 201] width 315 height 16
type input "dc"
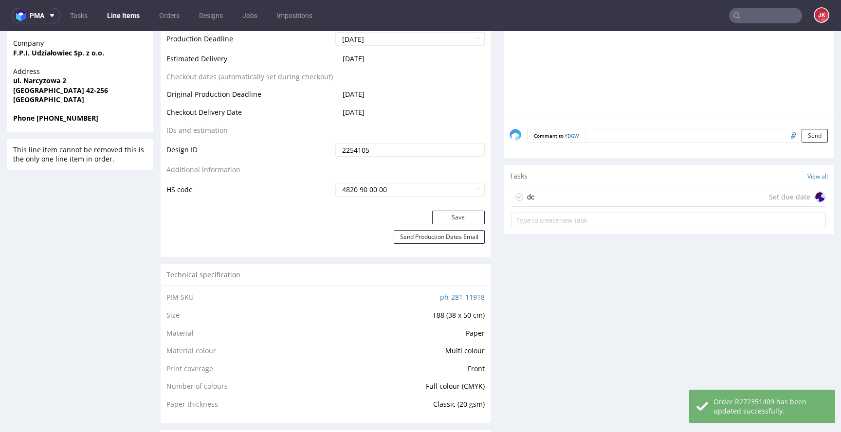
click at [539, 197] on div "dc Set due date" at bounding box center [669, 196] width 315 height 19
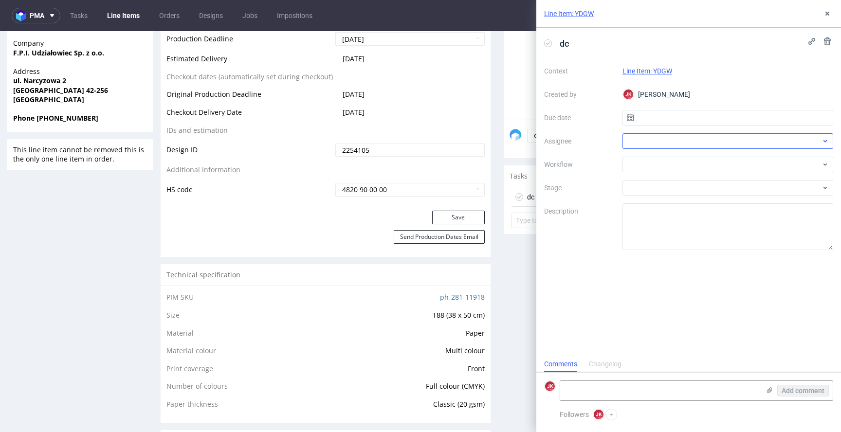
scroll to position [8, 0]
click at [657, 115] on input "text" at bounding box center [728, 118] width 211 height 16
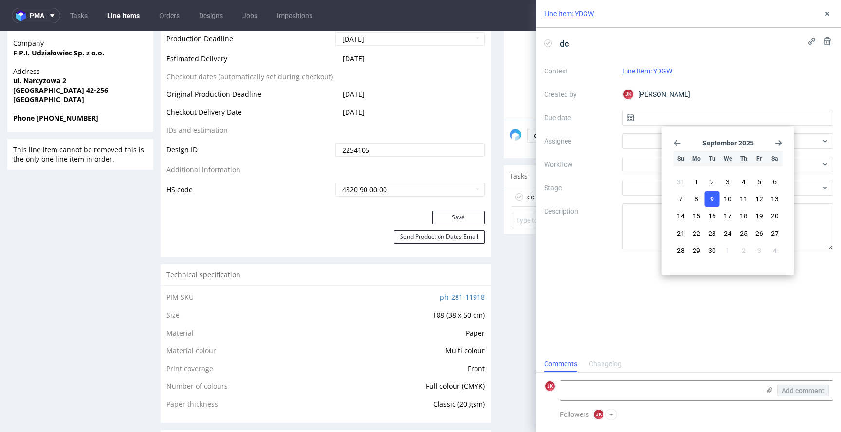
click at [711, 203] on span "9" at bounding box center [712, 199] width 4 height 10
type input "[DATE]"
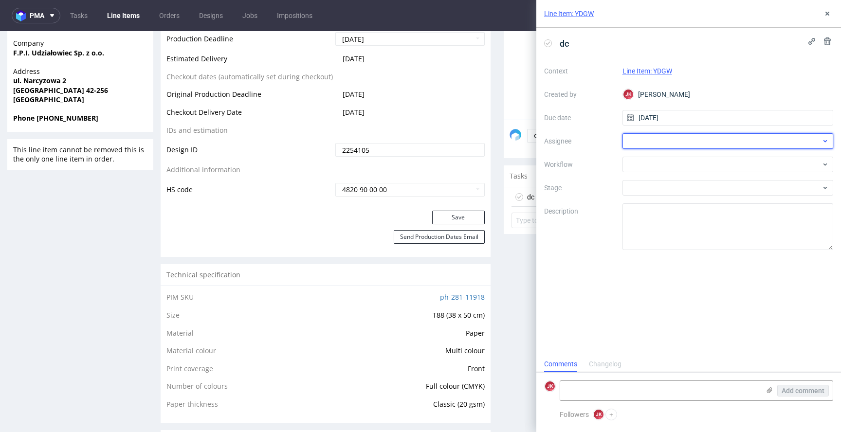
click at [650, 147] on div at bounding box center [728, 141] width 211 height 16
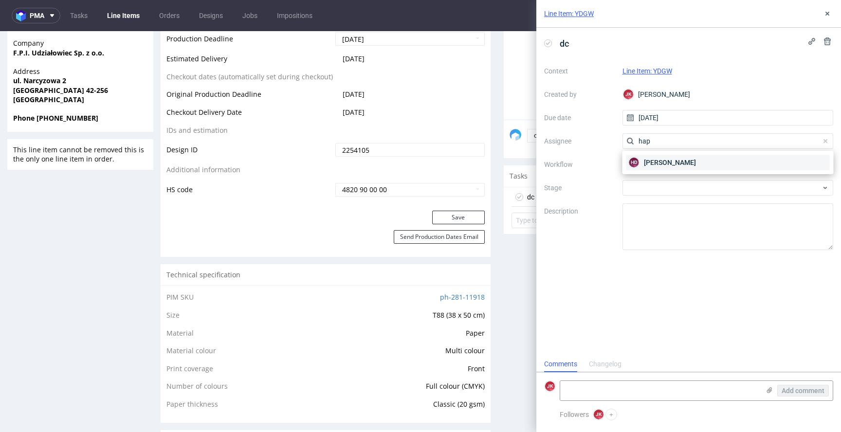
type input "hap"
click at [642, 163] on div "HD Hapka Dominika" at bounding box center [729, 163] width 204 height 16
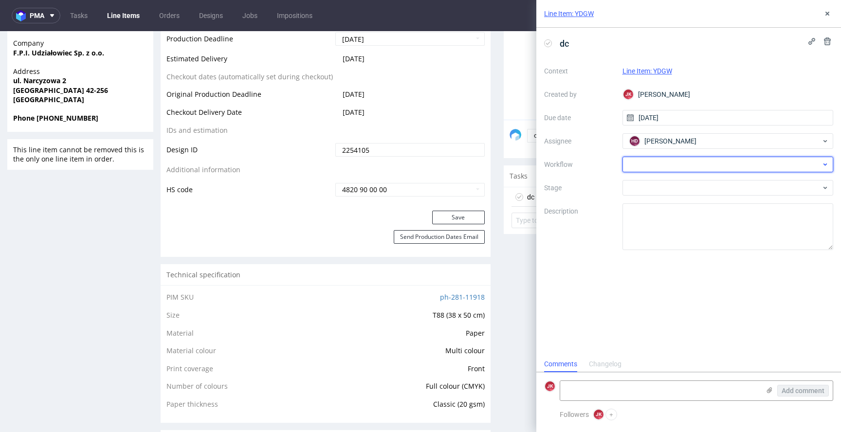
click at [642, 168] on div at bounding box center [728, 165] width 211 height 16
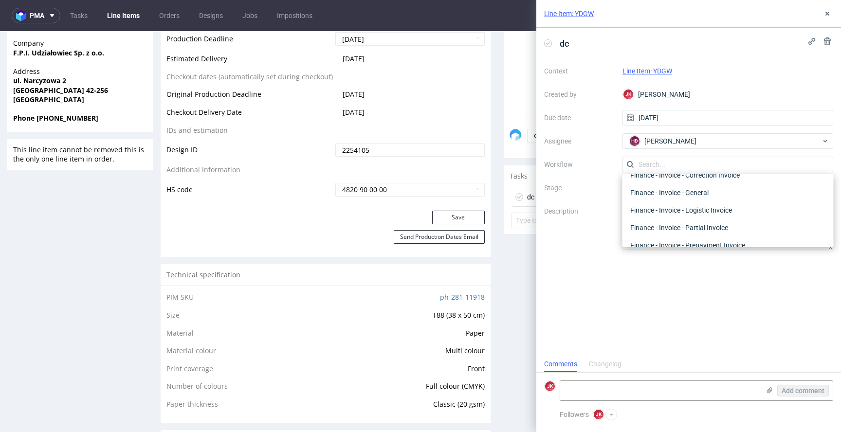
scroll to position [0, 0]
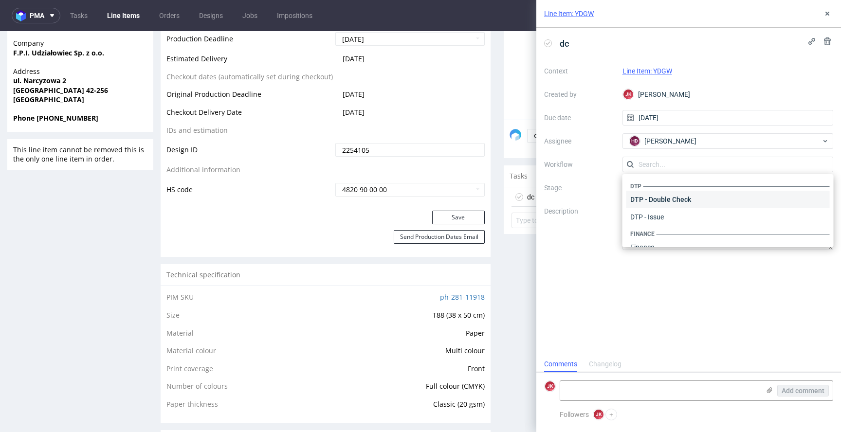
click at [670, 201] on div "DTP - Double Check" at bounding box center [729, 200] width 204 height 18
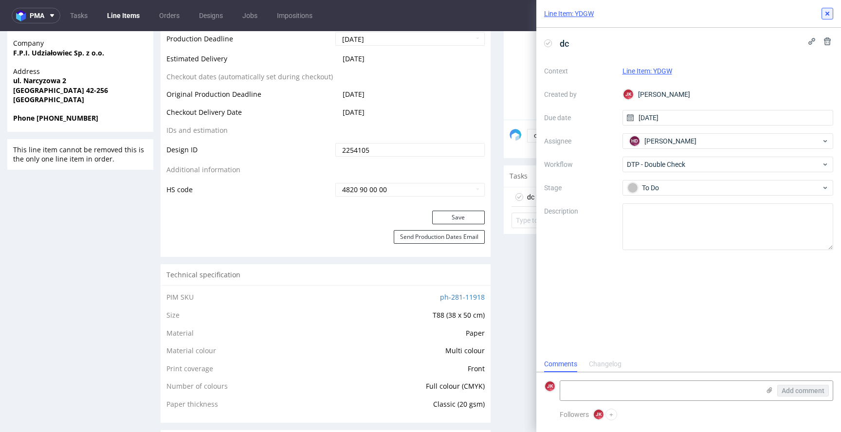
click at [828, 15] on icon at bounding box center [828, 14] width 8 height 8
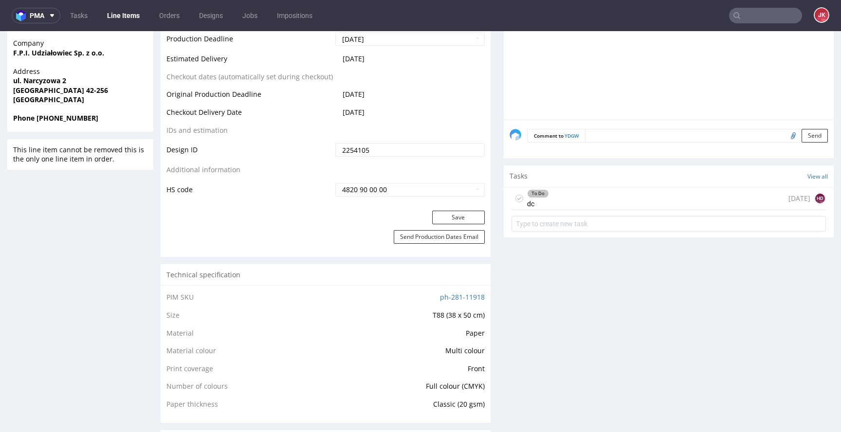
click at [491, 217] on div "Progress Payment Paid Tue 02 Sep Design Locked DTP Waiting for DTP Double Check…" at bounding box center [497, 402] width 673 height 1600
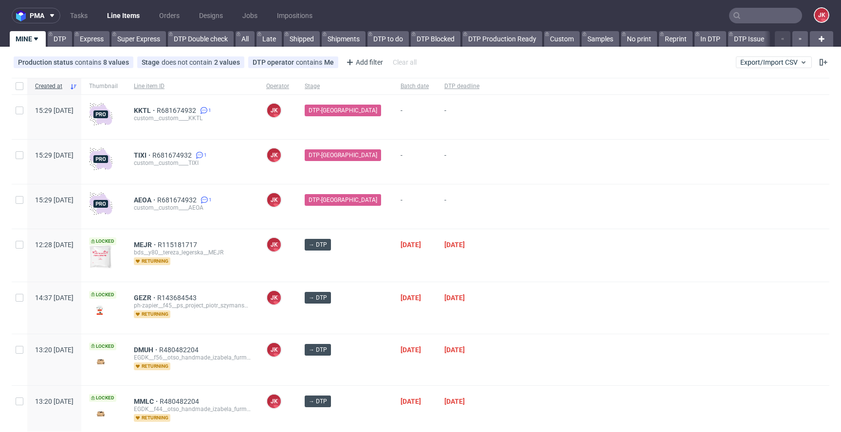
click at [371, 225] on div "DTP-[GEOGRAPHIC_DATA]" at bounding box center [345, 207] width 96 height 44
click at [372, 268] on div "→ DTP" at bounding box center [345, 255] width 96 height 53
click at [393, 260] on div "09/09/2025" at bounding box center [415, 255] width 44 height 53
click at [369, 262] on div "→ DTP" at bounding box center [345, 255] width 96 height 53
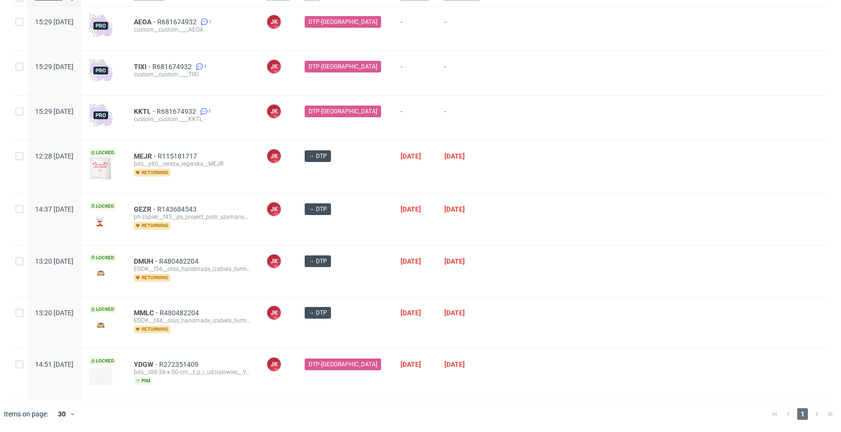
click at [370, 237] on div "→ DTP" at bounding box center [345, 219] width 96 height 51
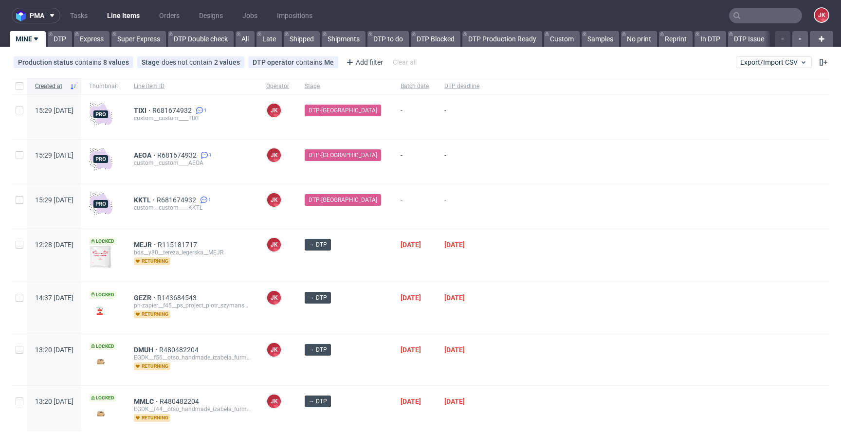
click at [369, 254] on div "→ DTP" at bounding box center [345, 255] width 96 height 53
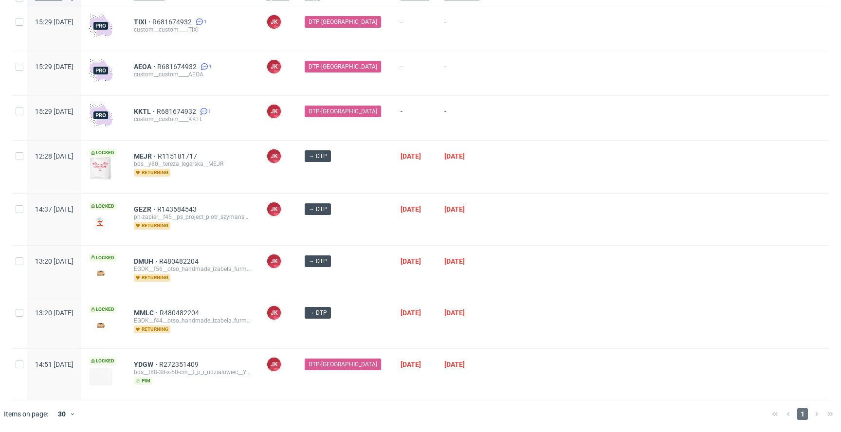
click at [259, 197] on div "GEZR R143684543 ph-zapier__f45__ps_project_piotr_szymanski__GEZR returning" at bounding box center [192, 219] width 132 height 51
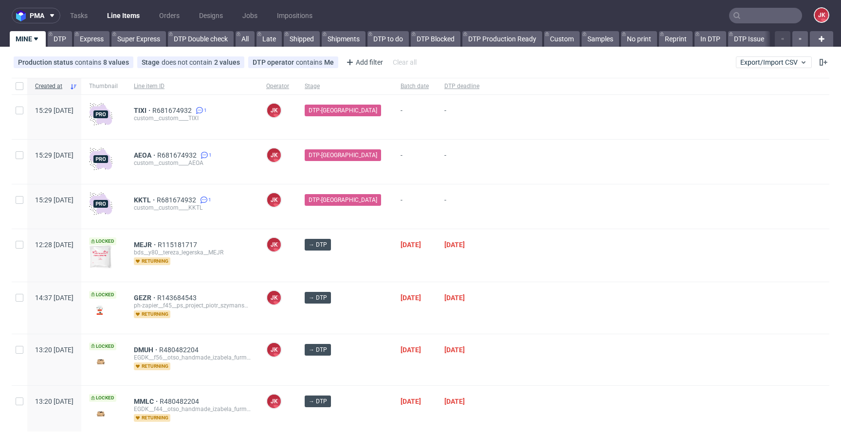
click at [497, 160] on div at bounding box center [658, 162] width 342 height 44
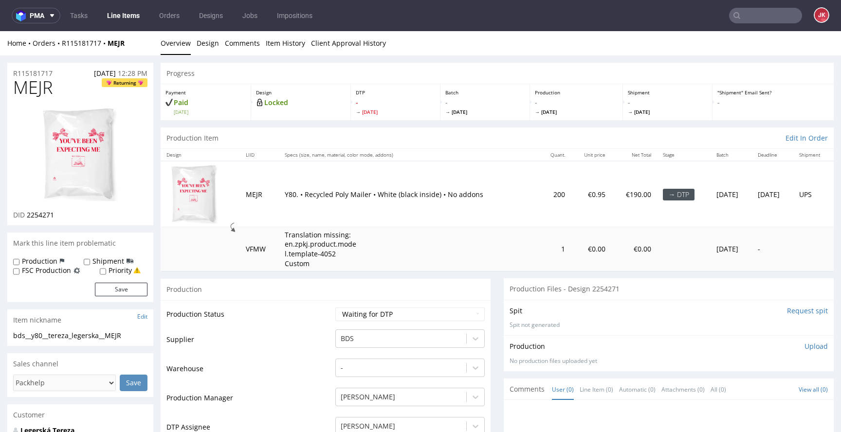
click at [212, 46] on link "Design" at bounding box center [208, 43] width 22 height 24
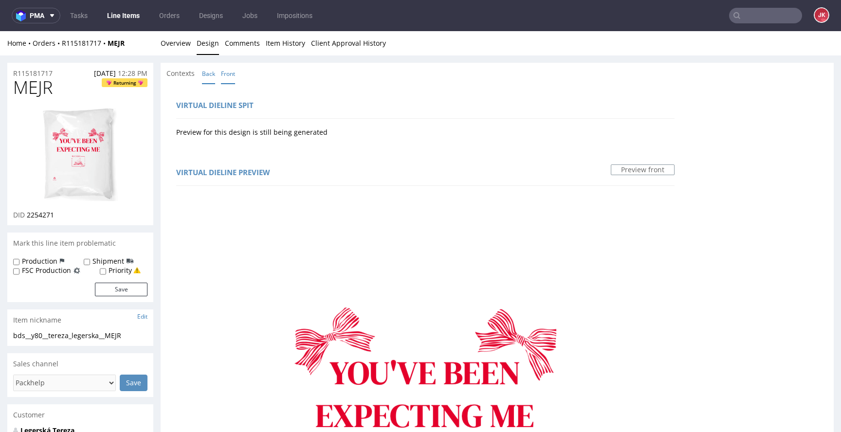
click at [213, 75] on link "Back" at bounding box center [208, 73] width 13 height 21
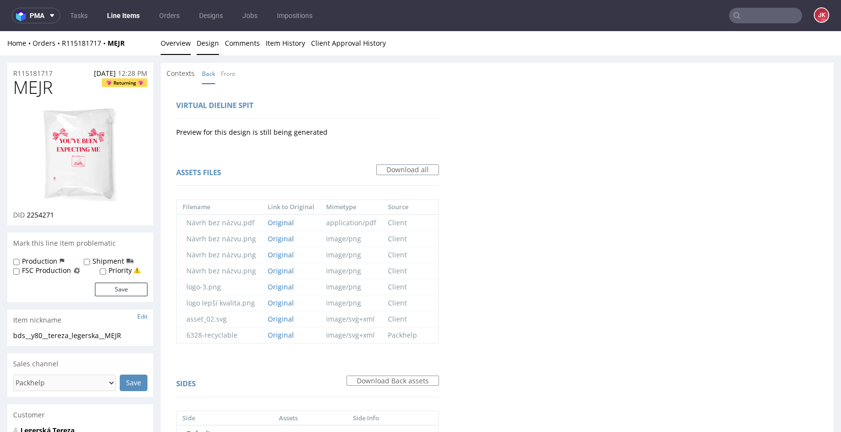
click at [185, 51] on link "Overview" at bounding box center [176, 43] width 30 height 24
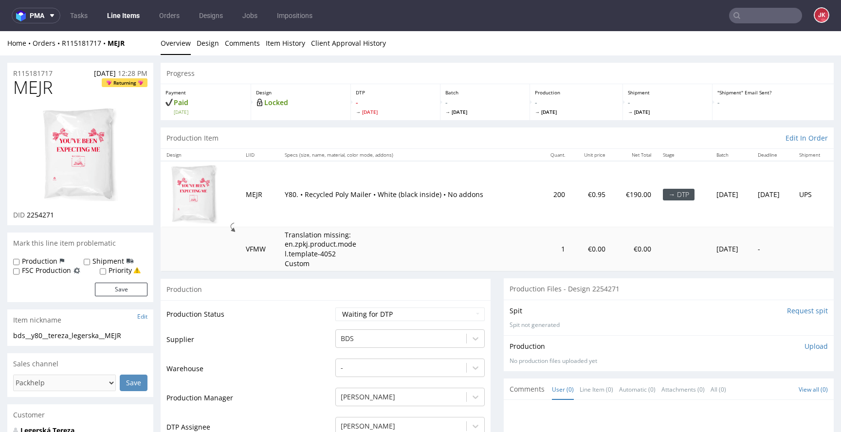
click at [789, 312] on input "Request spit" at bounding box center [807, 311] width 41 height 10
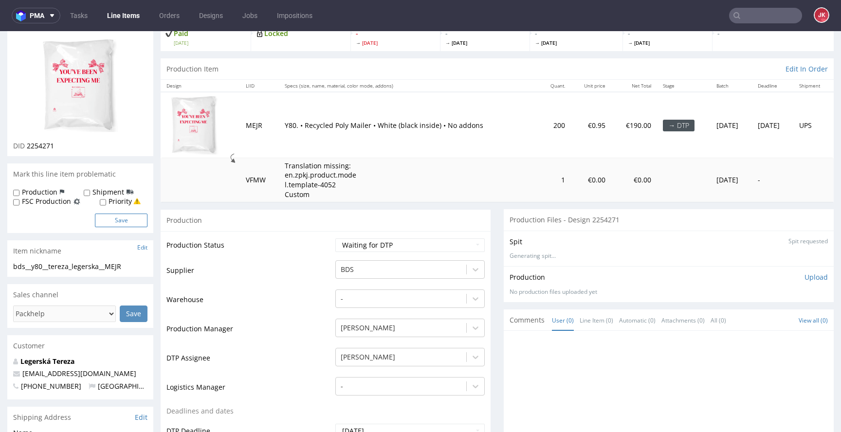
scroll to position [105, 0]
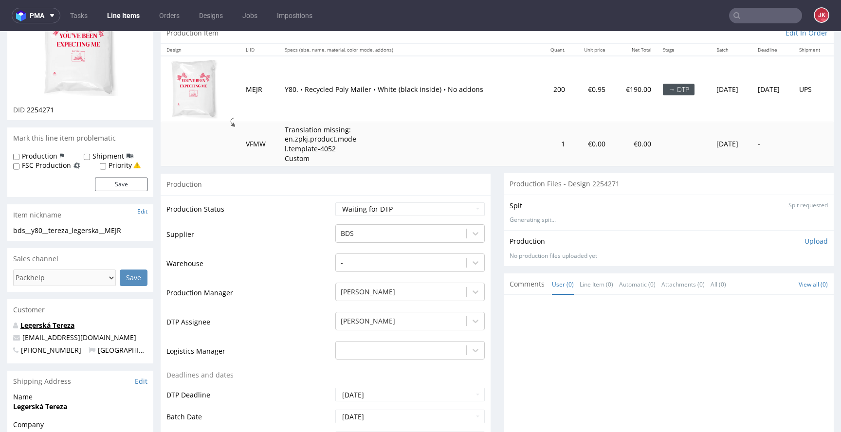
click at [46, 327] on link "Legerská Tereza" at bounding box center [47, 325] width 54 height 9
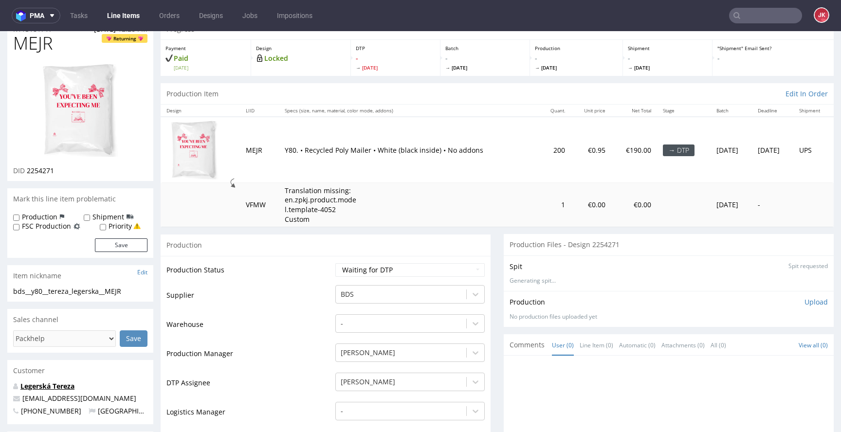
scroll to position [0, 0]
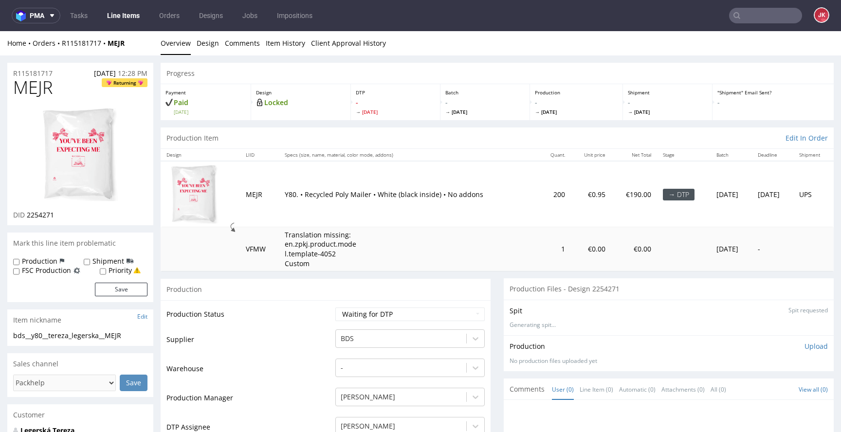
click at [488, 65] on div "Progress" at bounding box center [497, 73] width 673 height 21
click at [381, 316] on select "Waiting for Artwork Waiting for Diecut Waiting for Mockup Waiting for DTP Waiti…" at bounding box center [410, 315] width 149 height 14
select select "dtp_in_process"
click at [336, 308] on select "Waiting for Artwork Waiting for Diecut Waiting for Mockup Waiting for DTP Waiti…" at bounding box center [410, 315] width 149 height 14
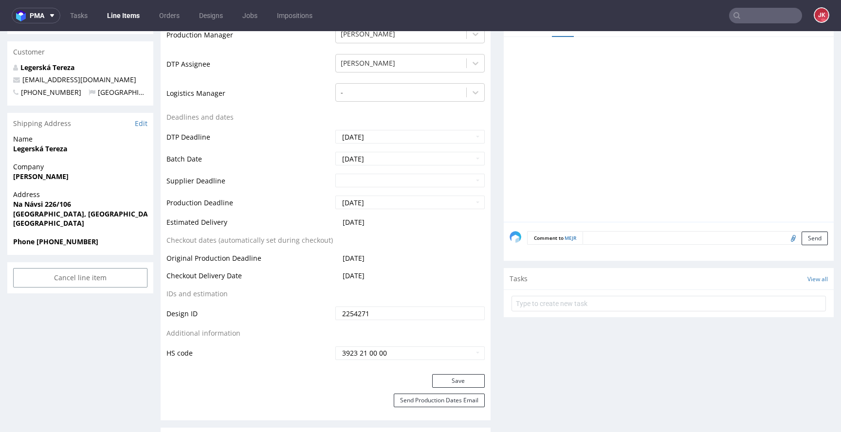
scroll to position [388, 0]
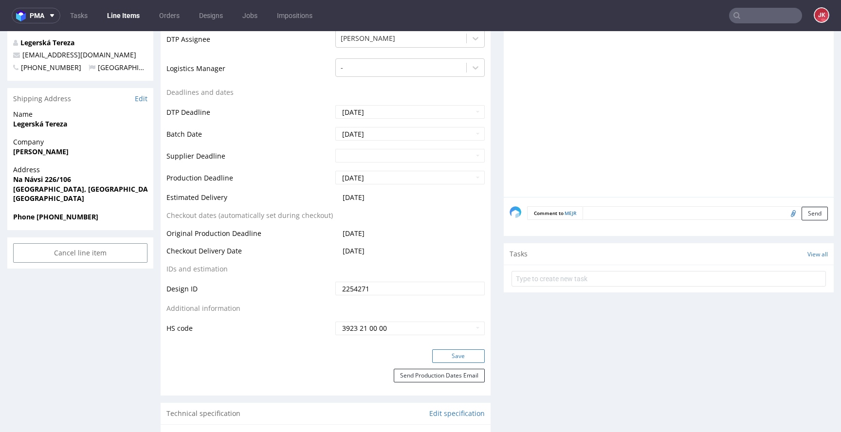
click at [432, 354] on button "Save" at bounding box center [458, 357] width 53 height 14
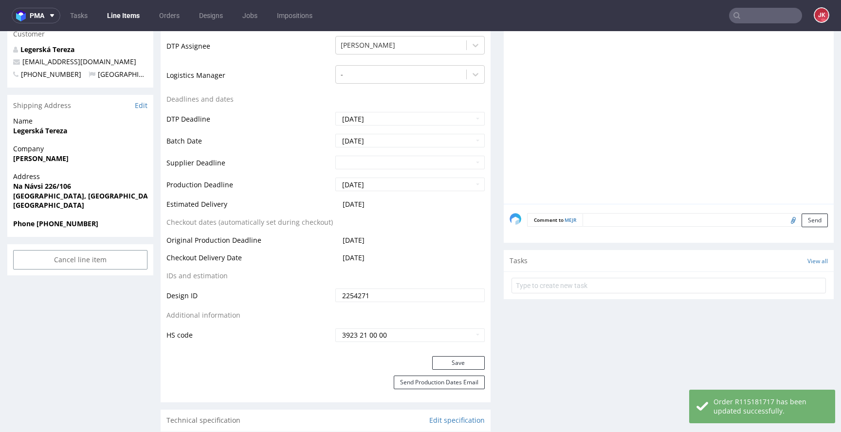
scroll to position [0, 0]
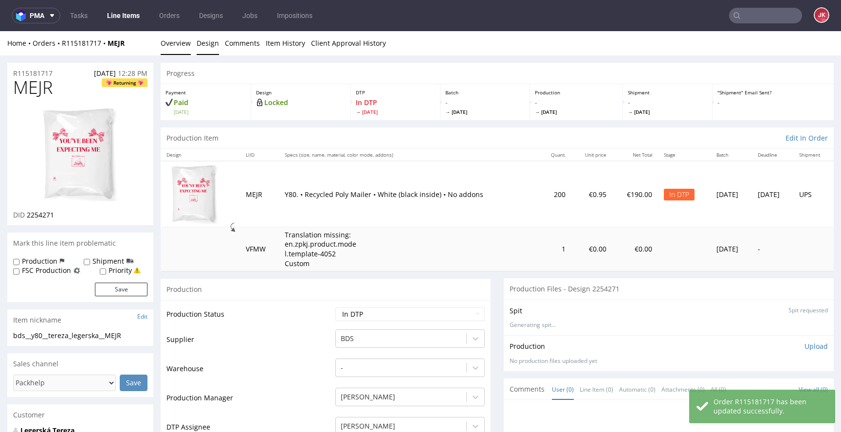
click at [207, 50] on link "Design" at bounding box center [208, 43] width 22 height 24
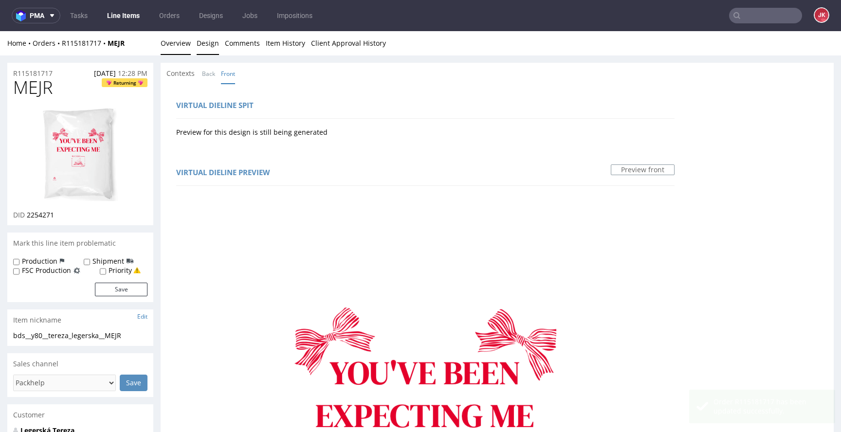
click at [177, 47] on link "Overview" at bounding box center [176, 43] width 30 height 24
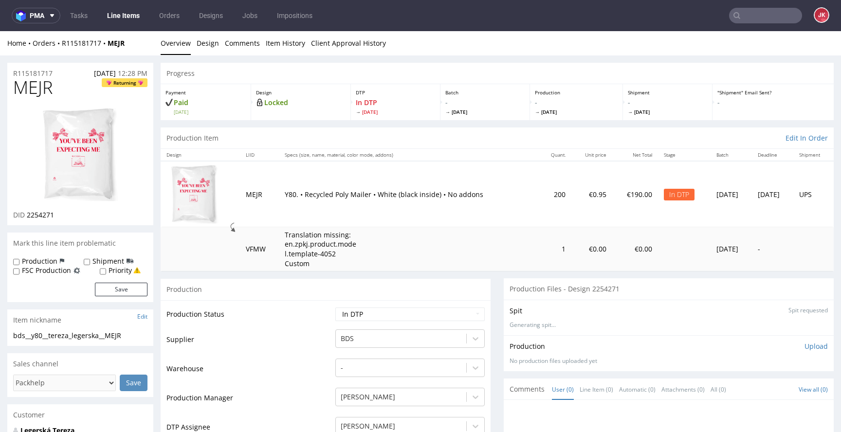
click at [75, 164] on img at bounding box center [80, 154] width 78 height 95
click at [306, 316] on td "Production Status" at bounding box center [250, 318] width 167 height 22
click at [209, 45] on link "Design" at bounding box center [208, 43] width 22 height 24
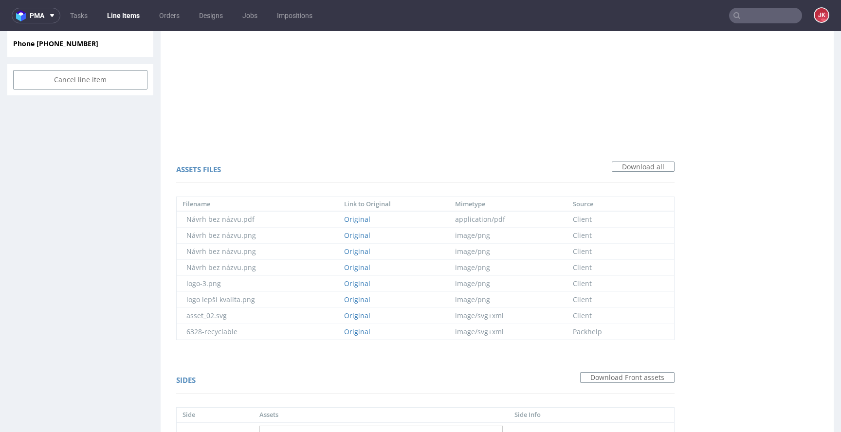
scroll to position [503, 0]
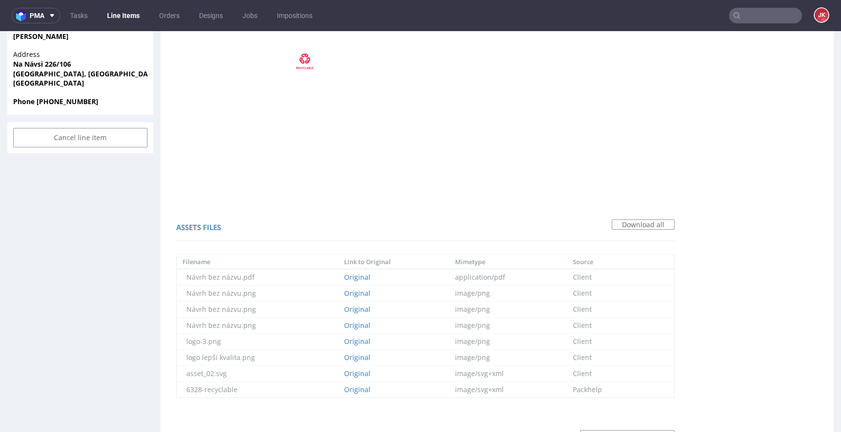
drag, startPoint x: 283, startPoint y: 153, endPoint x: 313, endPoint y: 152, distance: 29.7
copy div "185 C"
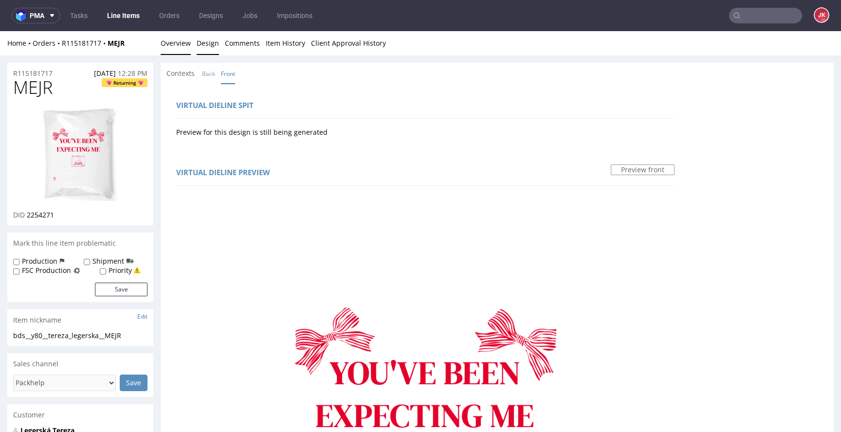
click at [176, 45] on link "Overview" at bounding box center [176, 43] width 30 height 24
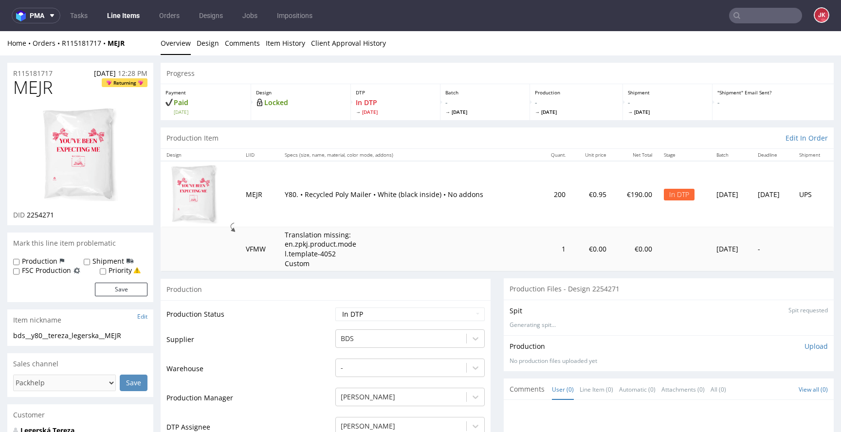
click at [24, 89] on span "MEJR" at bounding box center [32, 87] width 39 height 19
copy span "MEJR"
click at [43, 216] on span "2254271" at bounding box center [40, 214] width 27 height 9
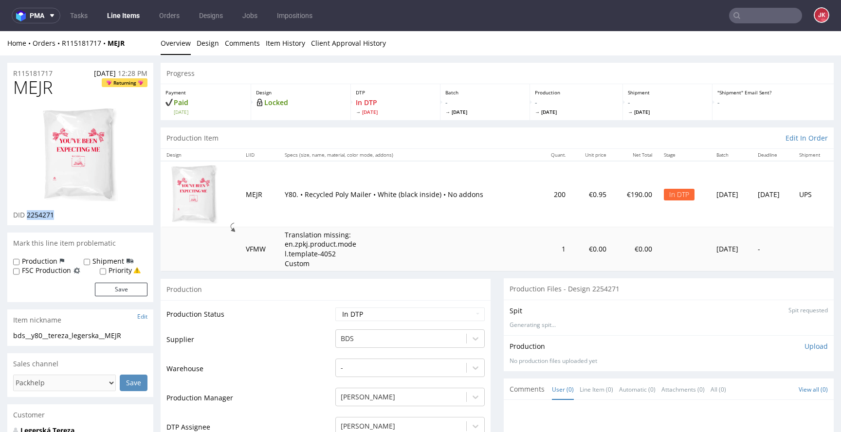
copy span "2254271"
click at [308, 317] on td "Production Status" at bounding box center [250, 318] width 167 height 22
drag, startPoint x: 136, startPoint y: 334, endPoint x: 0, endPoint y: 336, distance: 136.4
copy div "bds__y80__tereza_legerska__MEJR"
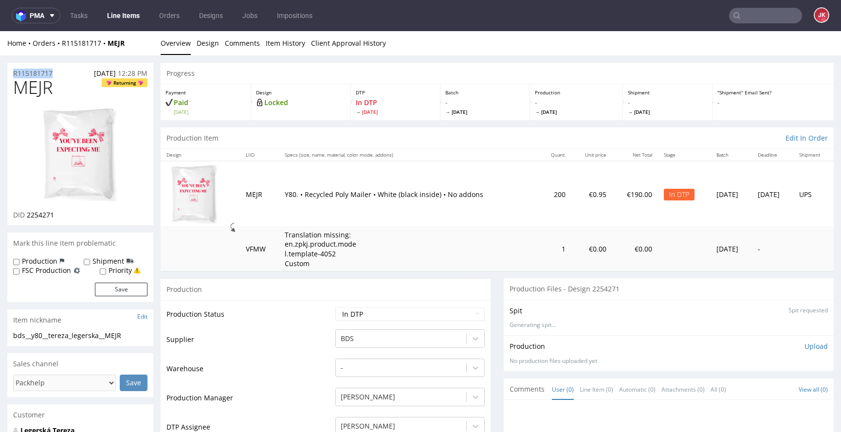
drag, startPoint x: 61, startPoint y: 73, endPoint x: 15, endPoint y: 78, distance: 47.1
copy p "R115181717"
drag, startPoint x: 26, startPoint y: 216, endPoint x: 66, endPoint y: 216, distance: 39.4
click at [66, 216] on div "DID 2254271" at bounding box center [80, 215] width 134 height 10
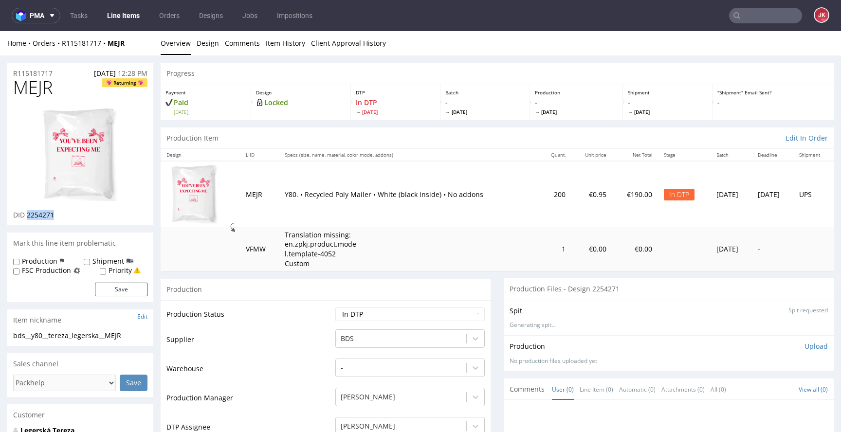
copy span "2254271"
click at [805, 345] on p "Upload" at bounding box center [816, 347] width 23 height 10
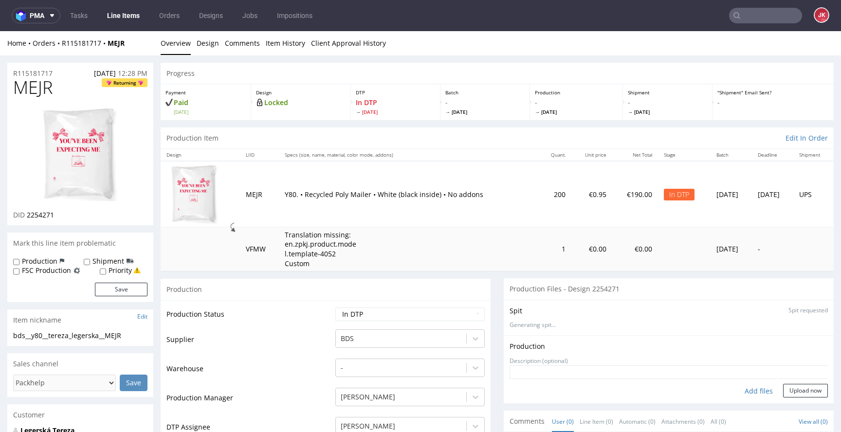
click at [749, 392] on div "Add files" at bounding box center [759, 391] width 49 height 15
type input "C:\fakepath\bds__y80__tereza_legerska__MEJR__d2254271__oR115181717.pdf"
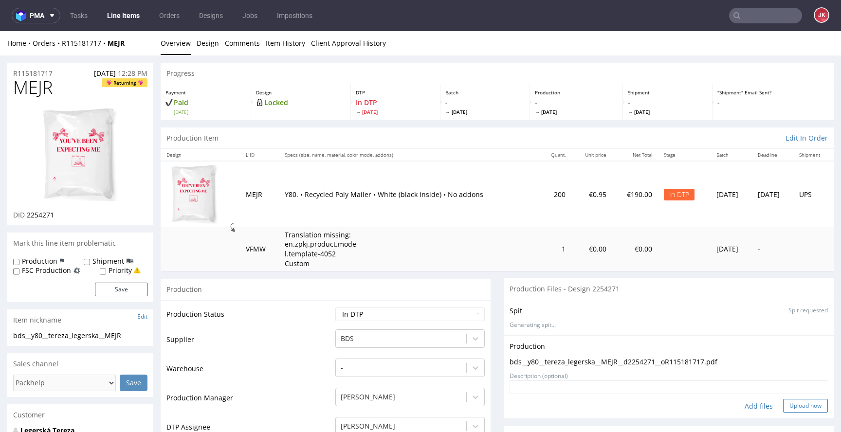
click at [783, 399] on button "Upload now" at bounding box center [805, 406] width 45 height 14
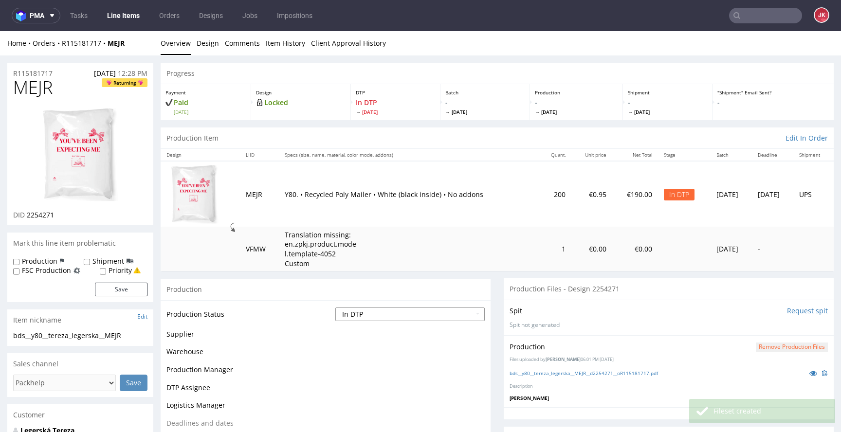
click at [465, 314] on select "Waiting for Artwork Waiting for Diecut Waiting for Mockup Waiting for DTP Waiti…" at bounding box center [410, 315] width 149 height 14
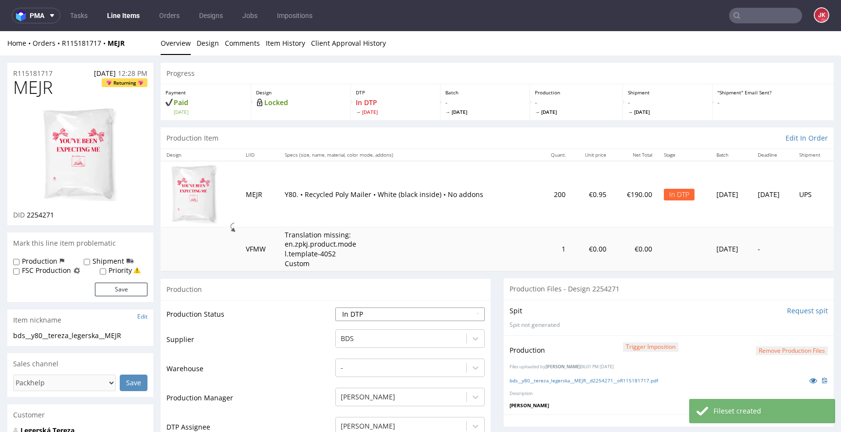
select select "dtp_production_ready"
click at [336, 308] on select "Waiting for Artwork Waiting for Diecut Waiting for Mockup Waiting for DTP Waiti…" at bounding box center [410, 315] width 149 height 14
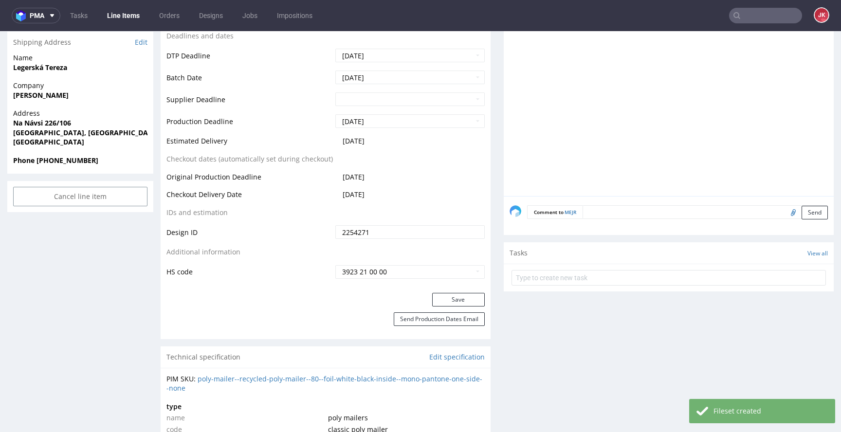
scroll to position [478, 0]
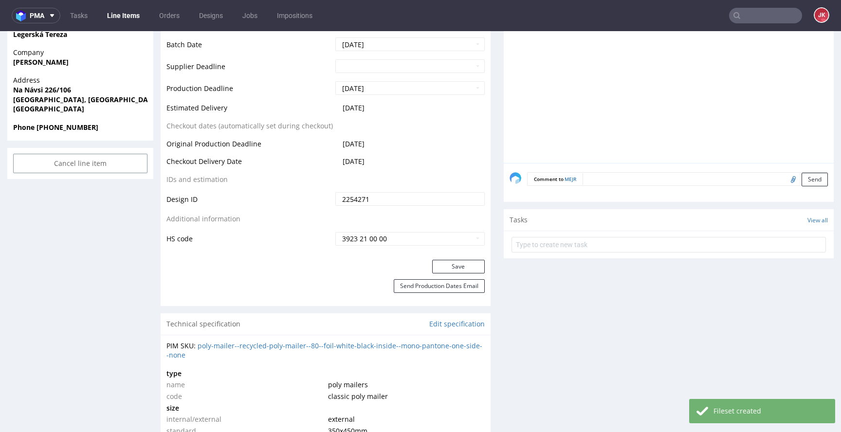
click at [457, 275] on div "Save" at bounding box center [326, 269] width 330 height 19
click at [459, 268] on button "Save" at bounding box center [458, 267] width 53 height 14
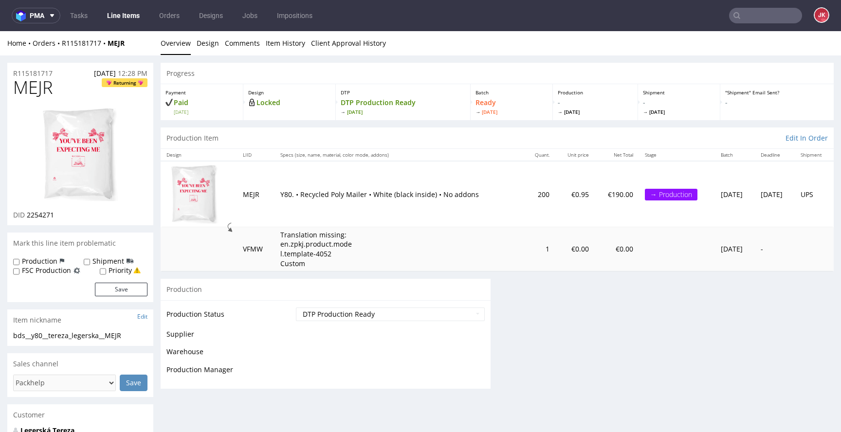
scroll to position [0, 0]
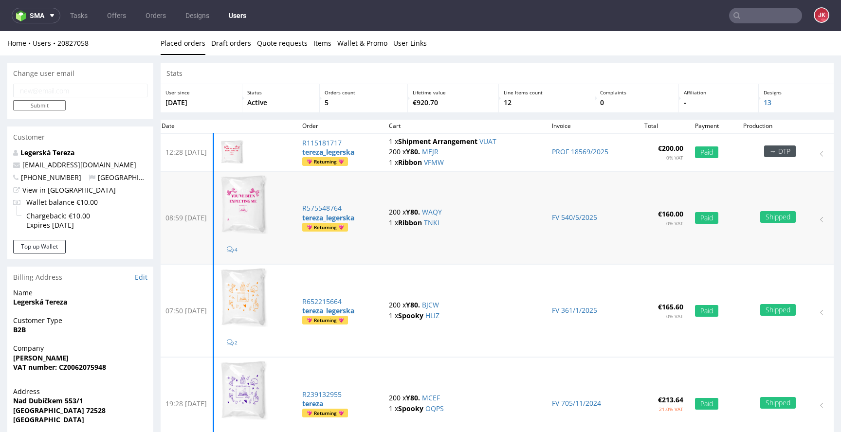
click at [488, 211] on p "200 x Y80. [GEOGRAPHIC_DATA]" at bounding box center [464, 212] width 151 height 10
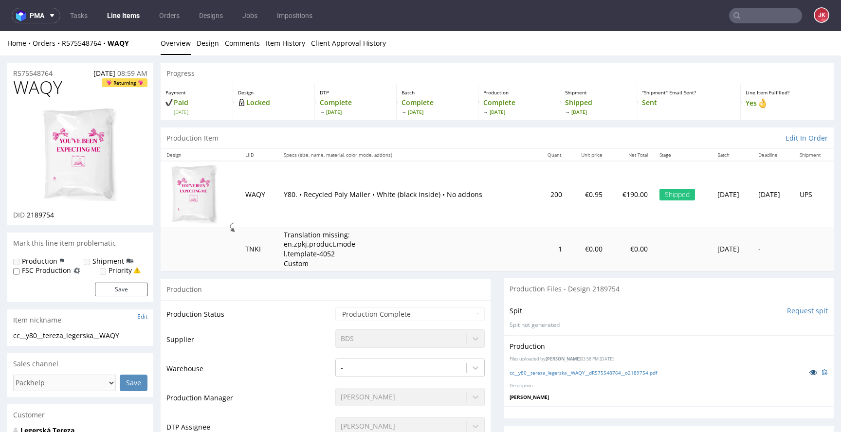
click at [810, 370] on icon at bounding box center [814, 372] width 8 height 7
click at [211, 43] on link "Design" at bounding box center [208, 43] width 22 height 24
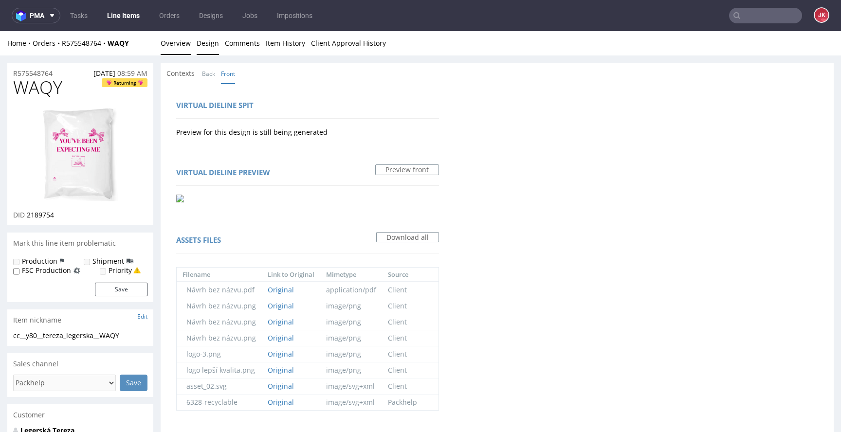
click at [178, 47] on link "Overview" at bounding box center [176, 43] width 30 height 24
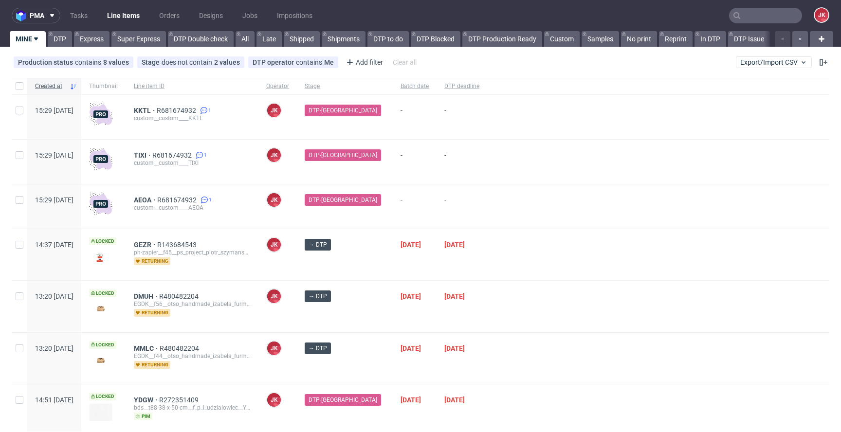
scroll to position [35, 0]
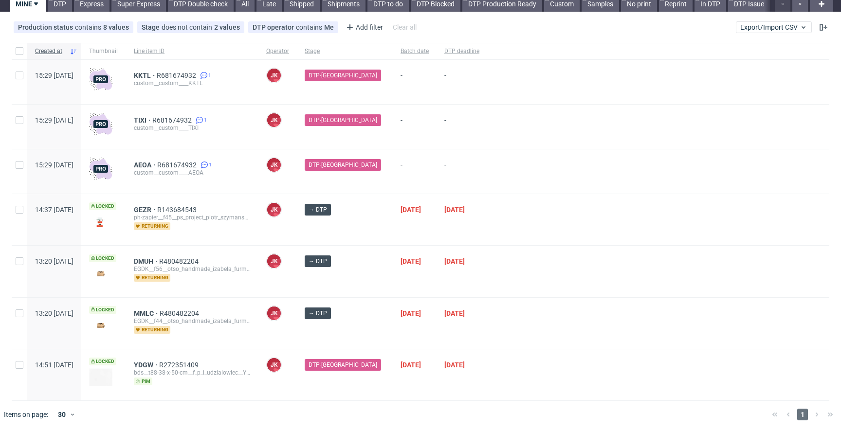
click at [259, 245] on div "GEZR R143684543 ph-zapier__f45__ps_project_piotr_szymanski__GEZR returning" at bounding box center [192, 219] width 132 height 51
click at [159, 262] on span "DMUH" at bounding box center [146, 262] width 25 height 8
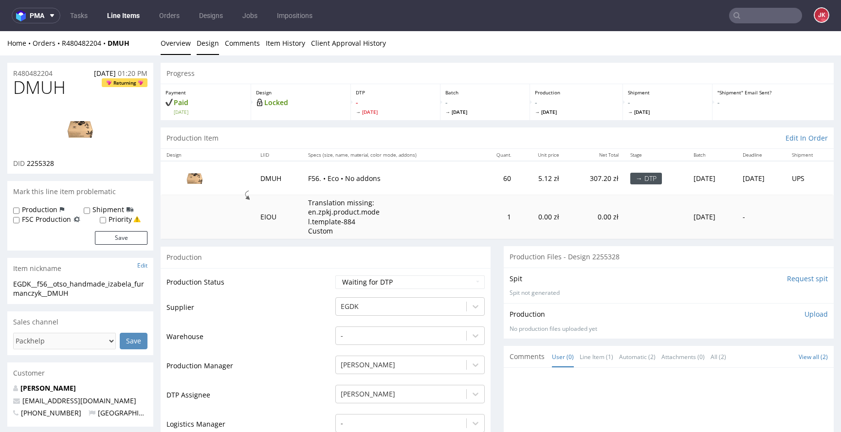
click at [204, 44] on link "Design" at bounding box center [208, 43] width 22 height 24
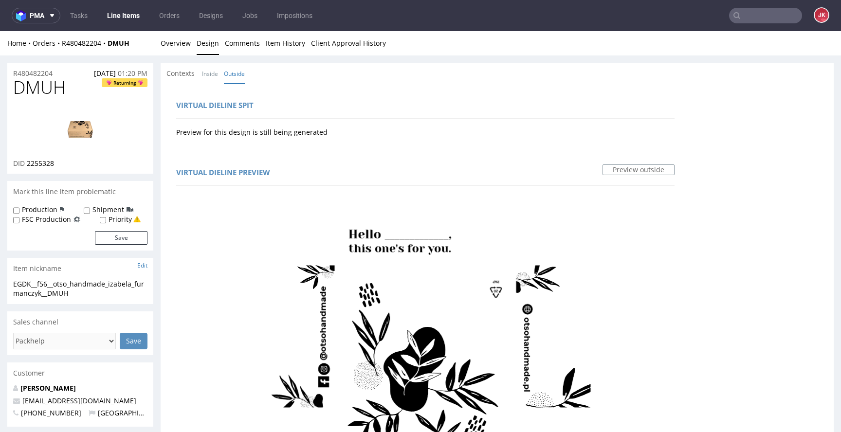
click at [210, 74] on link "Inside" at bounding box center [210, 73] width 16 height 21
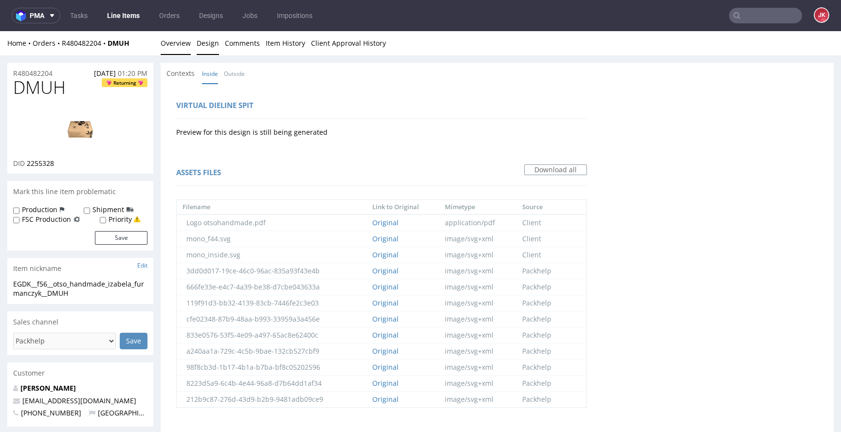
click at [168, 39] on link "Overview" at bounding box center [176, 43] width 30 height 24
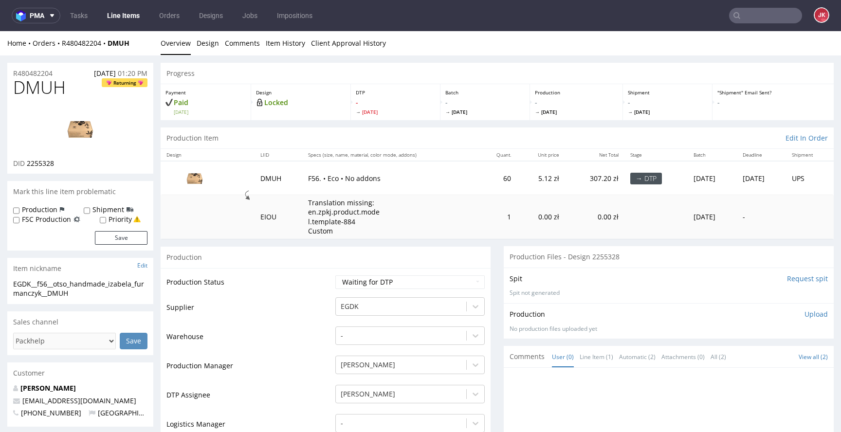
click at [86, 141] on img at bounding box center [80, 129] width 78 height 44
click at [314, 281] on td "Production Status" at bounding box center [250, 286] width 167 height 22
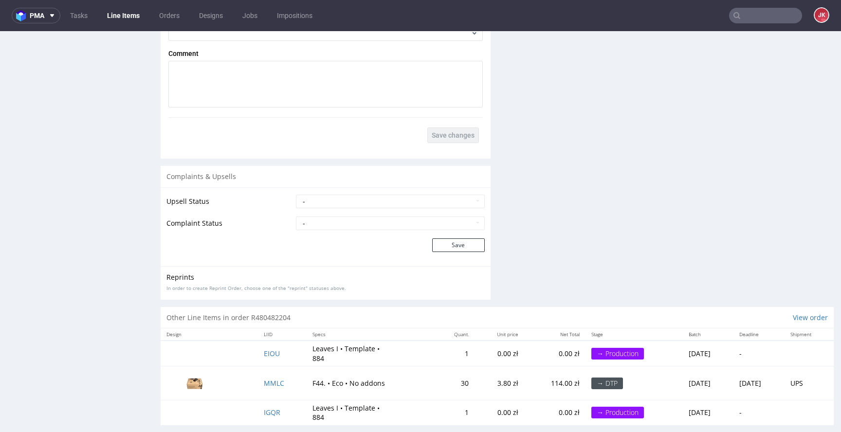
scroll to position [1404, 0]
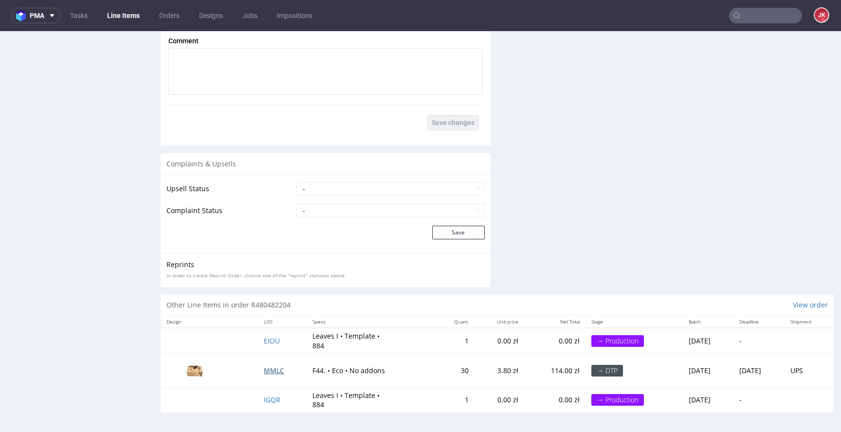
click at [268, 372] on span "MMLC" at bounding box center [274, 370] width 20 height 9
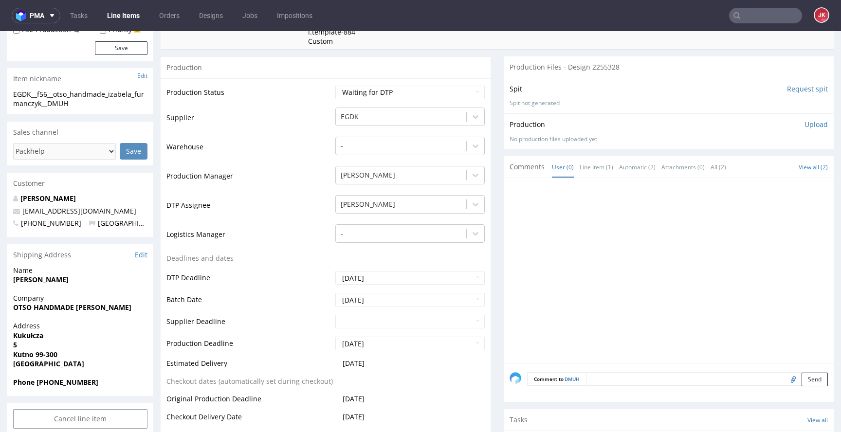
scroll to position [0, 0]
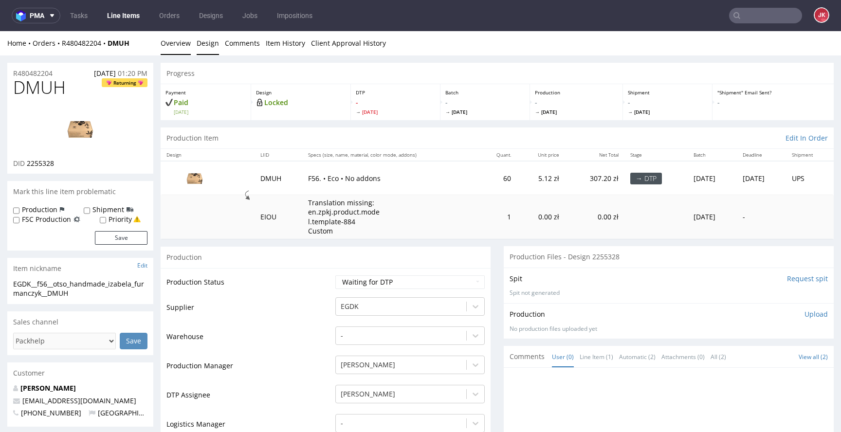
click at [212, 42] on link "Design" at bounding box center [208, 43] width 22 height 24
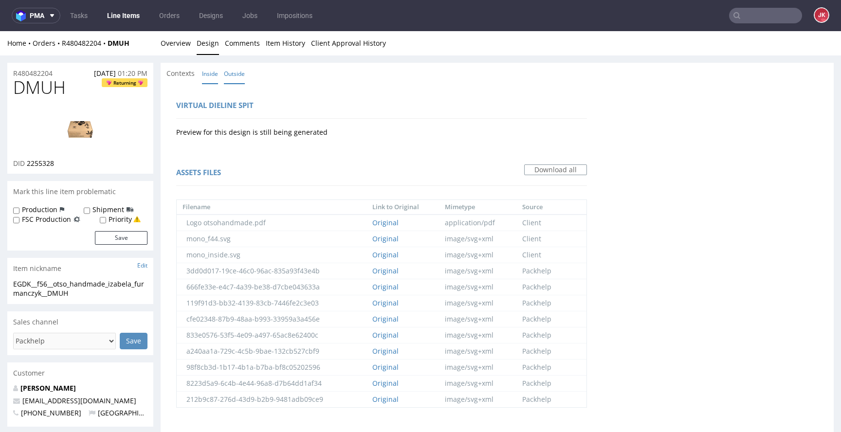
click at [226, 75] on link "Outside" at bounding box center [234, 73] width 21 height 21
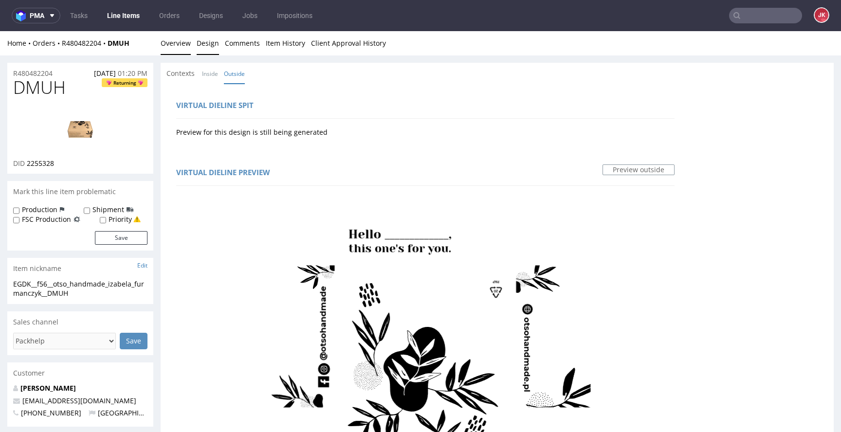
click at [188, 45] on link "Overview" at bounding box center [176, 43] width 30 height 24
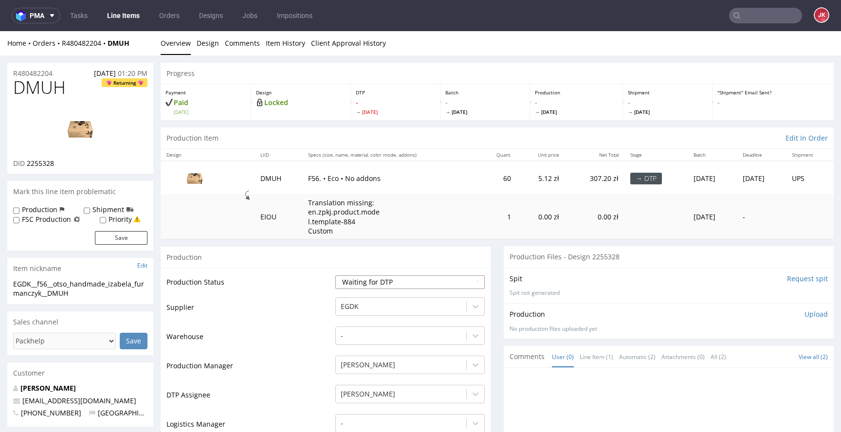
click at [360, 276] on select "Waiting for Artwork Waiting for Diecut Waiting for Mockup Waiting for DTP Waiti…" at bounding box center [410, 283] width 149 height 14
select select "dtp_issue"
click at [336, 276] on select "Waiting for Artwork Waiting for Diecut Waiting for Mockup Waiting for DTP Waiti…" at bounding box center [410, 283] width 149 height 14
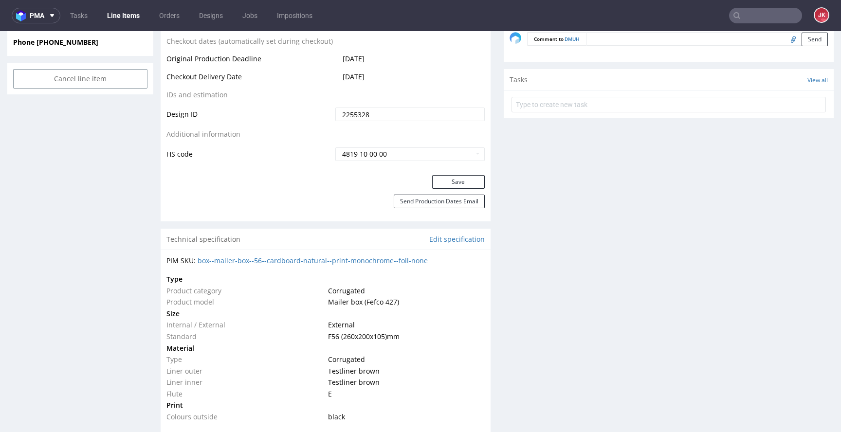
scroll to position [537, 0]
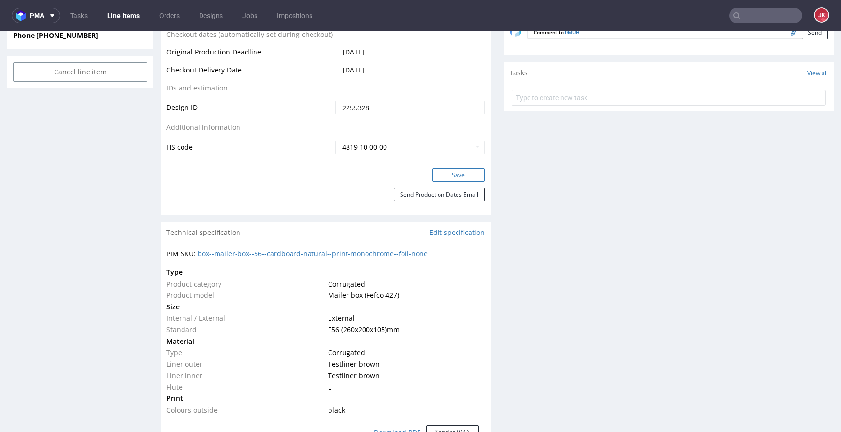
click at [460, 173] on button "Save" at bounding box center [458, 175] width 53 height 14
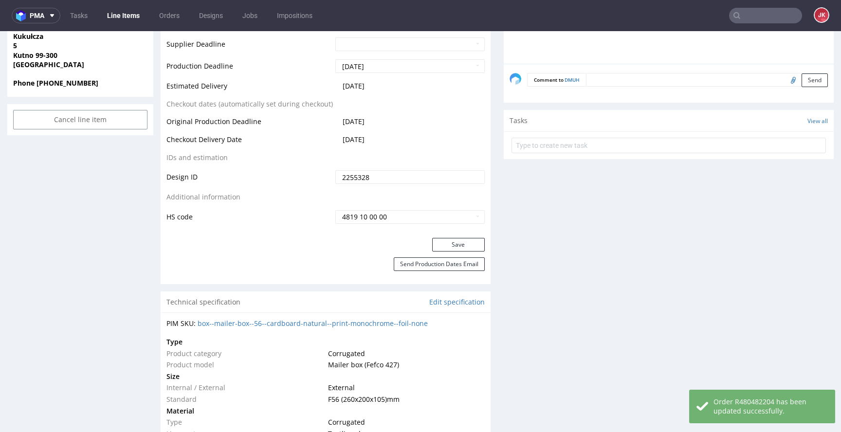
scroll to position [505, 0]
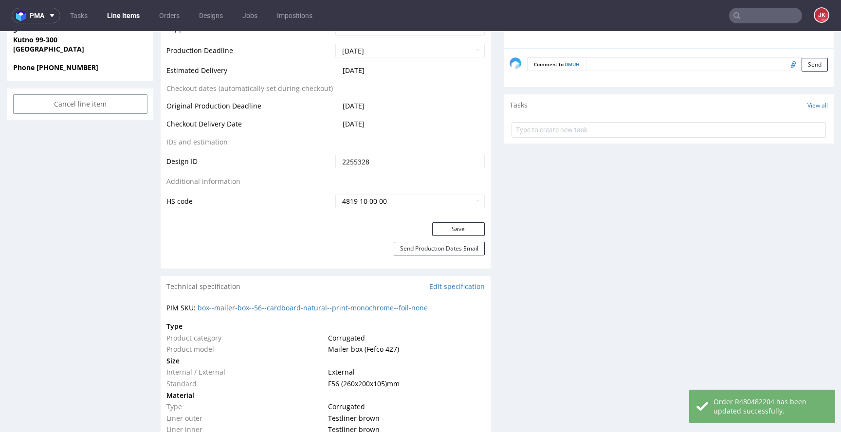
click at [549, 138] on form at bounding box center [669, 129] width 315 height 23
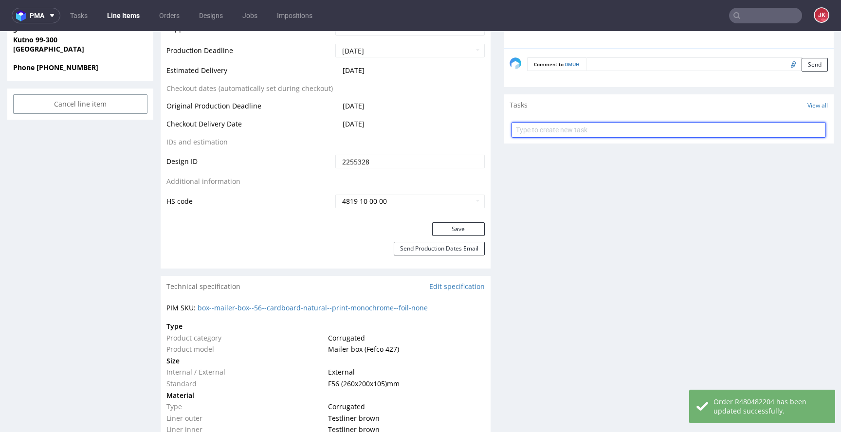
click at [550, 136] on input "text" at bounding box center [669, 130] width 315 height 16
type input "issue"
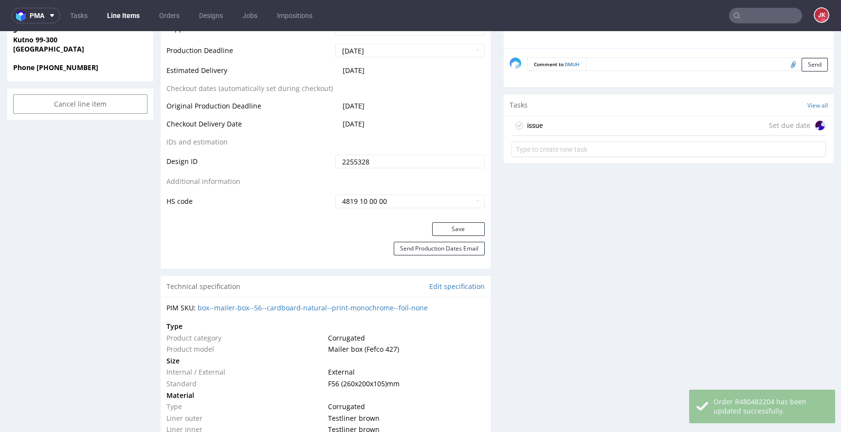
click at [532, 124] on div "issue" at bounding box center [535, 126] width 16 height 12
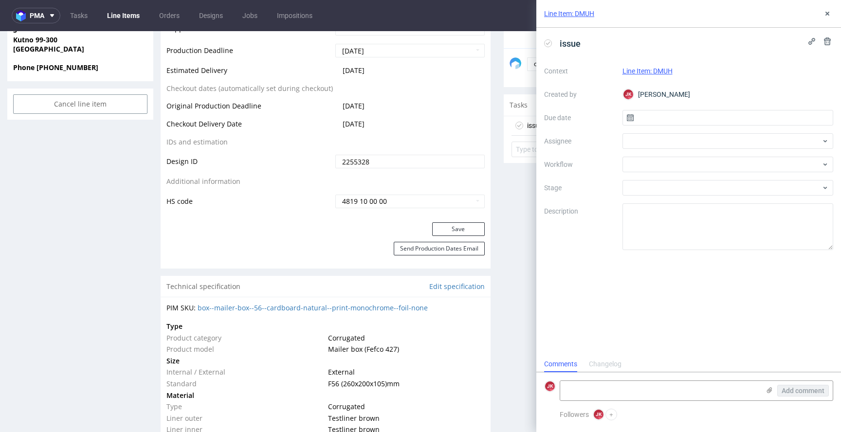
scroll to position [8, 0]
click at [631, 119] on use at bounding box center [630, 117] width 7 height 7
click at [662, 117] on input "text" at bounding box center [728, 118] width 211 height 16
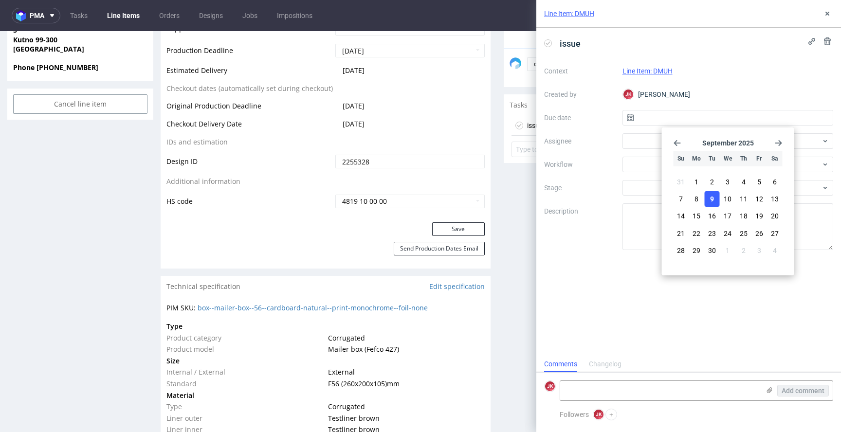
click at [713, 195] on span "9" at bounding box center [712, 199] width 4 height 10
type input "[DATE]"
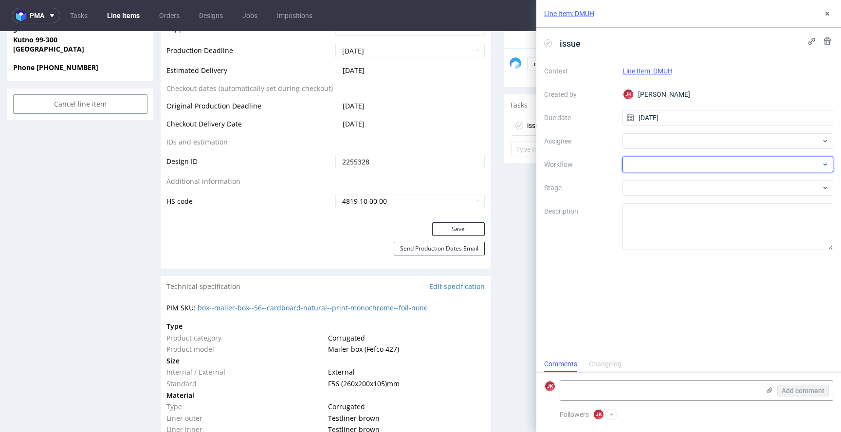
click at [644, 171] on div at bounding box center [728, 165] width 211 height 16
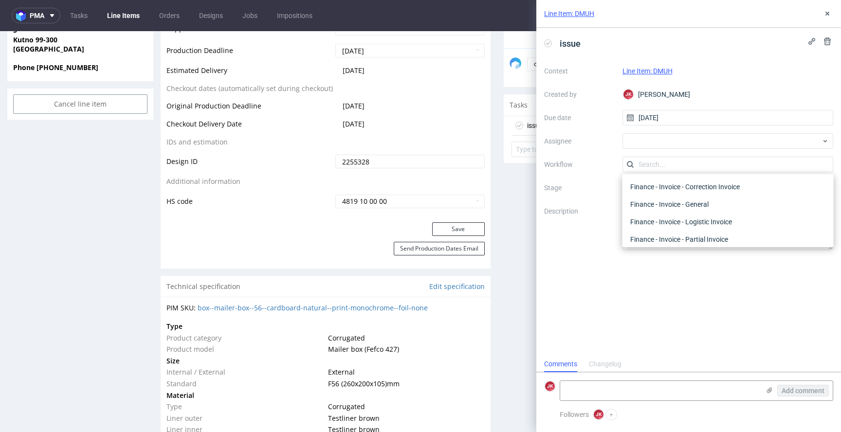
scroll to position [0, 0]
click at [660, 218] on div "DTP - Issue" at bounding box center [729, 217] width 204 height 18
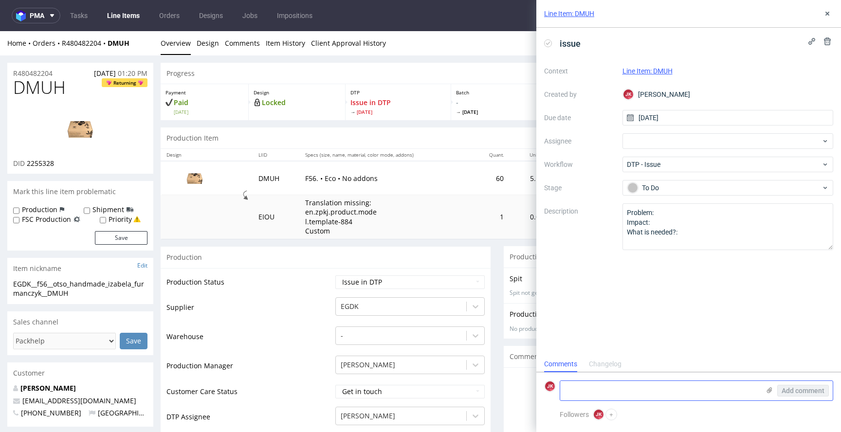
click at [629, 393] on textarea at bounding box center [660, 390] width 200 height 19
click at [695, 384] on textarea "There are files for inside print, but client didnt choose inside print option" at bounding box center [660, 386] width 200 height 27
click at [644, 397] on textarea "There are files for inside print, but client didnt choose inside print option" at bounding box center [660, 386] width 200 height 27
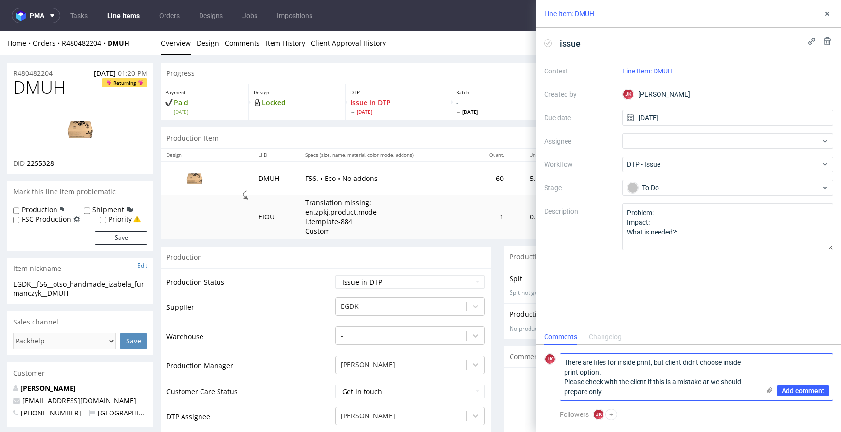
click at [590, 391] on textarea "There are files for inside print, but client didnt choose inside print option. …" at bounding box center [660, 377] width 200 height 47
click at [645, 391] on textarea "There are files for inside print, but client didnt choose inside print option. …" at bounding box center [660, 377] width 200 height 47
click at [690, 396] on textarea "There are files for inside print, but client didnt choose inside print option. …" at bounding box center [660, 377] width 200 height 47
click at [709, 383] on textarea "There are files for inside print, but client didnt choose inside print option. …" at bounding box center [660, 377] width 200 height 47
click at [688, 396] on textarea "There are files for inside print, but client didnt choose inside print option. …" at bounding box center [660, 377] width 200 height 47
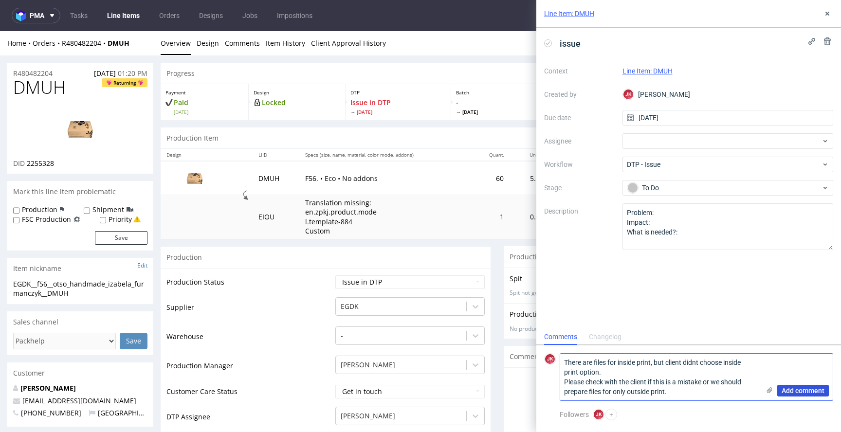
type textarea "There are files for inside print, but client didnt choose inside print option. …"
click at [810, 394] on span "Add comment" at bounding box center [803, 391] width 43 height 7
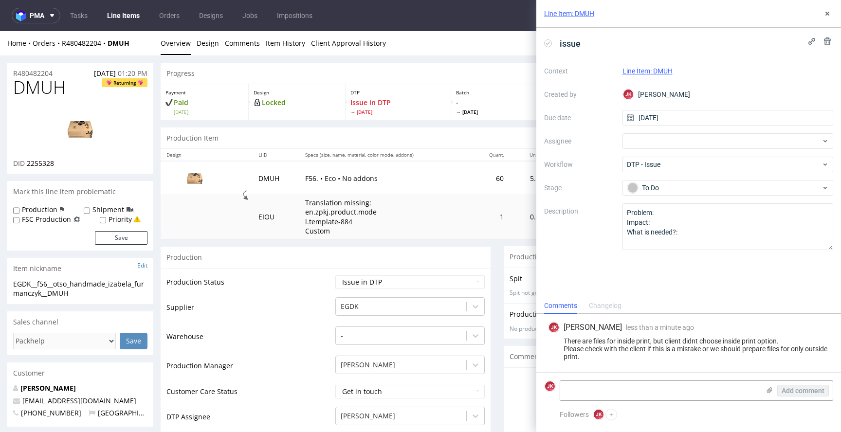
click at [41, 88] on span "DMUH" at bounding box center [39, 87] width 53 height 19
copy span "DMUH"
click at [126, 18] on link "Line Items" at bounding box center [123, 16] width 44 height 16
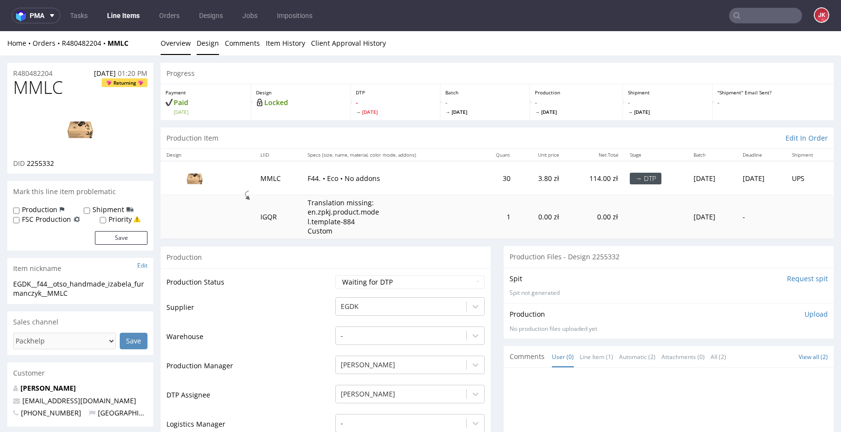
click at [211, 47] on link "Design" at bounding box center [208, 43] width 22 height 24
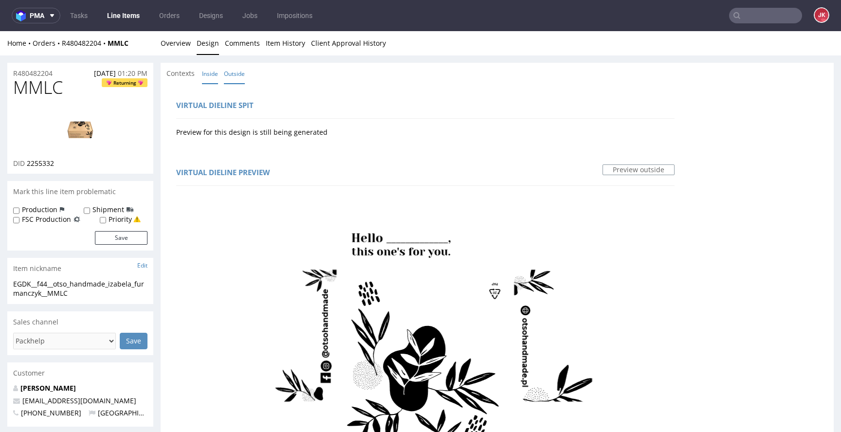
click at [214, 74] on link "Inside" at bounding box center [210, 73] width 16 height 21
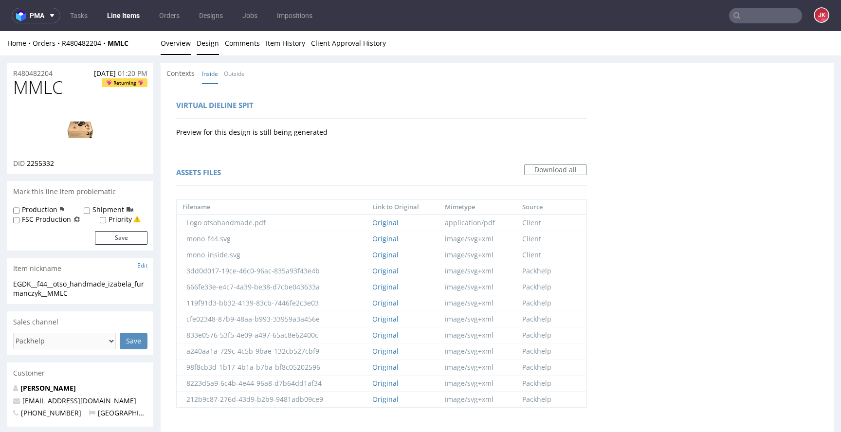
click at [180, 40] on link "Overview" at bounding box center [176, 43] width 30 height 24
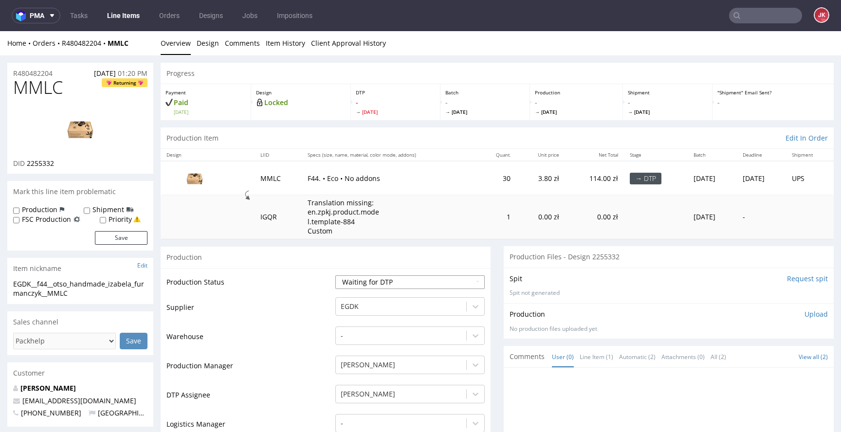
click at [396, 287] on select "Waiting for Artwork Waiting for Diecut Waiting for Mockup Waiting for DTP Waiti…" at bounding box center [410, 283] width 149 height 14
click at [336, 276] on select "Waiting for Artwork Waiting for Diecut Waiting for Mockup Waiting for DTP Waiti…" at bounding box center [410, 283] width 149 height 14
click at [396, 281] on select "Waiting for Artwork Waiting for Diecut Waiting for Mockup Waiting for DTP Waiti…" at bounding box center [410, 283] width 149 height 14
select select "dtp_issue"
click at [336, 276] on select "Waiting for Artwork Waiting for Diecut Waiting for Mockup Waiting for DTP Waiti…" at bounding box center [410, 283] width 149 height 14
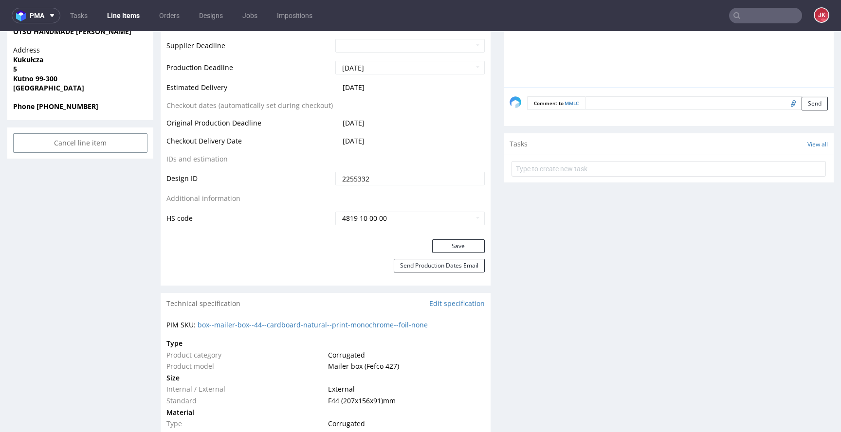
scroll to position [551, 0]
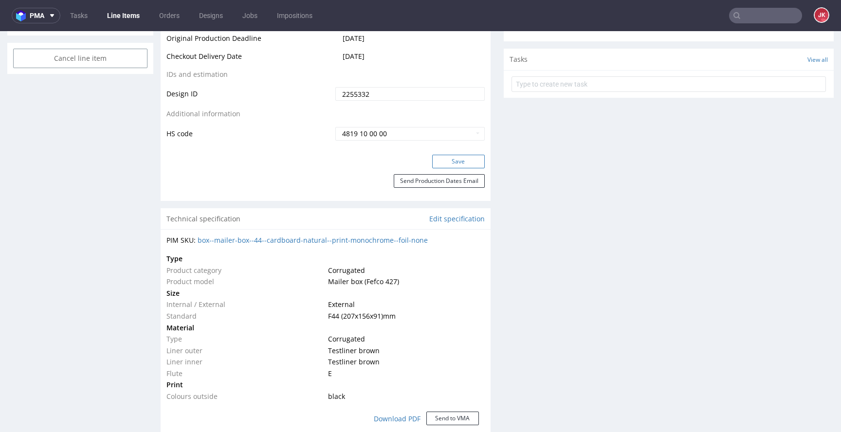
click at [451, 161] on button "Save" at bounding box center [458, 162] width 53 height 14
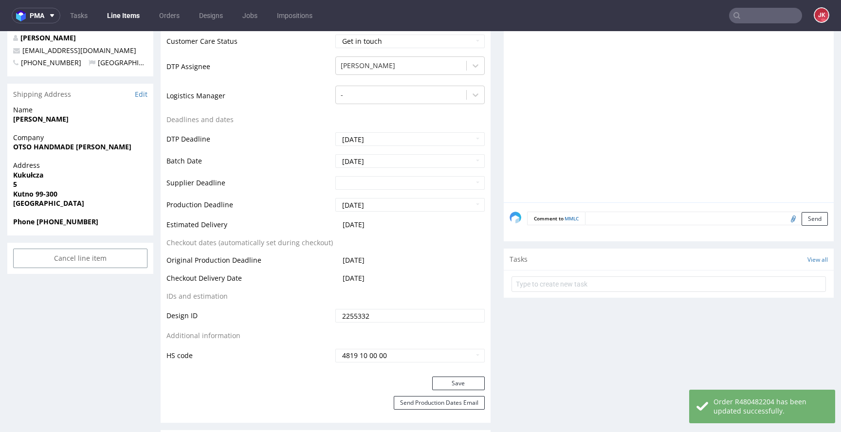
scroll to position [451, 0]
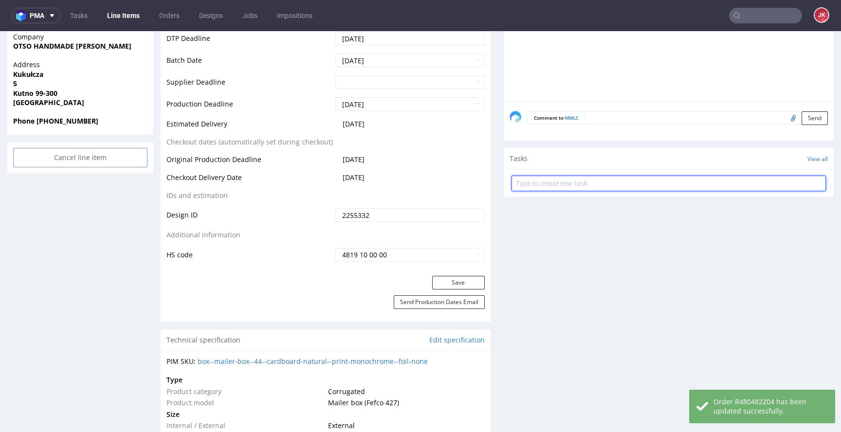
click at [559, 181] on input "text" at bounding box center [669, 184] width 315 height 16
type input "issue"
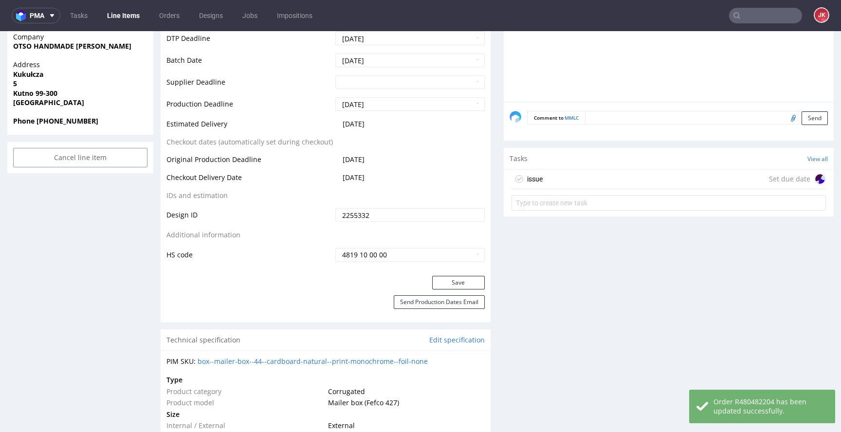
click at [550, 180] on div "issue Set due date" at bounding box center [669, 179] width 315 height 19
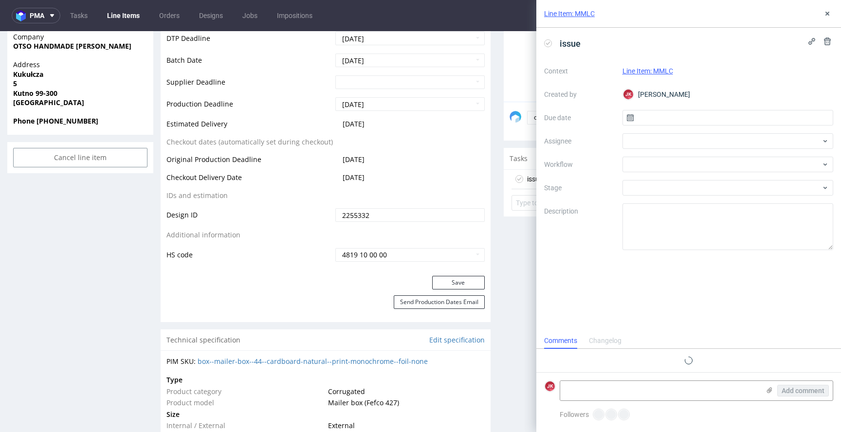
scroll to position [8, 0]
click at [659, 115] on input "text" at bounding box center [728, 118] width 211 height 16
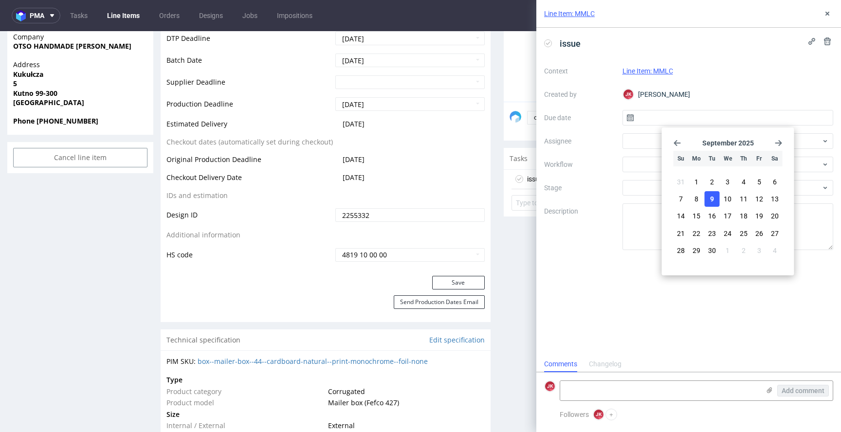
click at [717, 201] on button "9" at bounding box center [712, 199] width 15 height 16
type input "09/09/2025"
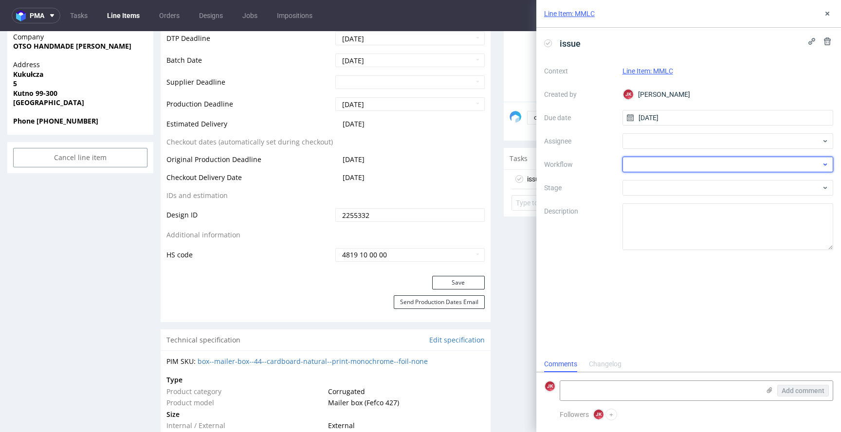
click at [640, 166] on div at bounding box center [728, 165] width 211 height 16
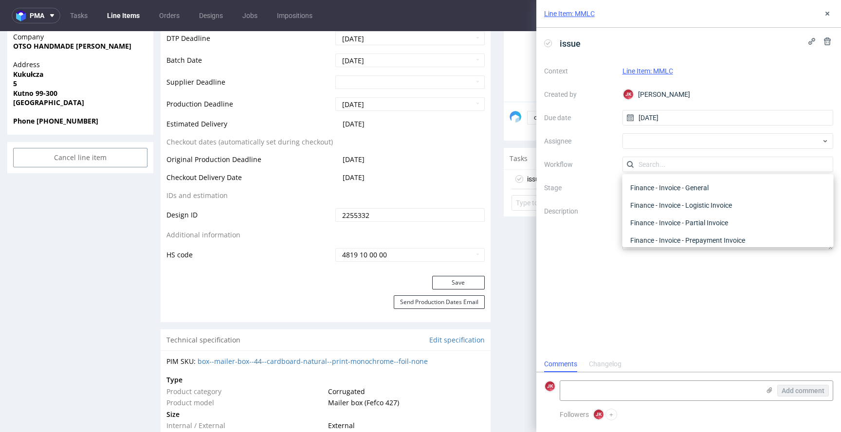
scroll to position [0, 0]
click at [650, 217] on div "DTP - Issue" at bounding box center [729, 217] width 204 height 18
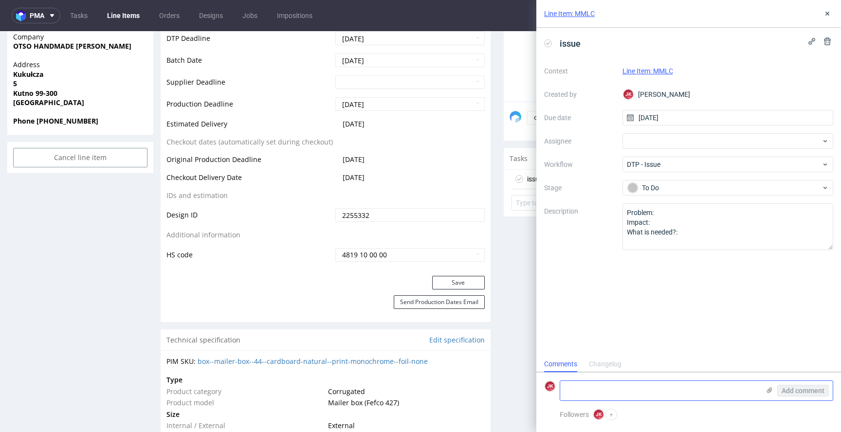
click at [646, 393] on textarea at bounding box center [660, 390] width 200 height 19
paste textarea "There are files for inside print, but client didnt choose inside print option. …"
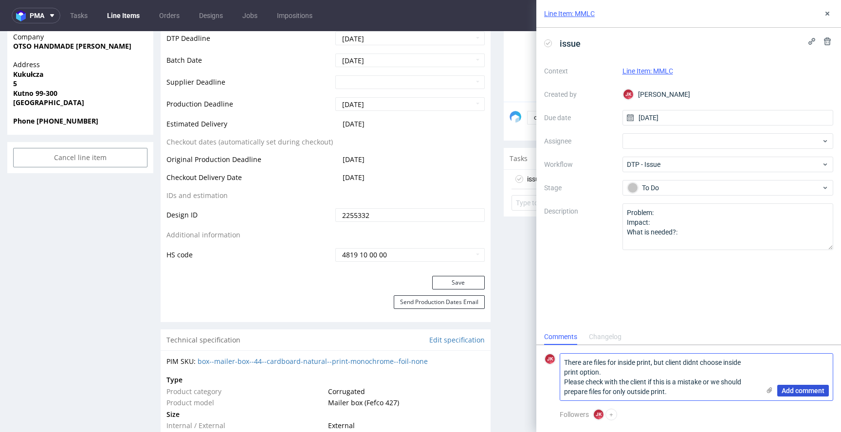
type textarea "There are files for inside print, but client didnt choose inside print option. …"
click at [791, 389] on span "Add comment" at bounding box center [803, 391] width 43 height 7
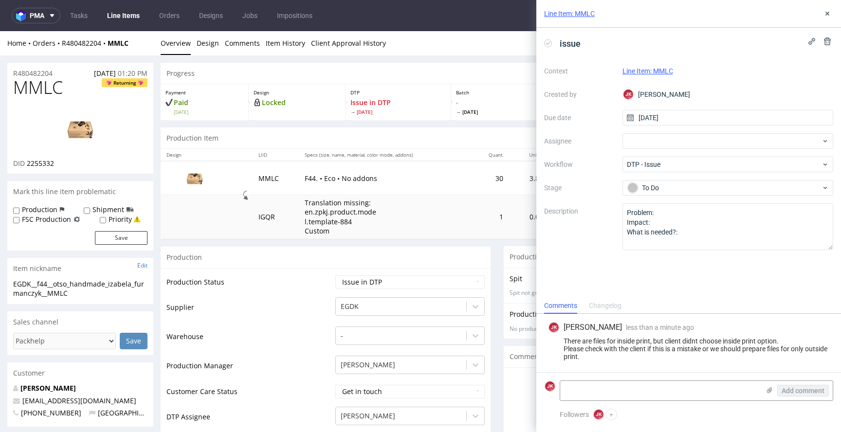
click at [43, 90] on span "MMLC" at bounding box center [38, 87] width 50 height 19
copy span "MMLC"
